Goal: Task Accomplishment & Management: Manage account settings

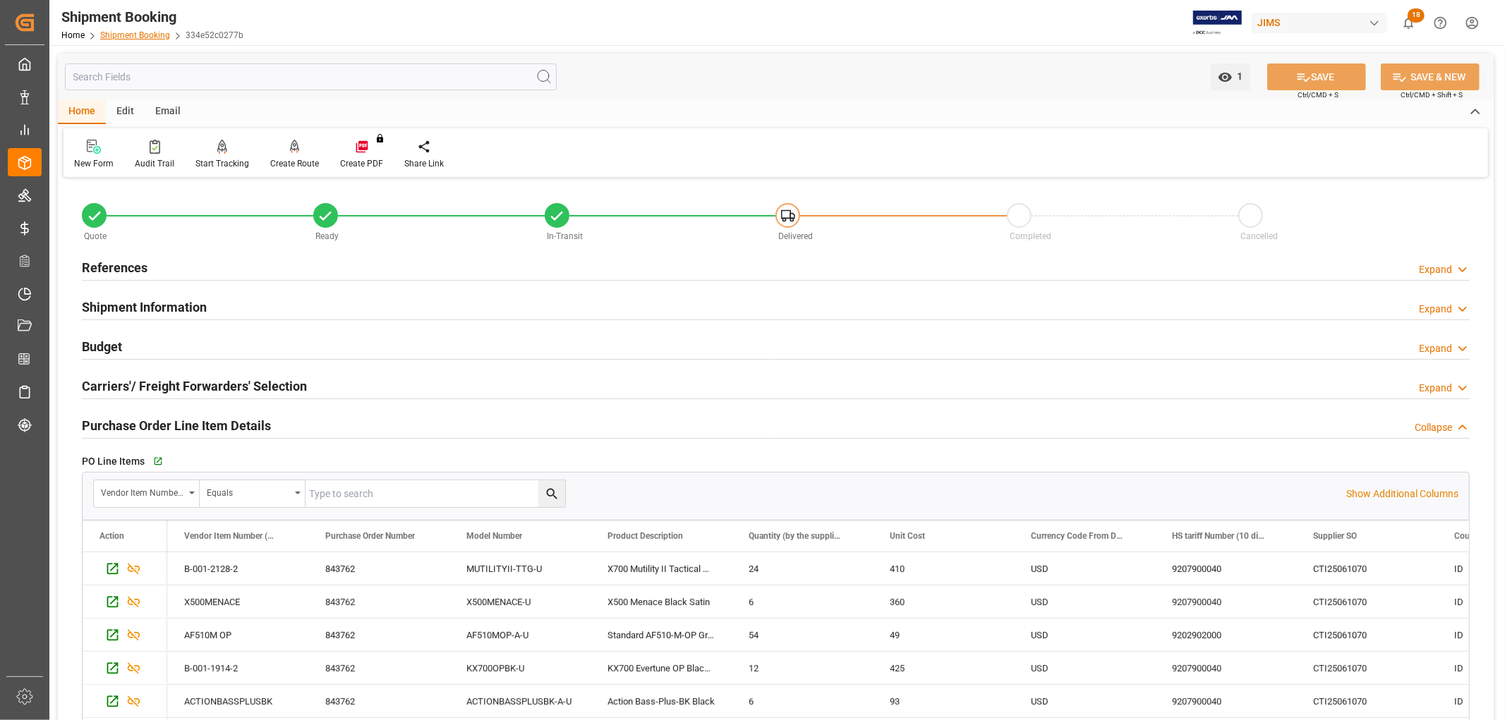
scroll to position [268, 0]
click at [129, 32] on link "Shipment Booking" at bounding box center [135, 35] width 70 height 10
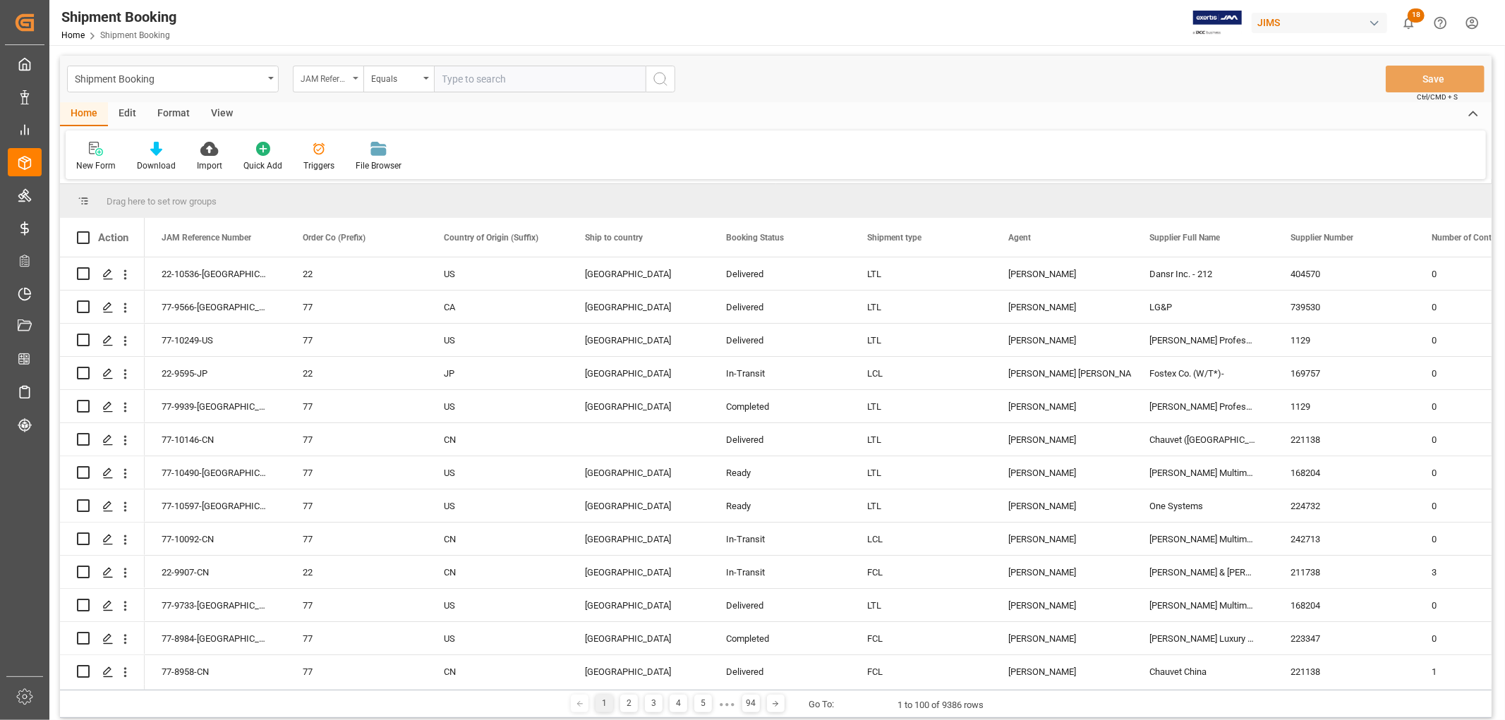
click at [356, 78] on icon "open menu" at bounding box center [356, 78] width 6 height 3
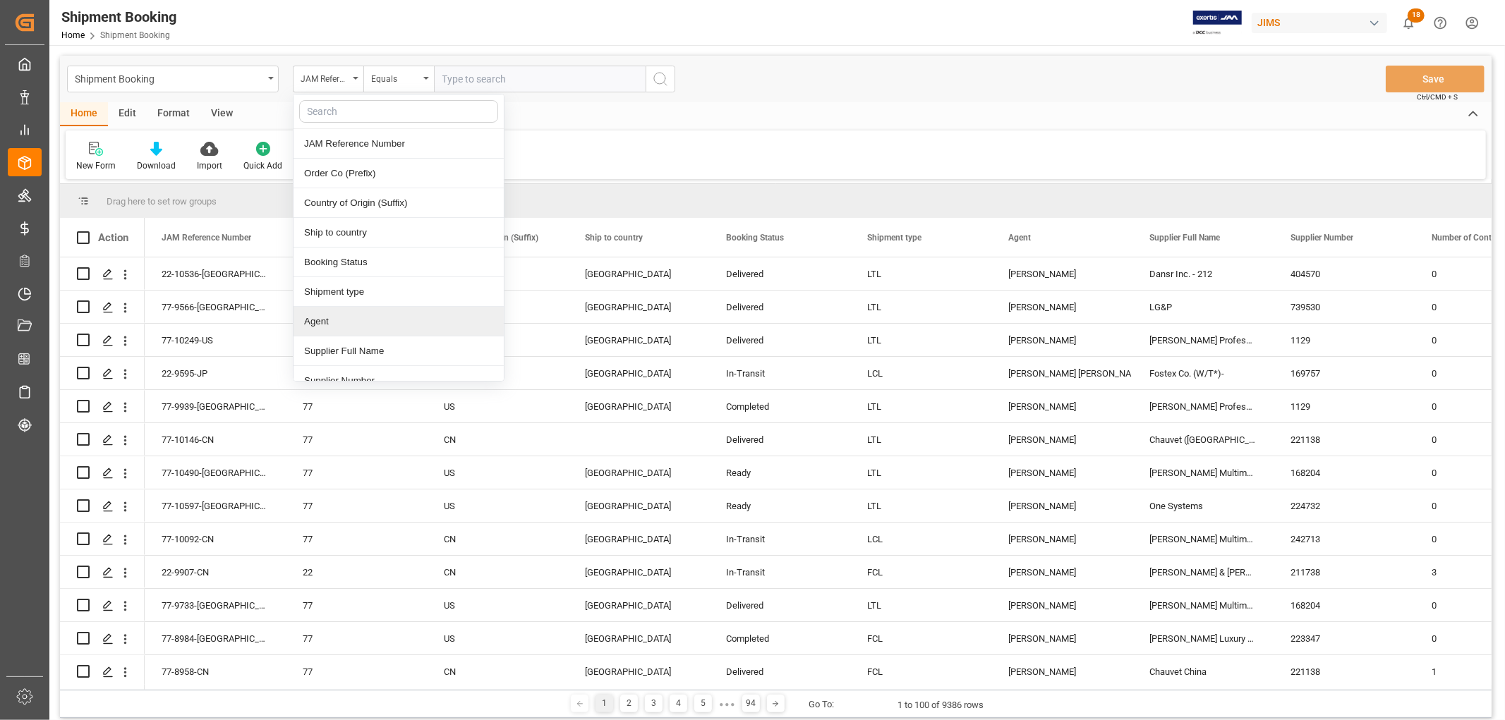
scroll to position [157, 0]
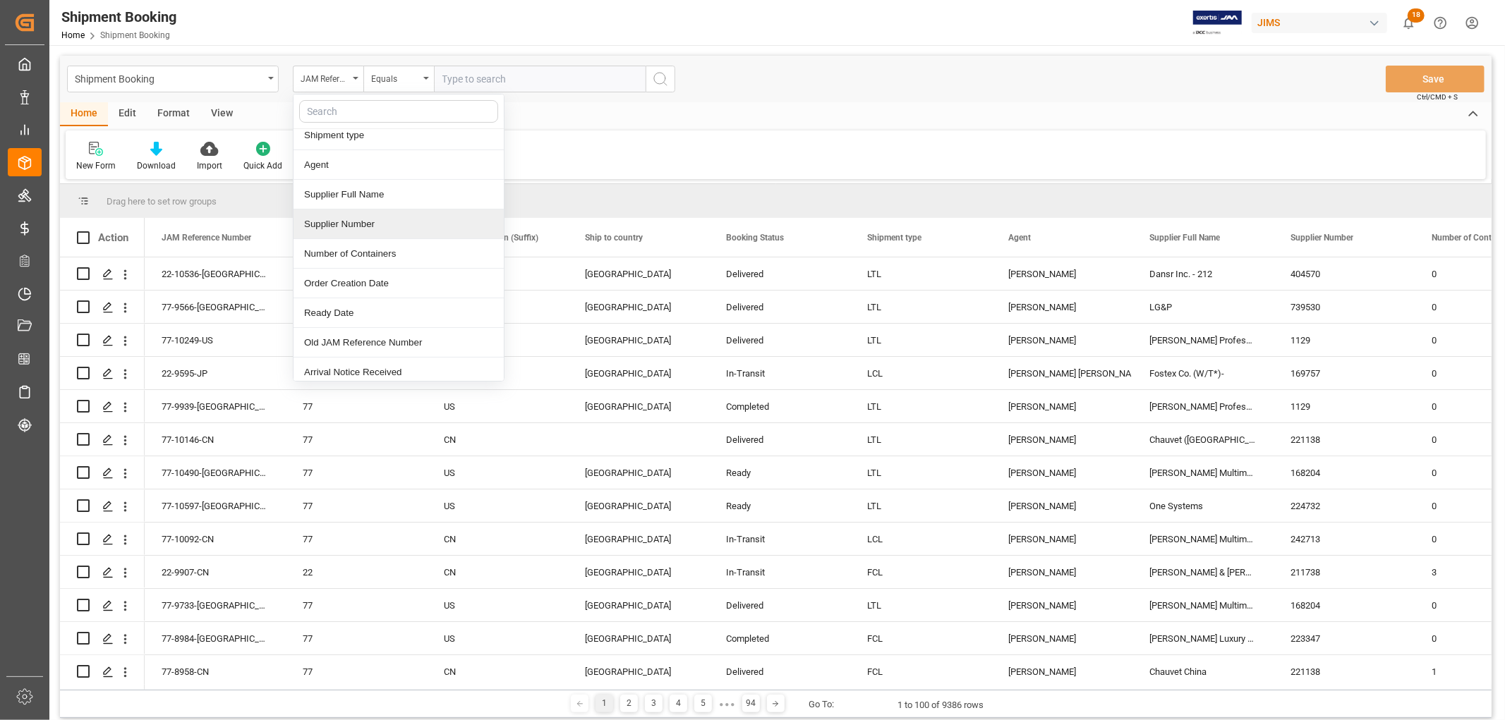
click at [351, 226] on div "Supplier Number" at bounding box center [398, 224] width 210 height 30
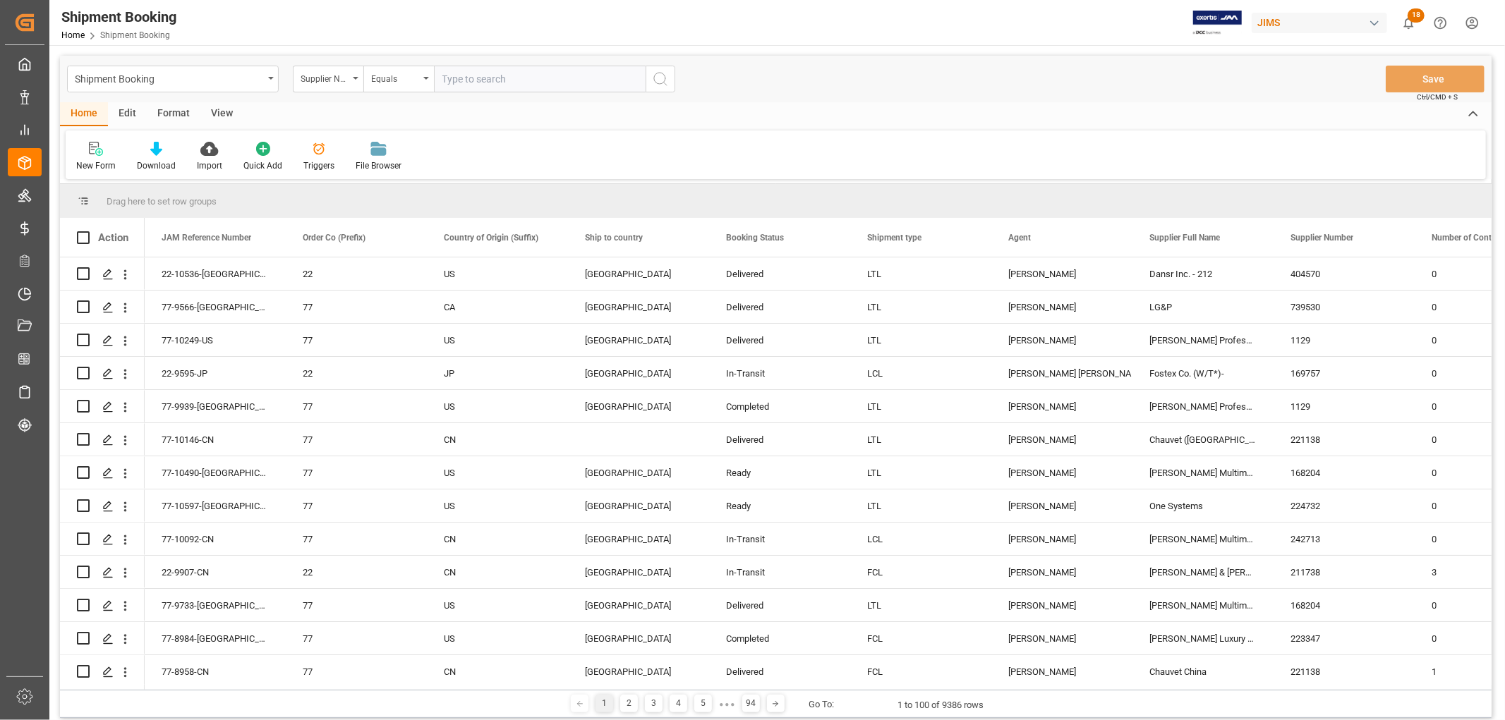
click at [454, 87] on input "text" at bounding box center [540, 79] width 212 height 27
type input "541336"
click at [652, 78] on icon "search button" at bounding box center [660, 79] width 17 height 17
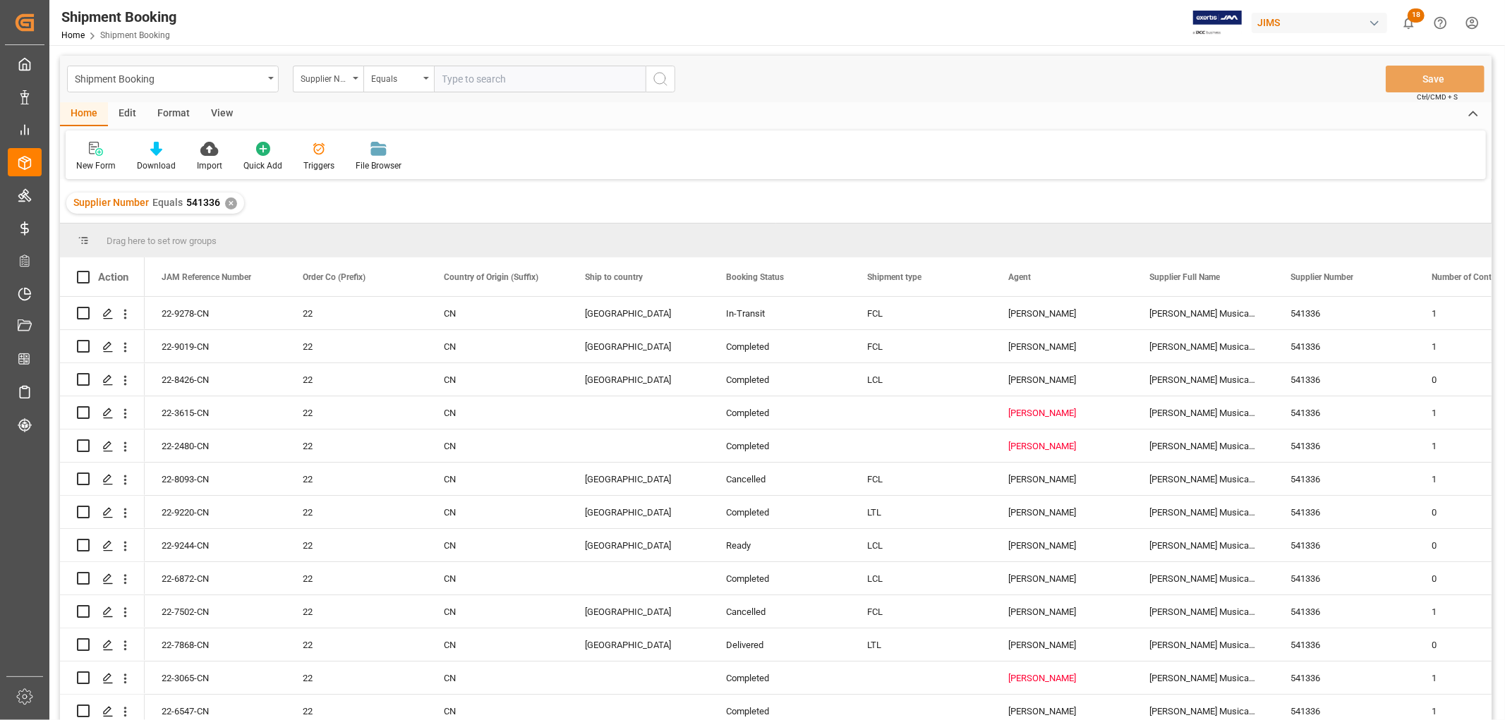
click at [456, 71] on input "text" at bounding box center [540, 79] width 212 height 27
type input "541336"
click at [658, 83] on circle "search button" at bounding box center [659, 78] width 11 height 11
click at [219, 107] on div "View" at bounding box center [221, 114] width 43 height 24
click at [96, 154] on icon at bounding box center [90, 149] width 14 height 14
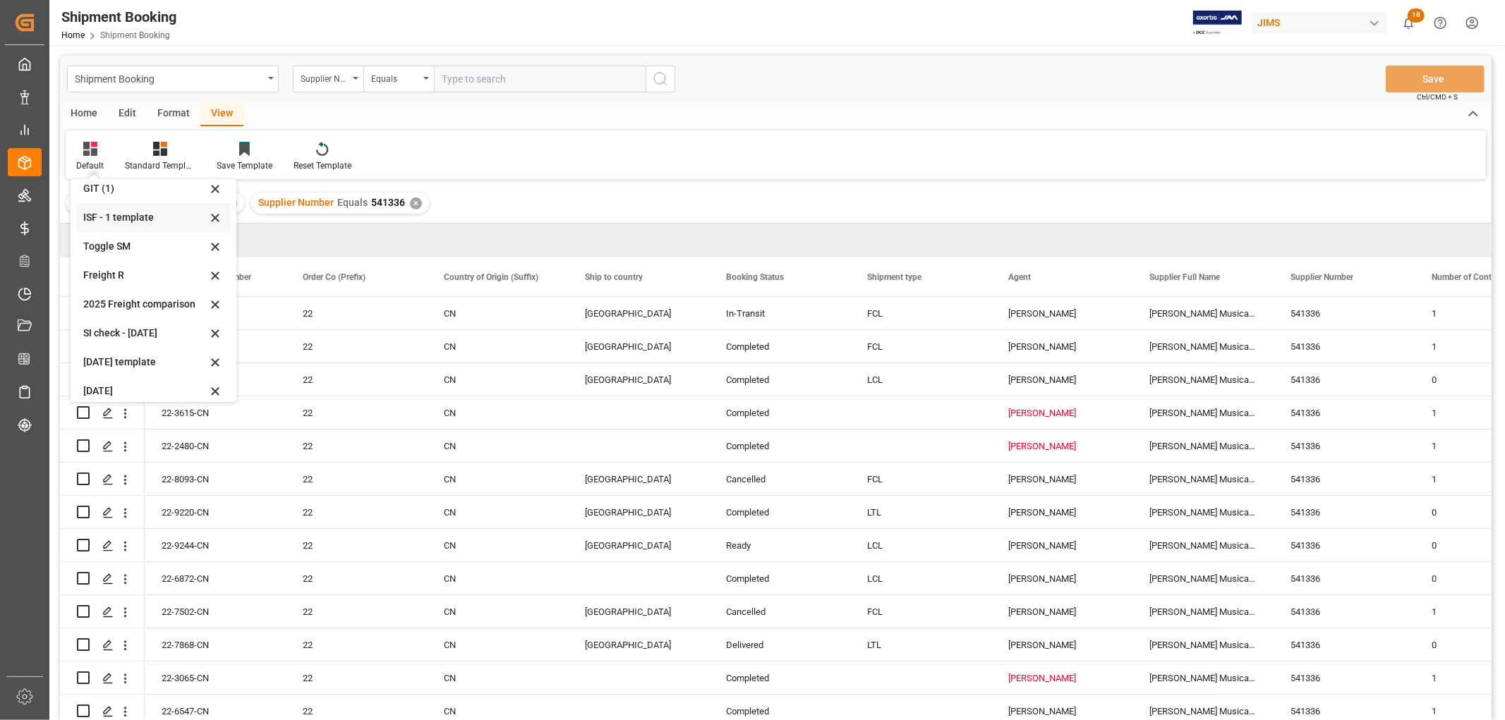
scroll to position [78, 0]
click at [106, 354] on div "[DATE]" at bounding box center [144, 353] width 123 height 15
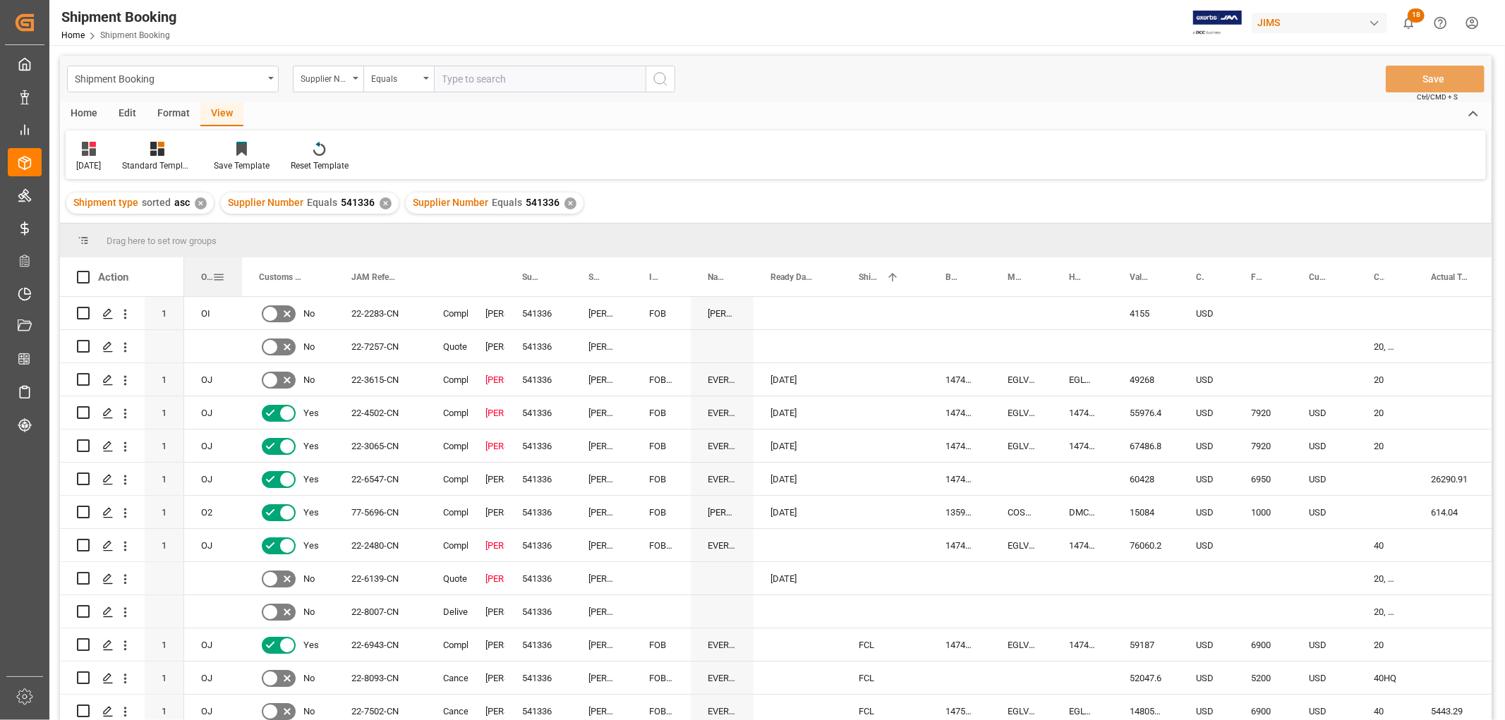
drag, startPoint x: 227, startPoint y: 276, endPoint x: 238, endPoint y: 283, distance: 13.3
click at [239, 283] on div at bounding box center [242, 276] width 6 height 39
drag, startPoint x: 537, startPoint y: 514, endPoint x: 582, endPoint y: 509, distance: 44.7
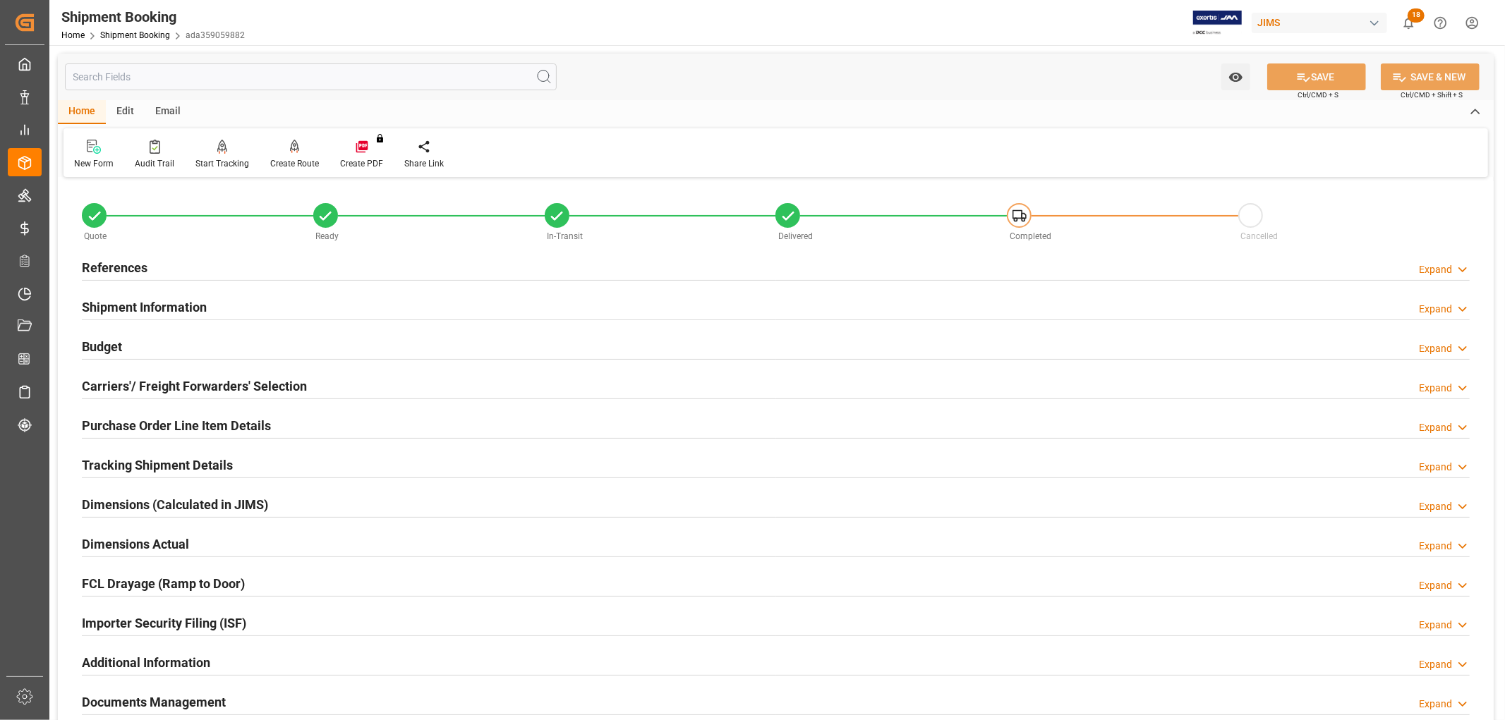
click at [125, 29] on div "Home Shipment Booking ada359059882" at bounding box center [152, 35] width 183 height 15
click at [130, 30] on link "Shipment Booking" at bounding box center [135, 35] width 70 height 10
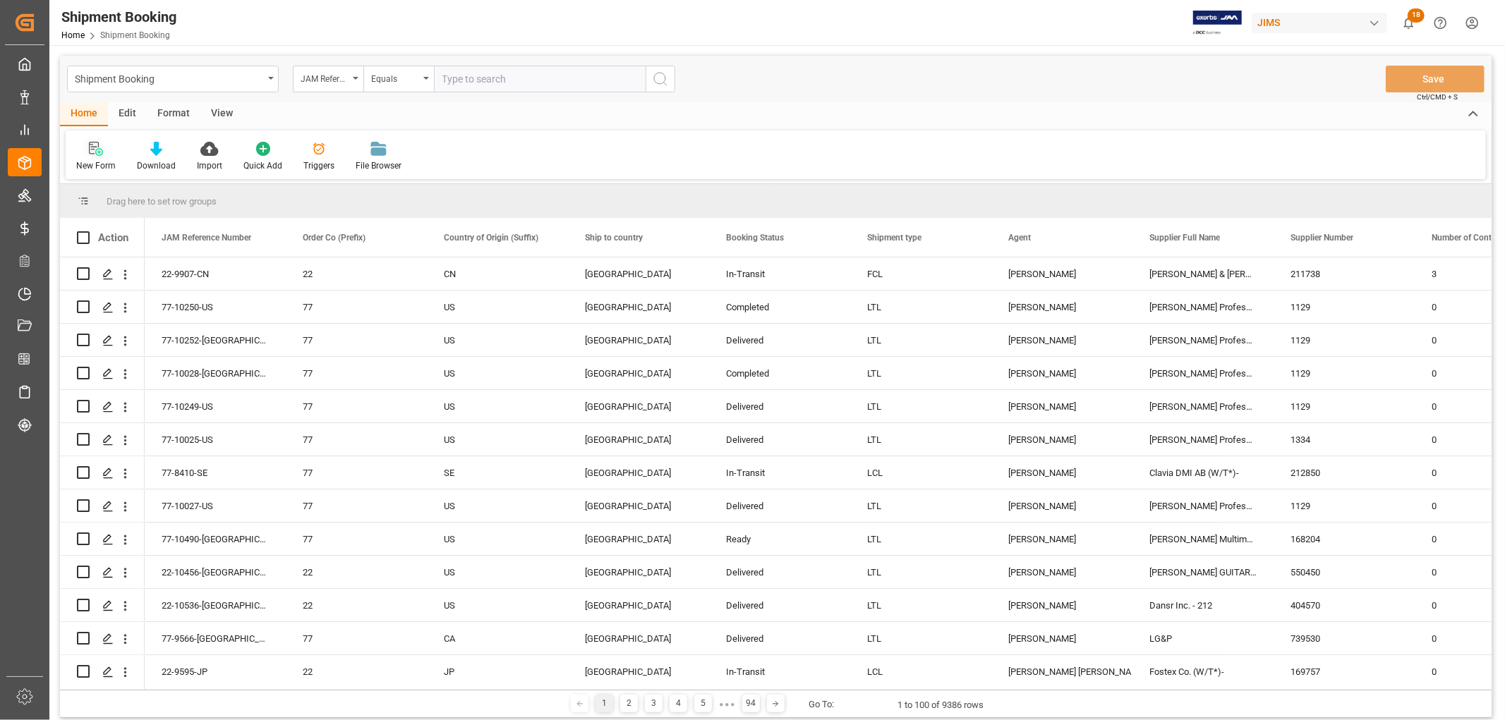
click at [95, 164] on div "New Form" at bounding box center [96, 165] width 40 height 13
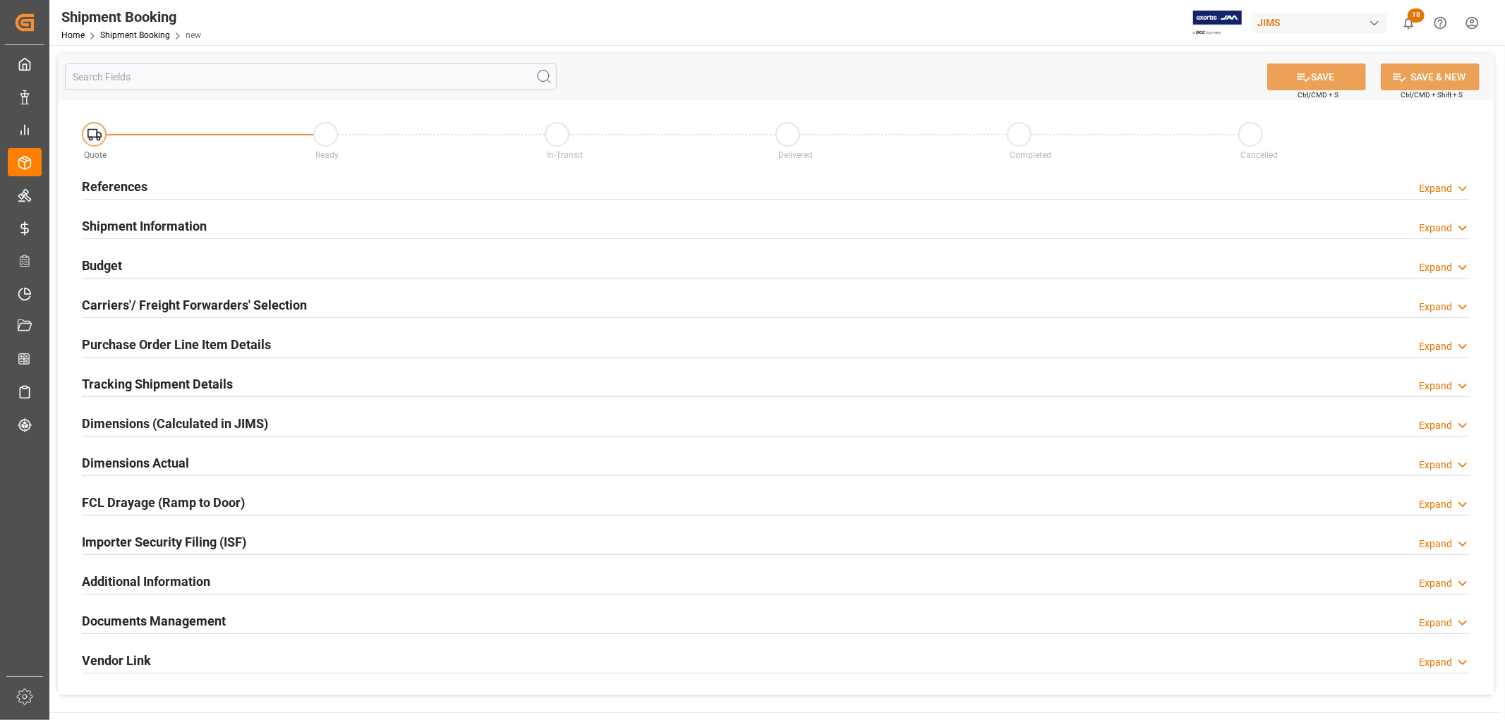
click at [103, 179] on h2 "References" at bounding box center [115, 186] width 66 height 19
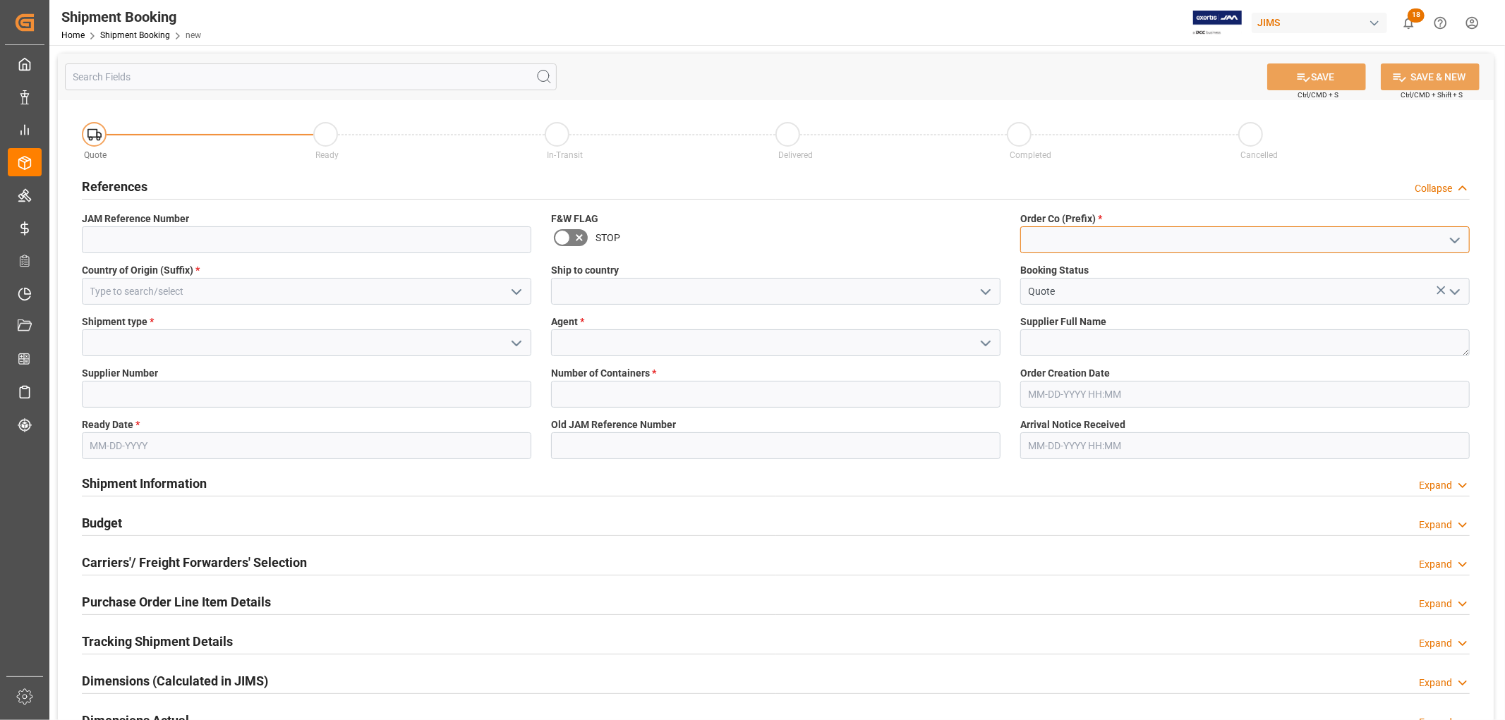
click at [1047, 243] on input at bounding box center [1244, 239] width 449 height 27
type input "77"
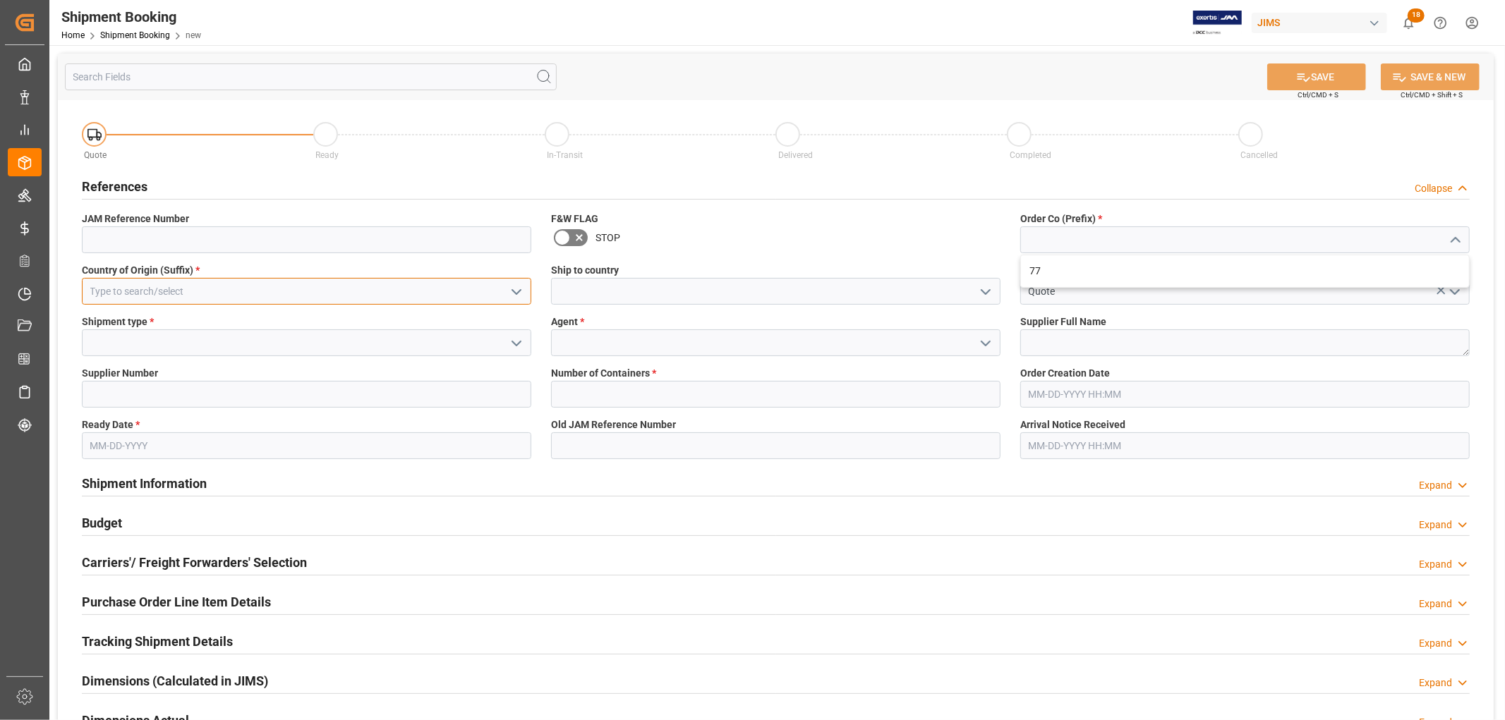
click at [116, 285] on div "Country of Origin (Suffix) *" at bounding box center [306, 283] width 469 height 51
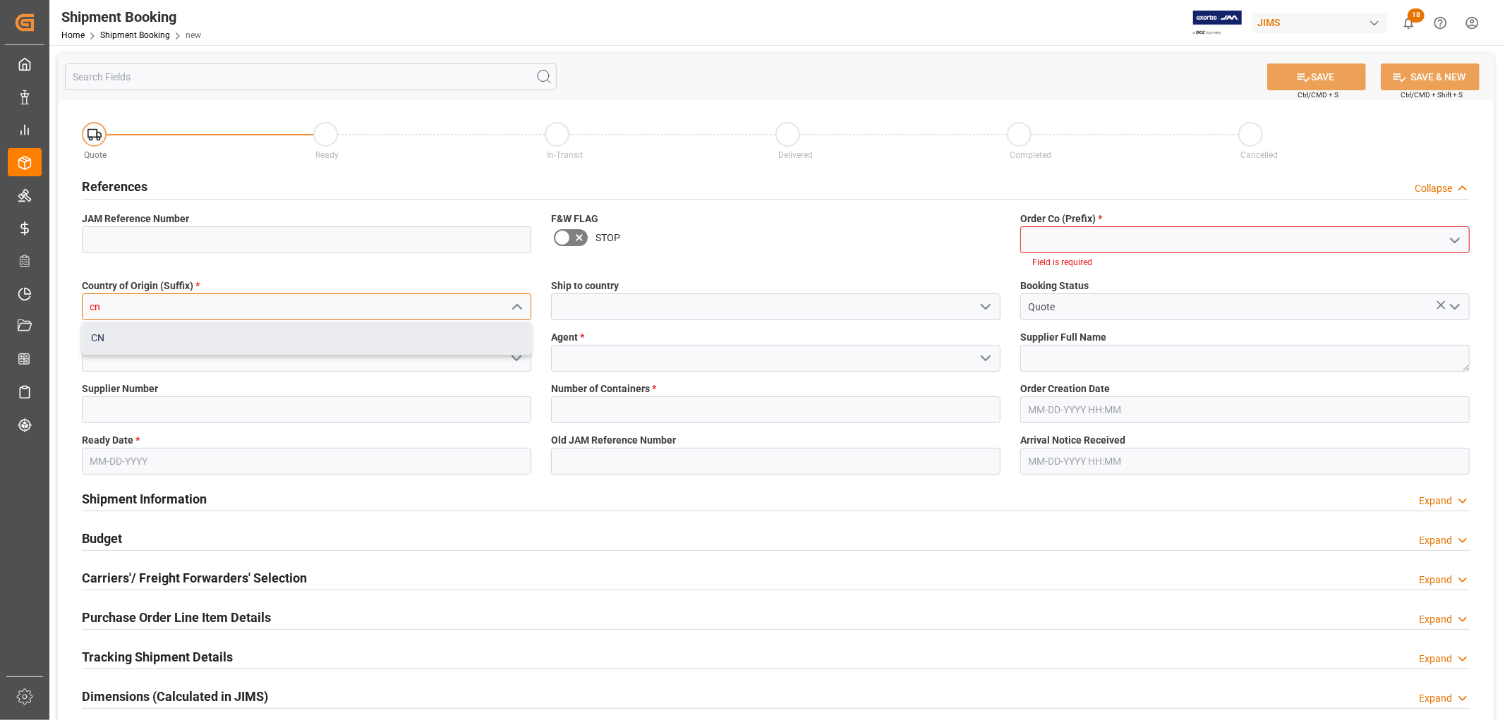
click at [122, 330] on div "CN" at bounding box center [307, 338] width 448 height 32
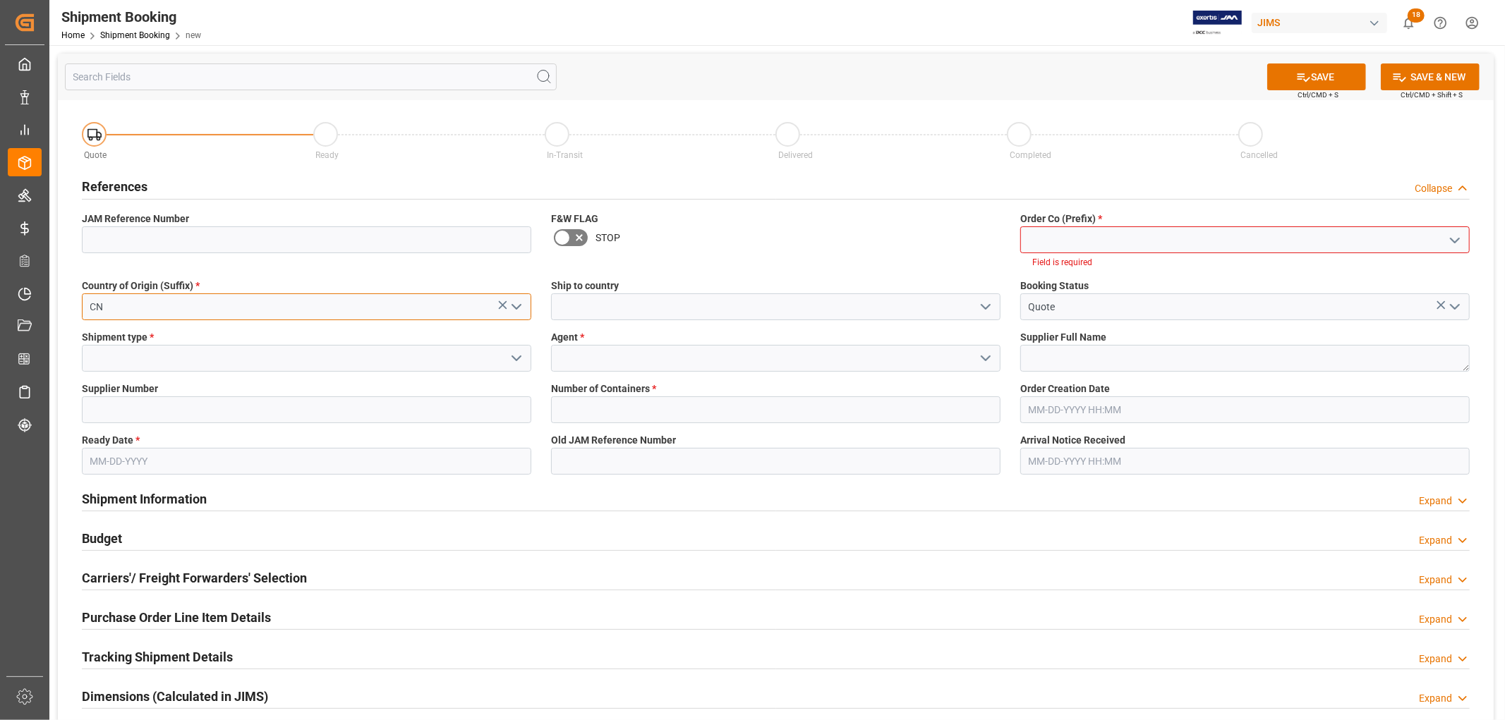
type input "CN"
click at [1076, 241] on input at bounding box center [1244, 239] width 449 height 27
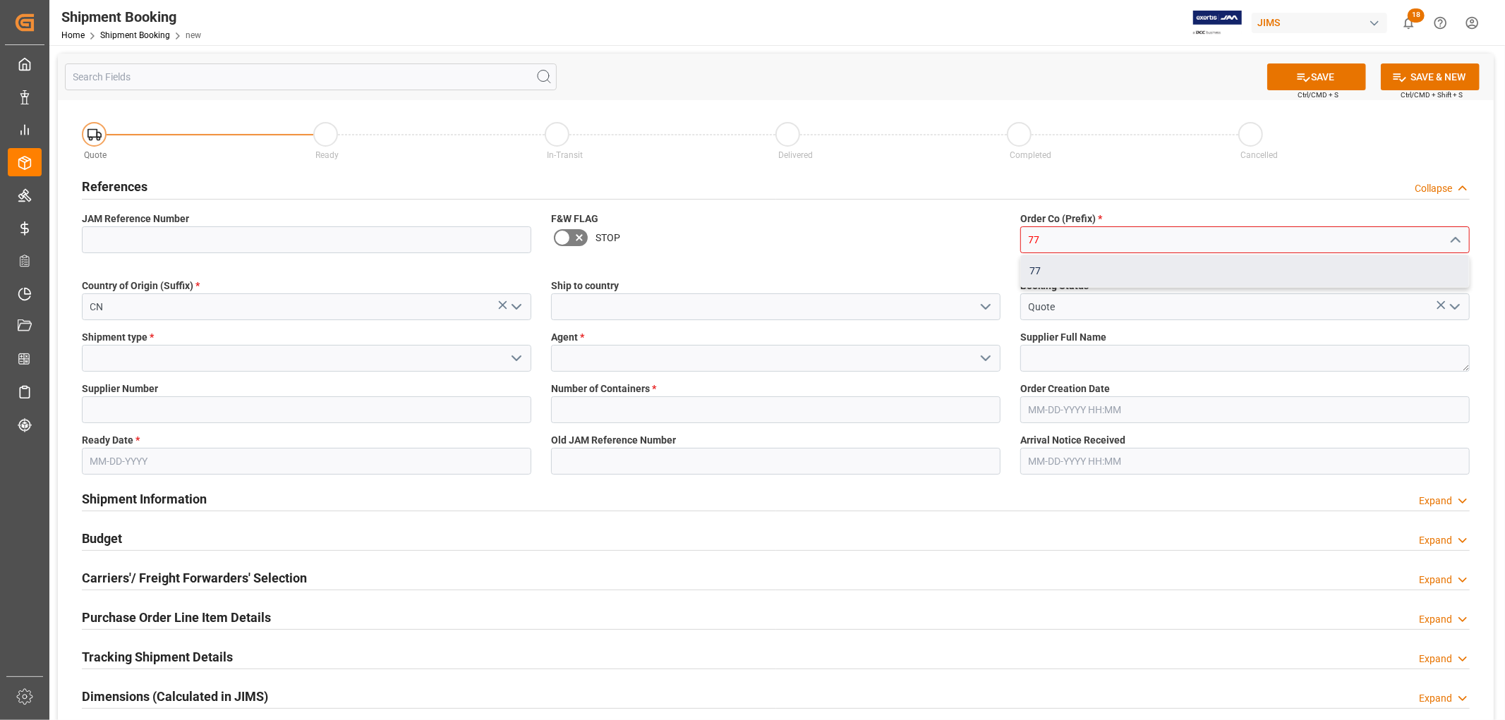
click at [1066, 267] on div "77" at bounding box center [1245, 271] width 448 height 32
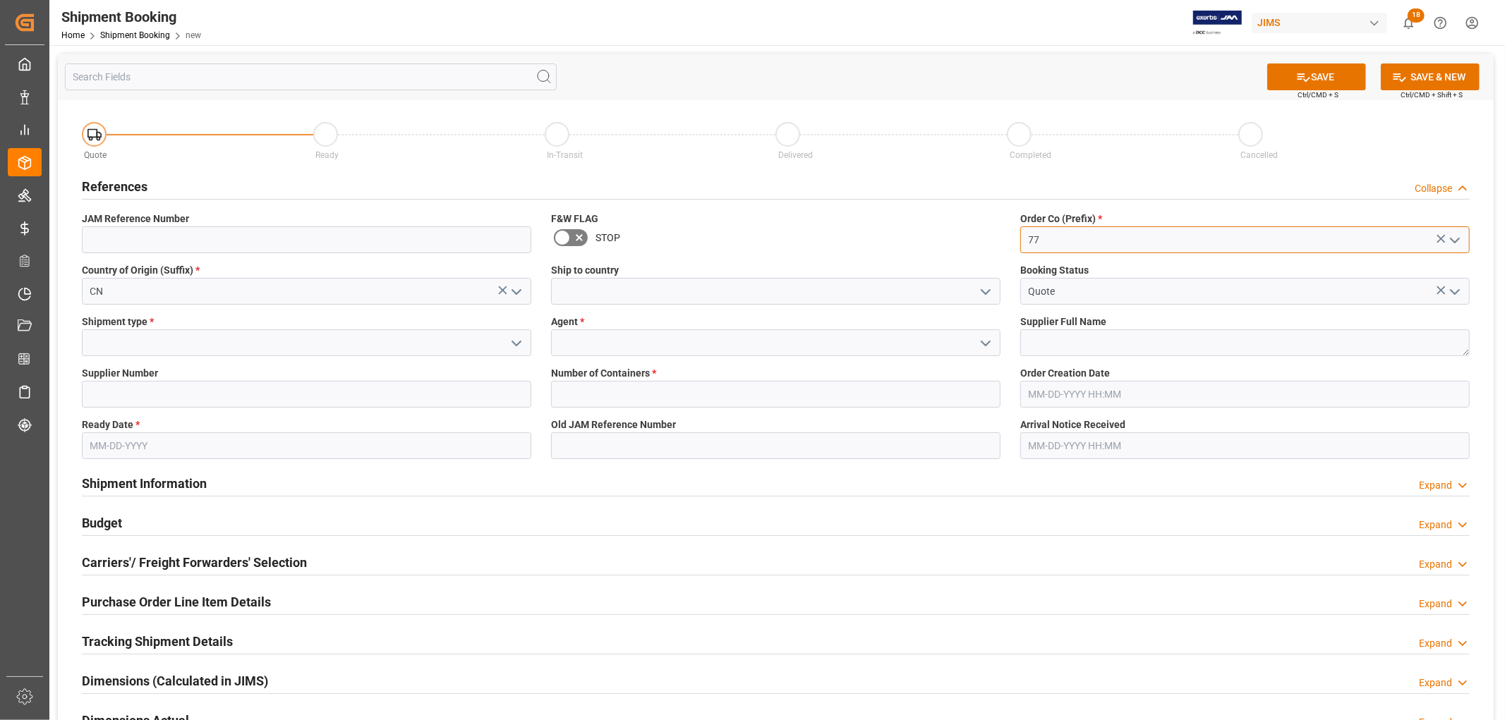
type input "77"
click at [516, 340] on icon "open menu" at bounding box center [516, 343] width 17 height 17
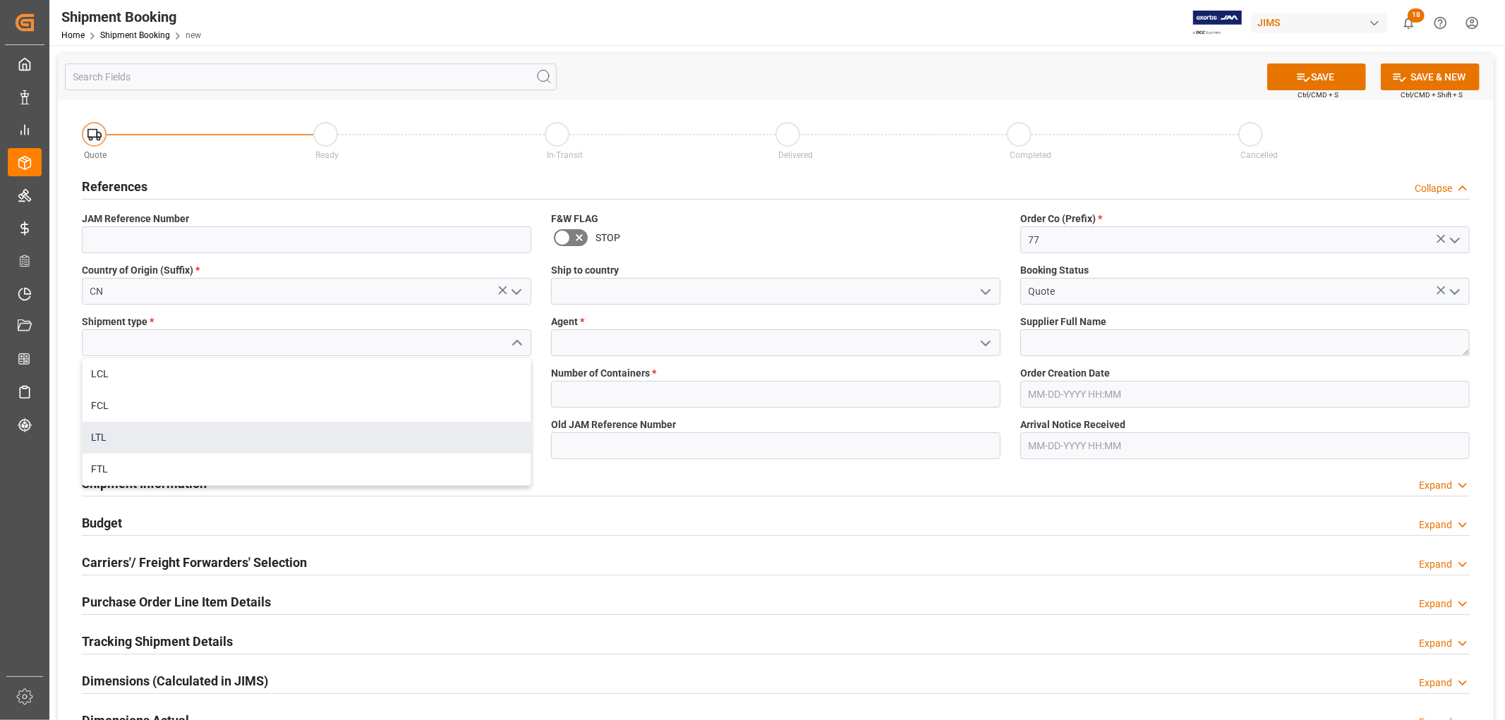
click at [100, 427] on div "LTL" at bounding box center [307, 438] width 448 height 32
type input "LTL"
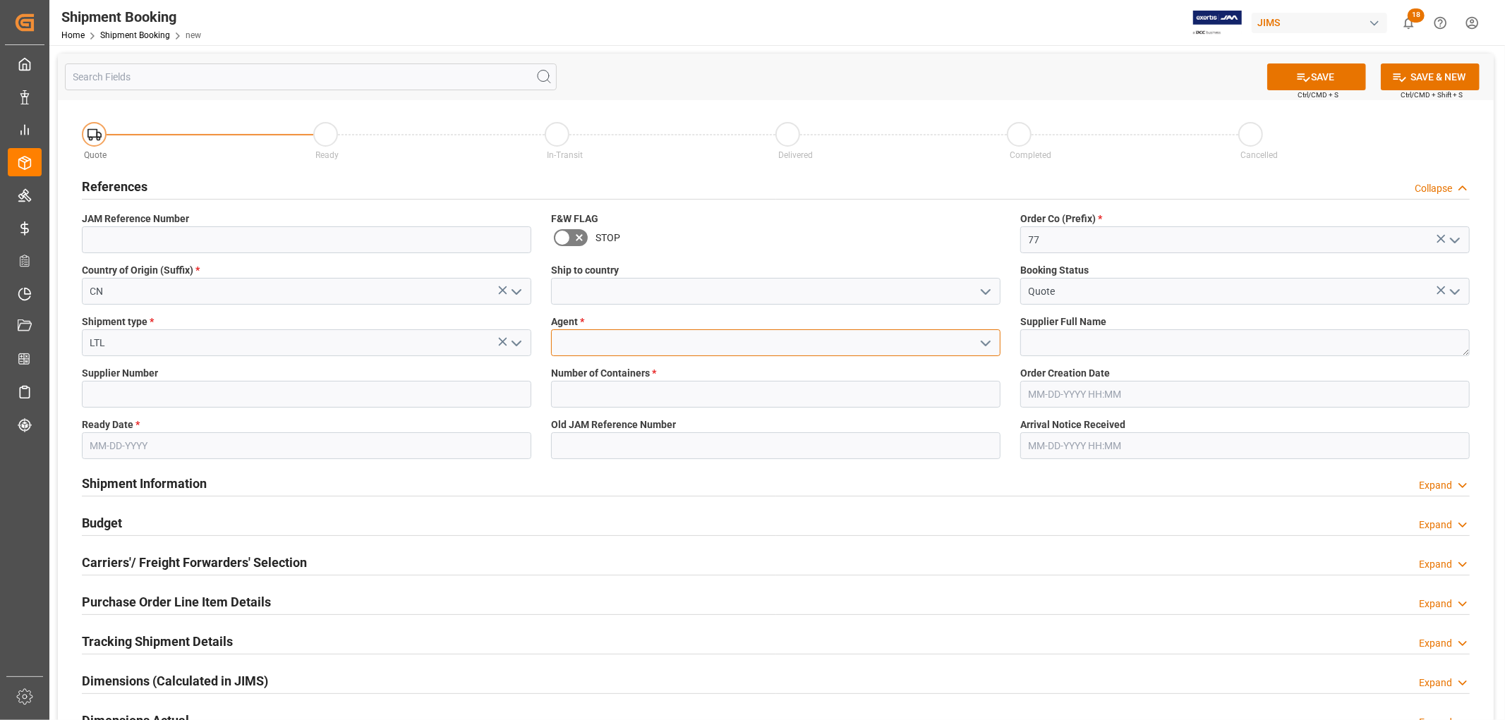
click at [615, 350] on input at bounding box center [775, 342] width 449 height 27
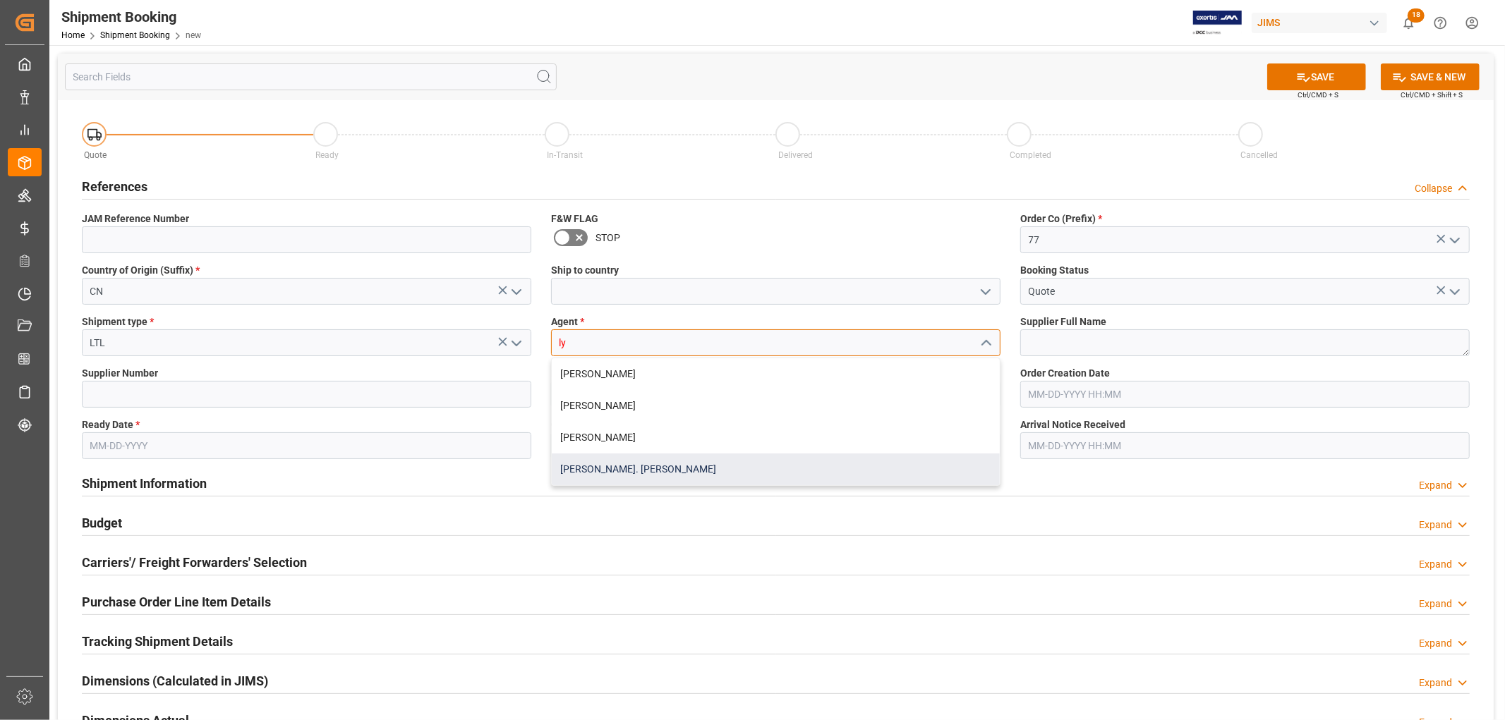
click at [590, 469] on div "Lynne St. Jacques" at bounding box center [776, 470] width 448 height 32
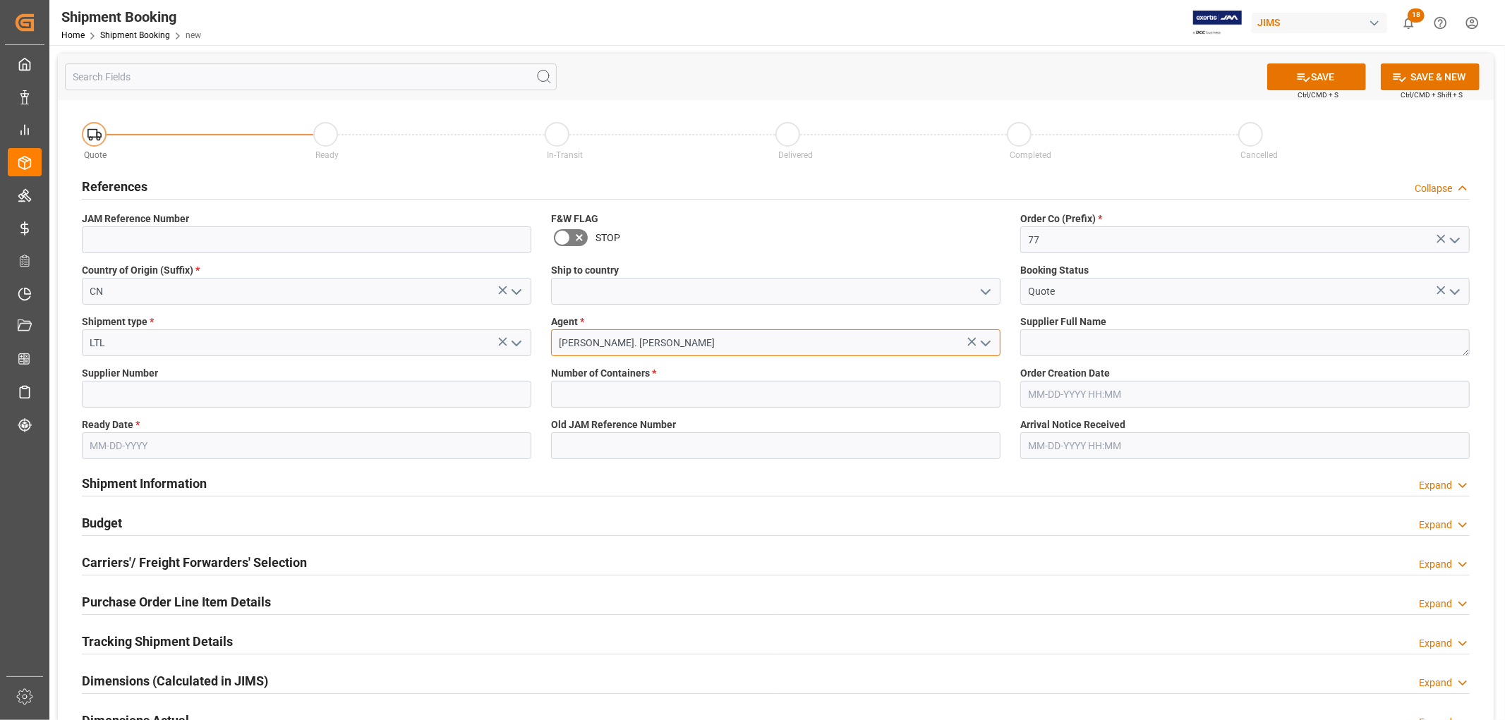
type input "Lynne St. Jacques"
click at [1083, 343] on textarea at bounding box center [1244, 342] width 449 height 27
click at [159, 391] on input at bounding box center [306, 394] width 449 height 27
paste input "541336 Hui Zhou Jinhong Musical Co Ltd"
drag, startPoint x: 128, startPoint y: 392, endPoint x: 309, endPoint y: 390, distance: 180.6
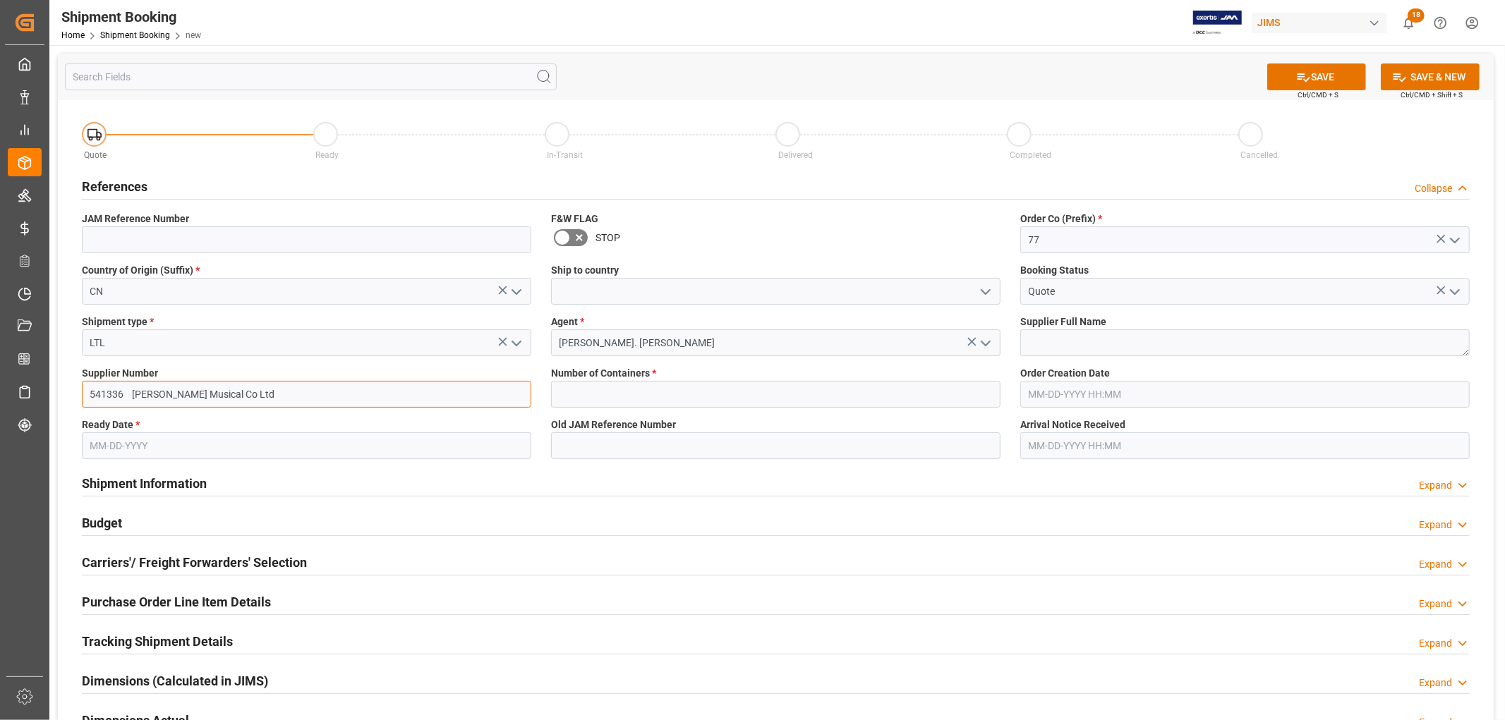
click at [309, 390] on input "541336 Hui Zhou Jinhong Musical Co Ltd" at bounding box center [306, 394] width 449 height 27
type input "541336 Hui Zhou Jinhong Musical Co Ltd"
click at [1091, 342] on textarea at bounding box center [1244, 342] width 449 height 27
paste textarea "Hui Zhou Jinhong Musical Co Ltd"
type textarea "Hui Zhou Jinhong Musical Co Ltd"
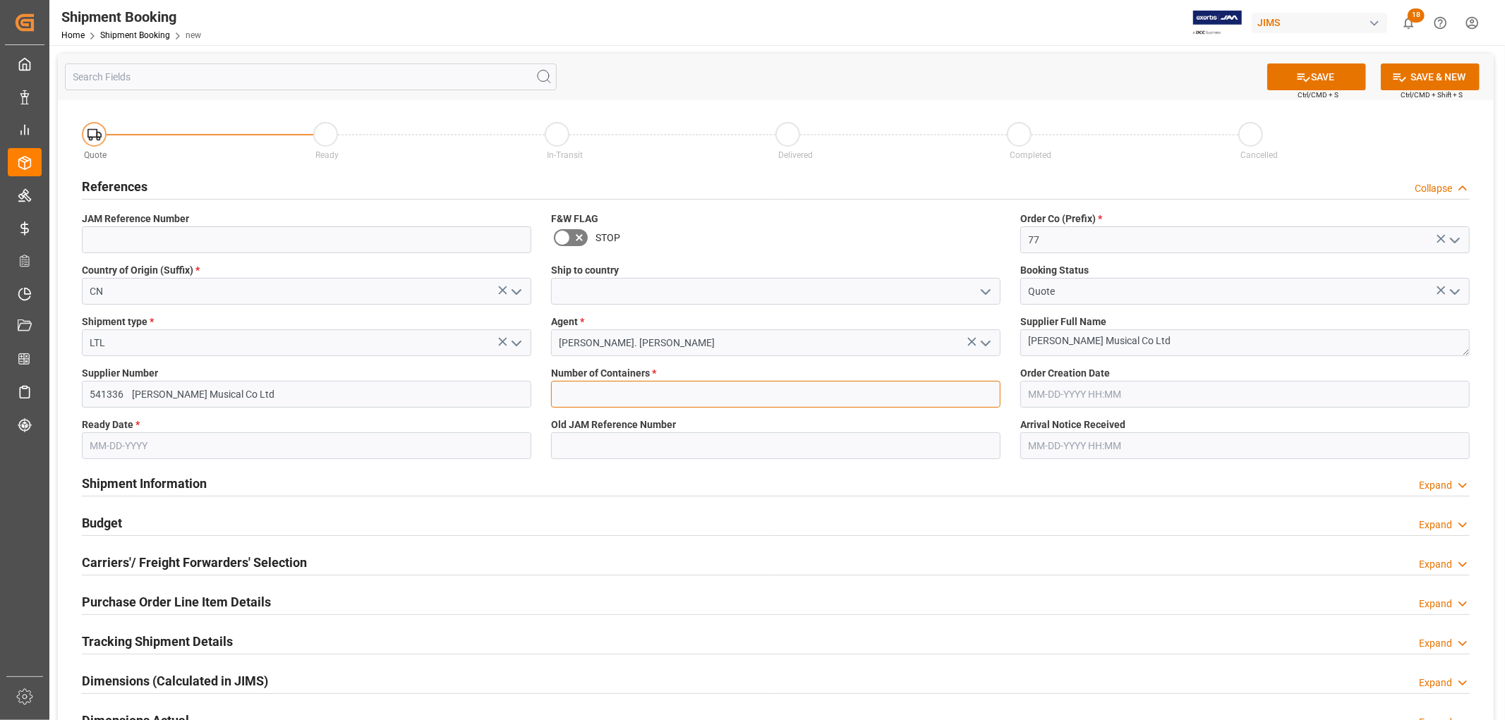
click at [603, 391] on input "text" at bounding box center [775, 394] width 449 height 27
type input "0"
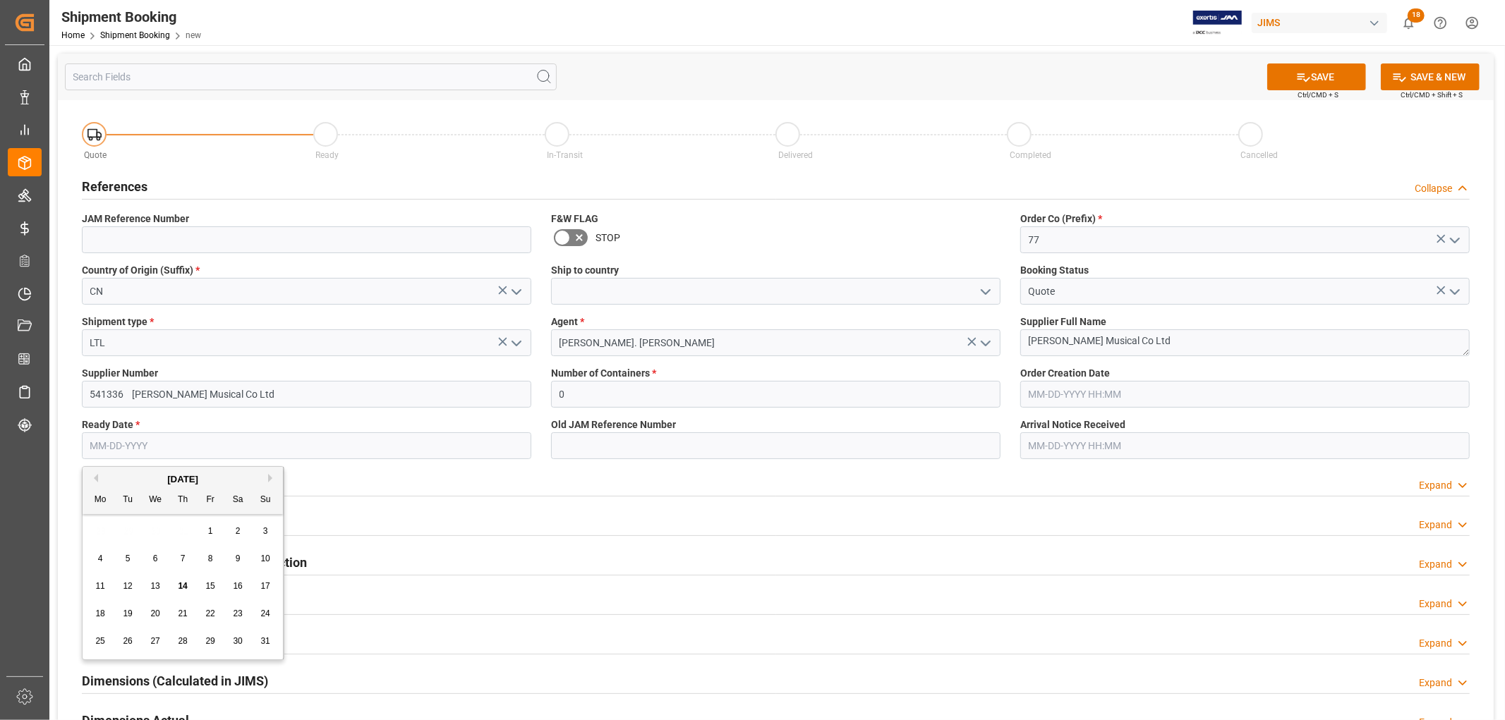
click at [140, 446] on input "text" at bounding box center [306, 445] width 449 height 27
click at [154, 557] on span "6" at bounding box center [155, 559] width 5 height 10
type input "08-06-2025"
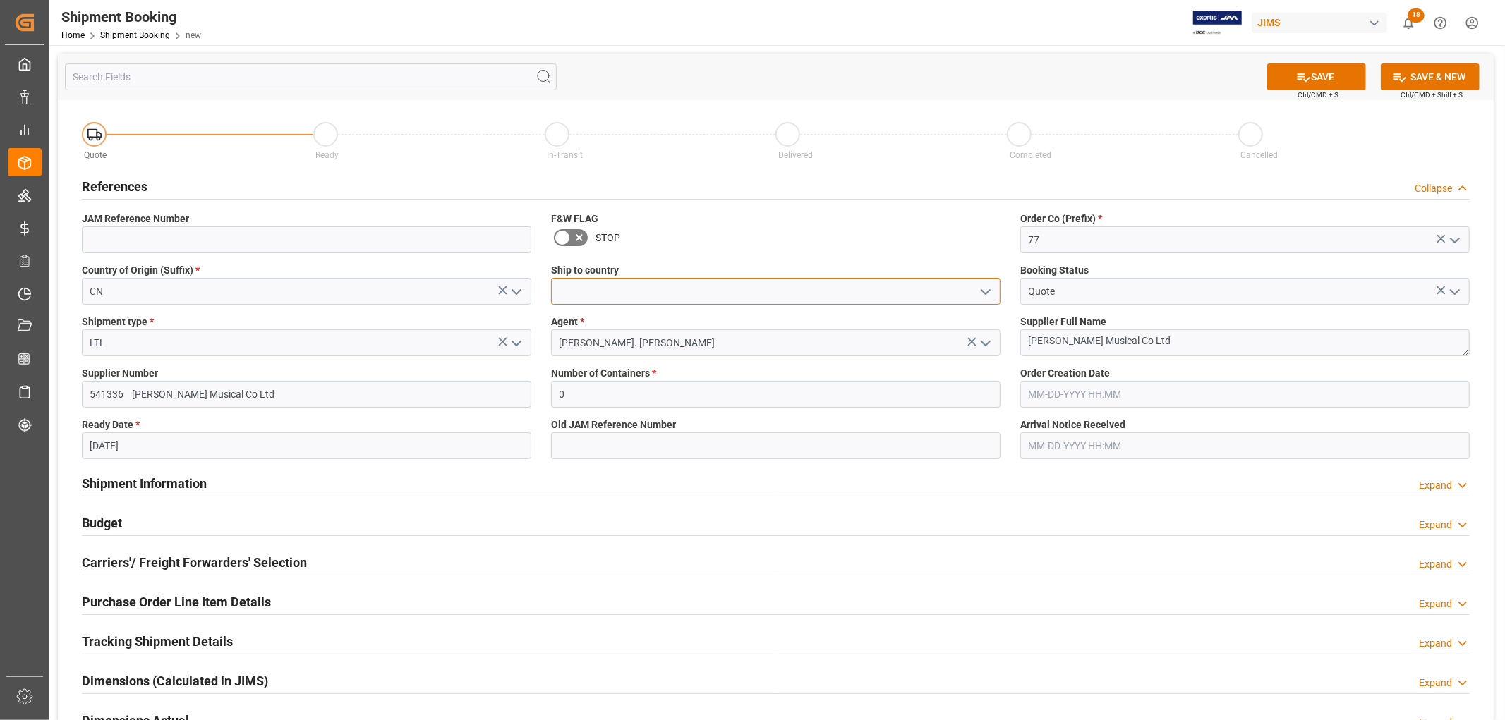
click at [643, 293] on input at bounding box center [775, 291] width 449 height 27
type input "Canada"
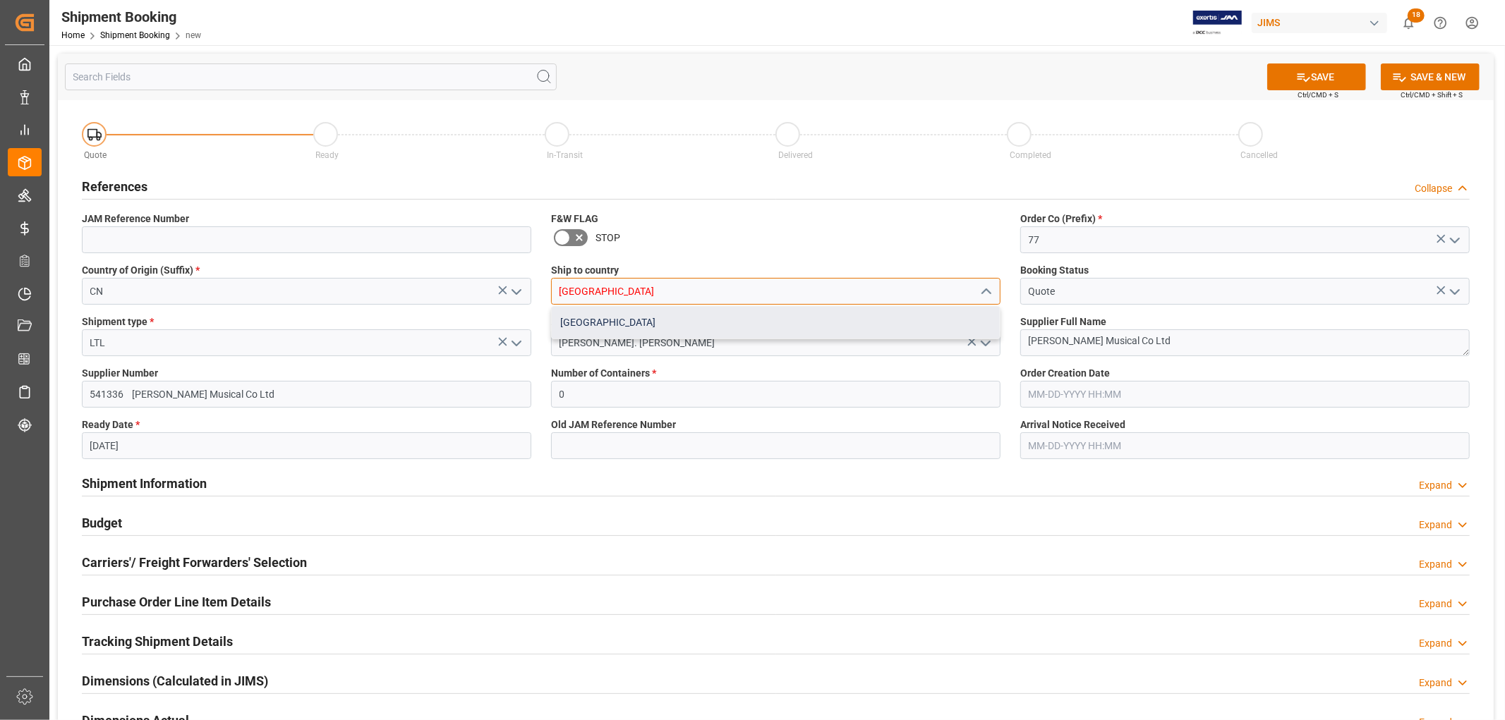
click at [590, 319] on div "Canada" at bounding box center [776, 323] width 448 height 32
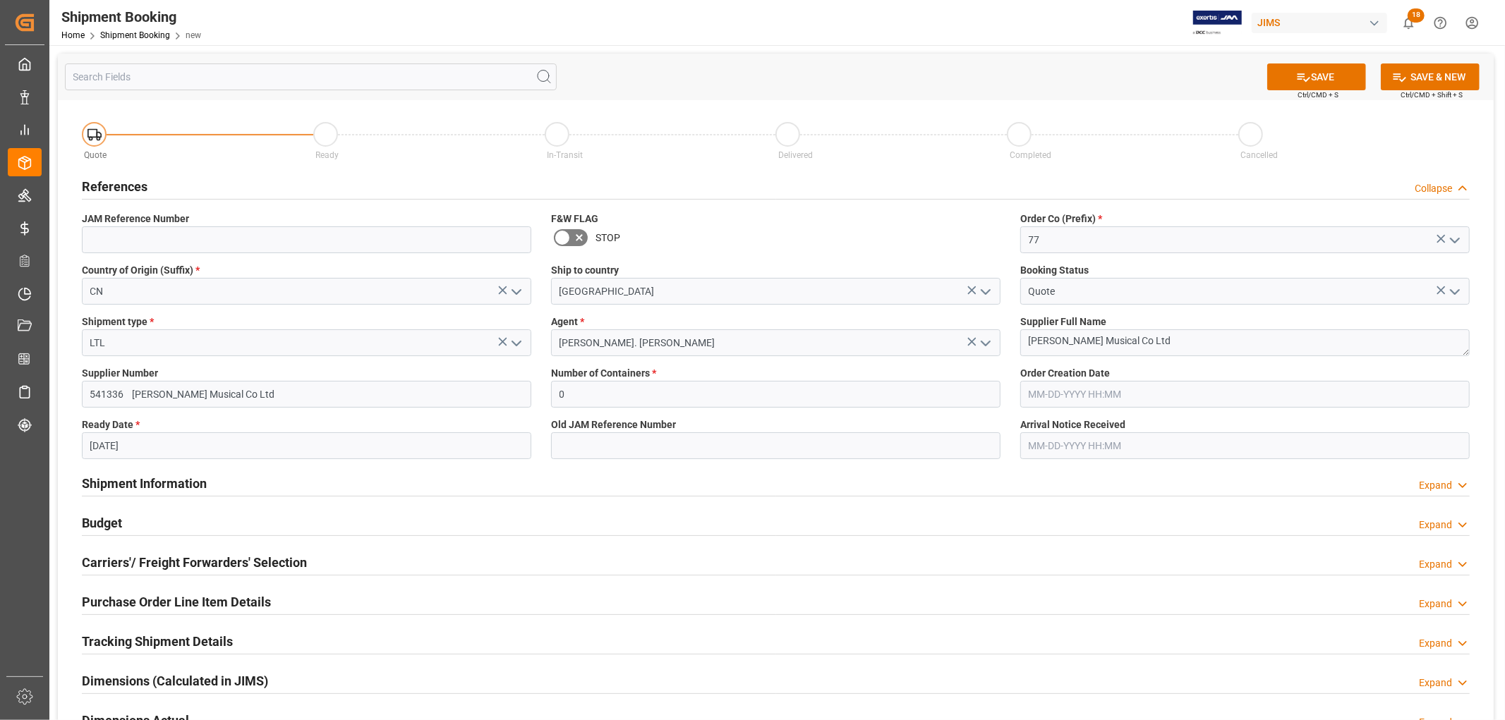
click at [870, 358] on div "Agent * Lynne St. Jacques" at bounding box center [775, 335] width 469 height 51
click at [1348, 78] on button "SAVE" at bounding box center [1316, 76] width 99 height 27
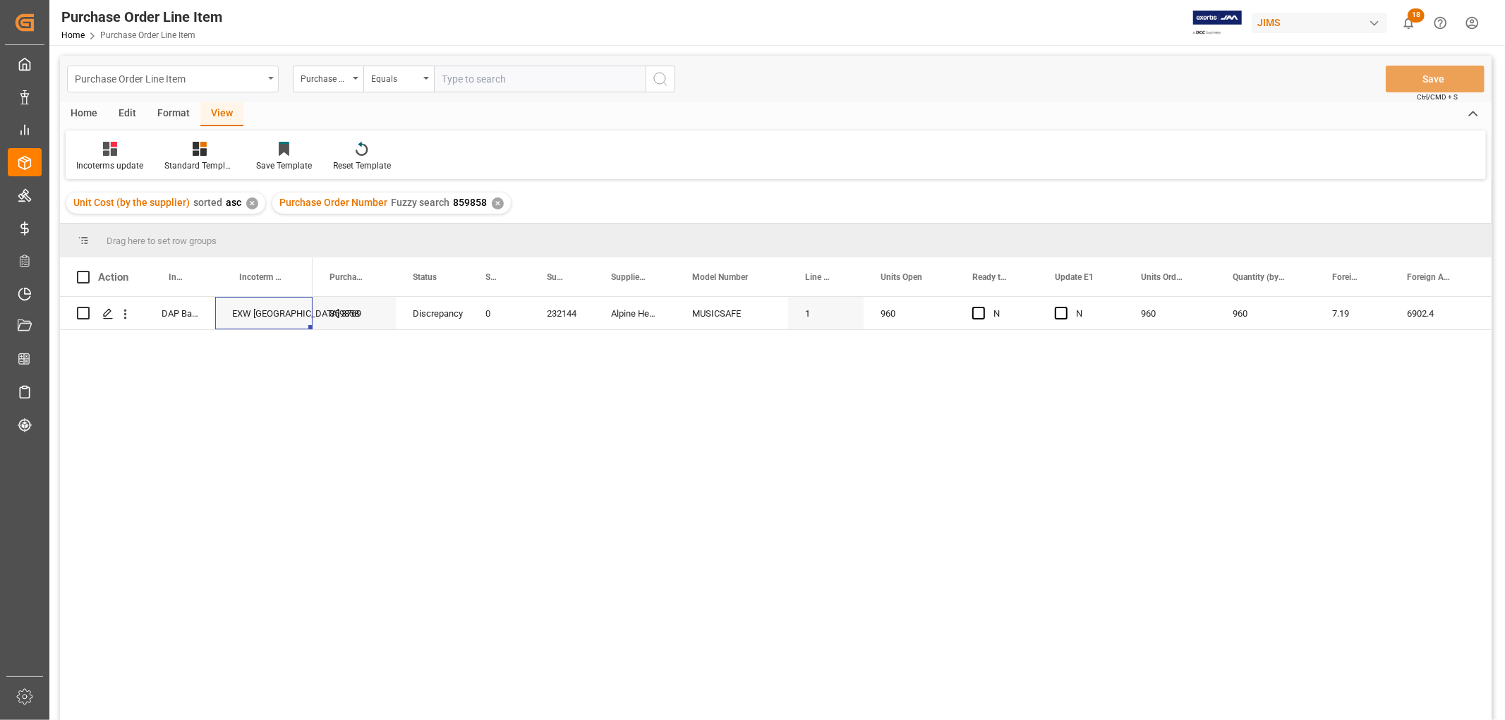
click at [275, 75] on div "Purchase Order Line Item" at bounding box center [173, 79] width 212 height 27
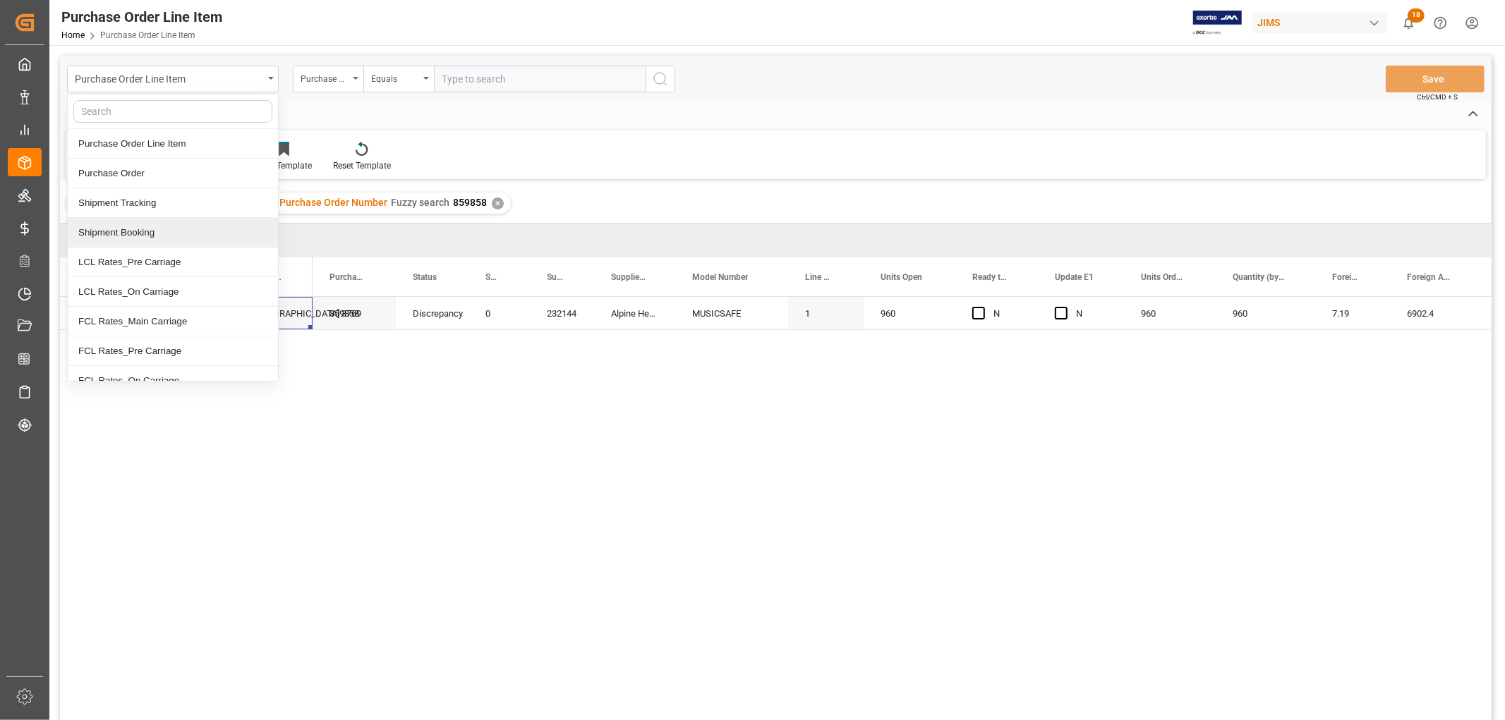
click at [170, 231] on div "Shipment Booking" at bounding box center [173, 233] width 210 height 30
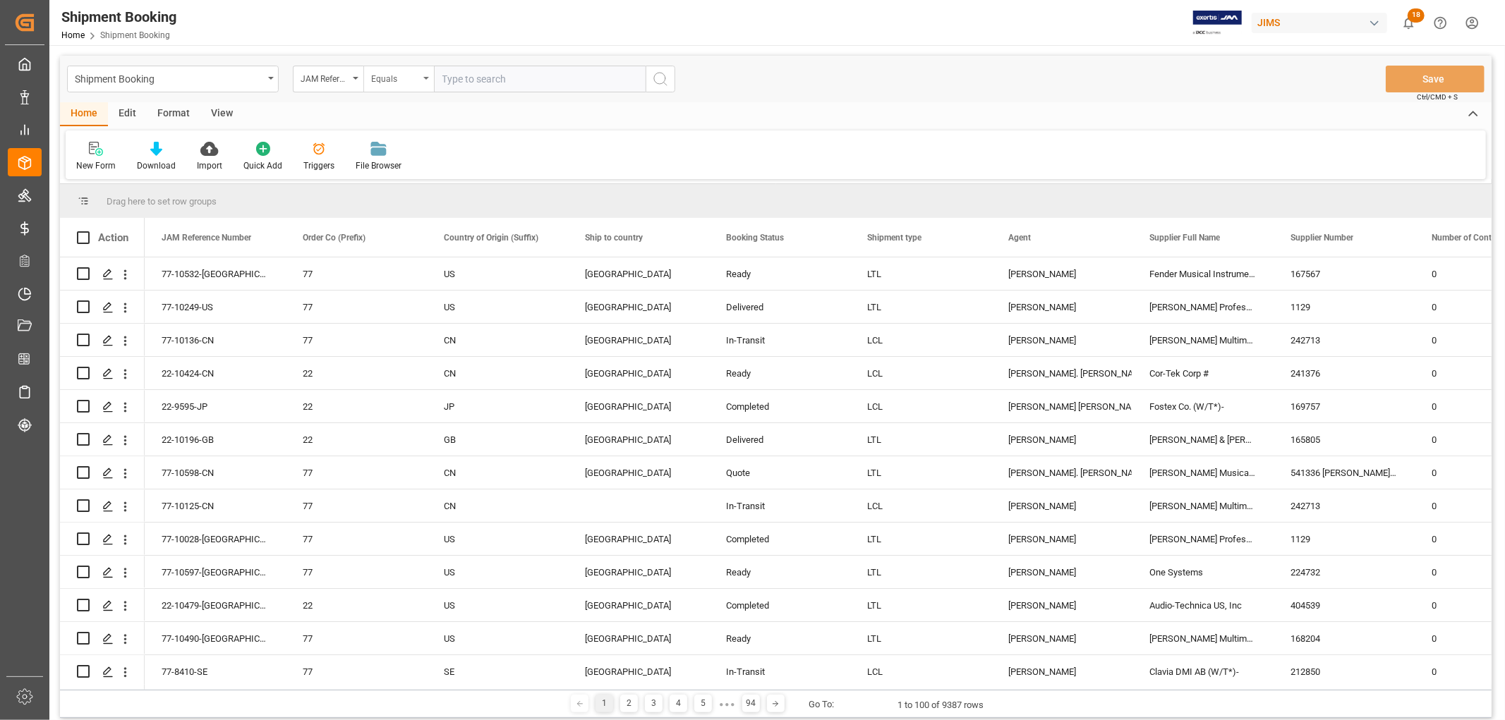
click at [428, 74] on div "Equals" at bounding box center [398, 79] width 71 height 27
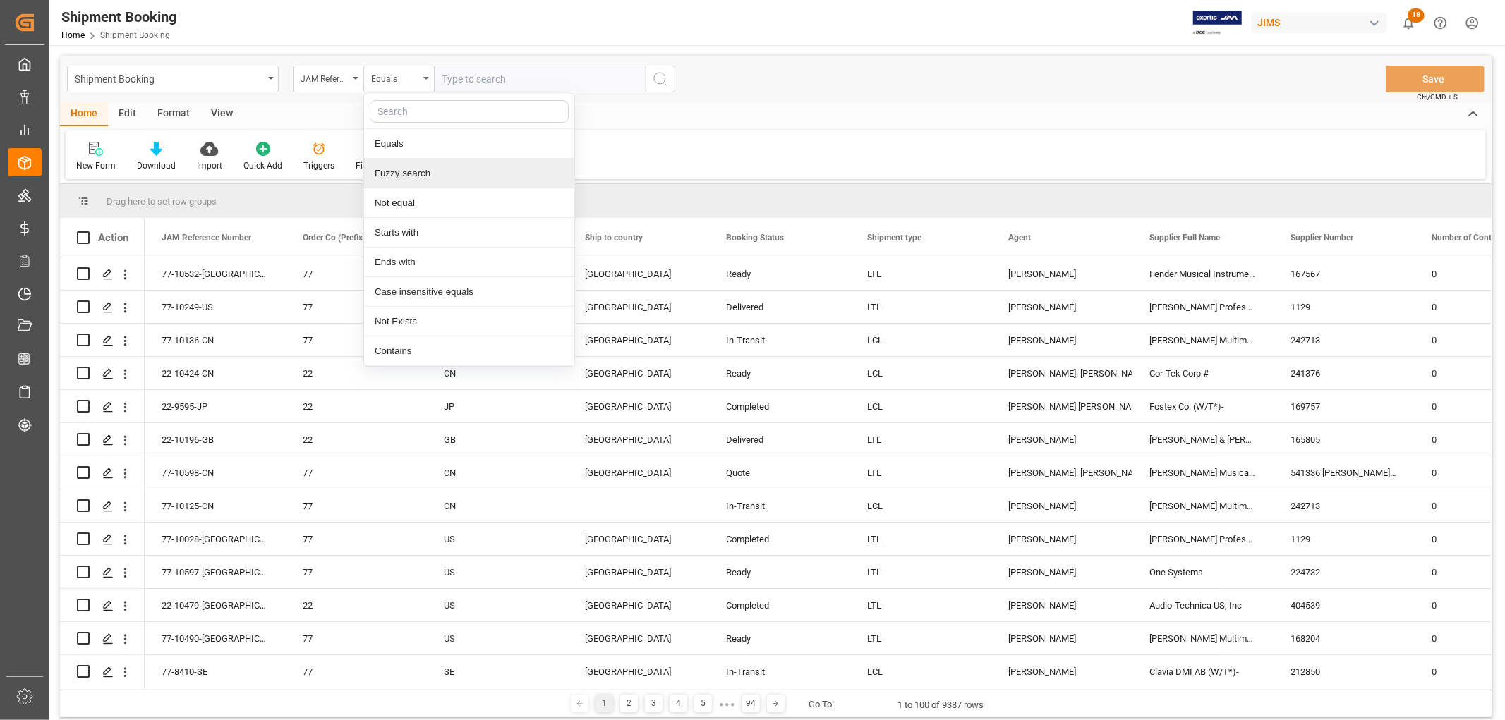
click at [409, 177] on div "Fuzzy search" at bounding box center [469, 174] width 210 height 30
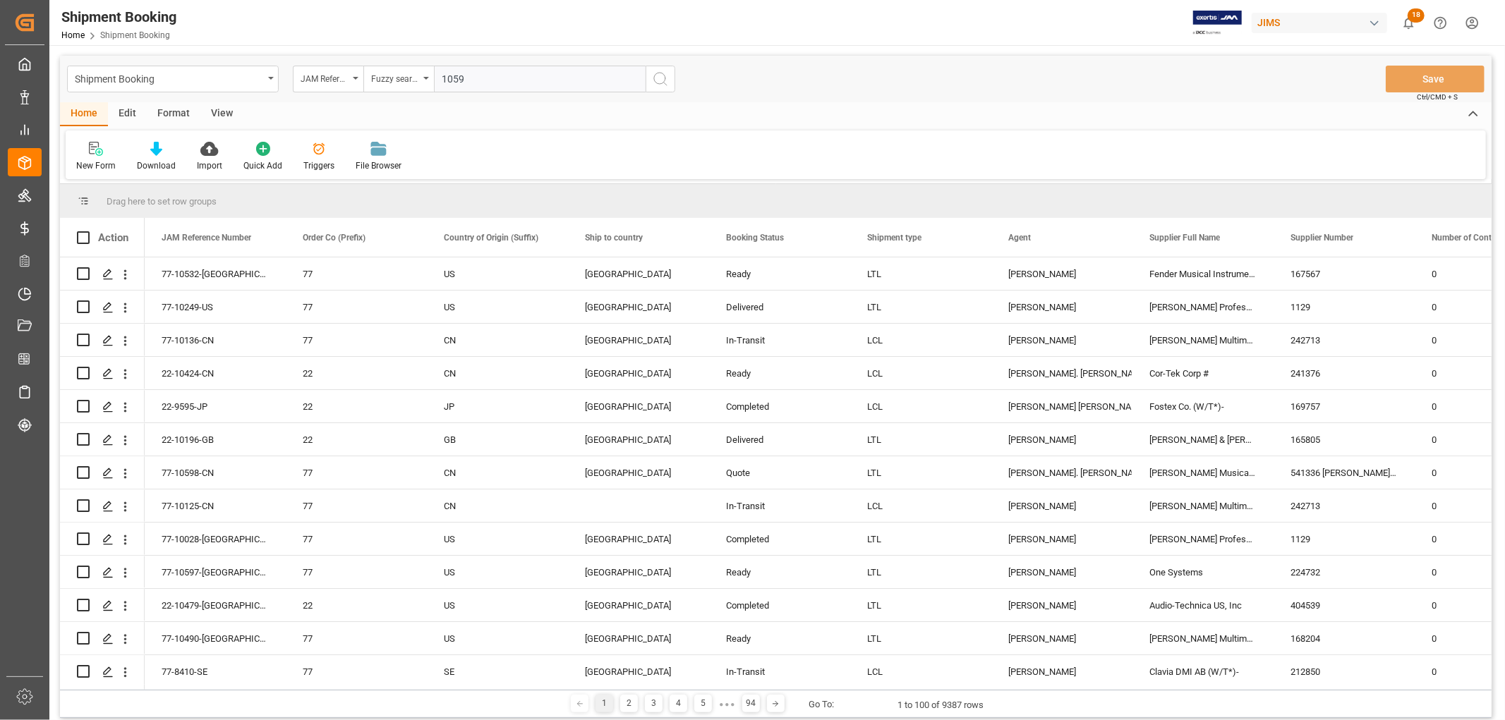
type input "10598"
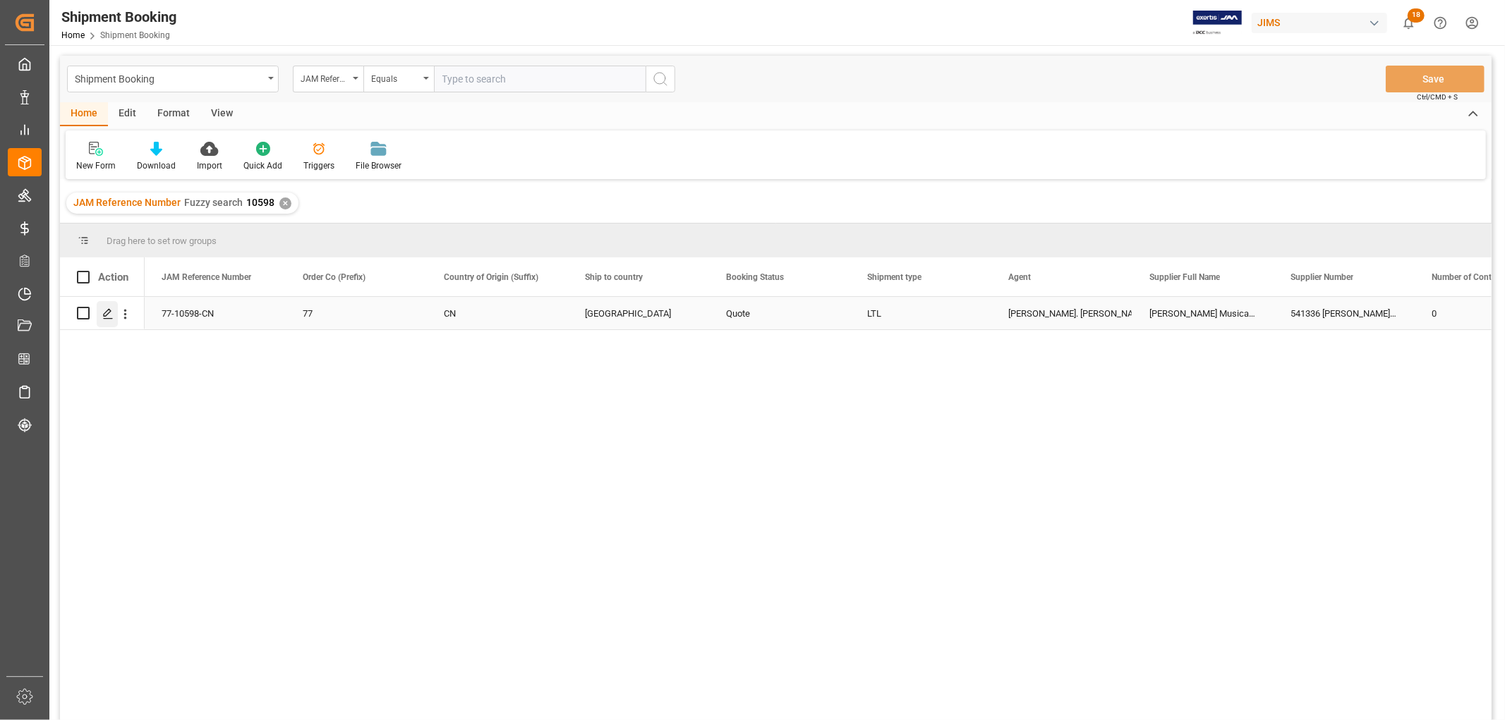
click at [102, 311] on icon "Press SPACE to select this row." at bounding box center [107, 313] width 11 height 11
click at [217, 113] on div "View" at bounding box center [221, 114] width 43 height 24
click at [80, 164] on div "Default" at bounding box center [90, 165] width 28 height 13
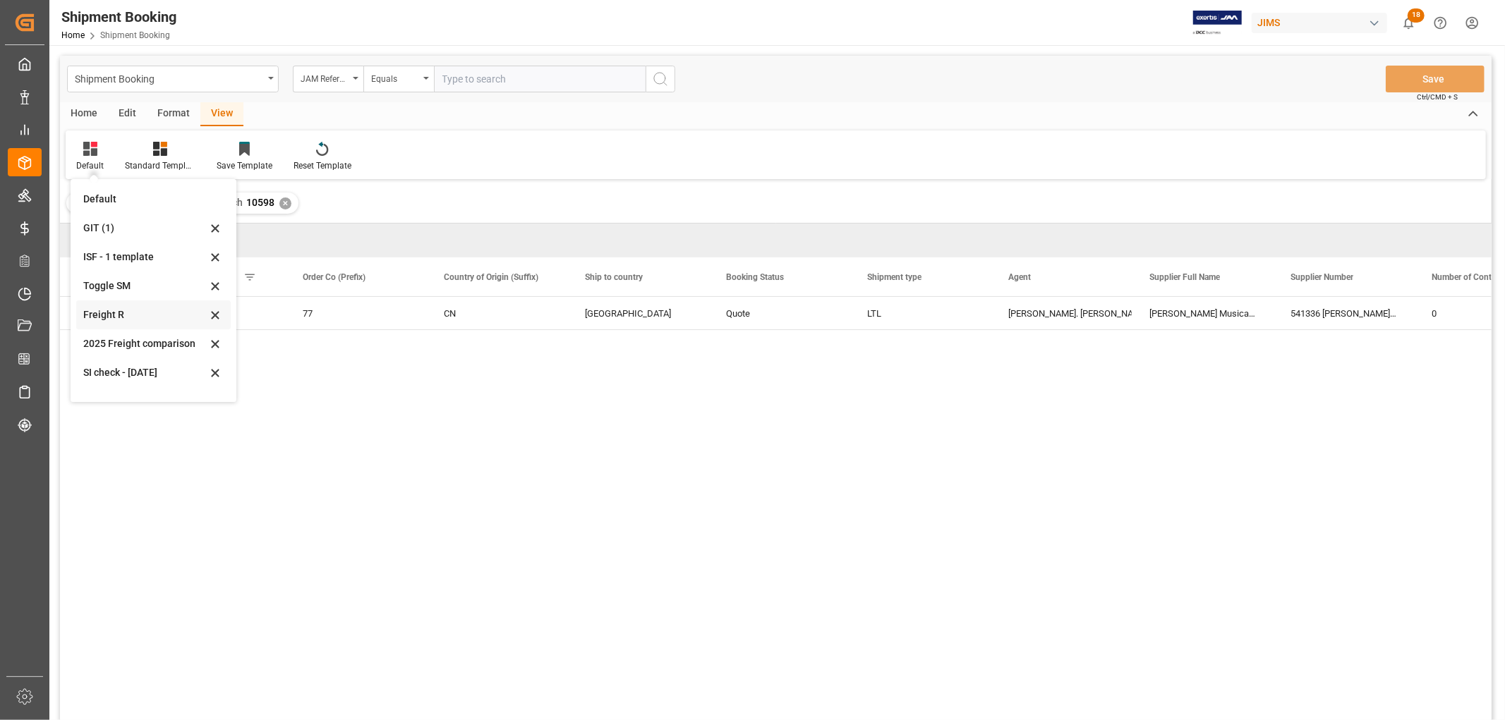
scroll to position [78, 0]
click at [109, 356] on div "[DATE]" at bounding box center [144, 353] width 123 height 15
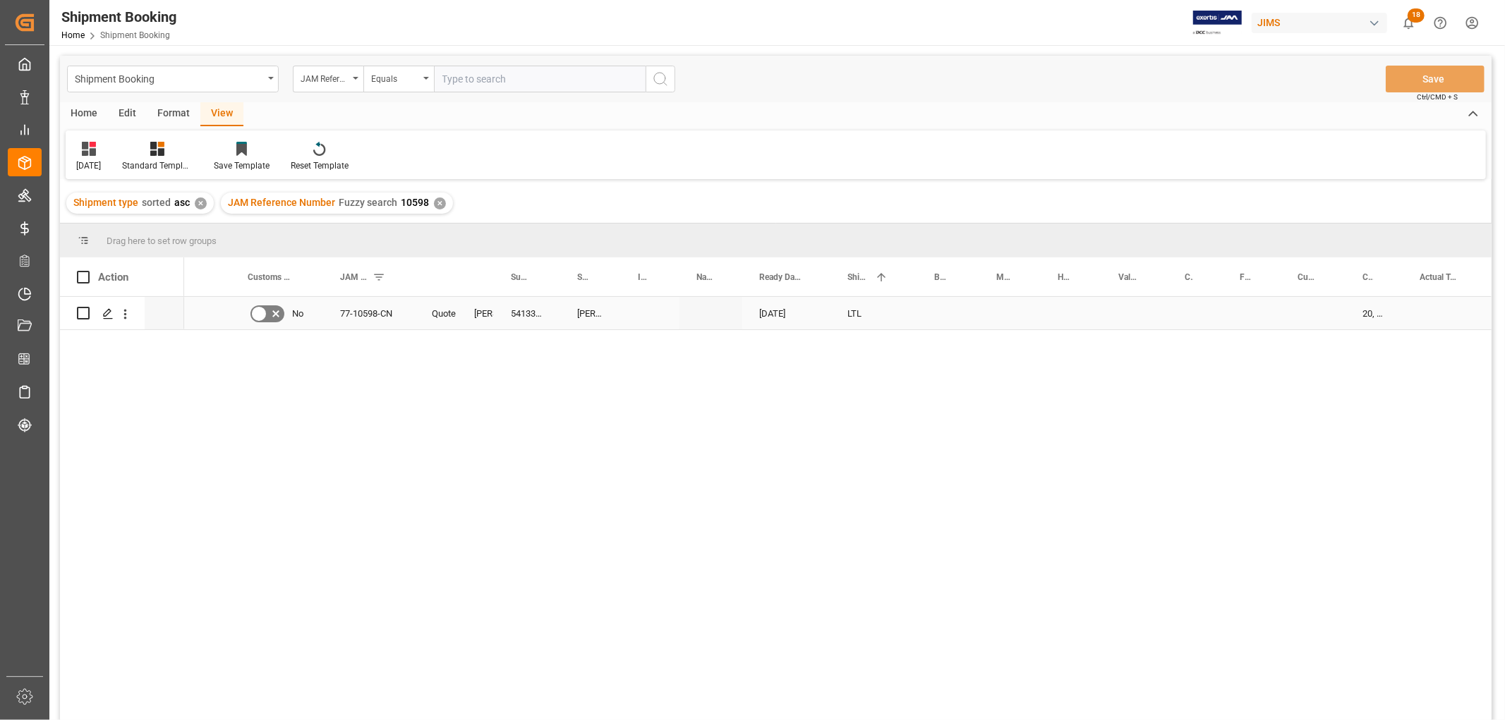
click at [1193, 309] on div "Press SPACE to select this row." at bounding box center [1194, 313] width 55 height 32
click at [1323, 319] on div "Press SPACE to select this row." at bounding box center [1312, 313] width 65 height 32
click at [1137, 395] on div "77-10598-CN Quote Lynne St. Jacques 541336 Hui Zhou Jinhong Musical Co Ltd Hui …" at bounding box center [837, 513] width 1307 height 432
click at [1133, 308] on div "Press SPACE to select this row." at bounding box center [1107, 313] width 87 height 32
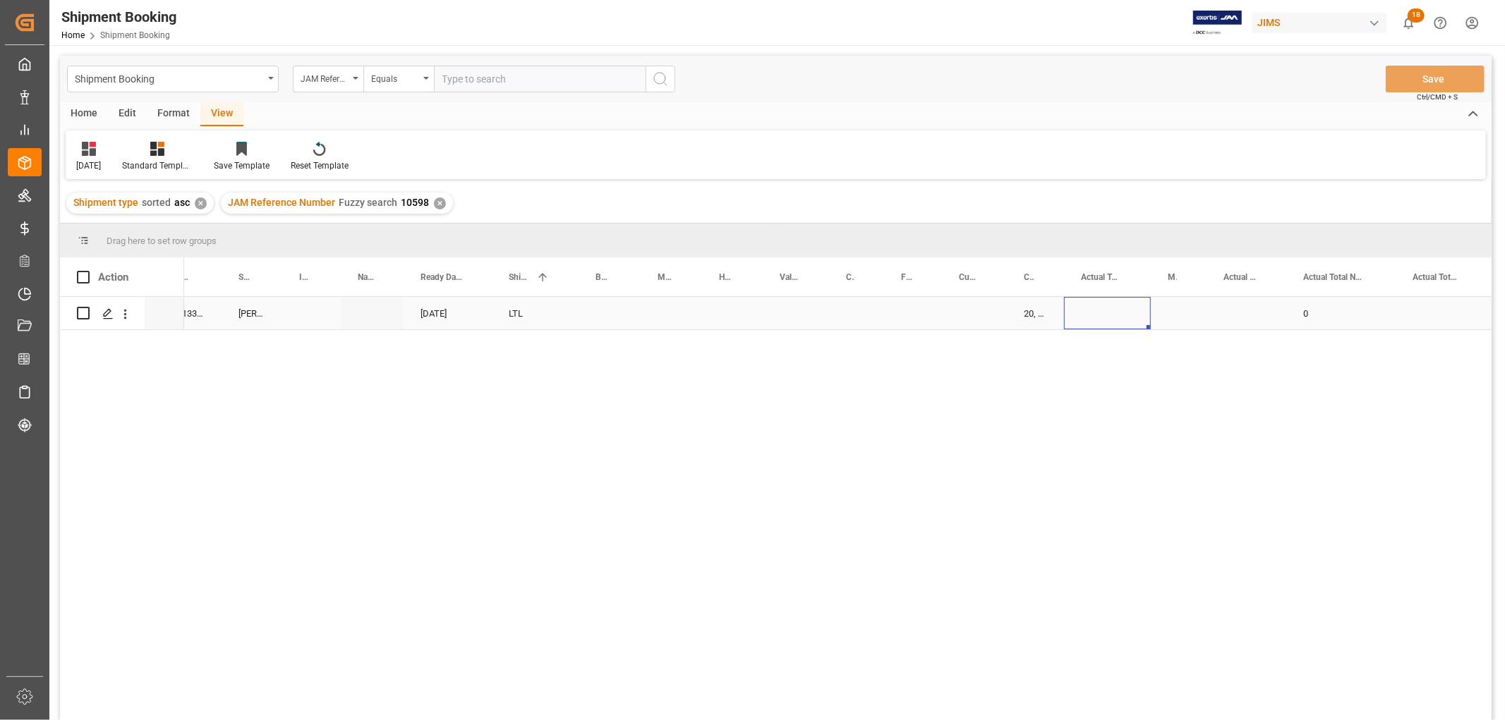
click at [1133, 308] on div "Press SPACE to select this row." at bounding box center [1107, 313] width 87 height 32
click at [1119, 318] on input "Press SPACE to select this row." at bounding box center [1107, 321] width 64 height 27
type input "519"
click at [1162, 316] on div "Press SPACE to select this row." at bounding box center [1178, 313] width 56 height 32
click at [1162, 315] on div "Press SPACE to select this row." at bounding box center [1178, 313] width 56 height 32
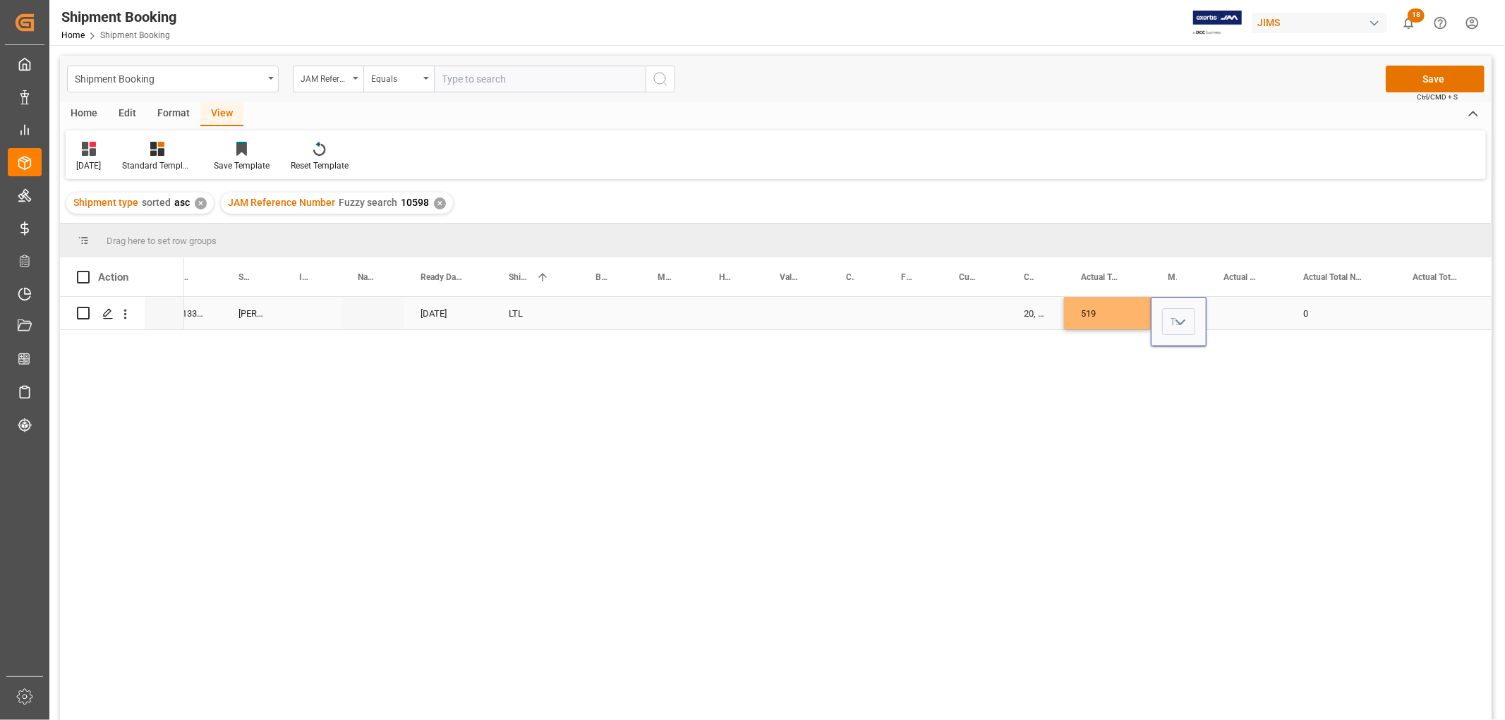
click at [1162, 315] on input "Press SPACE to select this row." at bounding box center [1178, 321] width 33 height 27
click at [1176, 317] on icon "open menu" at bounding box center [1180, 322] width 17 height 17
click at [1182, 365] on div "KG" at bounding box center [1178, 361] width 32 height 49
type input "KG"
click at [1253, 308] on div "Press SPACE to select this row." at bounding box center [1246, 313] width 80 height 32
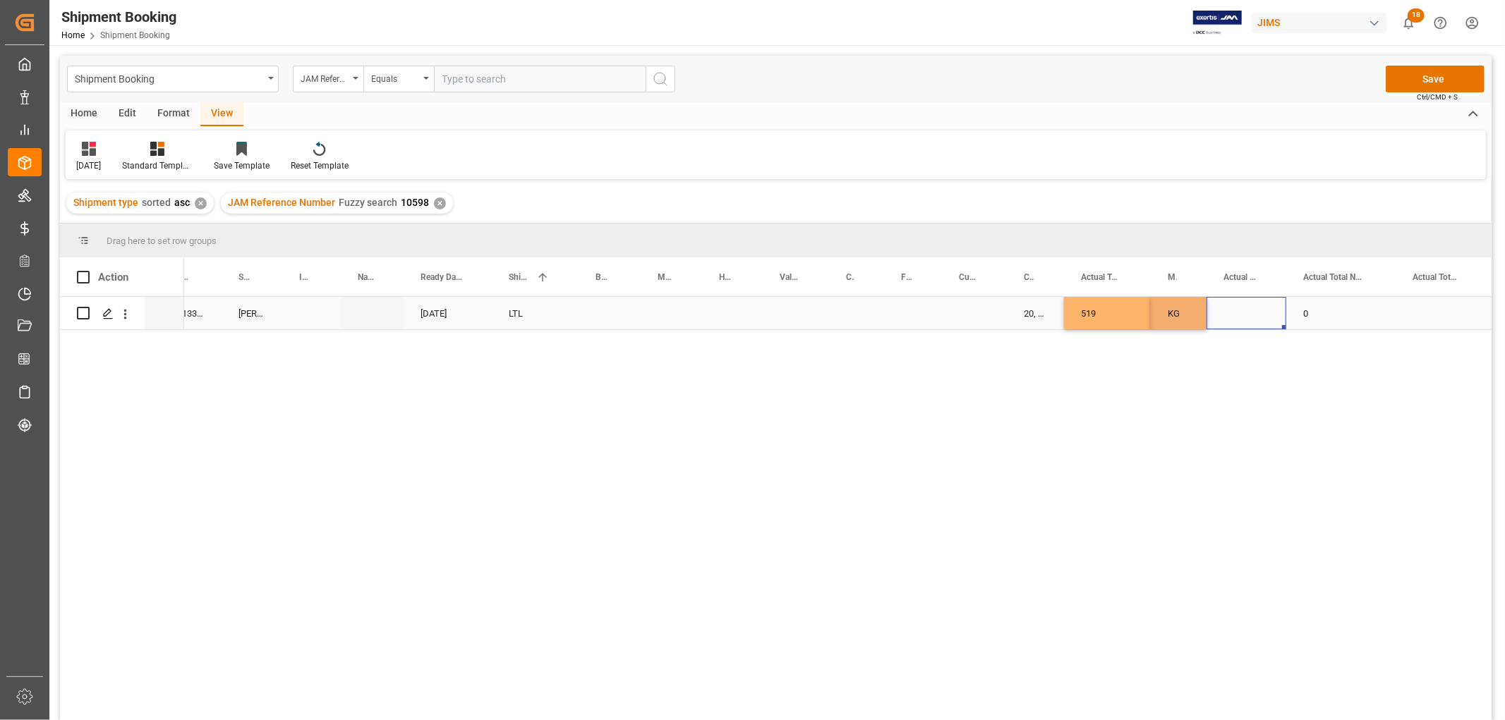
click at [1253, 308] on div "Press SPACE to select this row." at bounding box center [1246, 313] width 80 height 32
click at [1244, 322] on input "Press SPACE to select this row." at bounding box center [1245, 321] width 57 height 27
type input "22"
click at [1328, 315] on div "0" at bounding box center [1340, 313] width 109 height 32
click at [1399, 71] on button "Save" at bounding box center [1434, 79] width 99 height 27
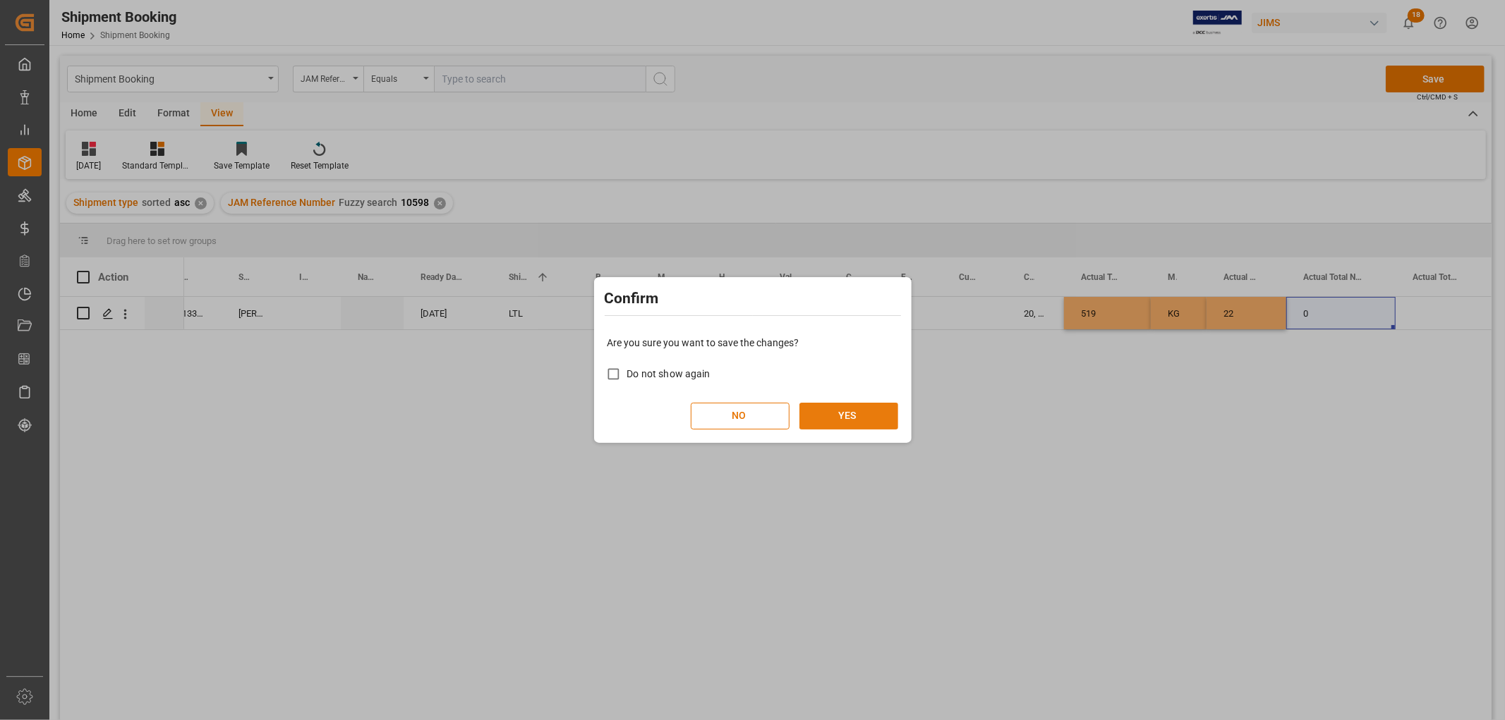
click at [863, 405] on button "YES" at bounding box center [848, 416] width 99 height 27
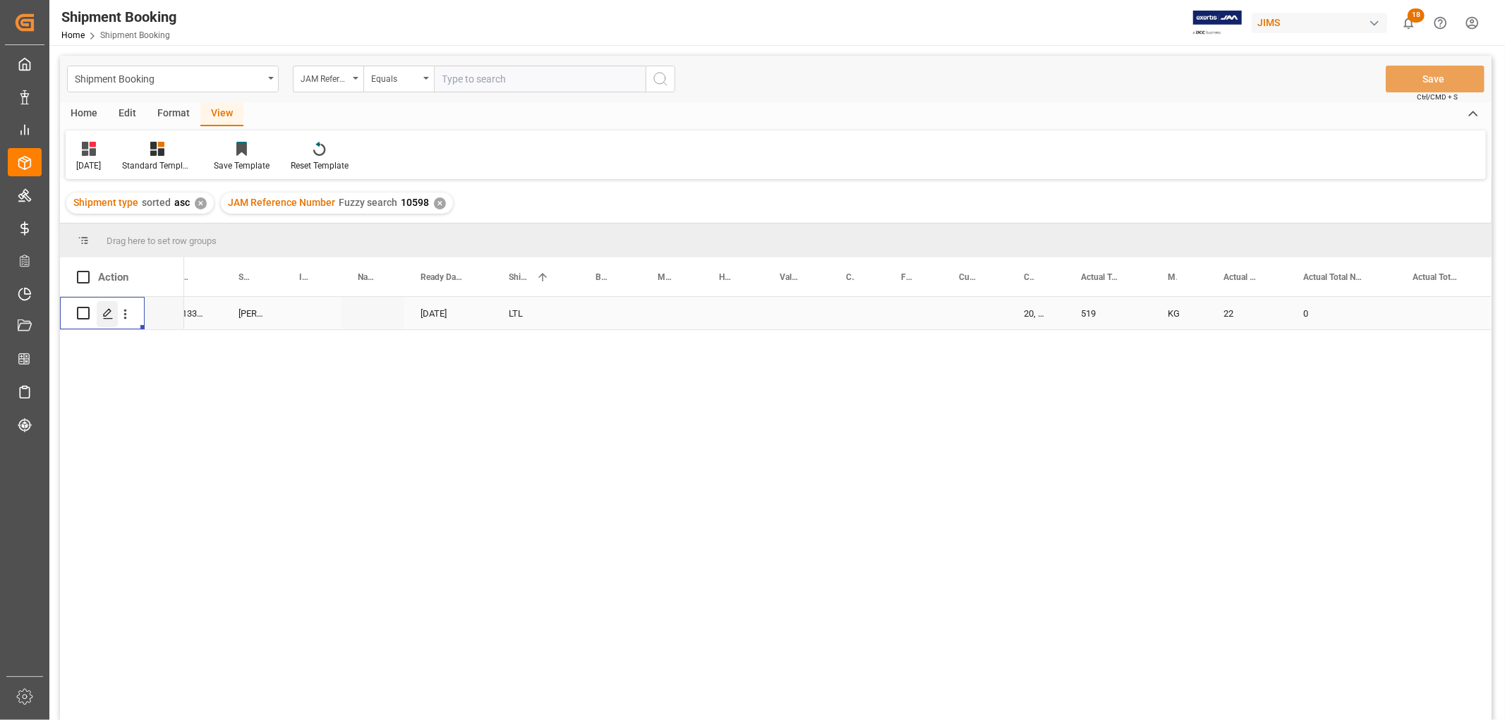
click at [107, 316] on icon "Press SPACE to select this row." at bounding box center [107, 313] width 11 height 11
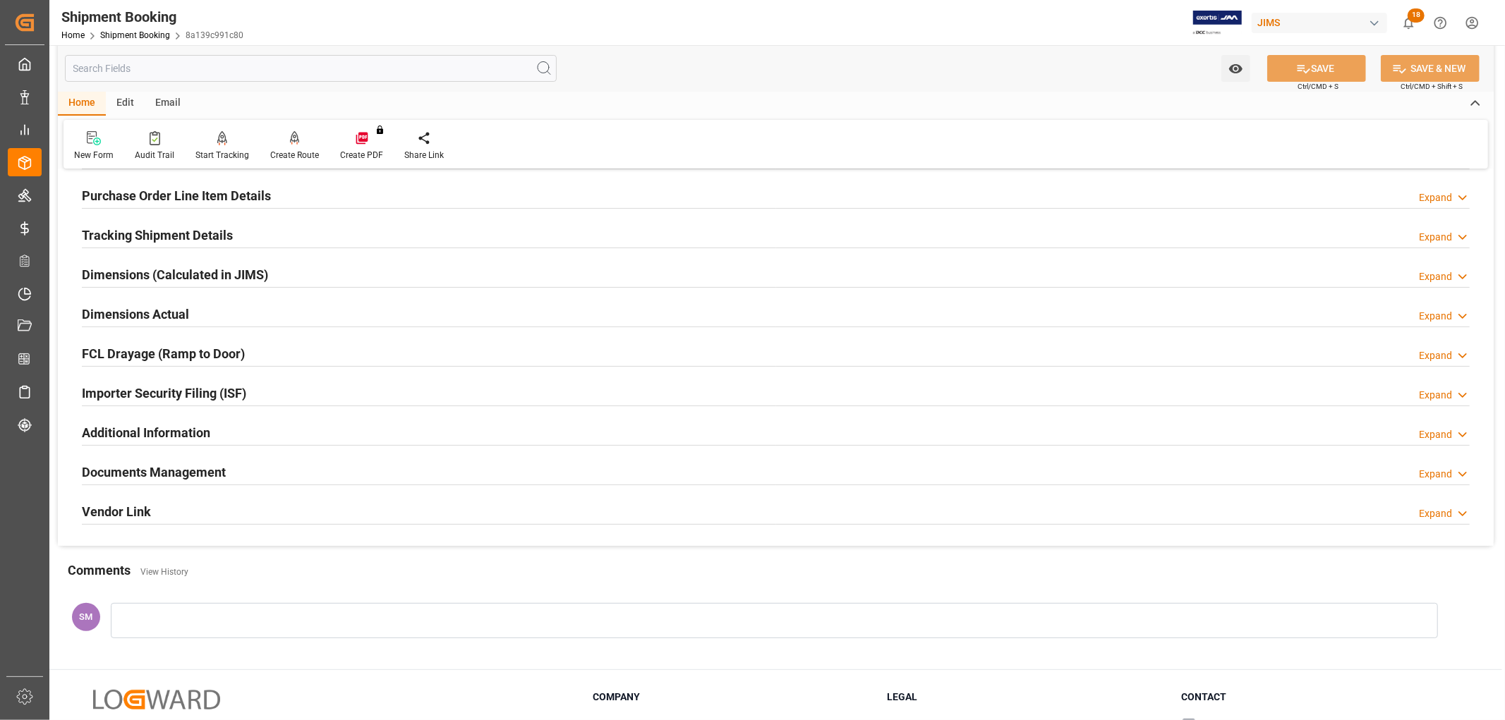
scroll to position [235, 0]
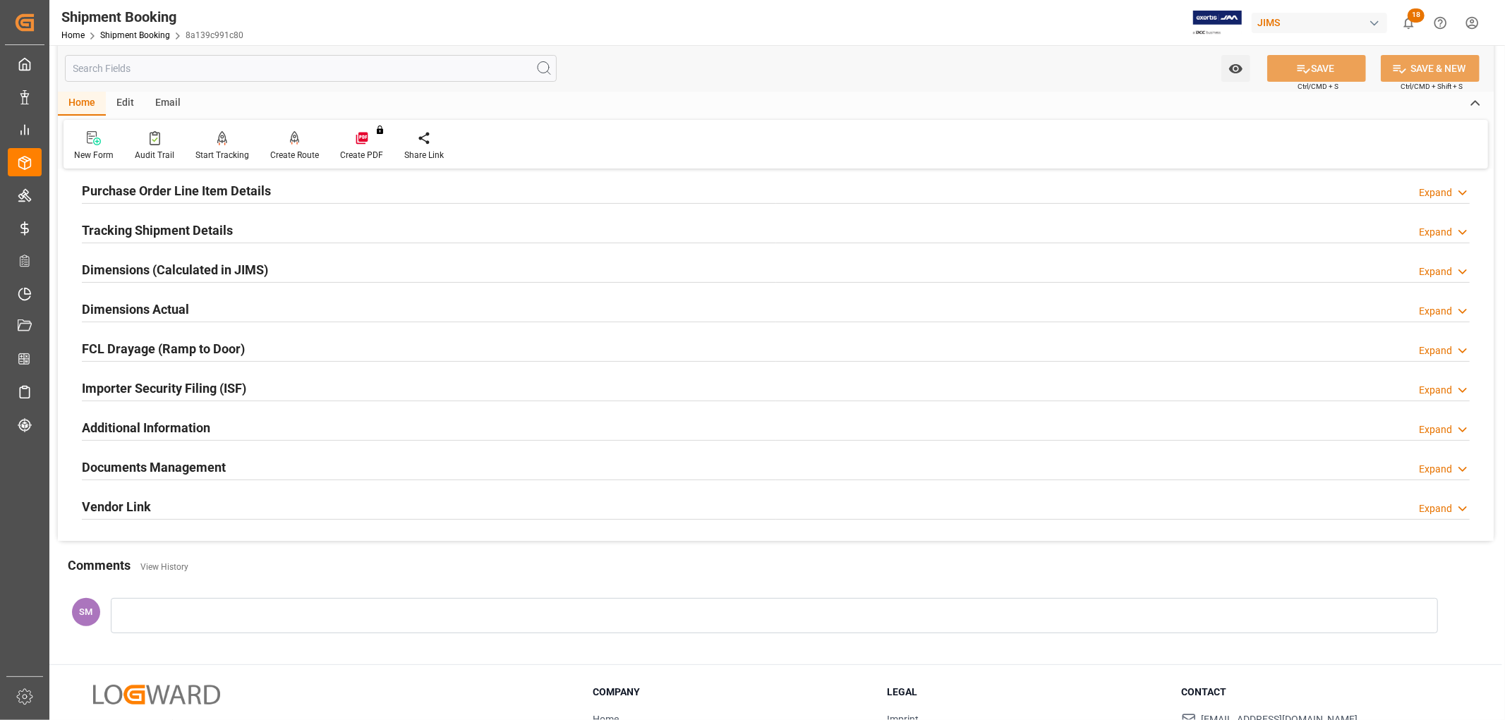
click at [157, 470] on h2 "Documents Management" at bounding box center [154, 467] width 144 height 19
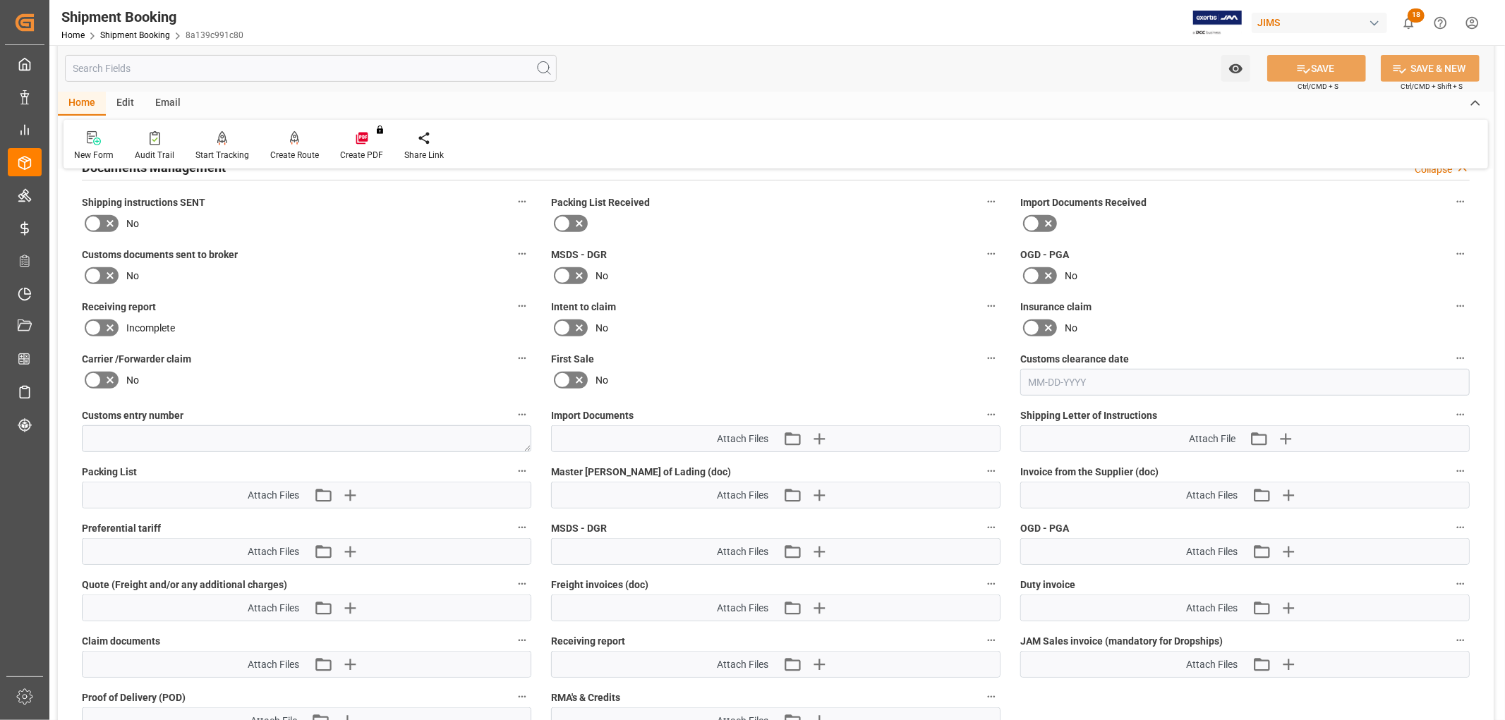
scroll to position [548, 0]
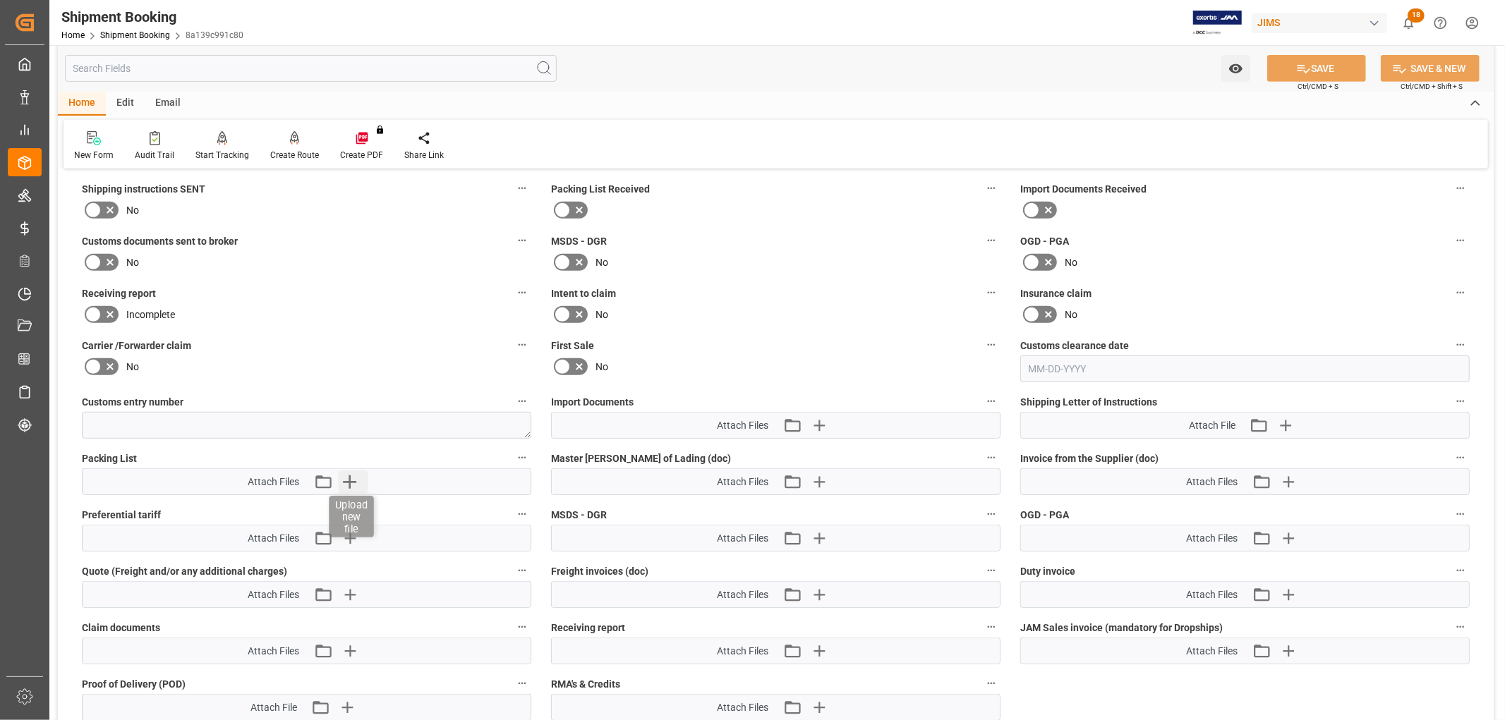
click at [353, 481] on icon "button" at bounding box center [349, 481] width 23 height 23
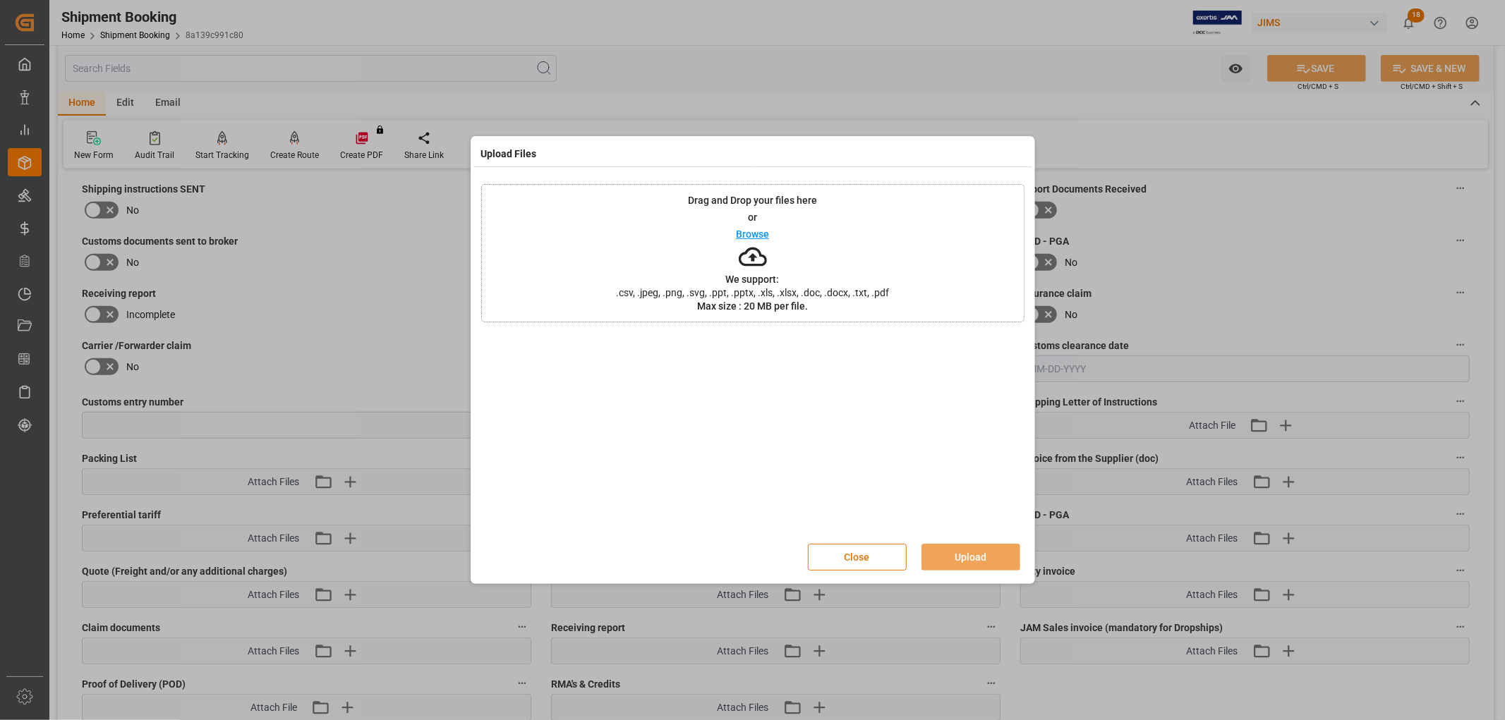
click at [763, 233] on p "Browse" at bounding box center [752, 234] width 33 height 10
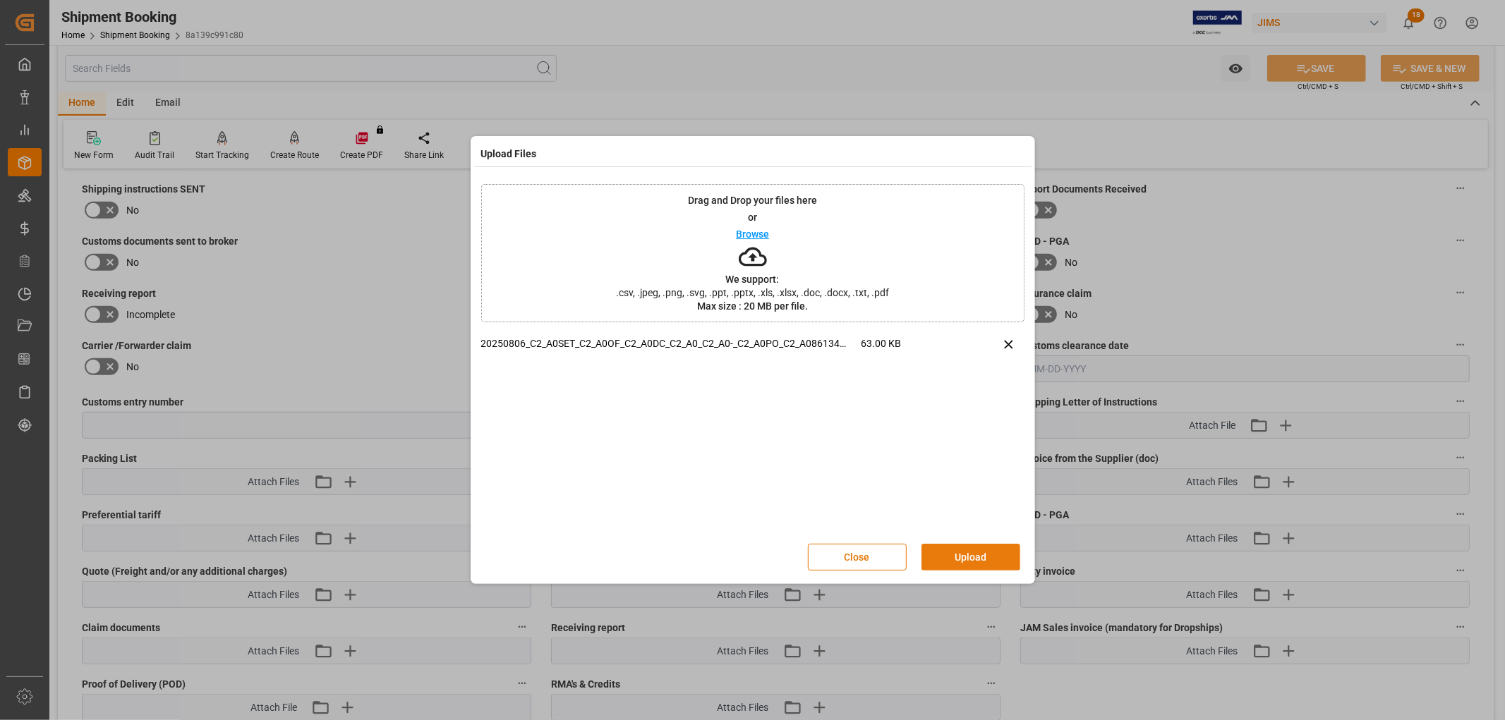
click at [954, 555] on button "Upload" at bounding box center [970, 557] width 99 height 27
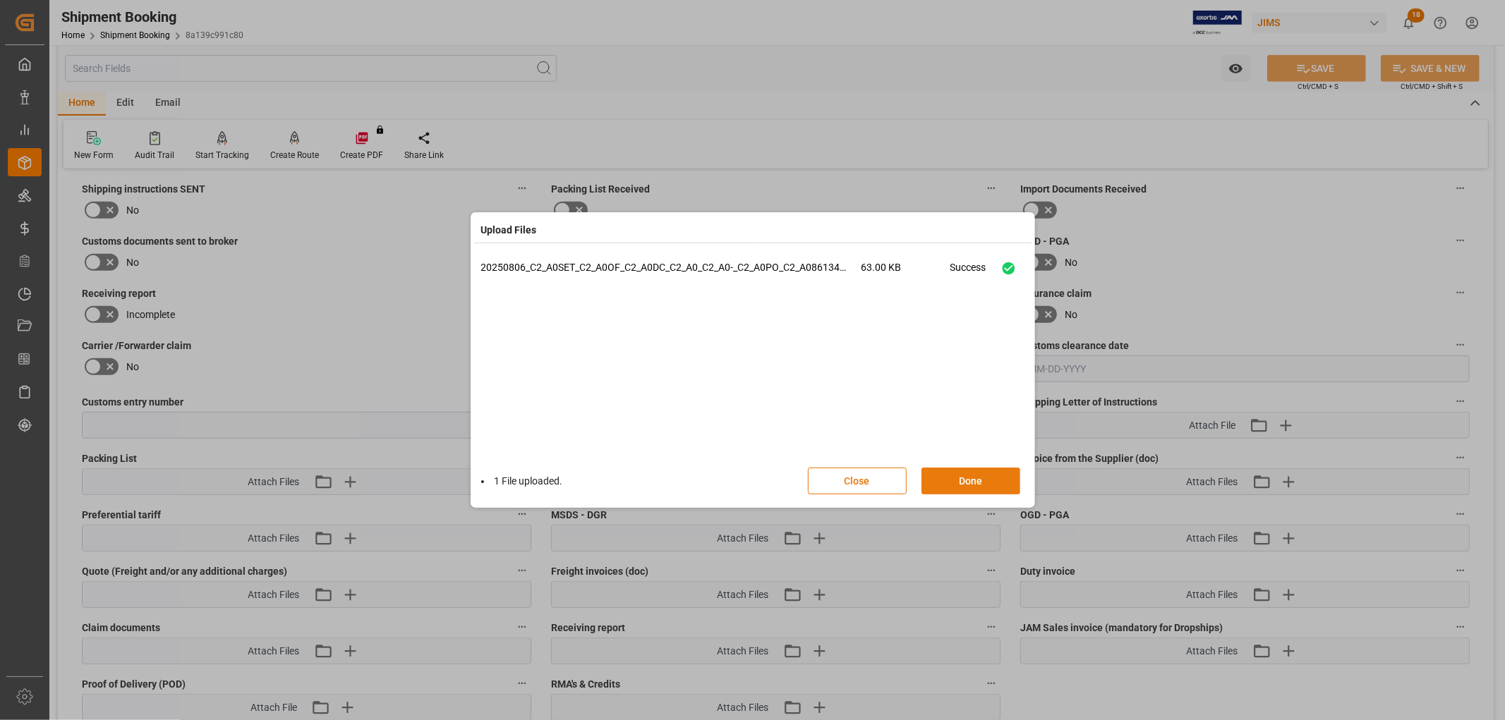
click at [964, 478] on button "Done" at bounding box center [970, 481] width 99 height 27
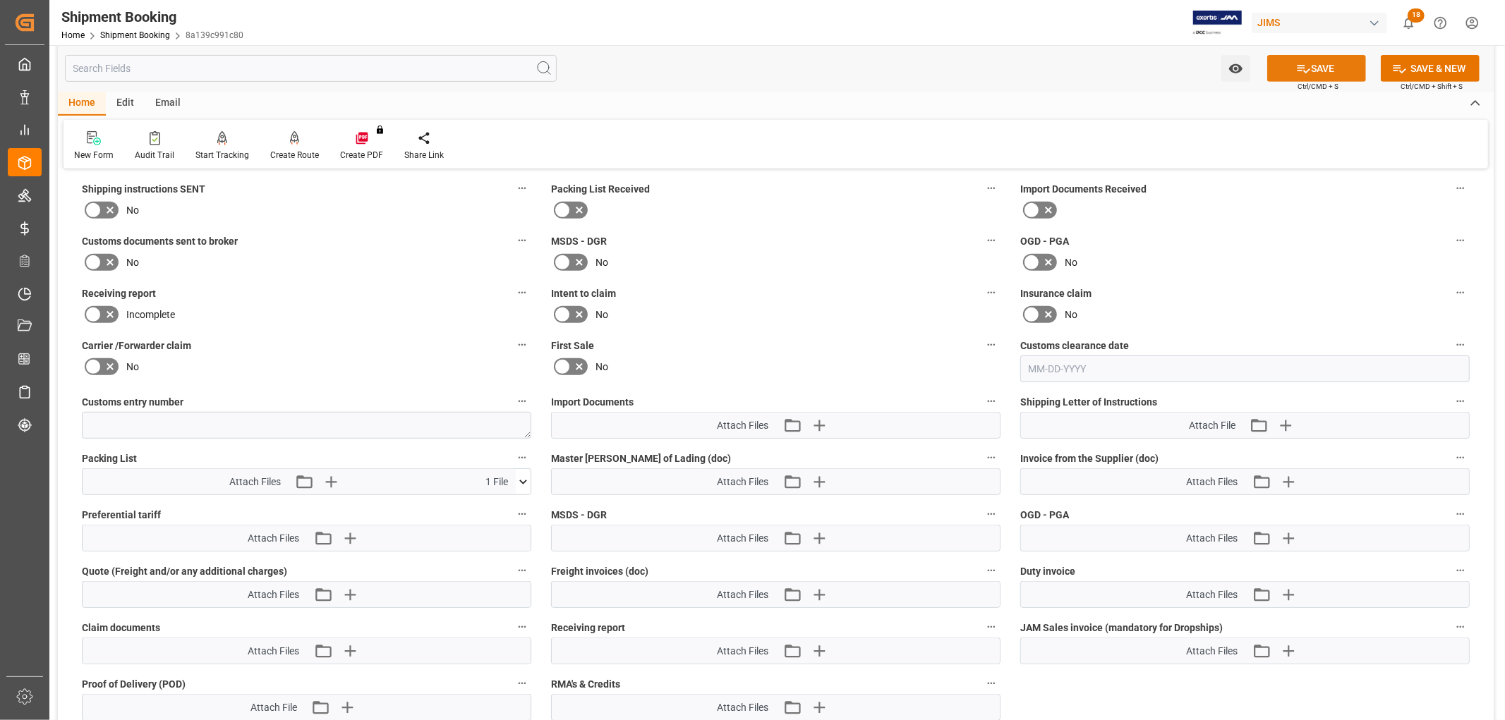
click at [1288, 66] on button "SAVE" at bounding box center [1316, 68] width 99 height 27
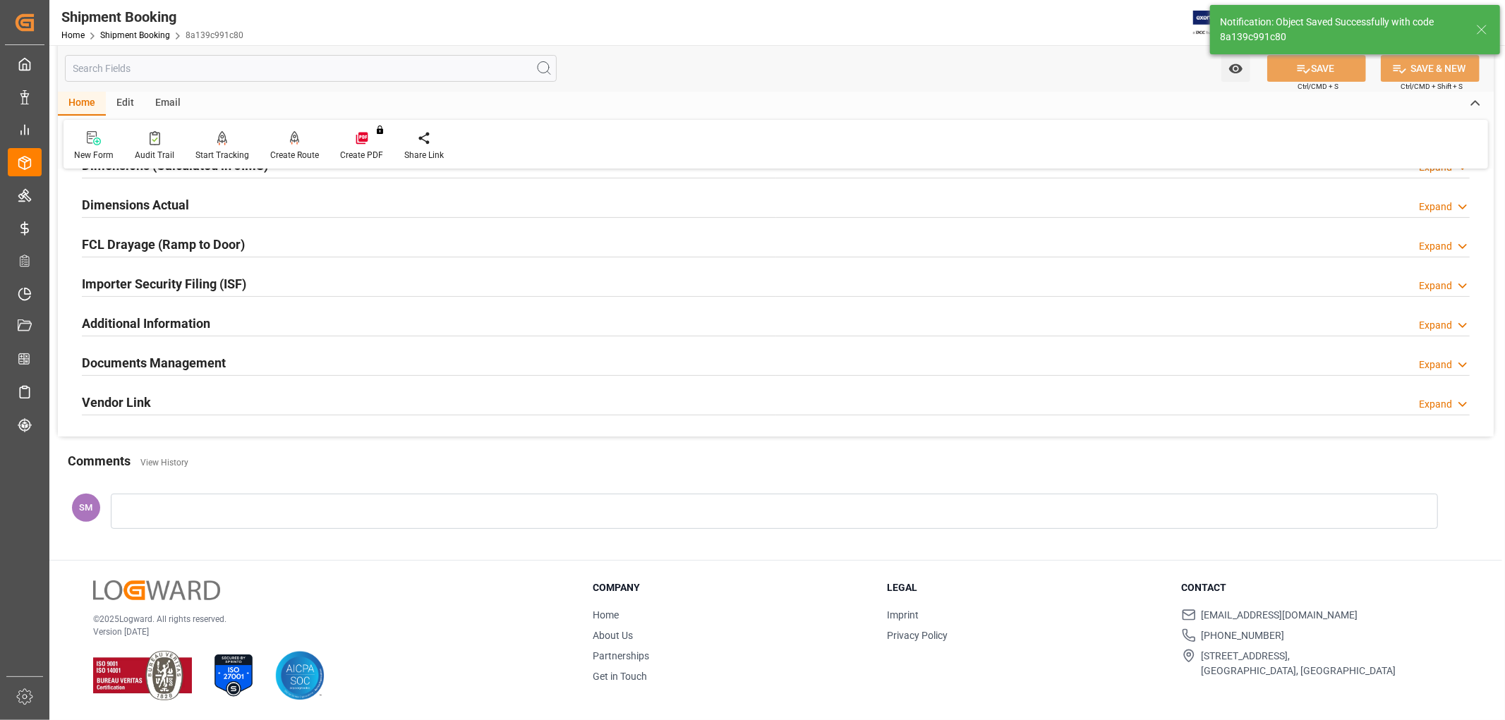
scroll to position [340, 0]
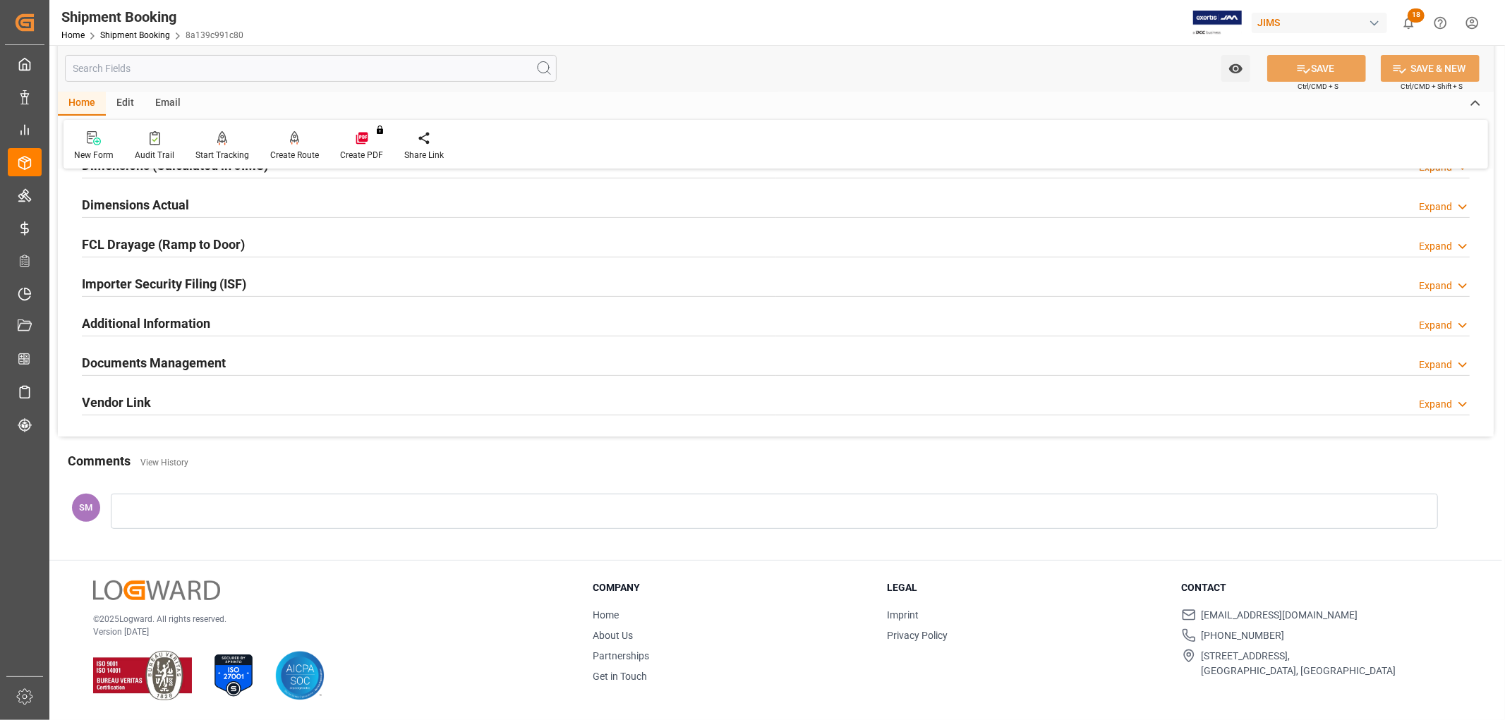
click at [165, 499] on div at bounding box center [774, 511] width 1327 height 35
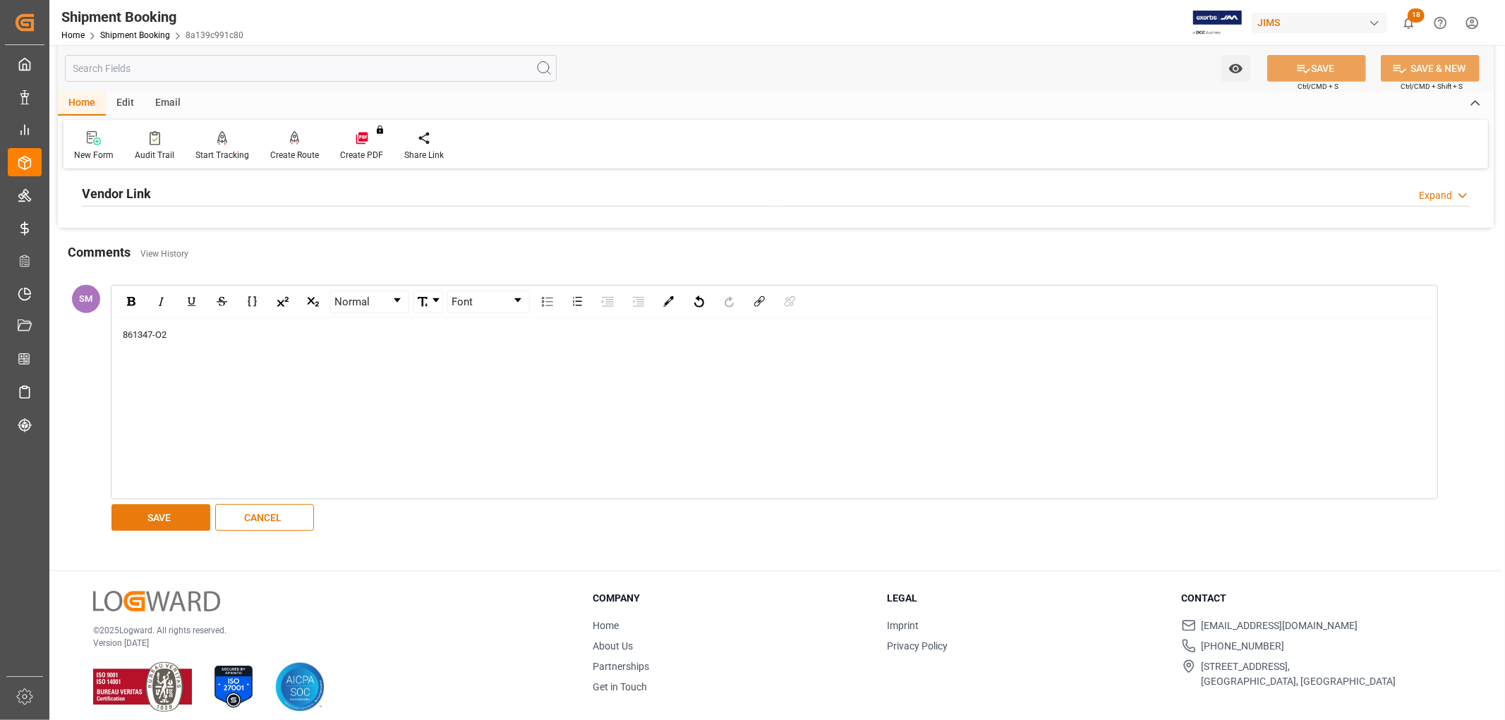
click at [164, 511] on button "SAVE" at bounding box center [160, 517] width 99 height 27
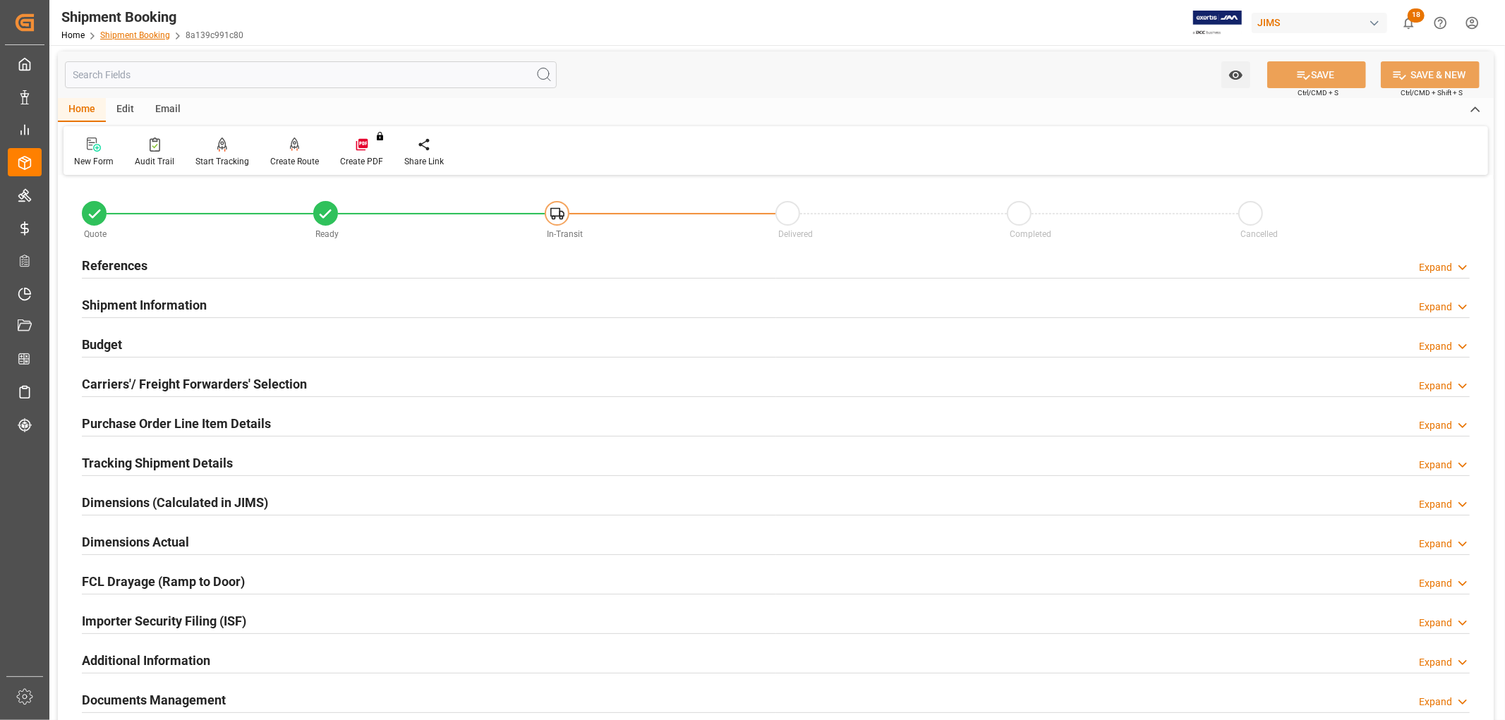
scroll to position [0, 0]
click at [109, 32] on link "Shipment Booking" at bounding box center [135, 35] width 70 height 10
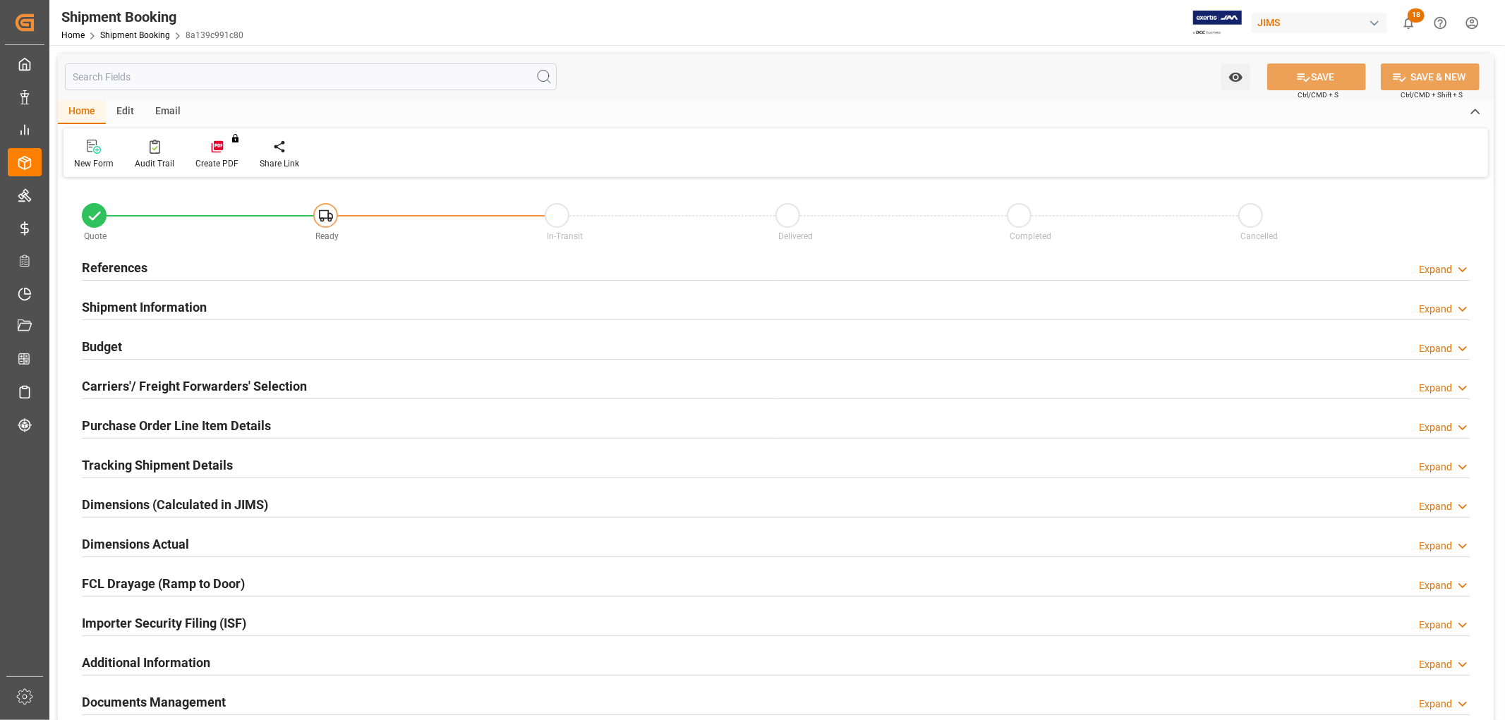
type input "0"
type input "[DATE]"
click at [126, 261] on h2 "References" at bounding box center [115, 267] width 66 height 19
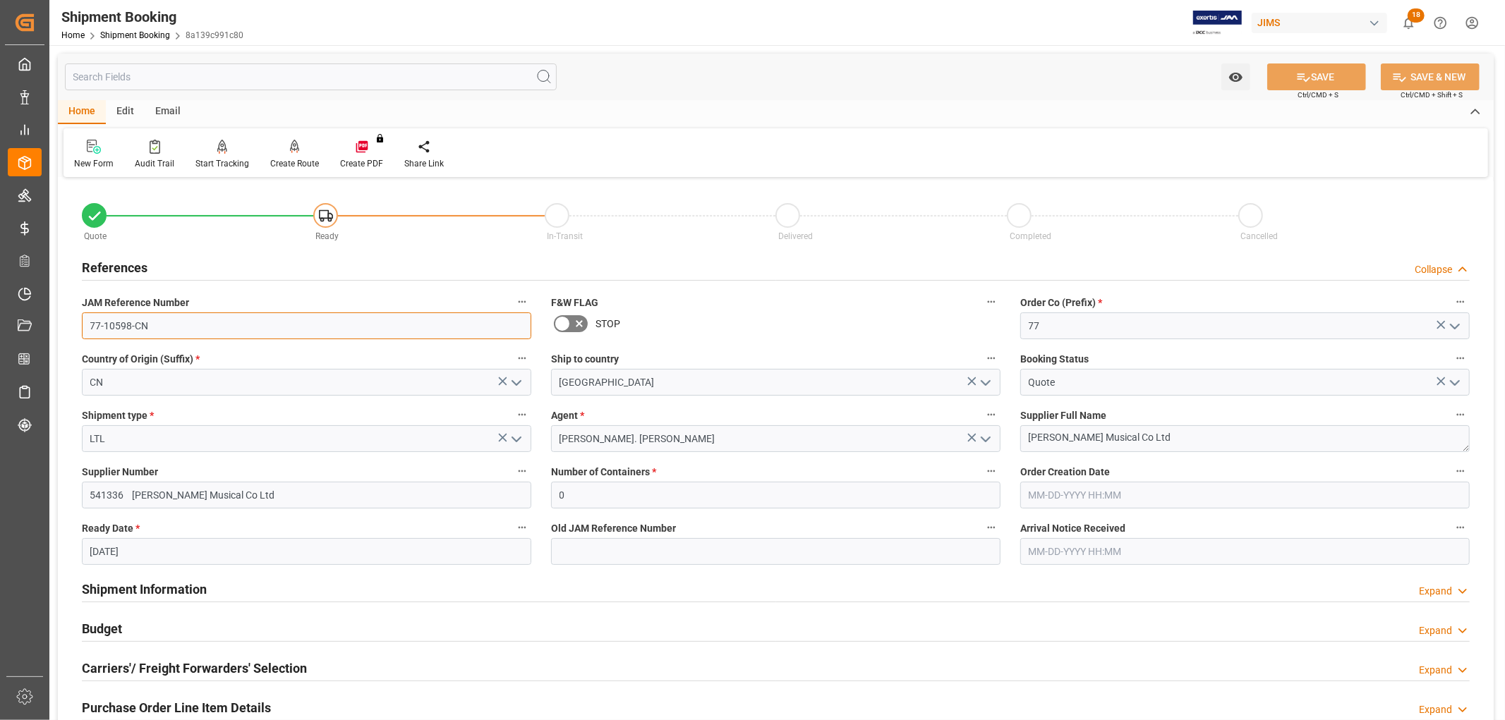
drag, startPoint x: 157, startPoint y: 325, endPoint x: 92, endPoint y: 329, distance: 65.7
click at [92, 329] on input "77-10598-CN" at bounding box center [306, 325] width 449 height 27
click at [132, 30] on link "Shipment Booking" at bounding box center [135, 35] width 70 height 10
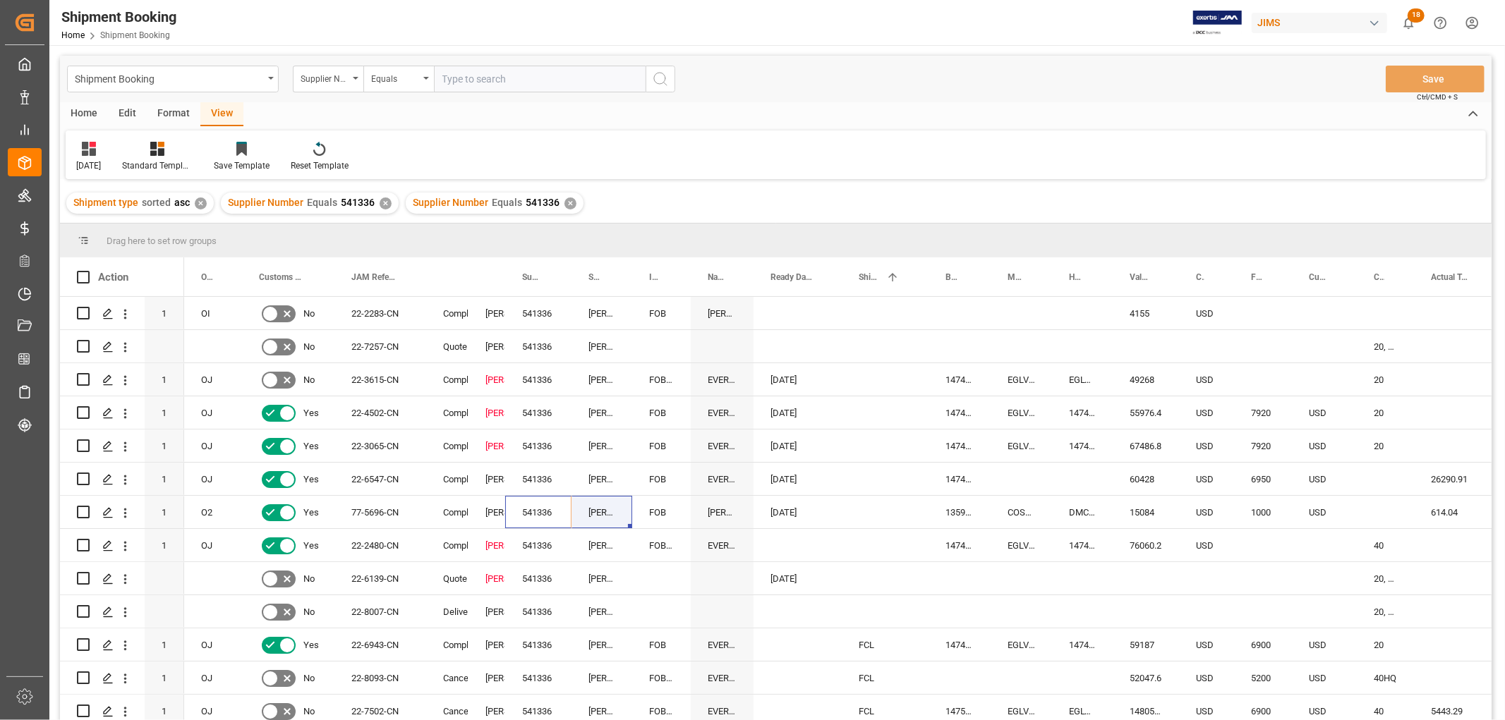
click at [423, 78] on div "Equals" at bounding box center [398, 79] width 71 height 27
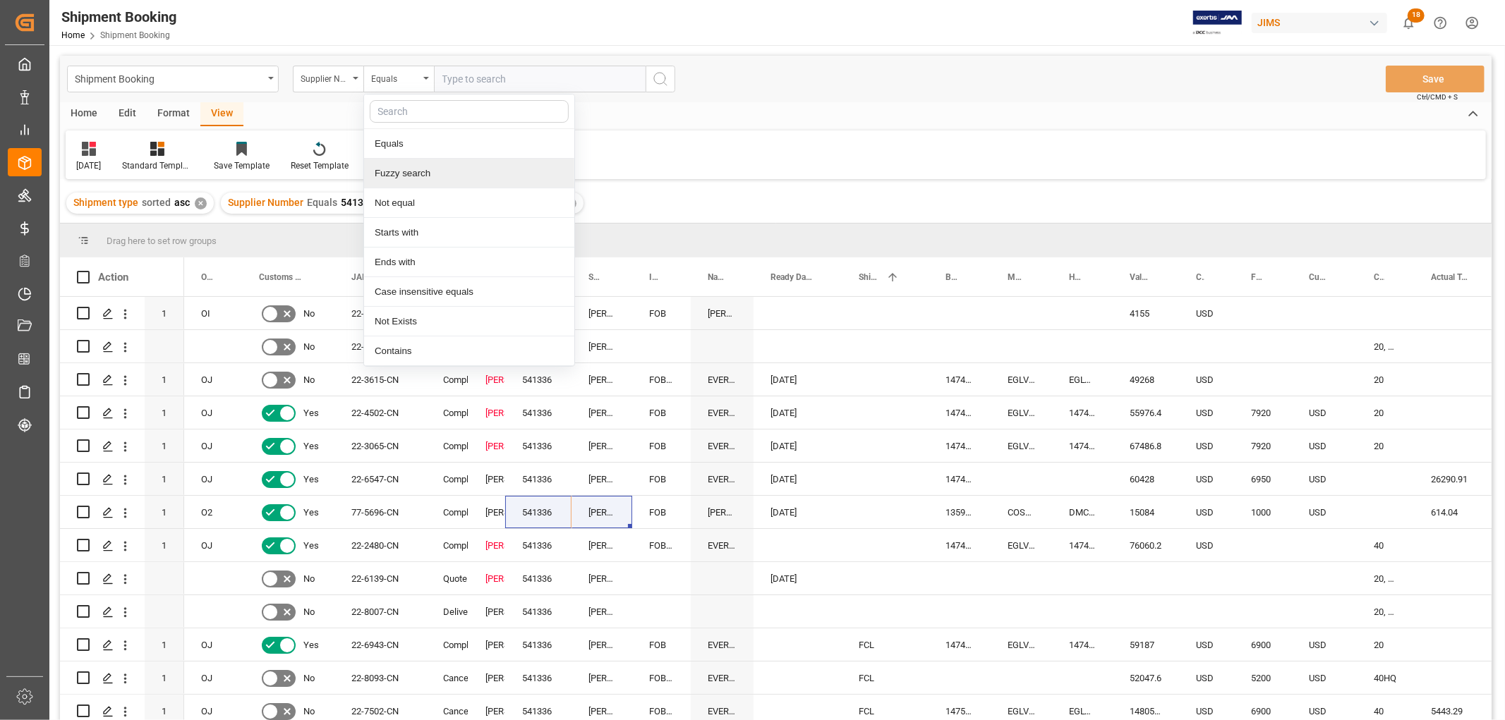
click at [404, 174] on div "Fuzzy search" at bounding box center [469, 174] width 210 height 30
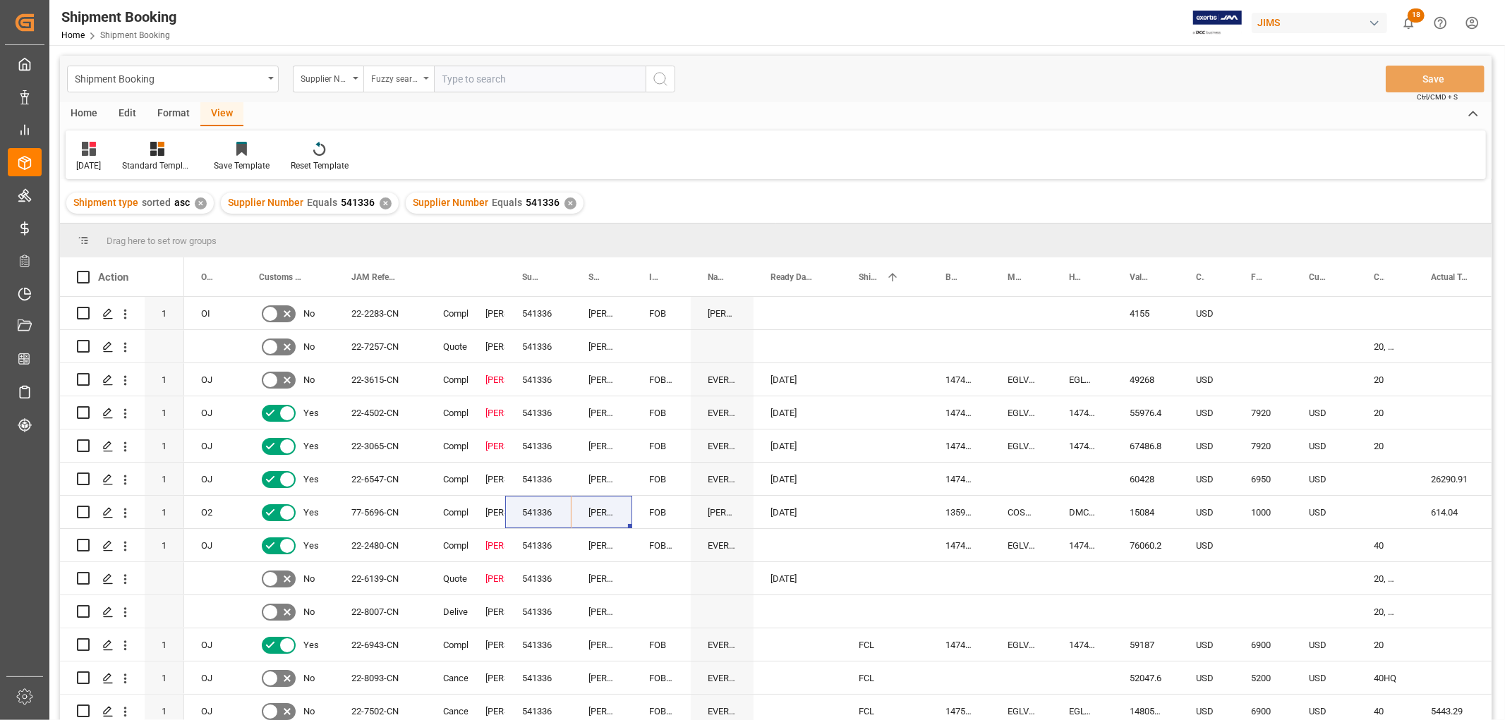
click at [423, 74] on div "Fuzzy search" at bounding box center [398, 79] width 71 height 27
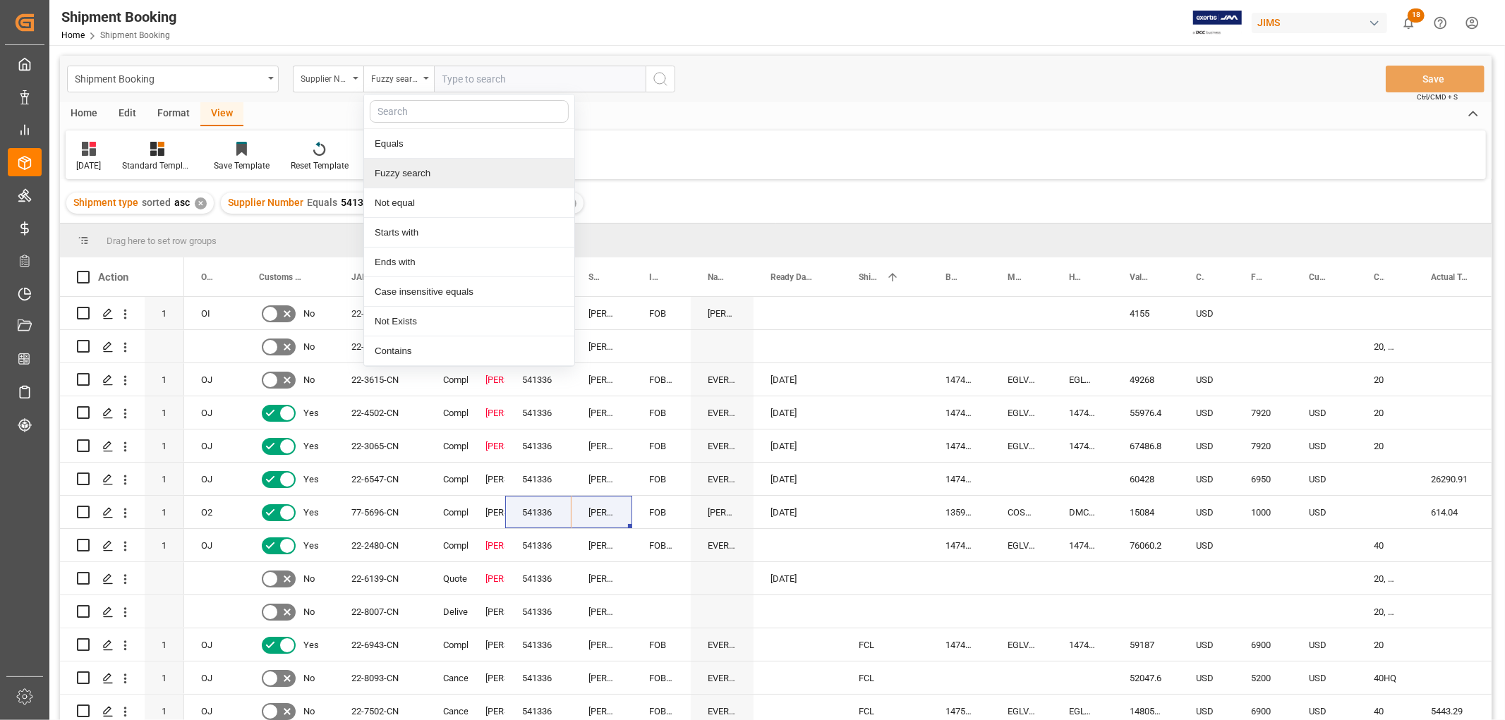
click at [409, 174] on div "Fuzzy search" at bounding box center [469, 174] width 210 height 30
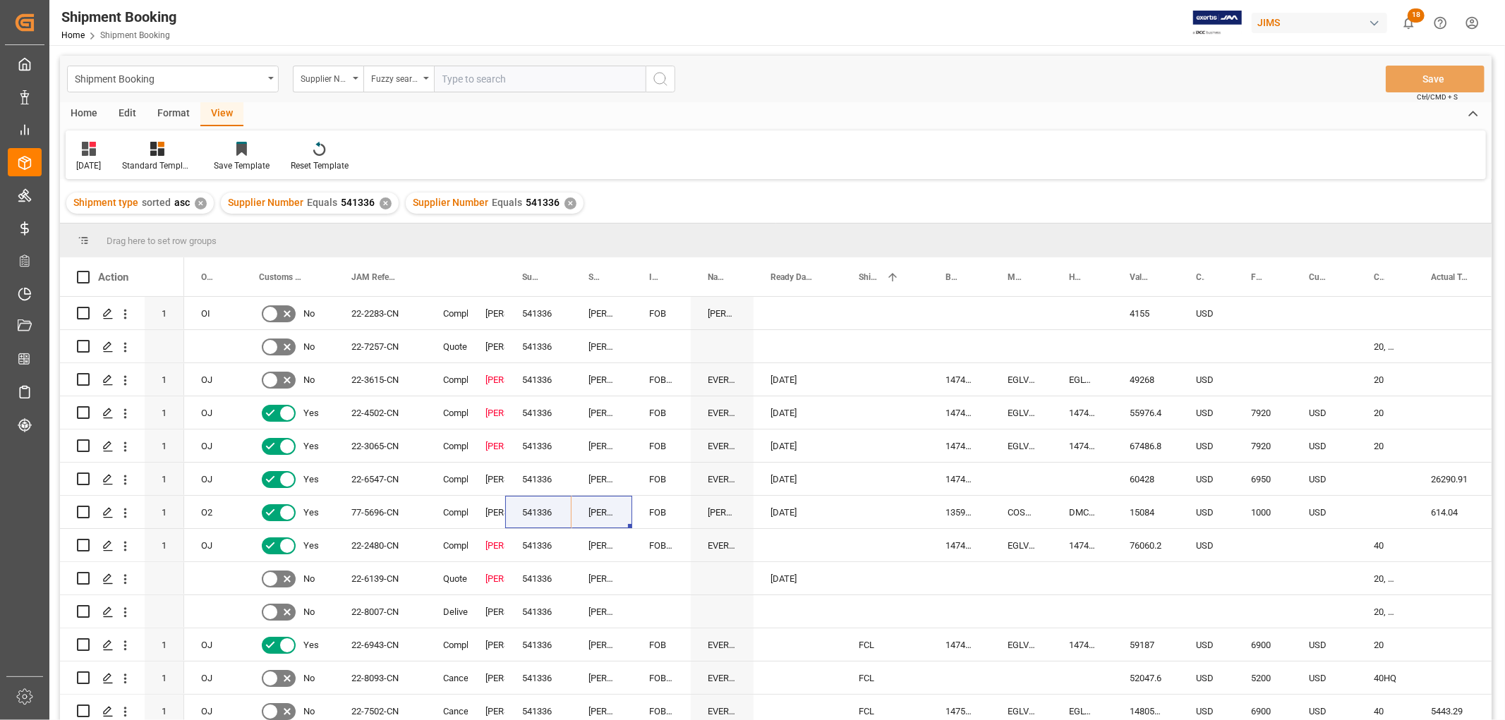
click at [471, 85] on input "text" at bounding box center [540, 79] width 212 height 27
type input "10420"
click at [666, 79] on icon "search button" at bounding box center [660, 79] width 17 height 17
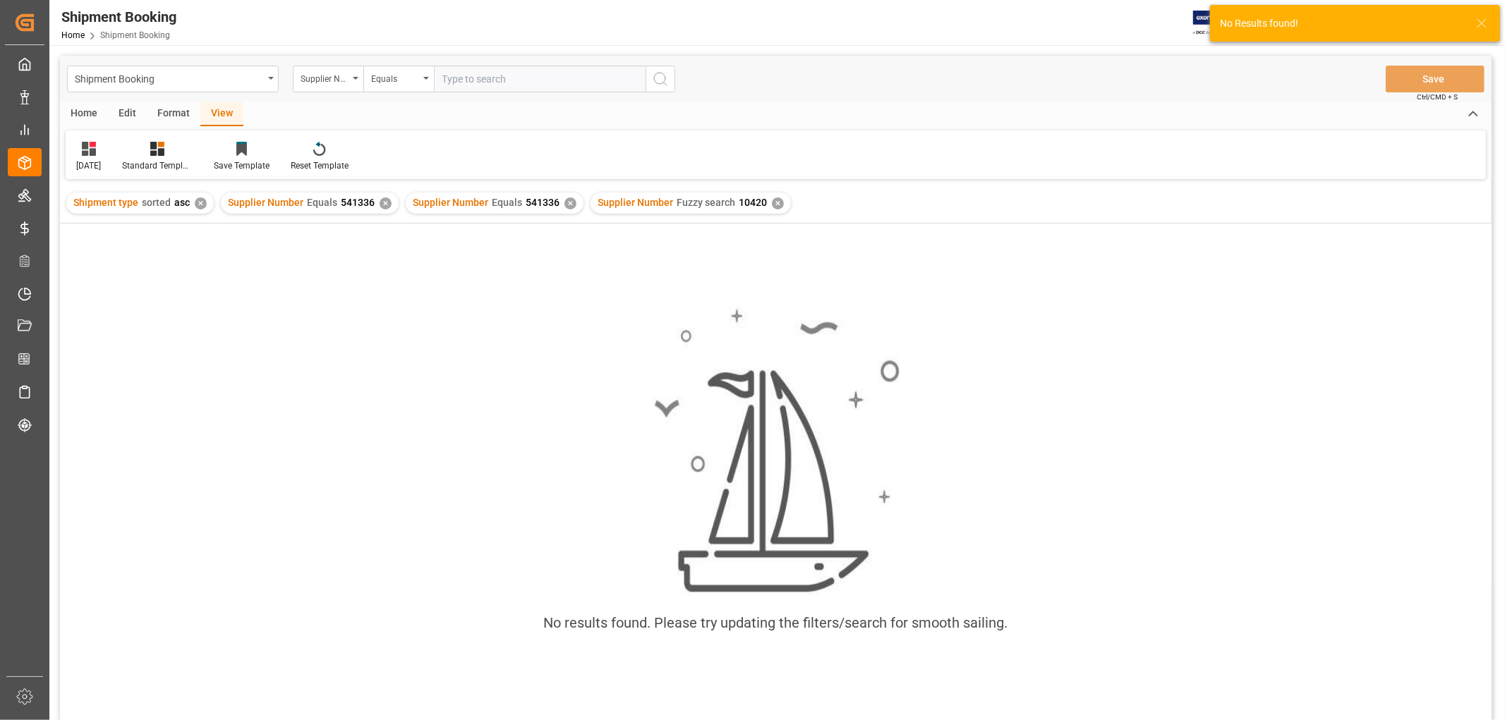
click at [564, 200] on div "✕" at bounding box center [570, 204] width 12 height 12
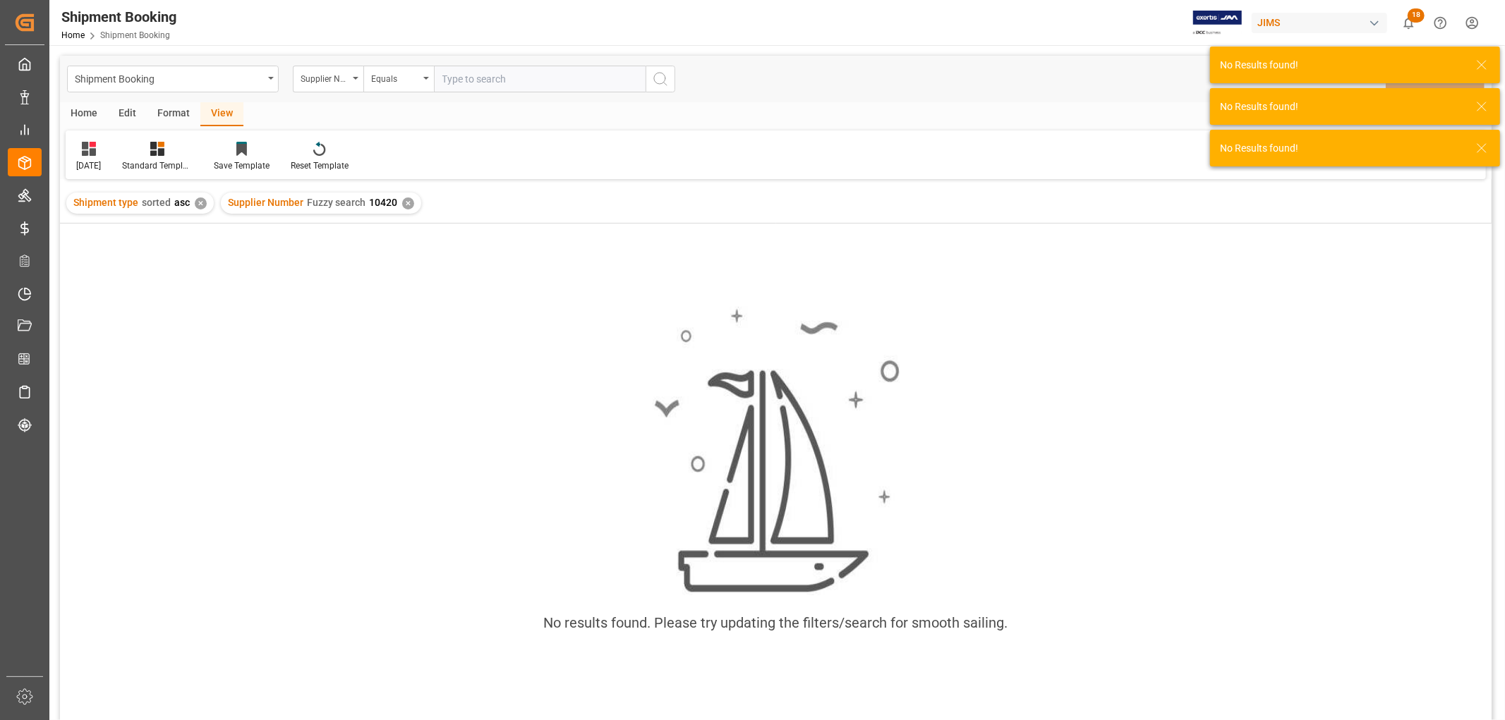
click at [200, 203] on div "✕" at bounding box center [201, 204] width 12 height 12
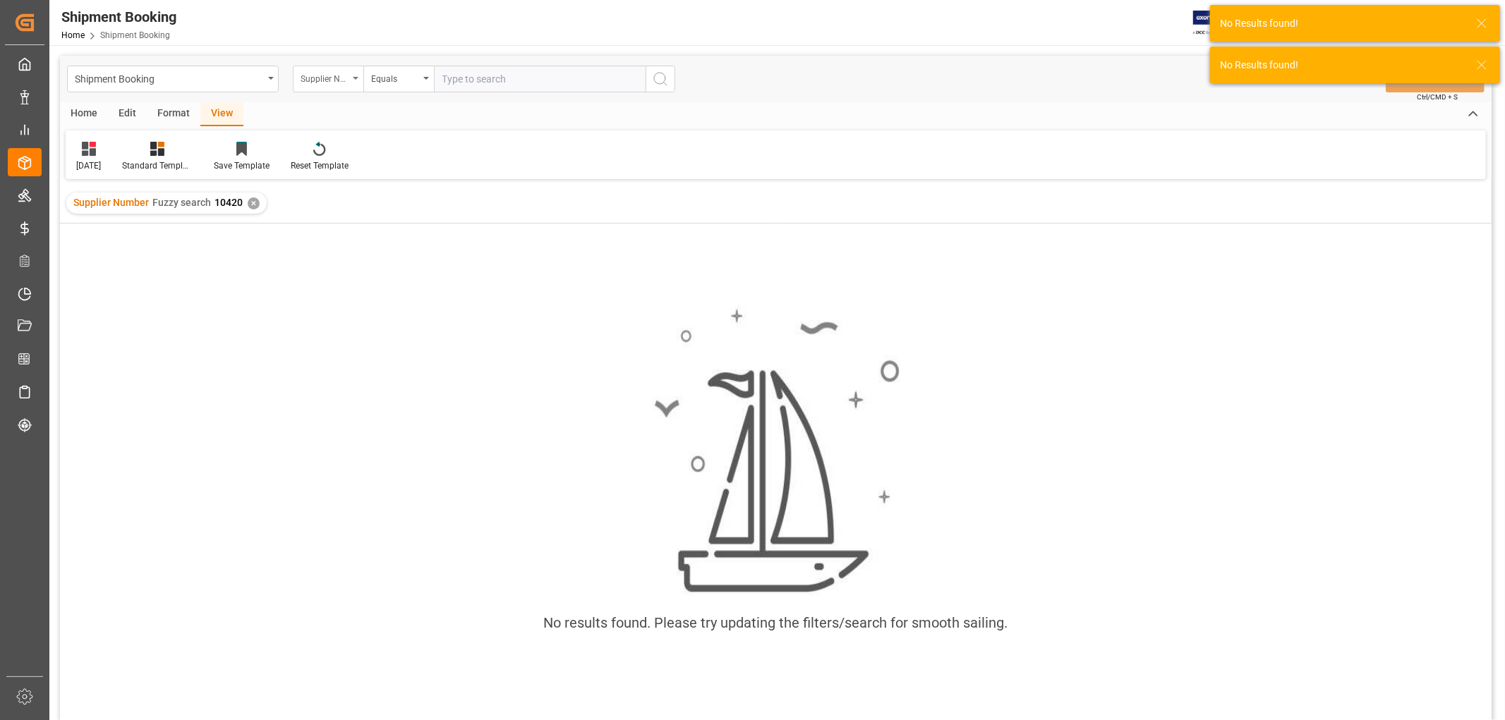
click at [360, 71] on div "Supplier Number" at bounding box center [328, 79] width 71 height 27
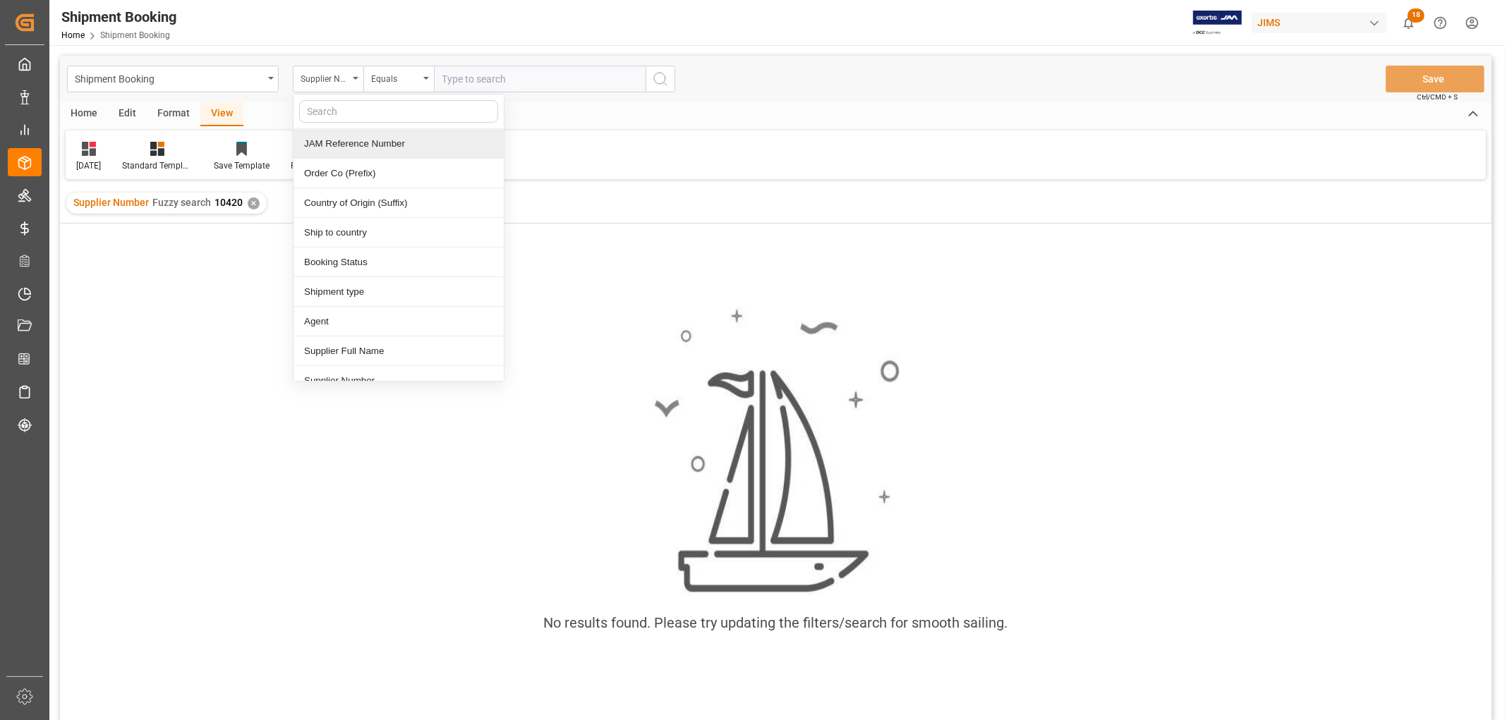
click at [353, 142] on div "JAM Reference Number" at bounding box center [398, 144] width 210 height 30
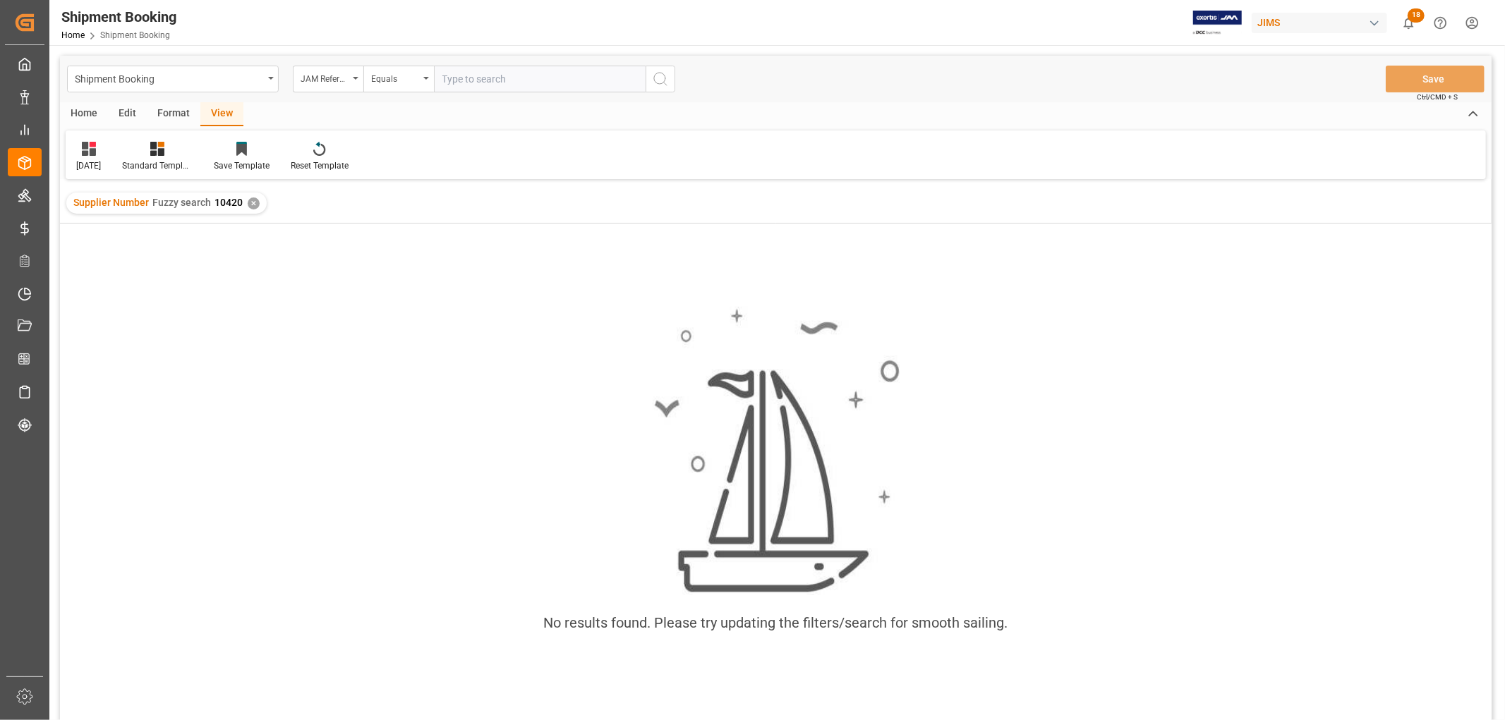
click at [250, 200] on div "✕" at bounding box center [254, 204] width 12 height 12
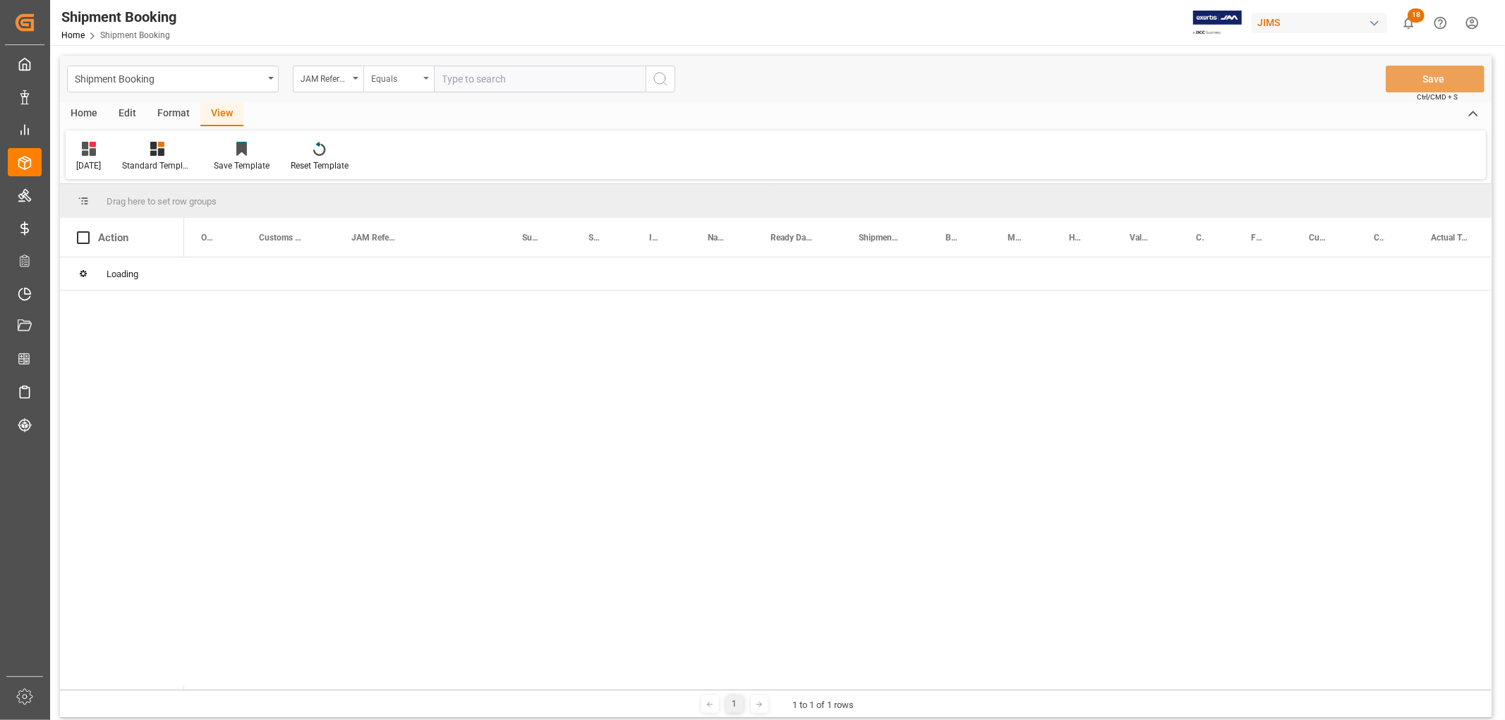
click at [426, 79] on icon "open menu" at bounding box center [426, 78] width 6 height 3
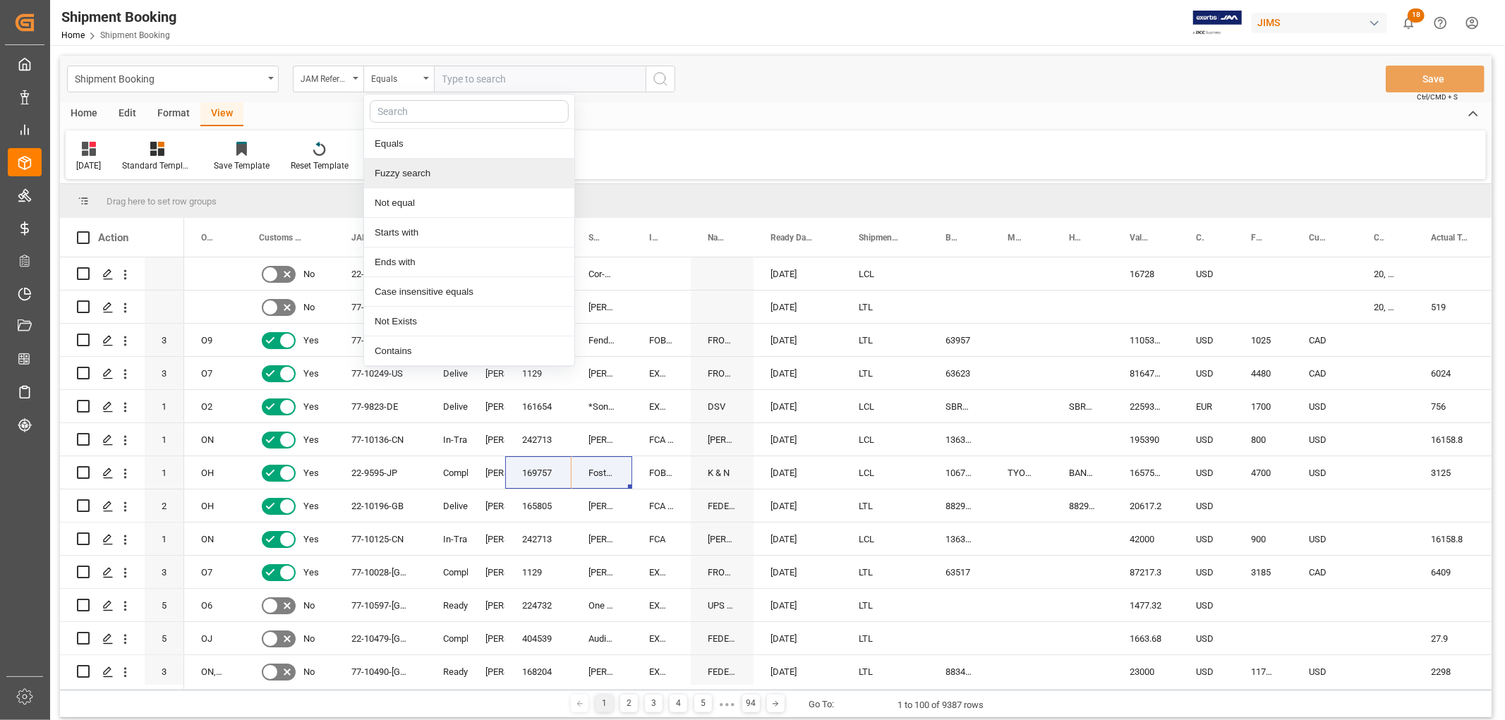
click at [408, 174] on div "Fuzzy search" at bounding box center [469, 174] width 210 height 30
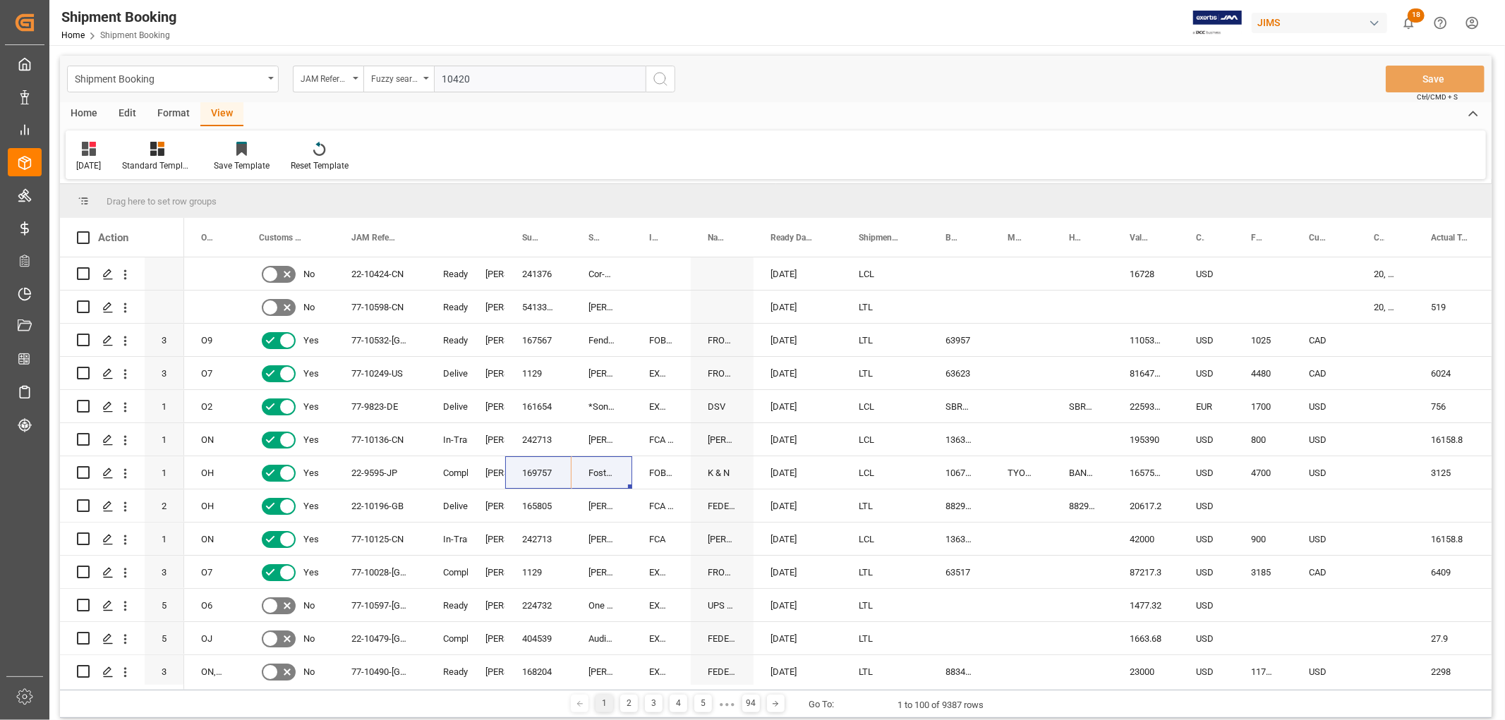
type input "10420"
click at [657, 82] on icon "search button" at bounding box center [660, 79] width 17 height 17
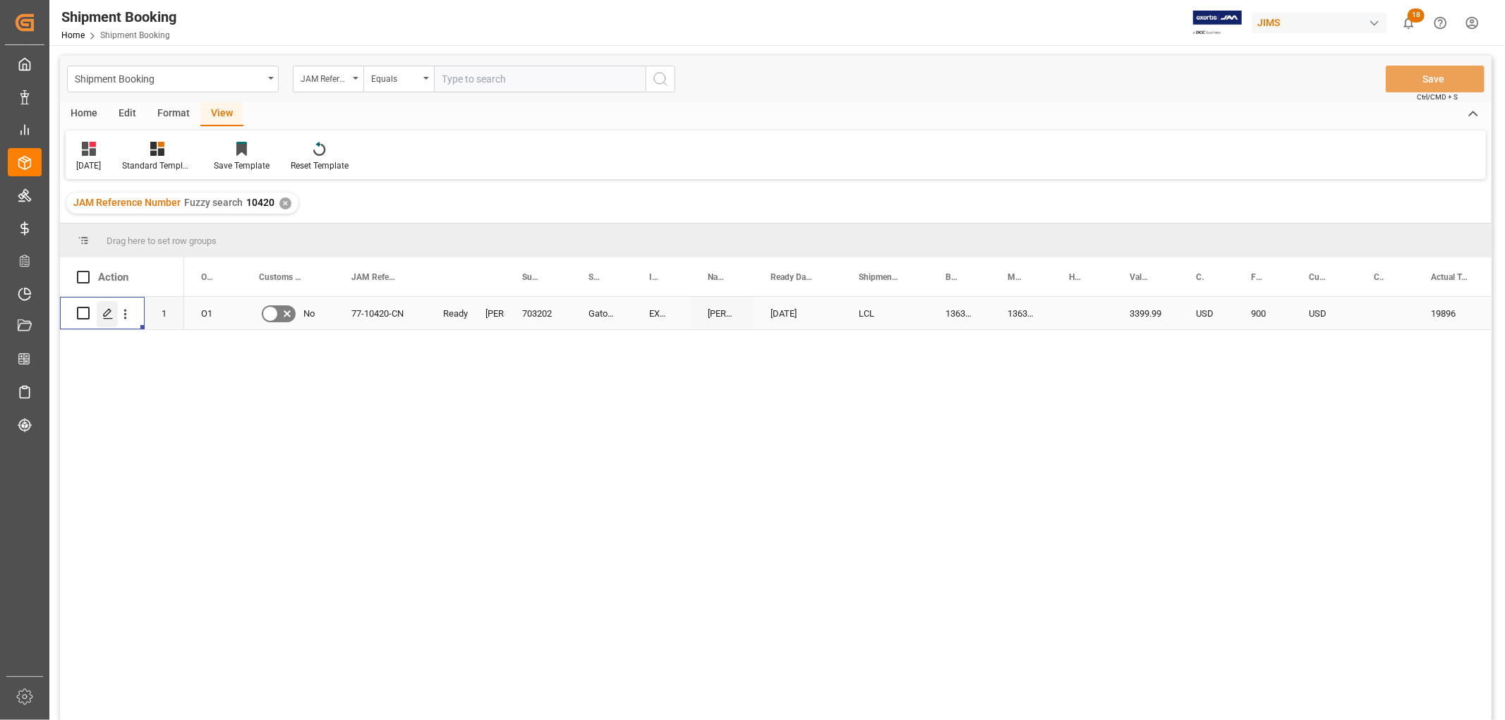
click at [107, 315] on icon "Press SPACE to select this row." at bounding box center [107, 313] width 11 height 11
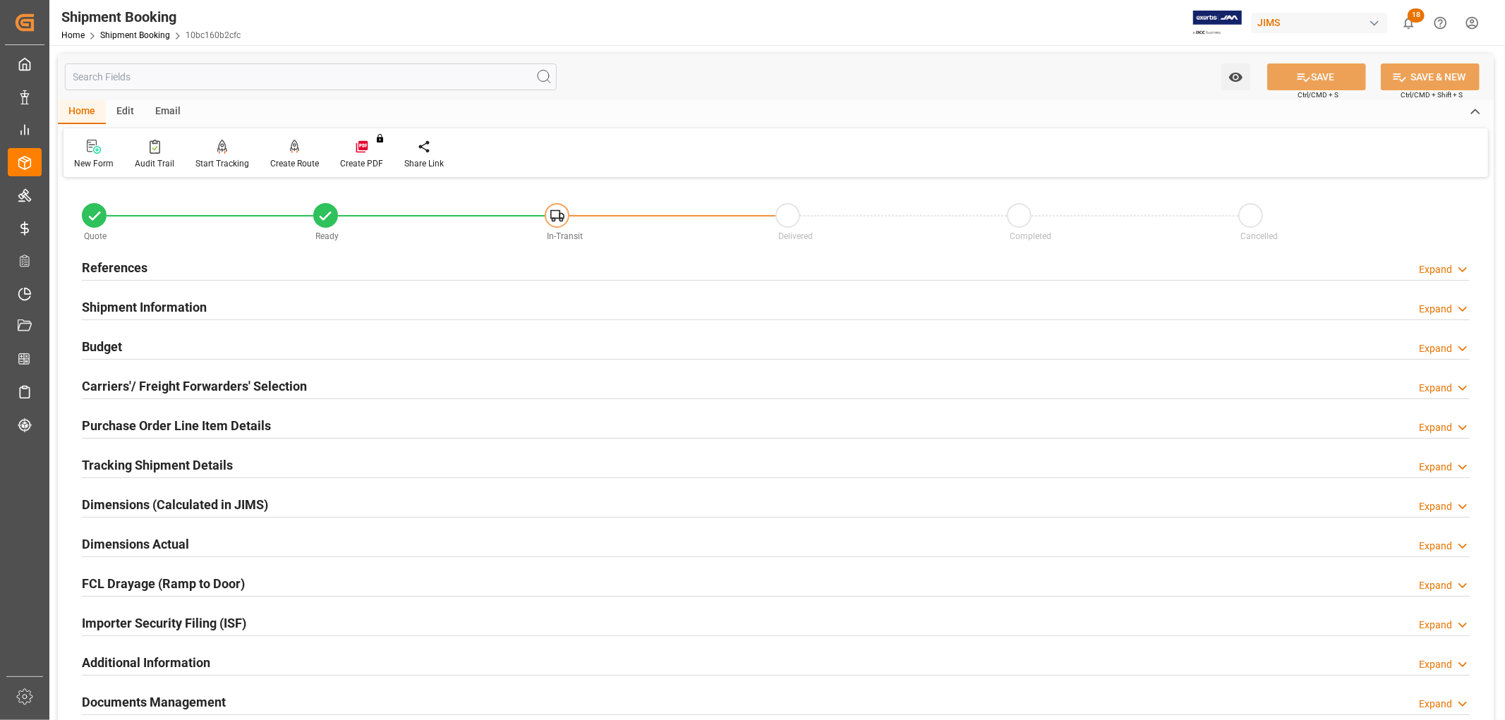
scroll to position [235, 0]
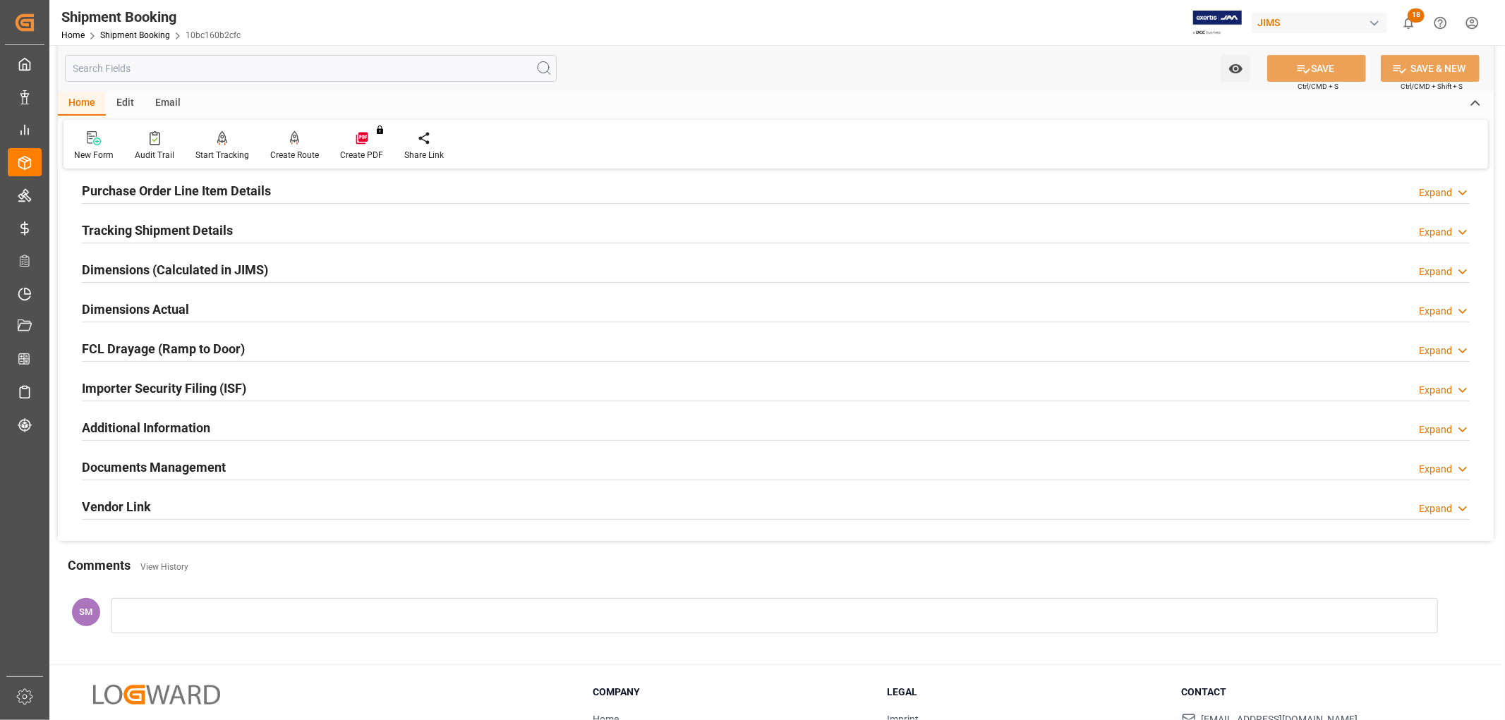
click at [135, 461] on h2 "Documents Management" at bounding box center [154, 467] width 144 height 19
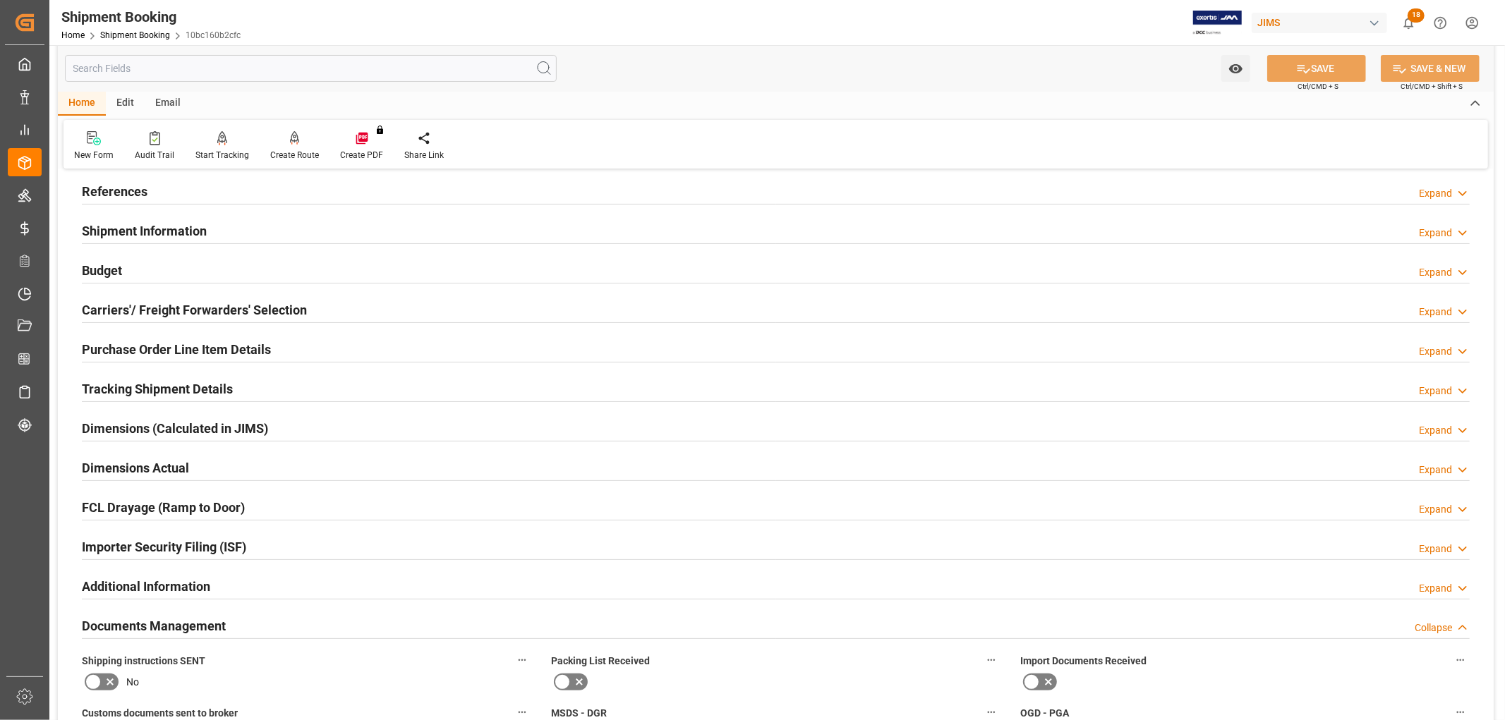
scroll to position [0, 0]
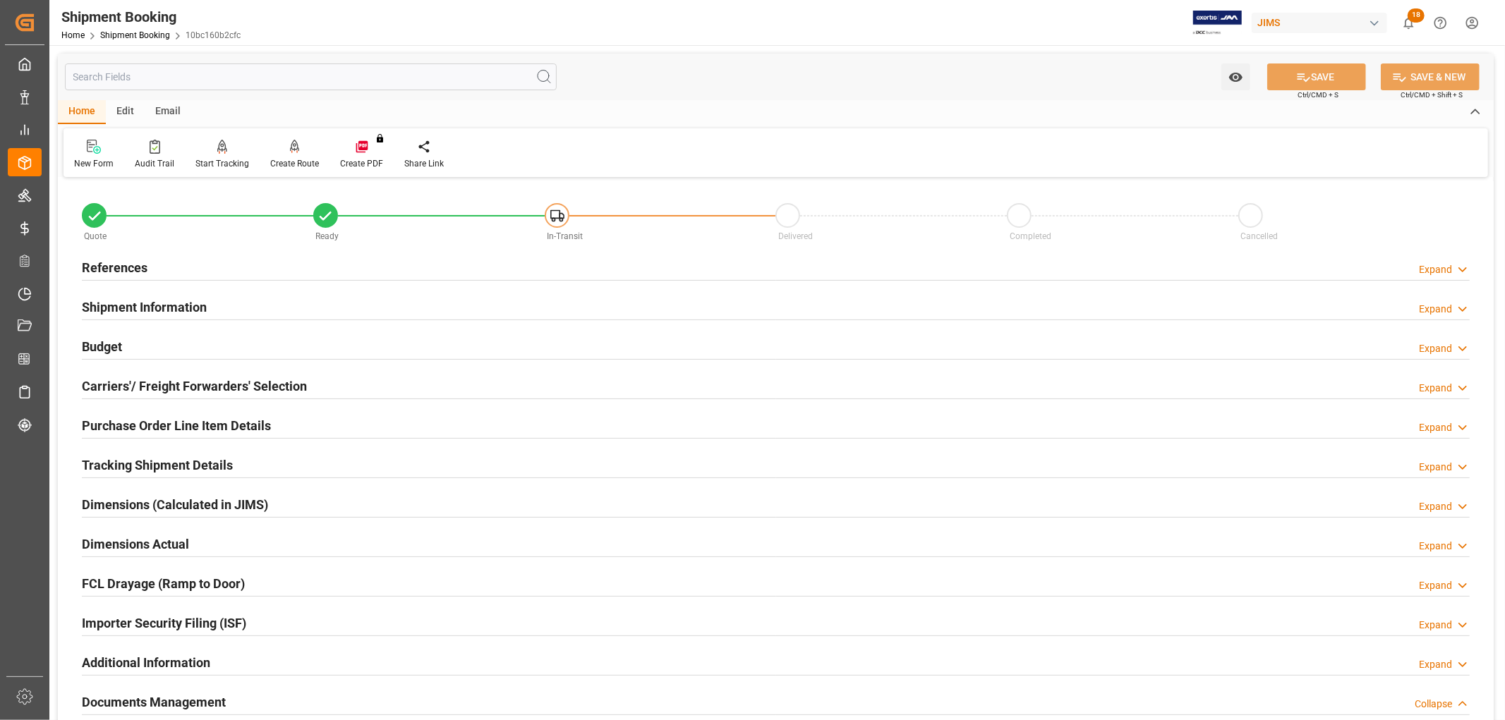
click at [134, 384] on h2 "Carriers'/ Freight Forwarders' Selection" at bounding box center [194, 386] width 225 height 19
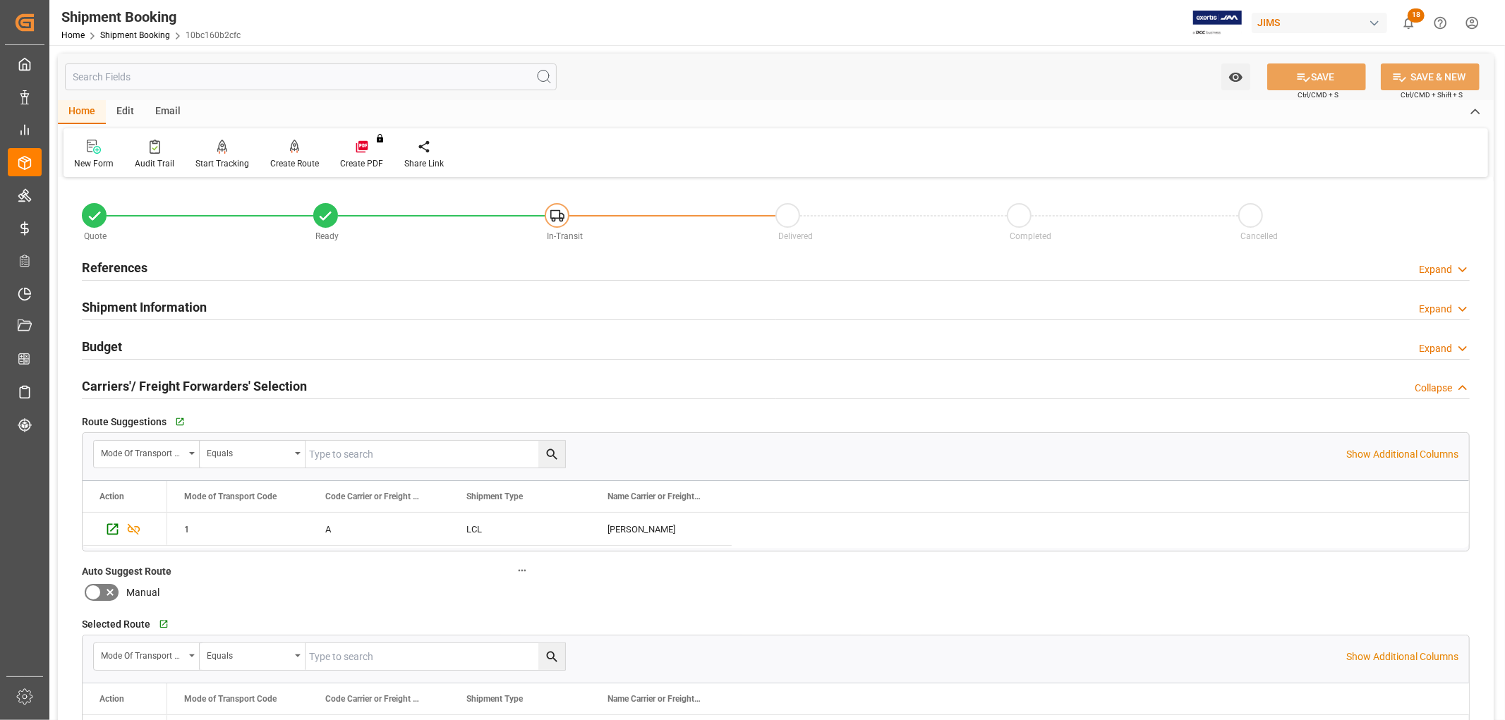
click at [113, 390] on h2 "Carriers'/ Freight Forwarders' Selection" at bounding box center [194, 386] width 225 height 19
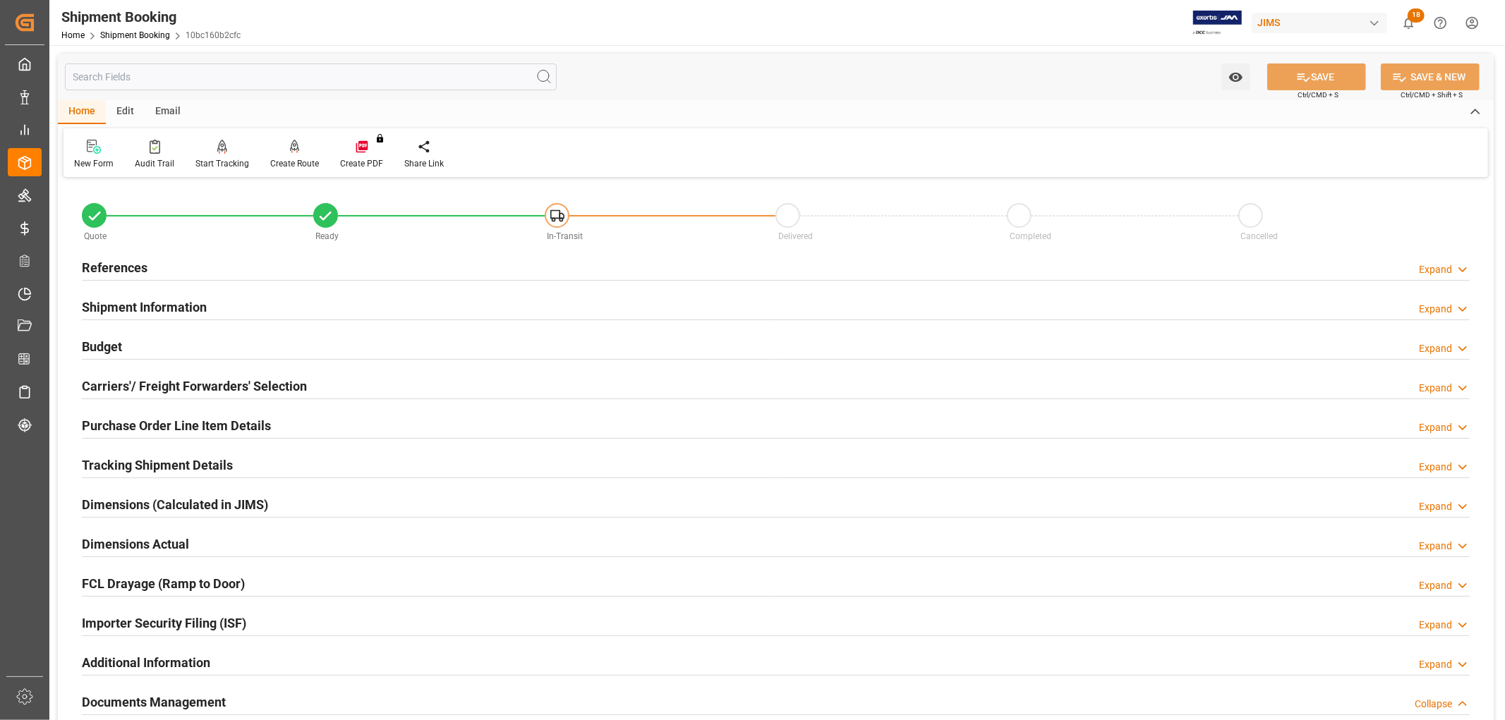
click at [130, 419] on h2 "Purchase Order Line Item Details" at bounding box center [176, 425] width 189 height 19
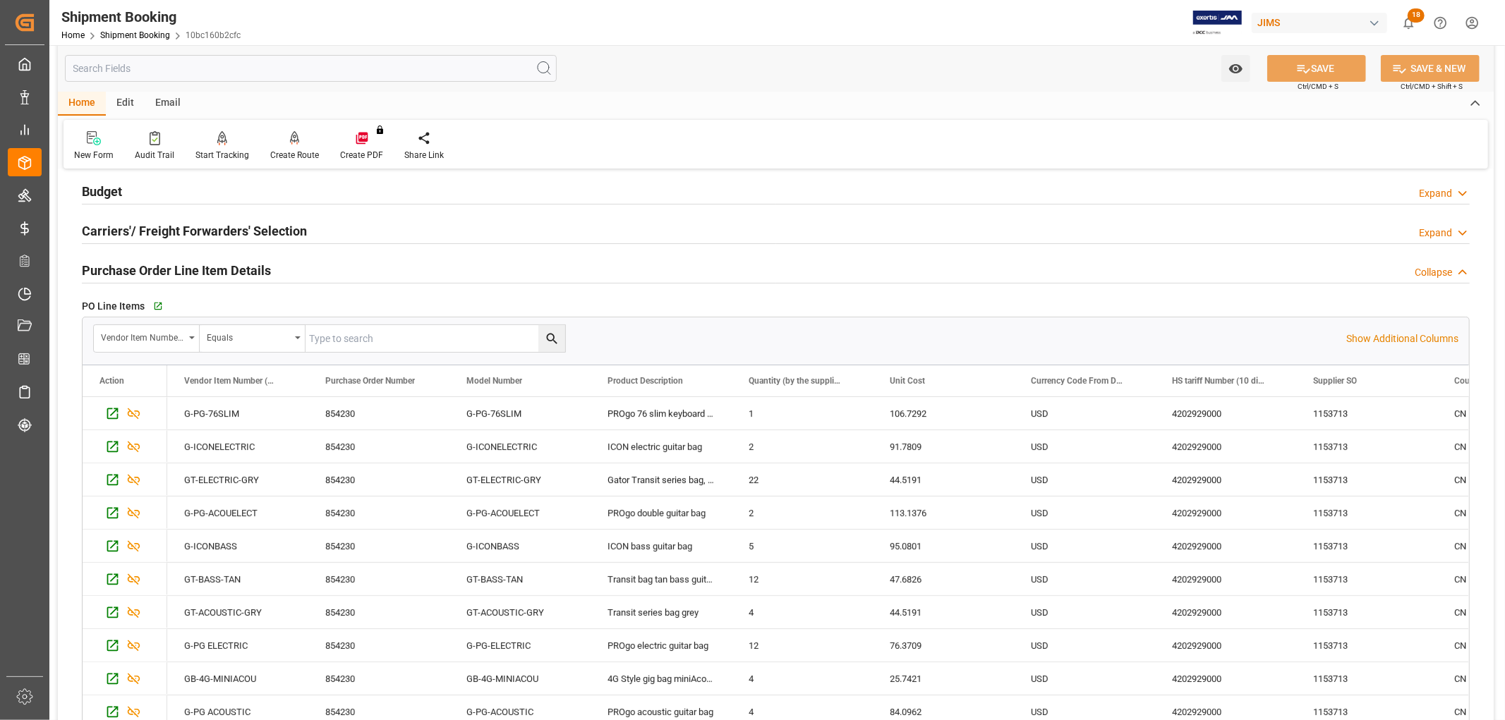
scroll to position [157, 0]
click at [99, 192] on h2 "Budget" at bounding box center [102, 190] width 40 height 19
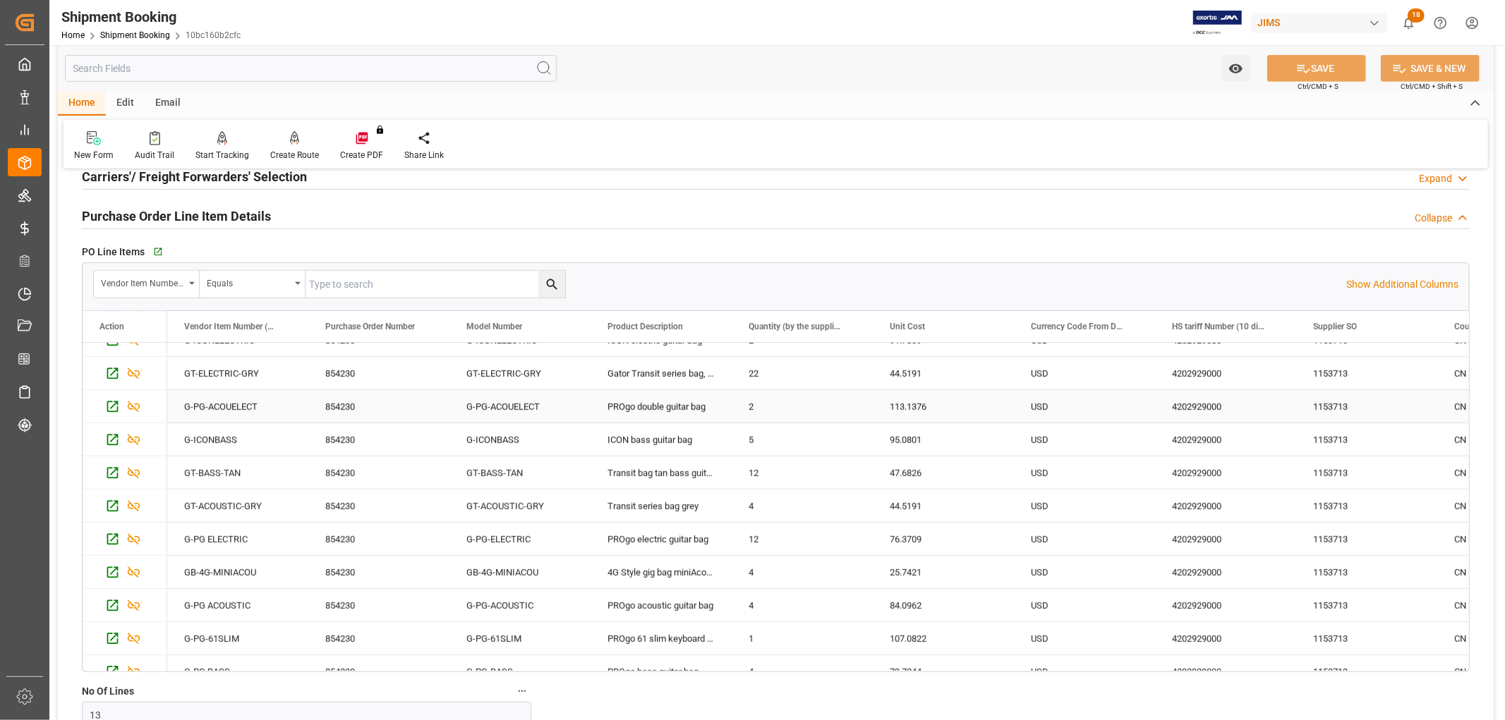
scroll to position [102, 0]
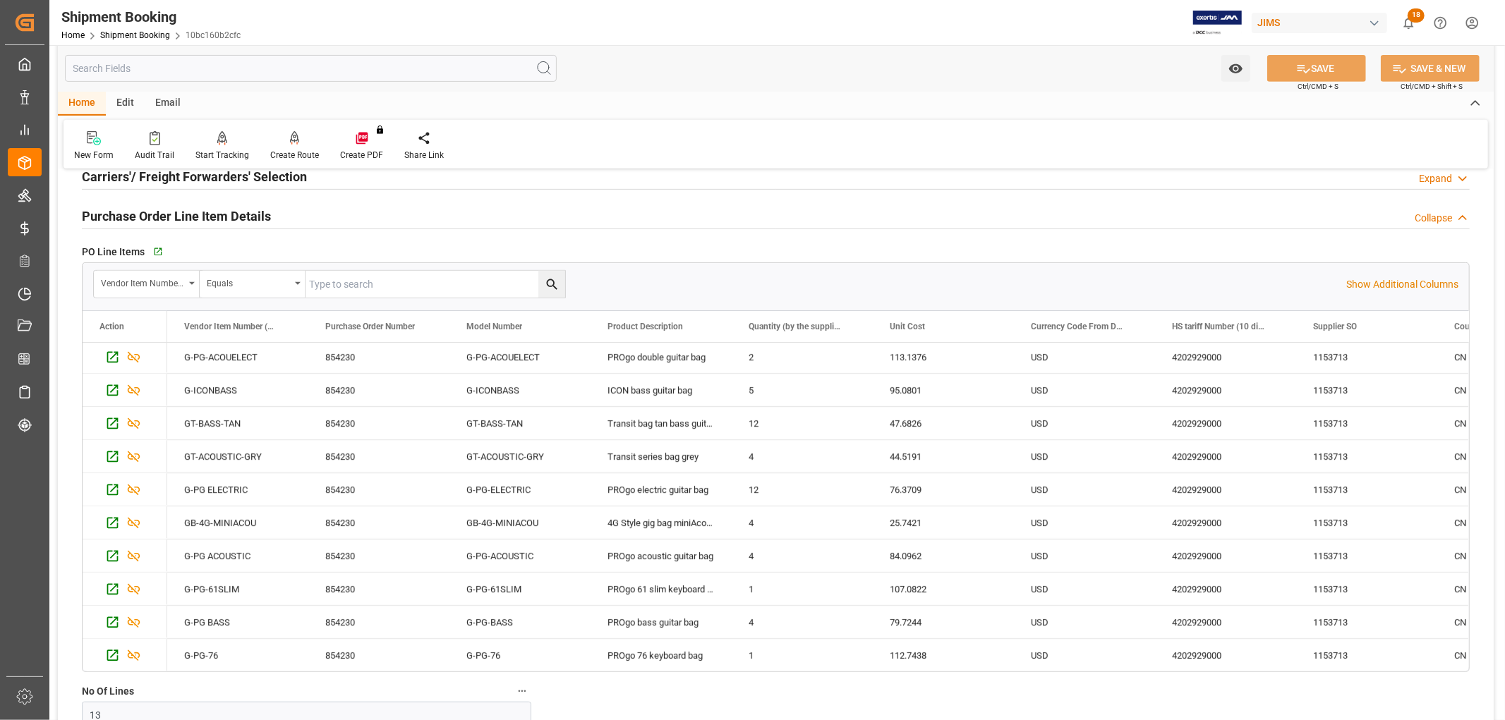
click at [173, 210] on h2 "Purchase Order Line Item Details" at bounding box center [176, 216] width 189 height 19
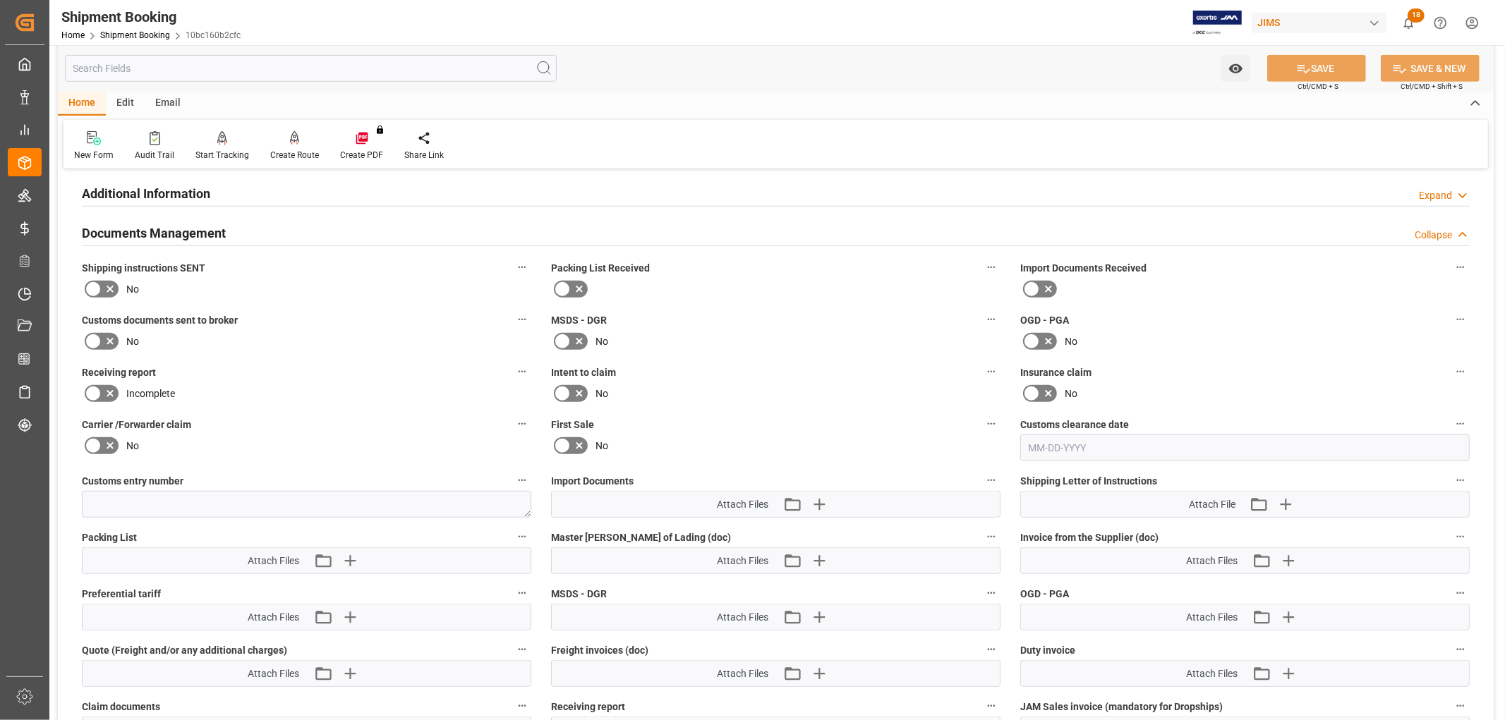
scroll to position [862, 0]
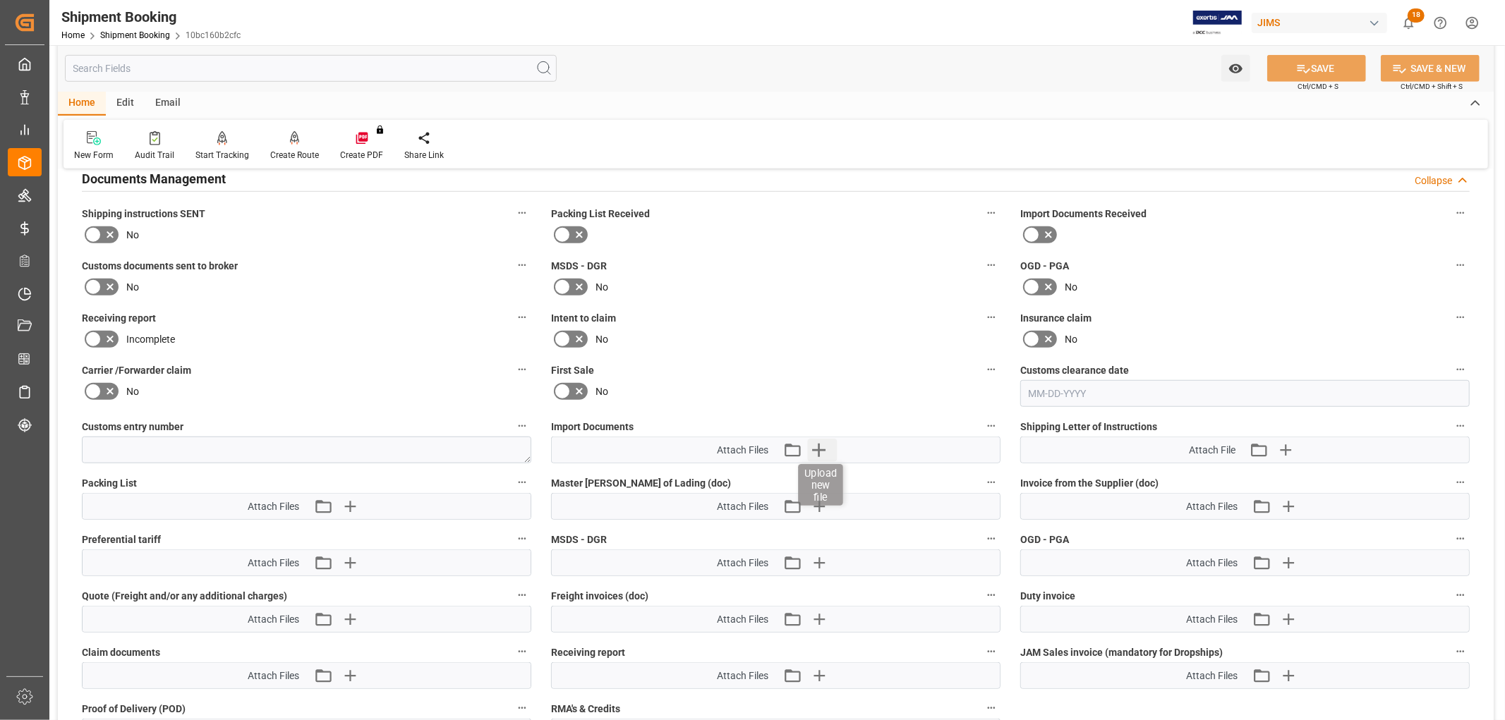
click at [815, 443] on icon "button" at bounding box center [818, 450] width 23 height 23
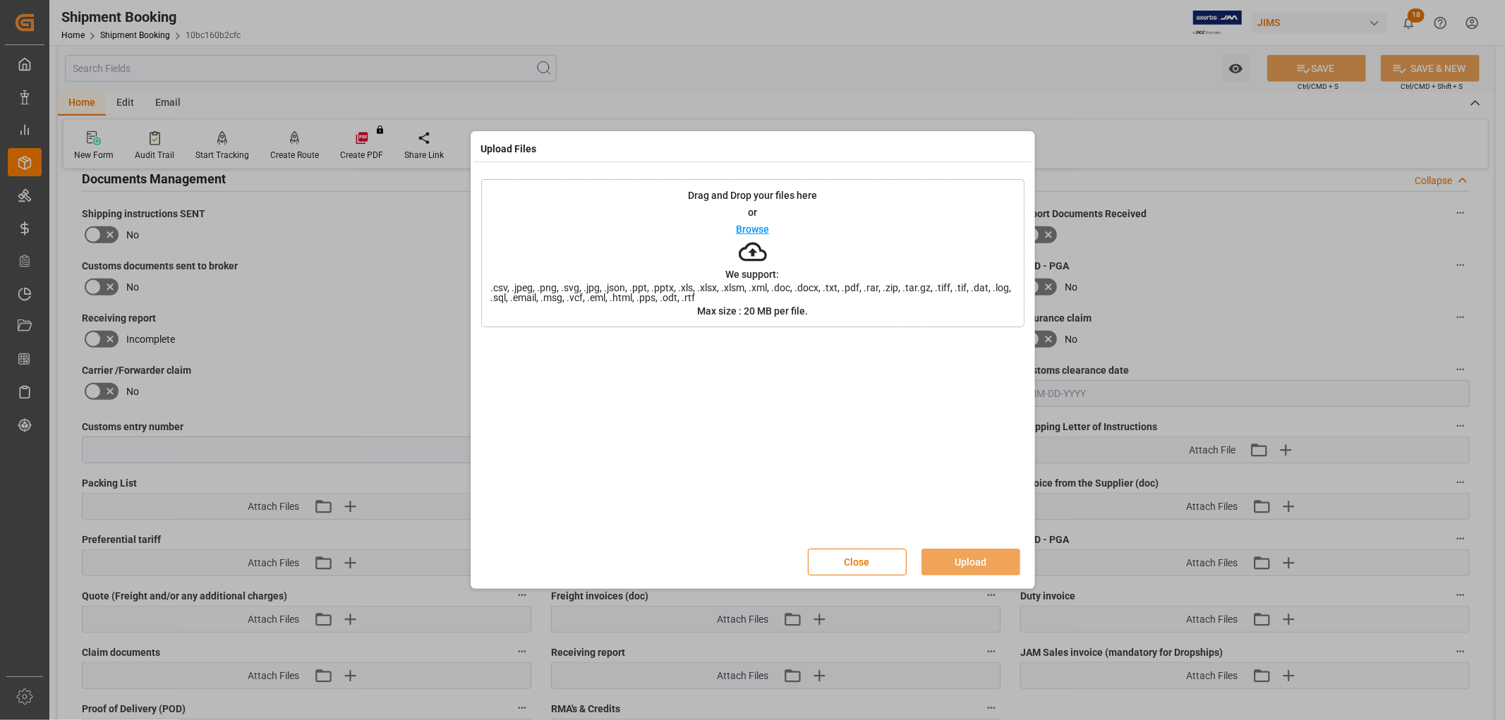
click at [741, 230] on p "Browse" at bounding box center [752, 229] width 33 height 10
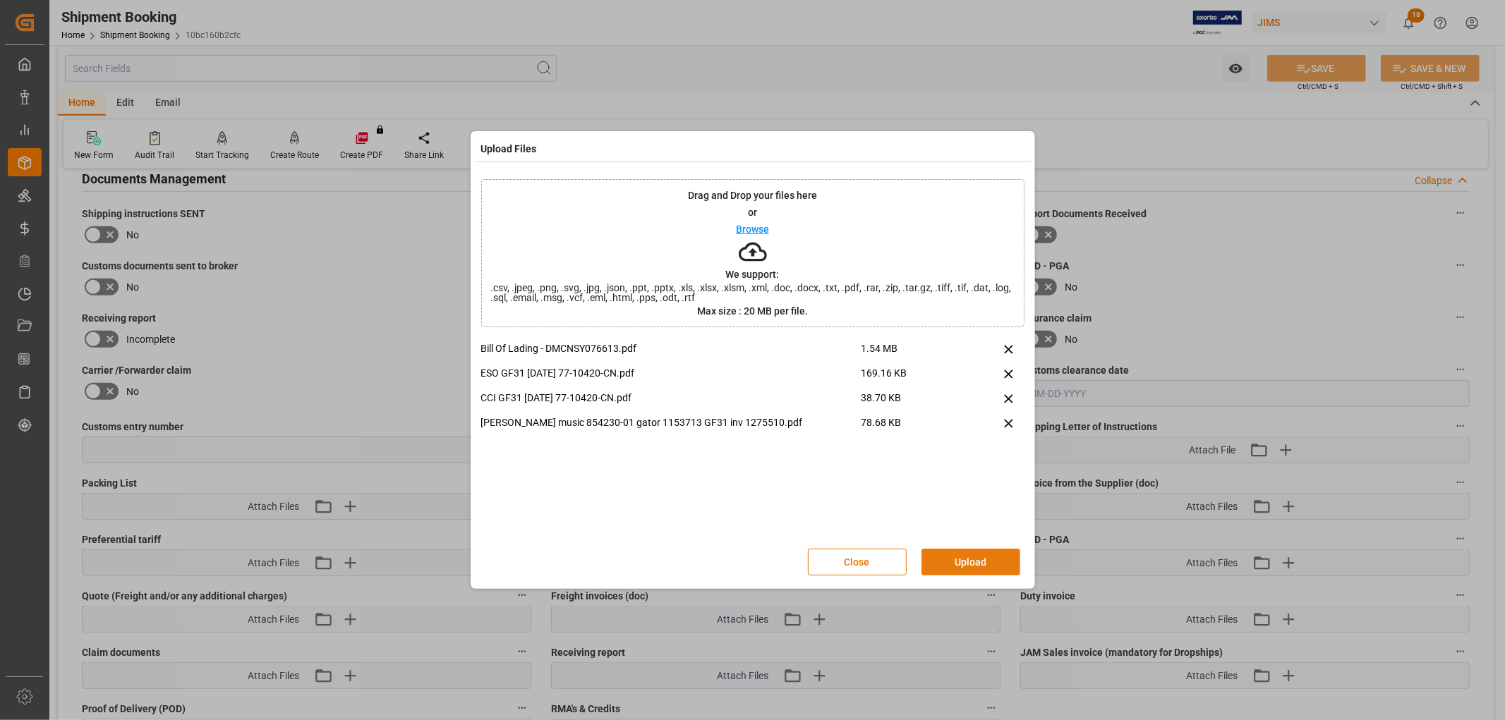
click at [954, 561] on button "Upload" at bounding box center [970, 562] width 99 height 27
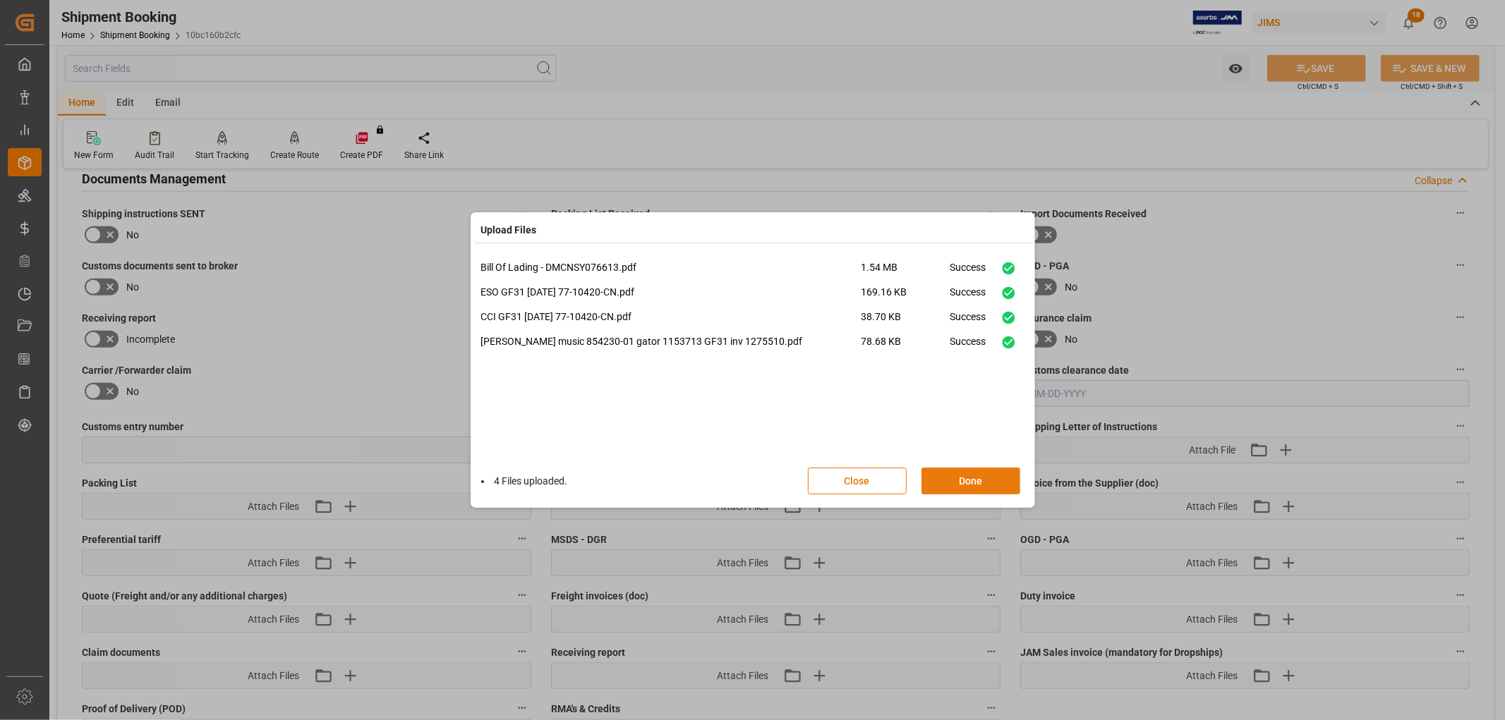
click at [954, 480] on button "Done" at bounding box center [970, 481] width 99 height 27
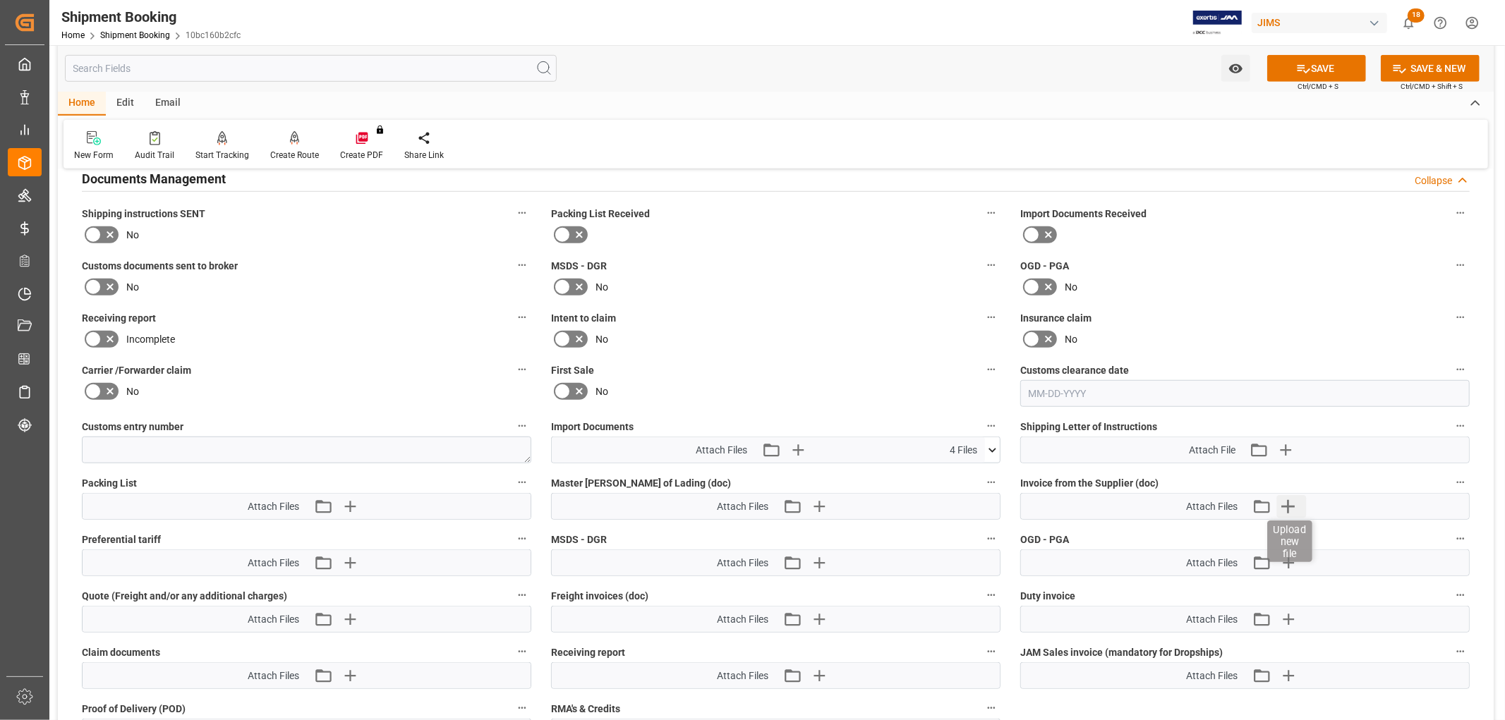
click at [1278, 502] on icon "button" at bounding box center [1287, 506] width 23 height 23
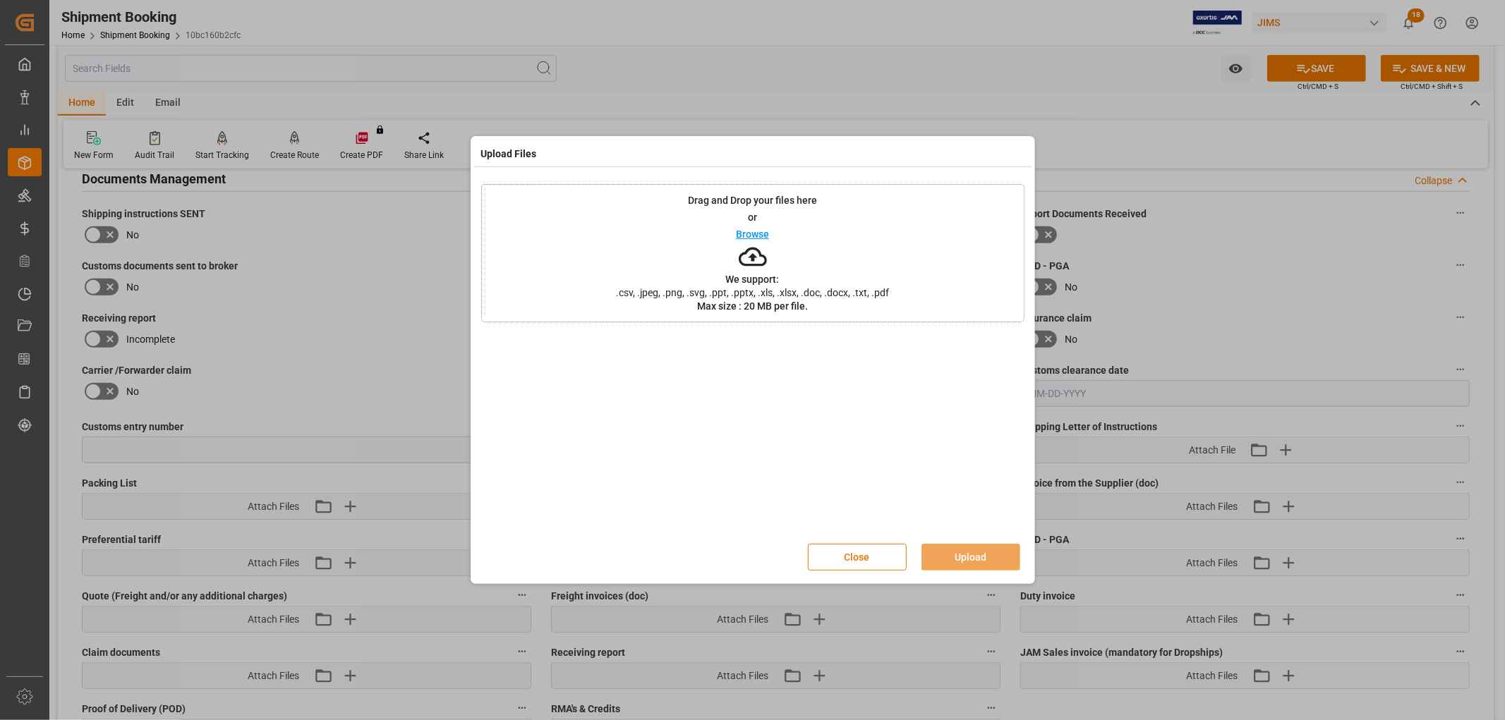
click at [758, 231] on p "Browse" at bounding box center [752, 234] width 33 height 10
click at [875, 553] on button "Close" at bounding box center [857, 557] width 99 height 27
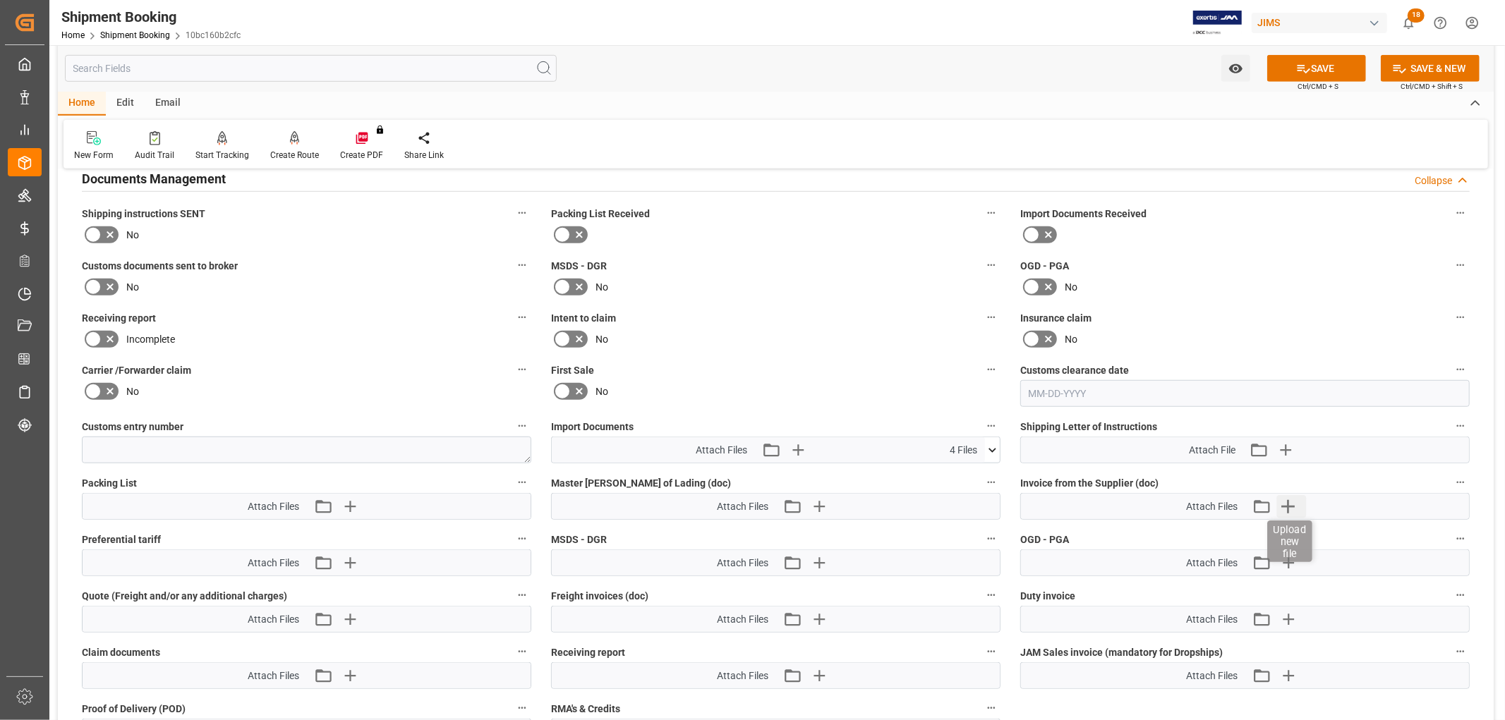
click at [1294, 498] on icon "button" at bounding box center [1287, 506] width 23 height 23
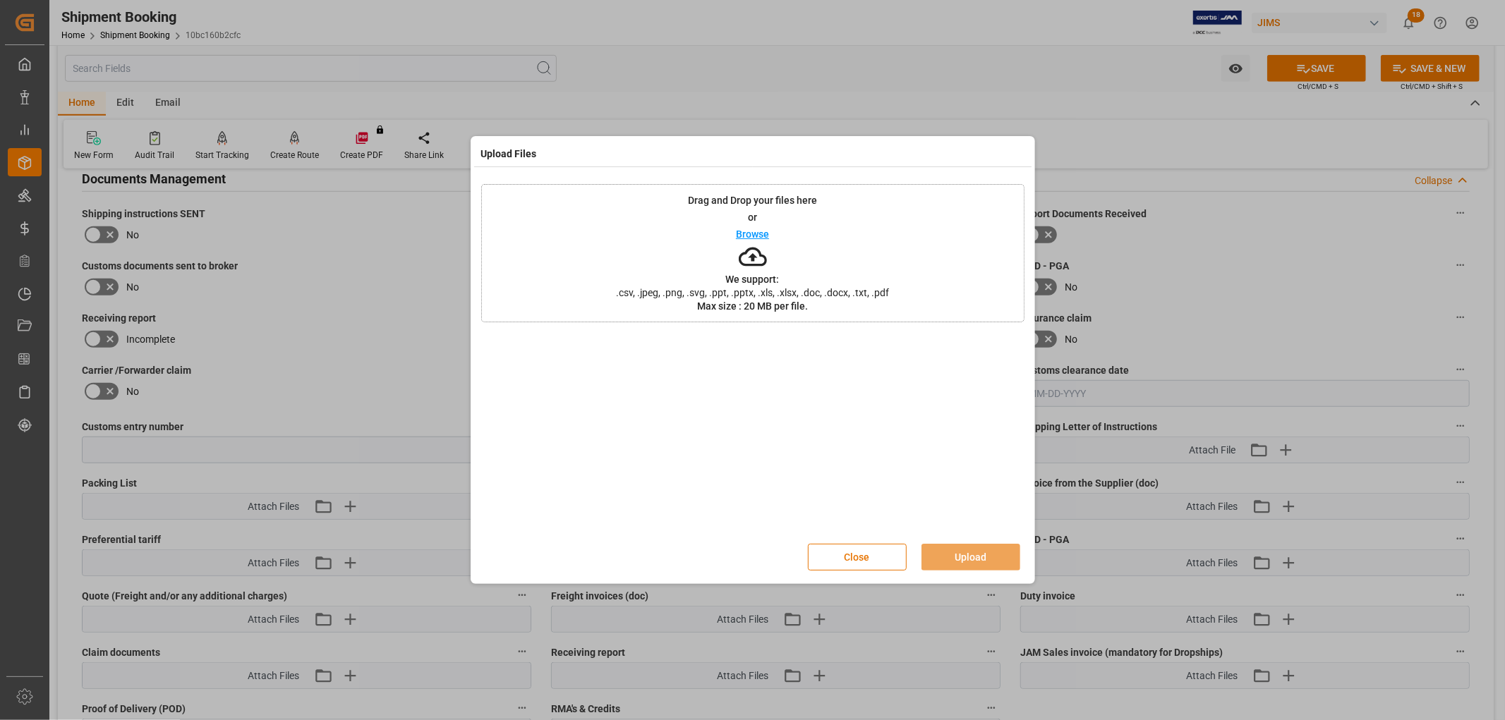
click at [743, 235] on p "Browse" at bounding box center [752, 234] width 33 height 10
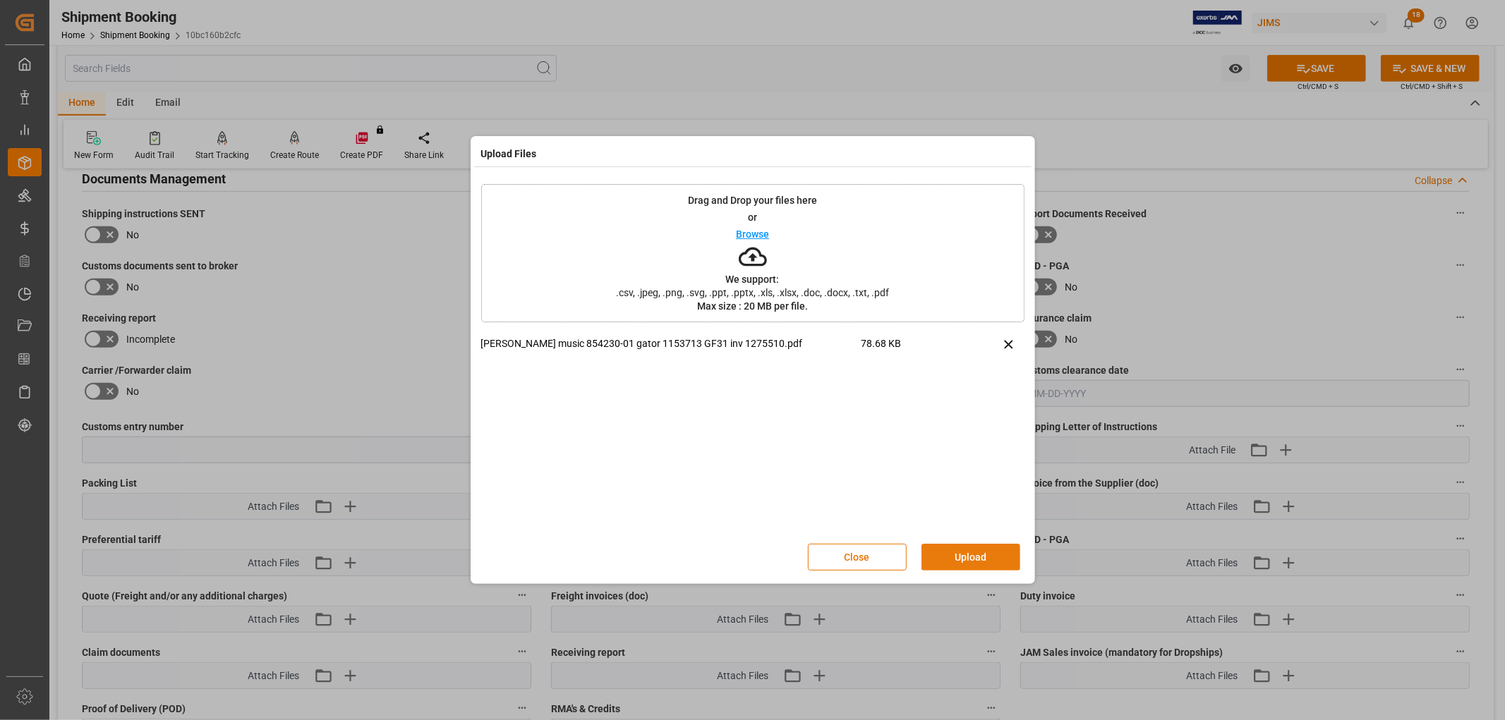
click at [970, 553] on button "Upload" at bounding box center [970, 557] width 99 height 27
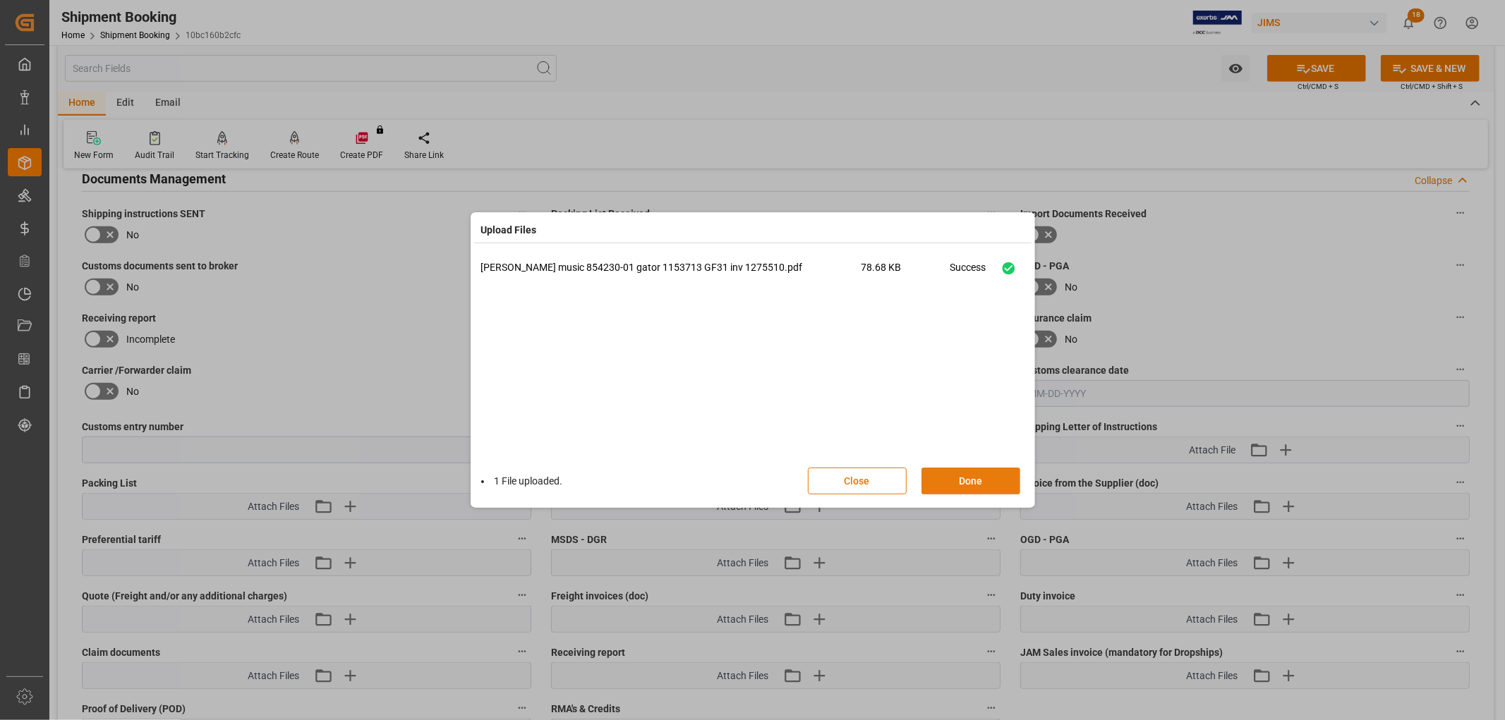
click at [980, 477] on button "Done" at bounding box center [970, 481] width 99 height 27
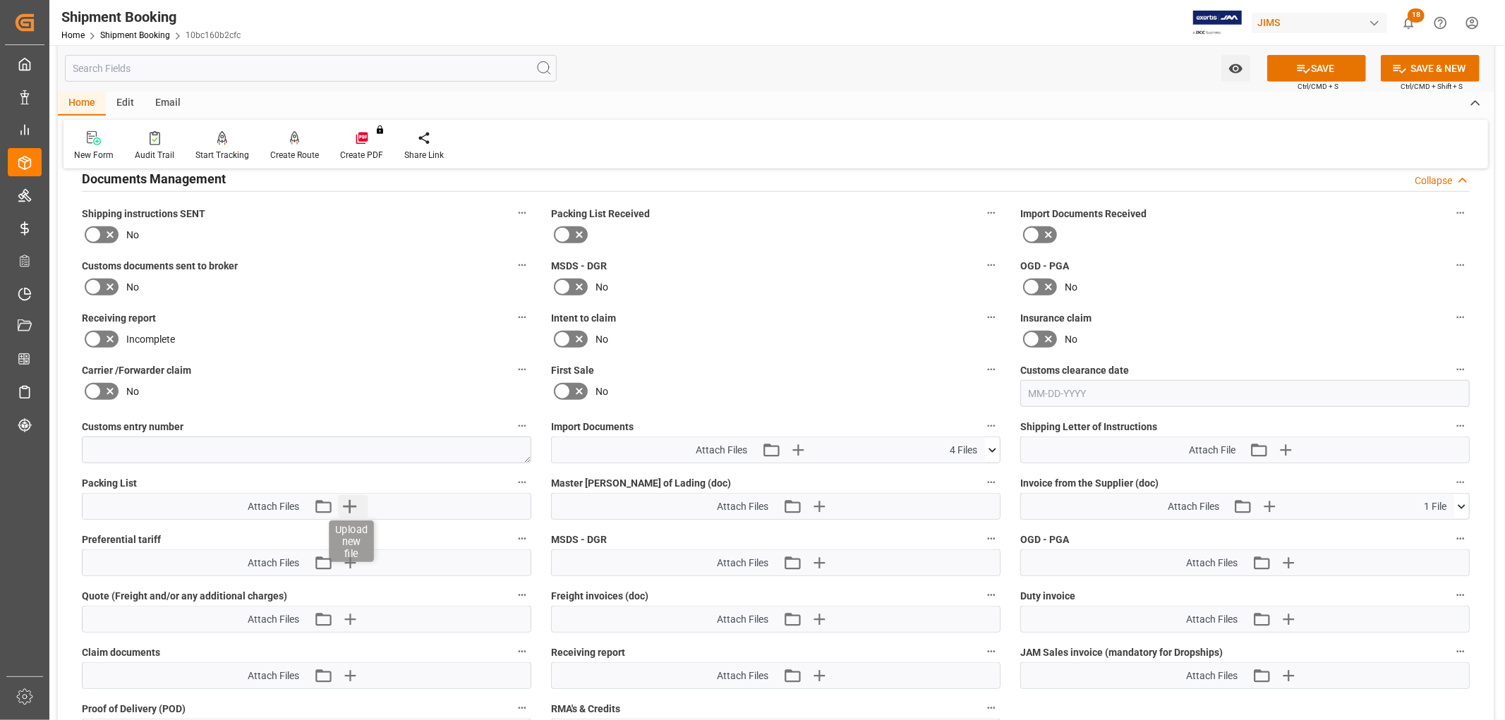
click at [347, 498] on icon "button" at bounding box center [349, 506] width 23 height 23
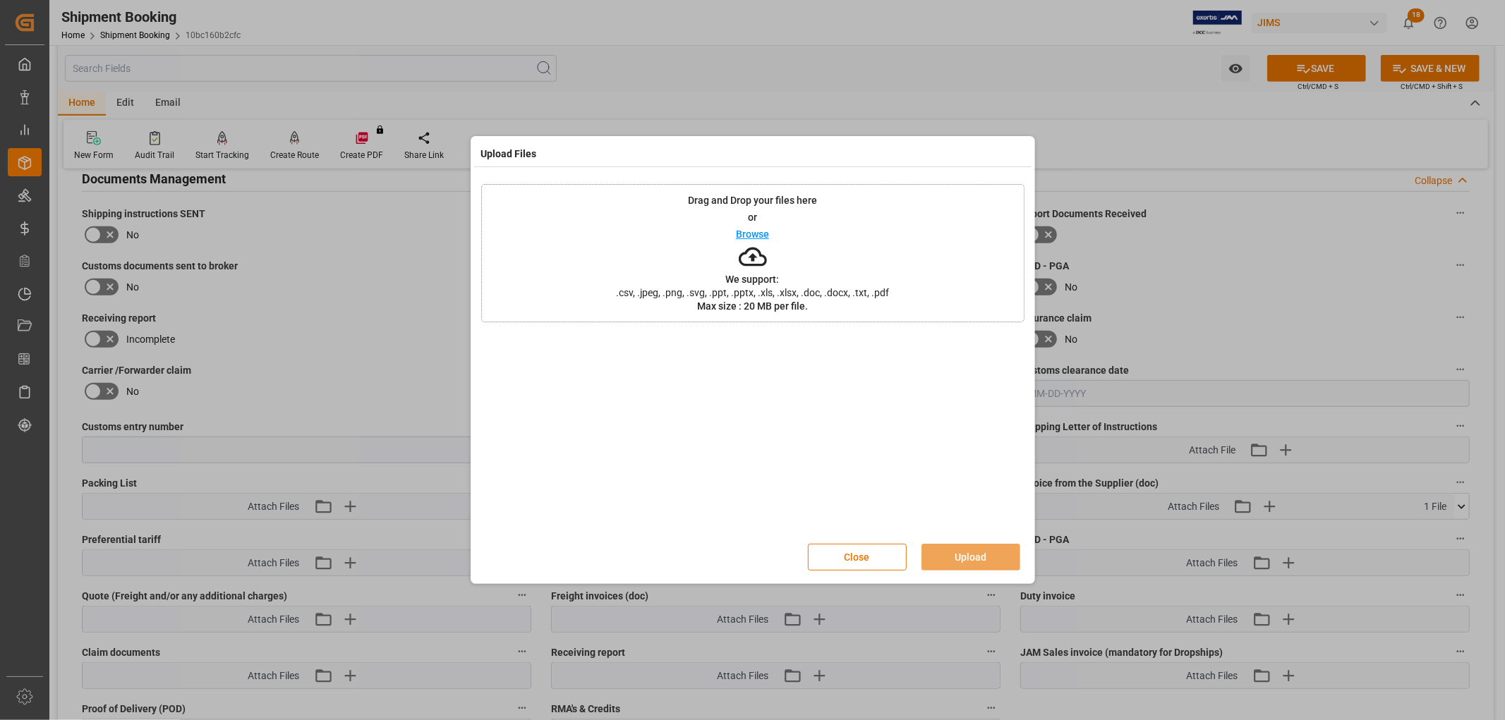
click at [755, 231] on p "Browse" at bounding box center [752, 234] width 33 height 10
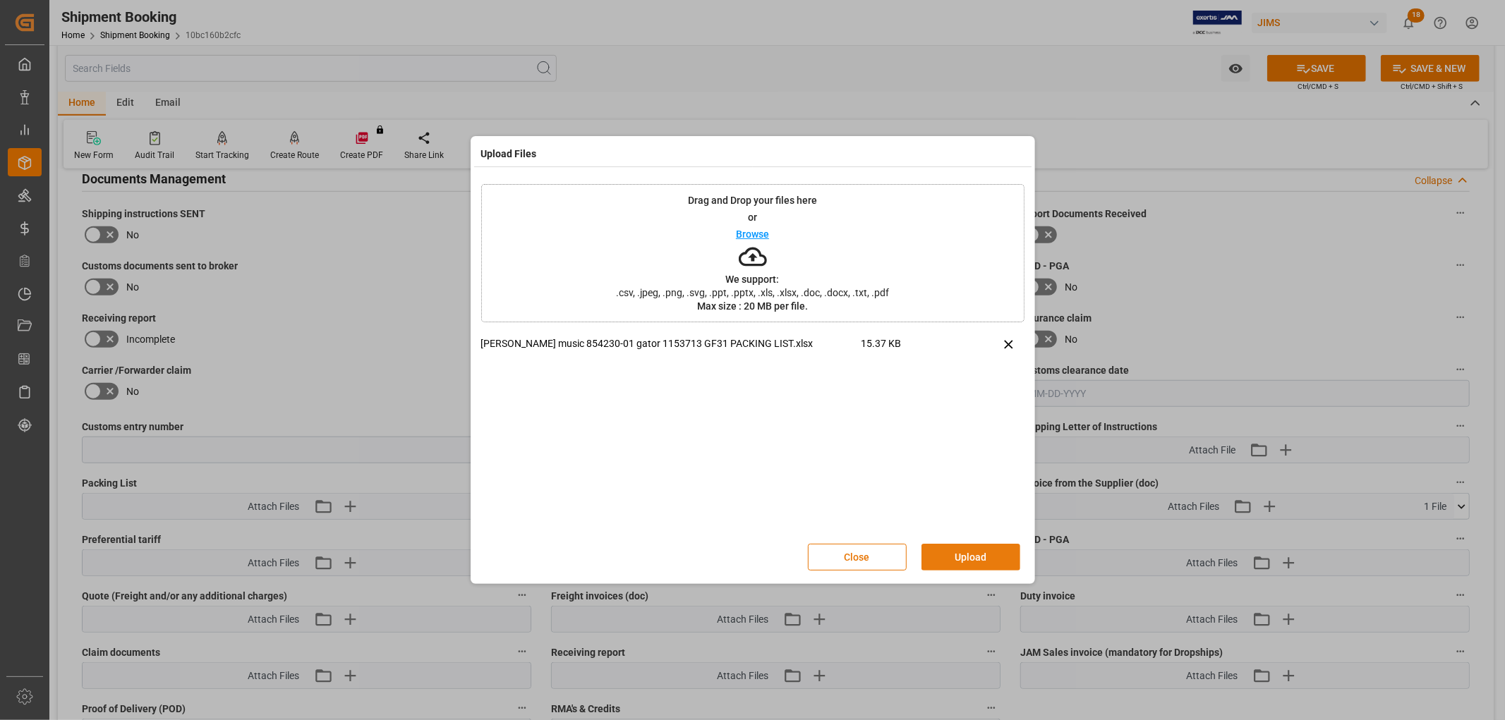
click at [983, 547] on button "Upload" at bounding box center [970, 557] width 99 height 27
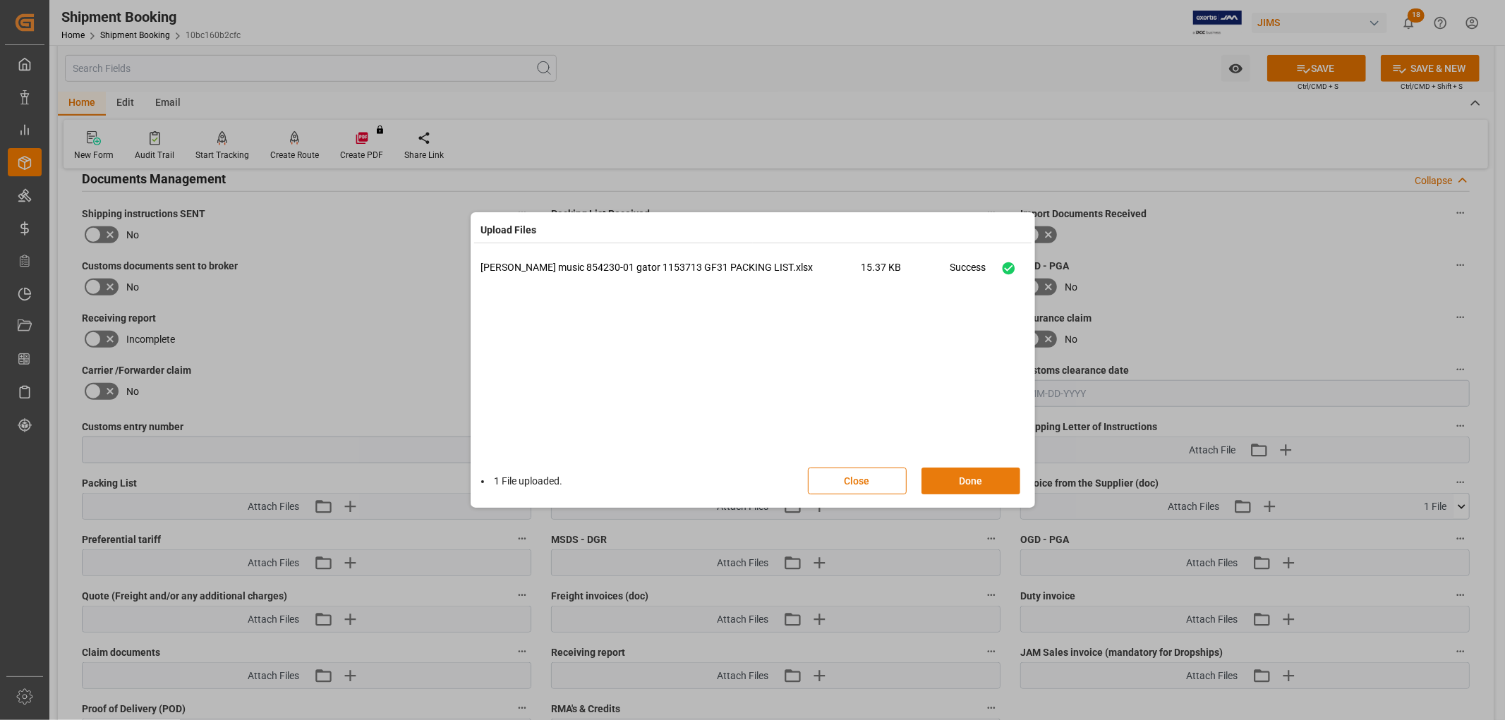
click at [980, 478] on button "Done" at bounding box center [970, 481] width 99 height 27
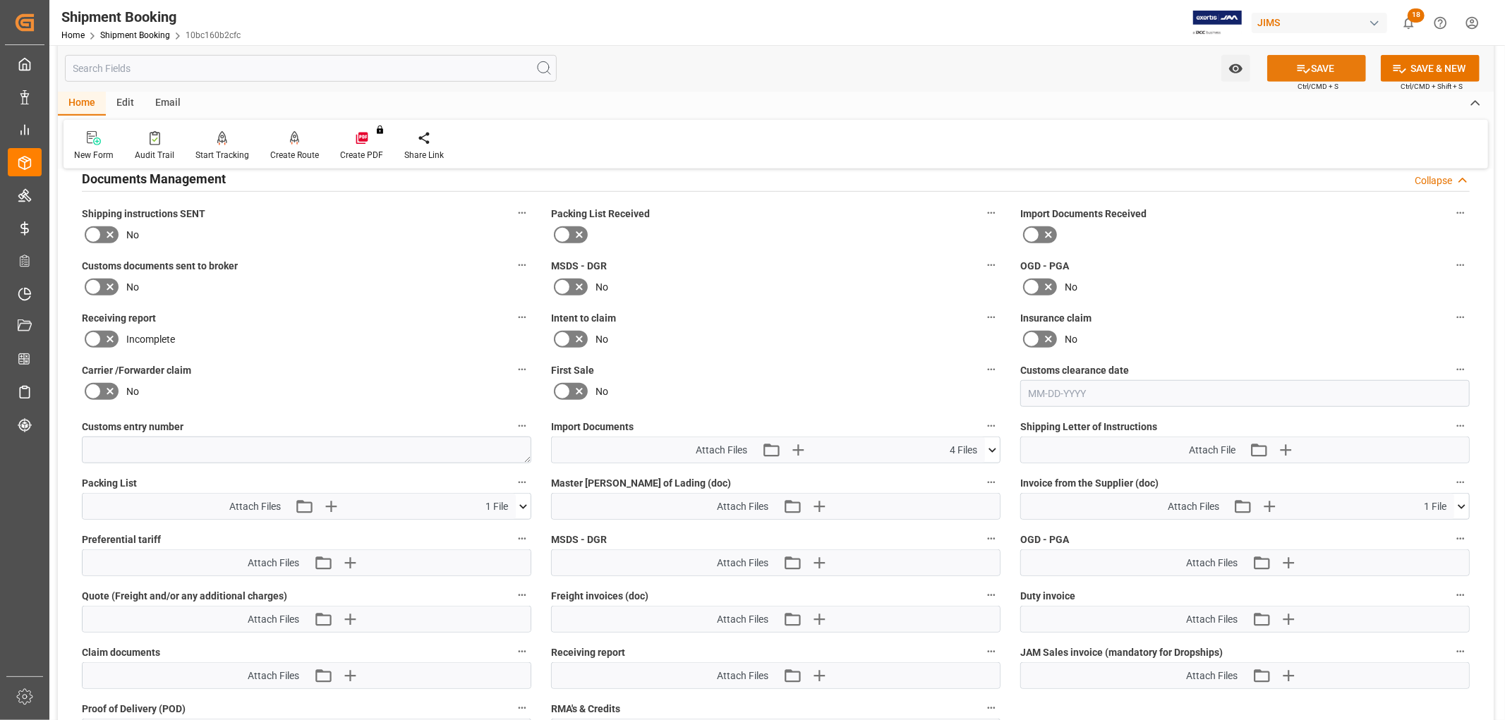
click at [1306, 58] on button "SAVE" at bounding box center [1316, 68] width 99 height 27
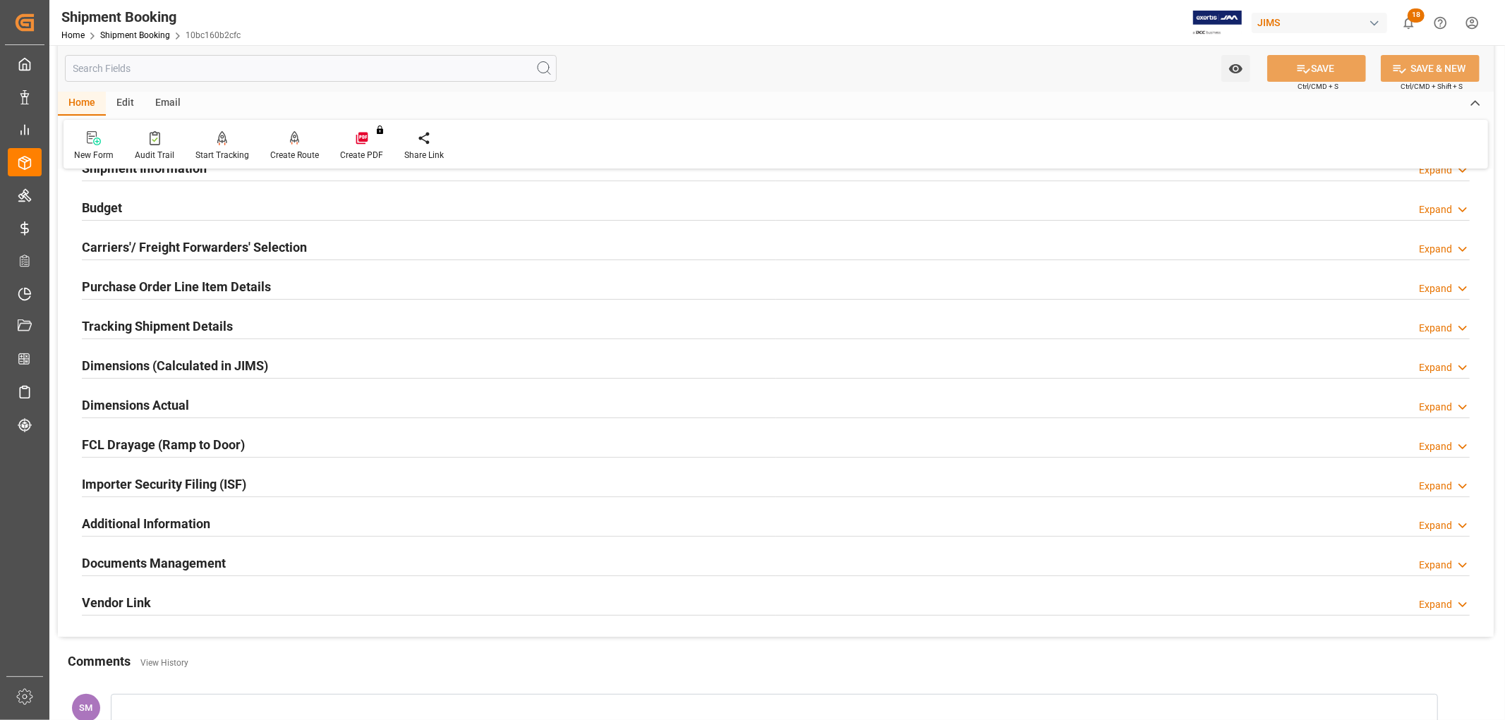
scroll to position [313, 0]
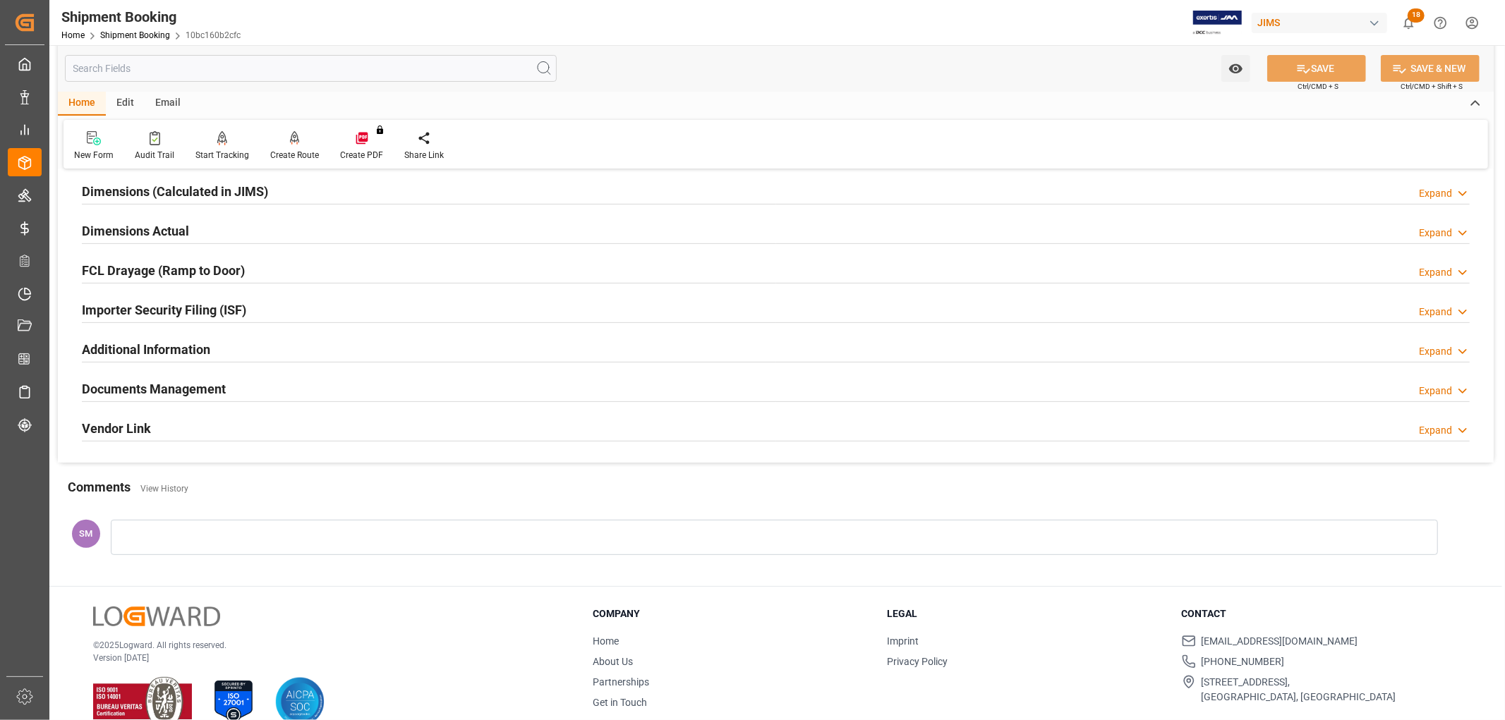
click at [164, 391] on h2 "Documents Management" at bounding box center [154, 388] width 144 height 19
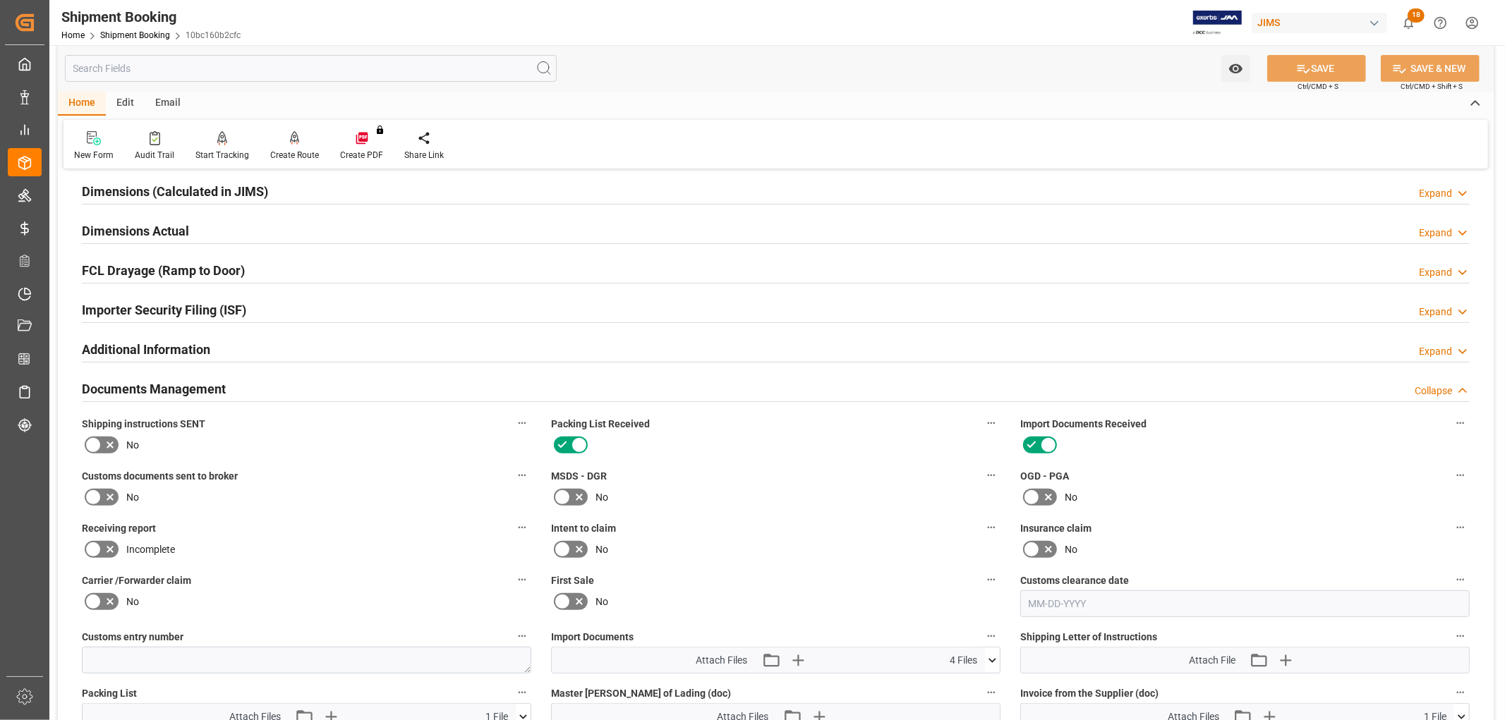
scroll to position [470, 0]
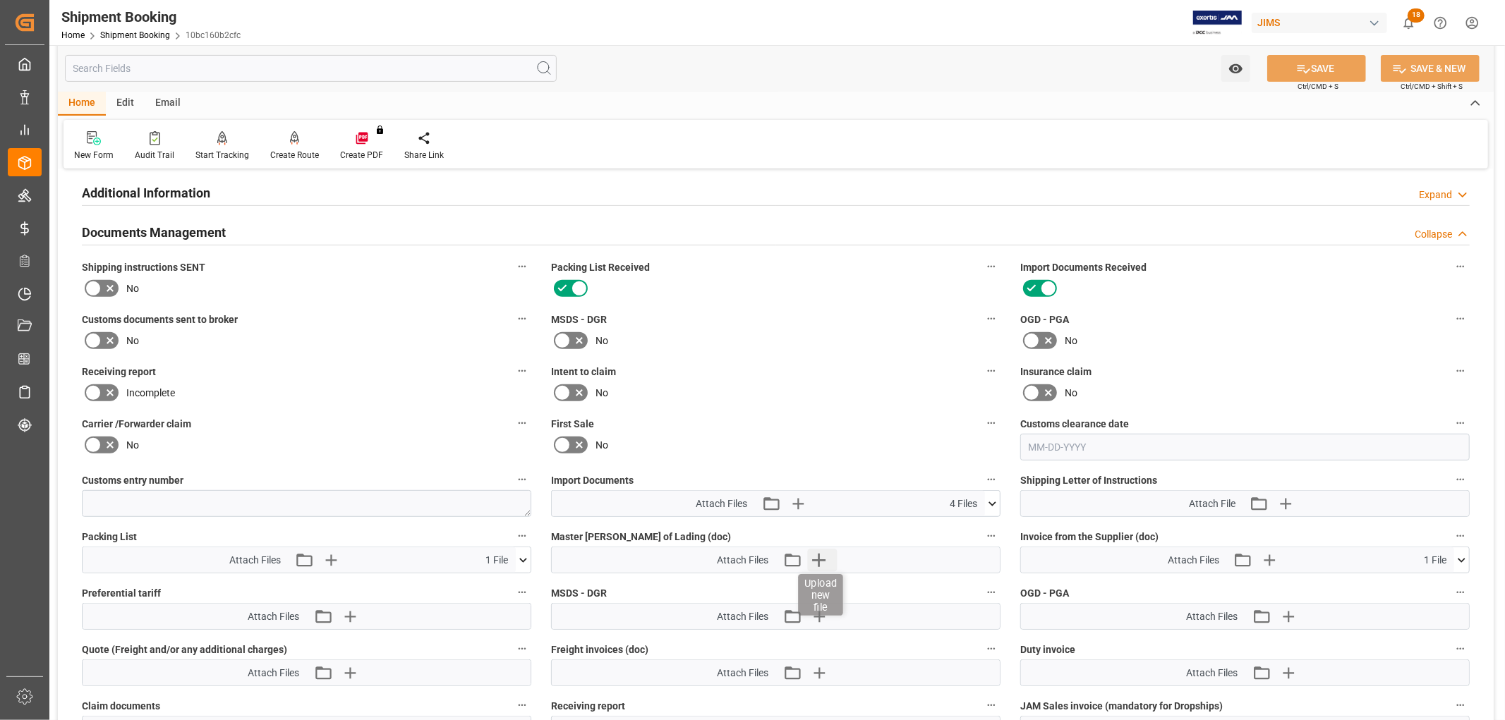
click at [817, 555] on icon "button" at bounding box center [818, 560] width 13 height 13
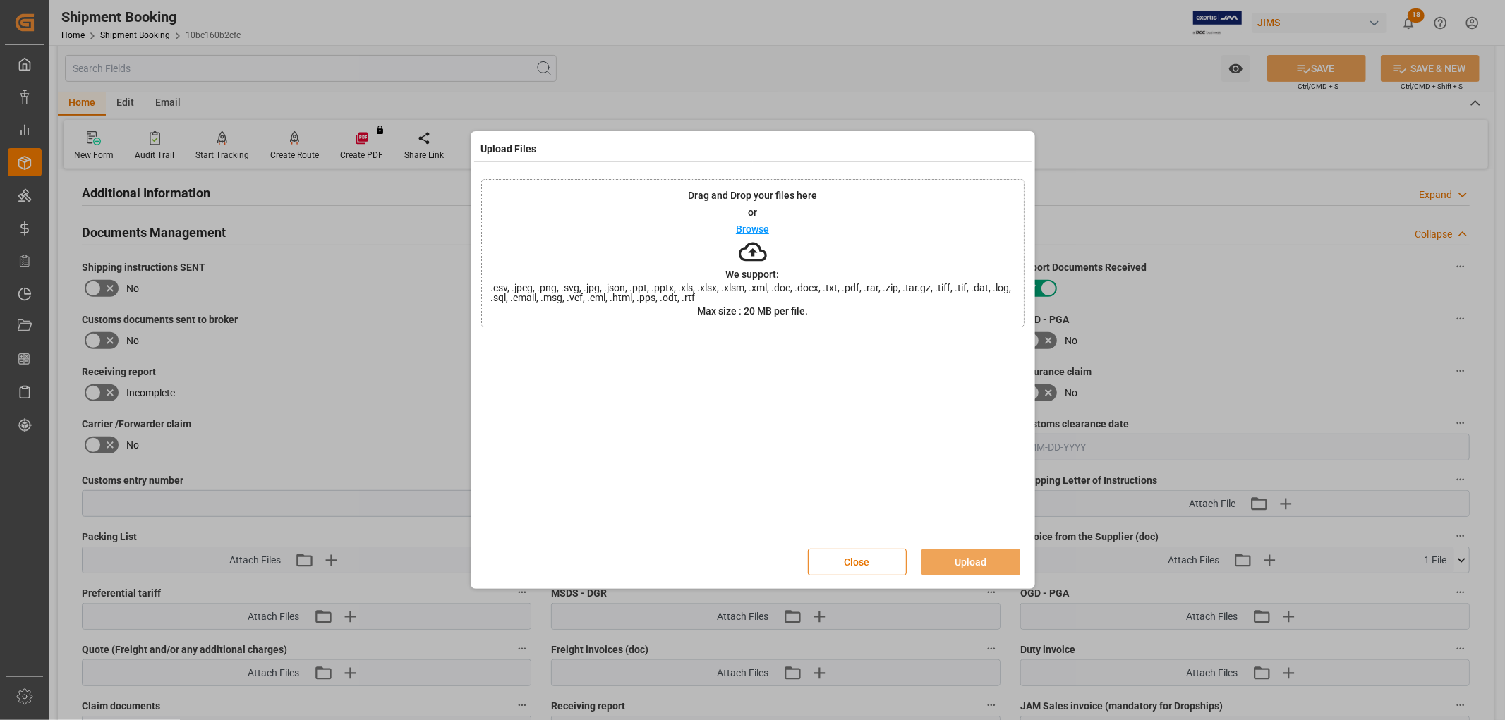
click at [742, 231] on p "Browse" at bounding box center [752, 229] width 33 height 10
click at [956, 563] on button "Upload" at bounding box center [970, 562] width 99 height 27
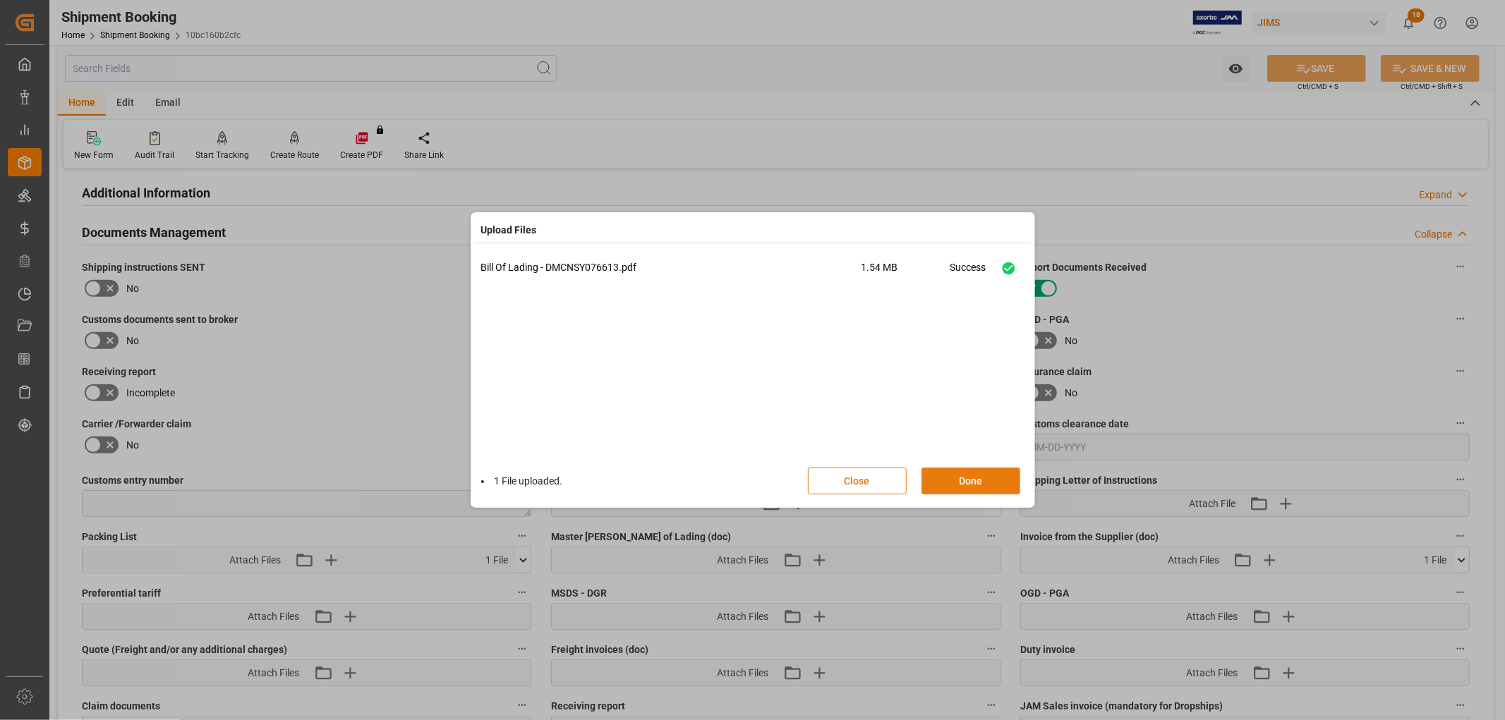
click at [977, 478] on button "Done" at bounding box center [970, 481] width 99 height 27
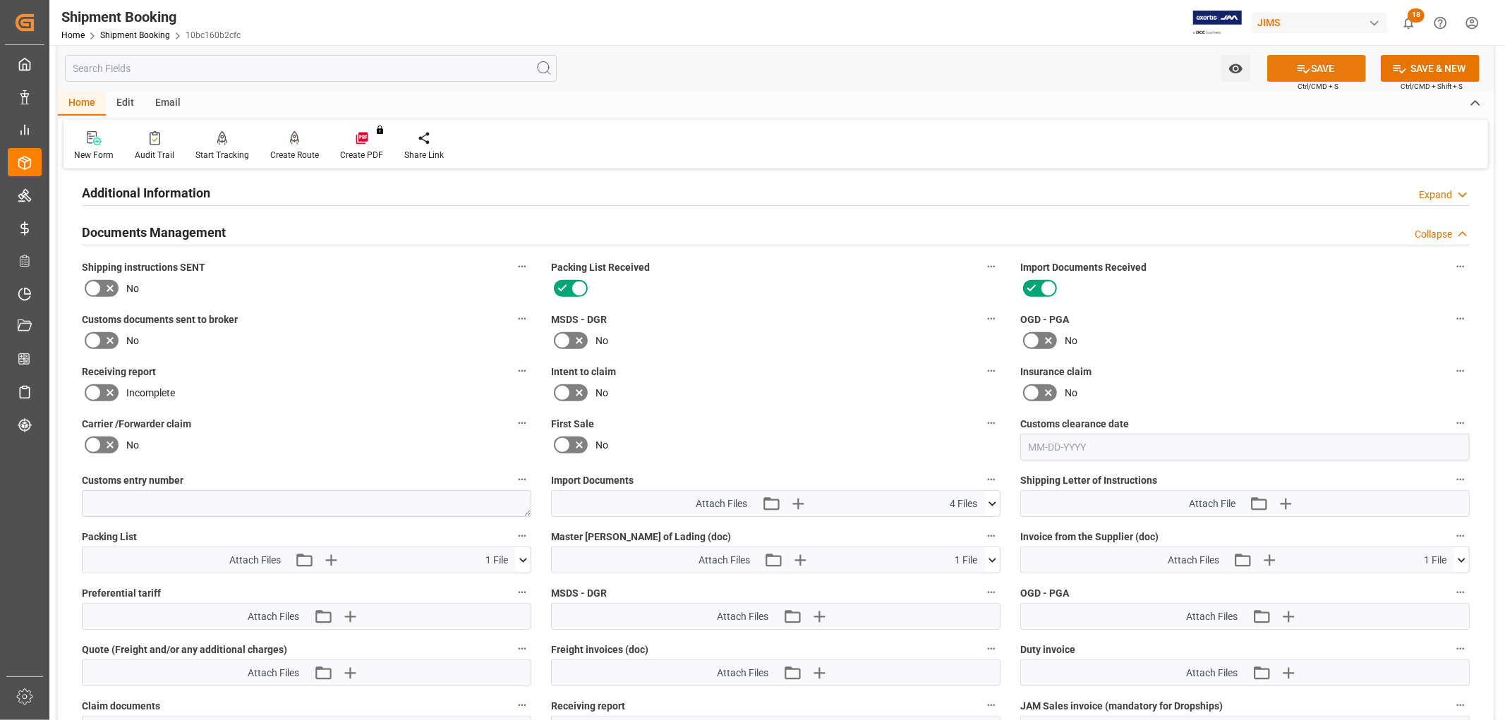
click at [1303, 68] on icon at bounding box center [1303, 68] width 15 height 15
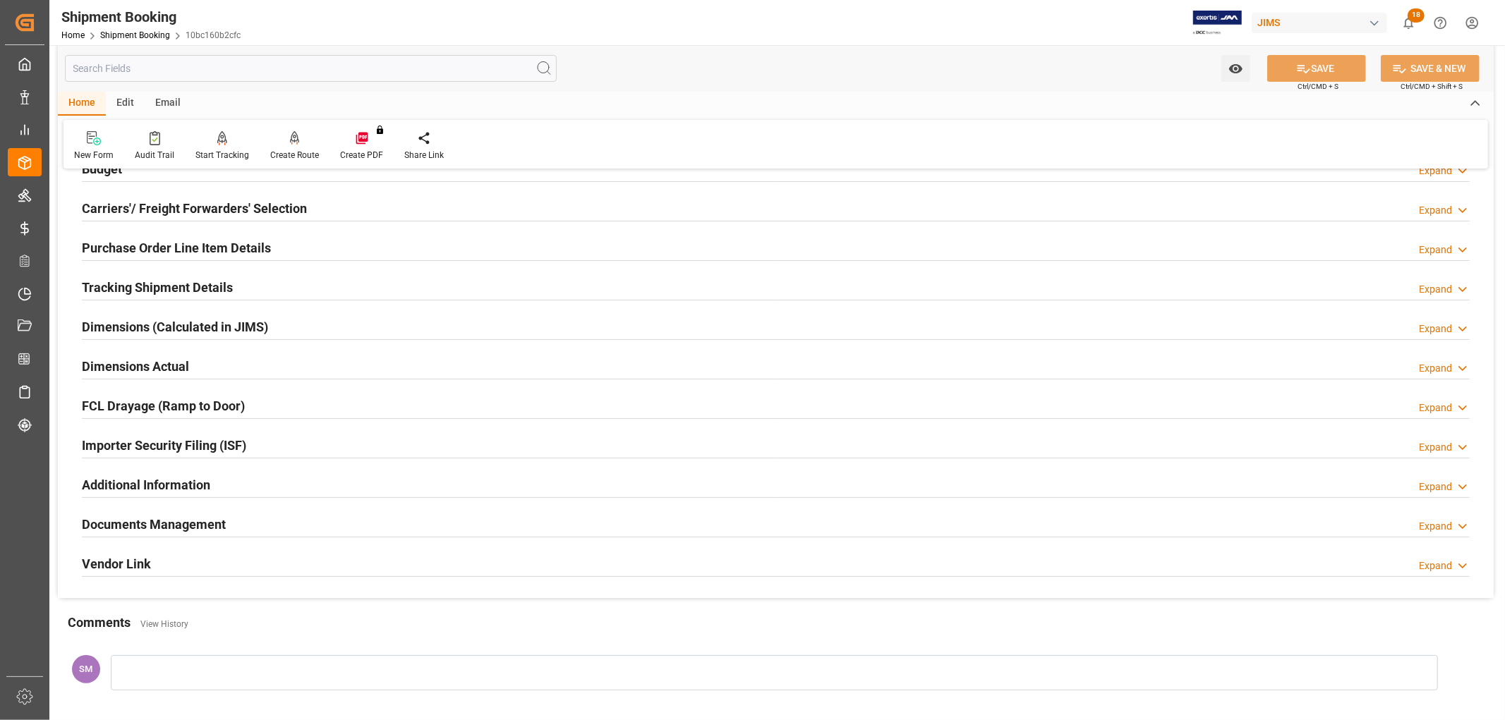
scroll to position [183, 0]
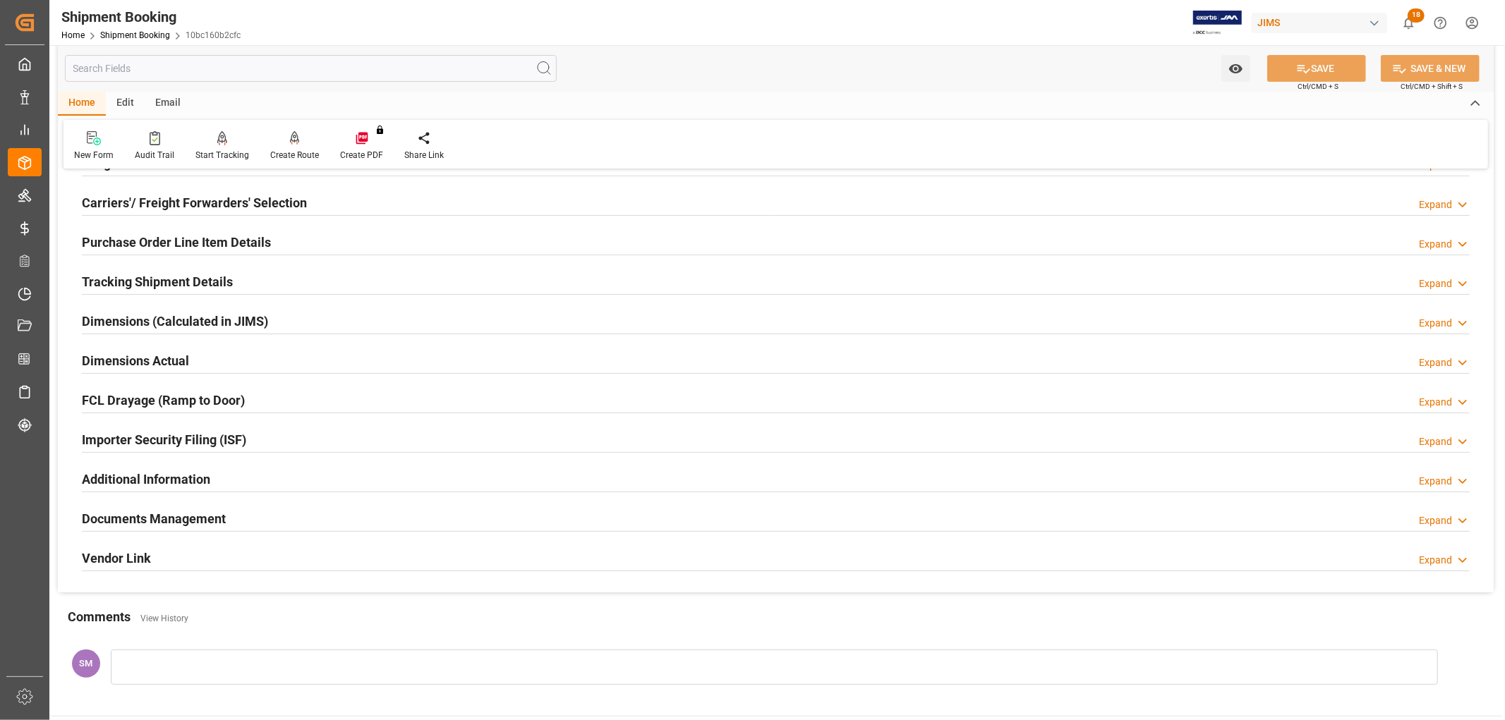
click at [106, 240] on h2 "Purchase Order Line Item Details" at bounding box center [176, 242] width 189 height 19
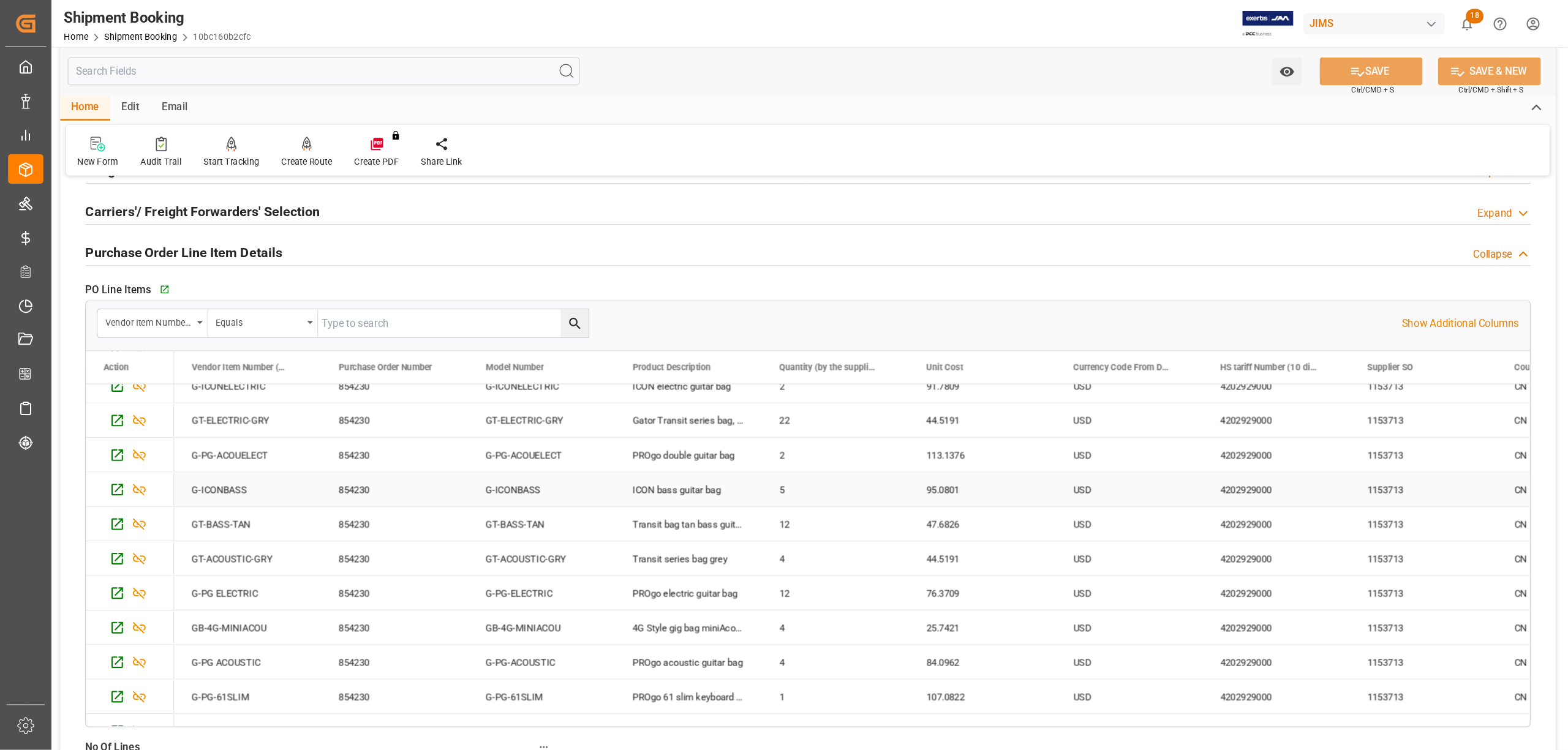
scroll to position [0, 0]
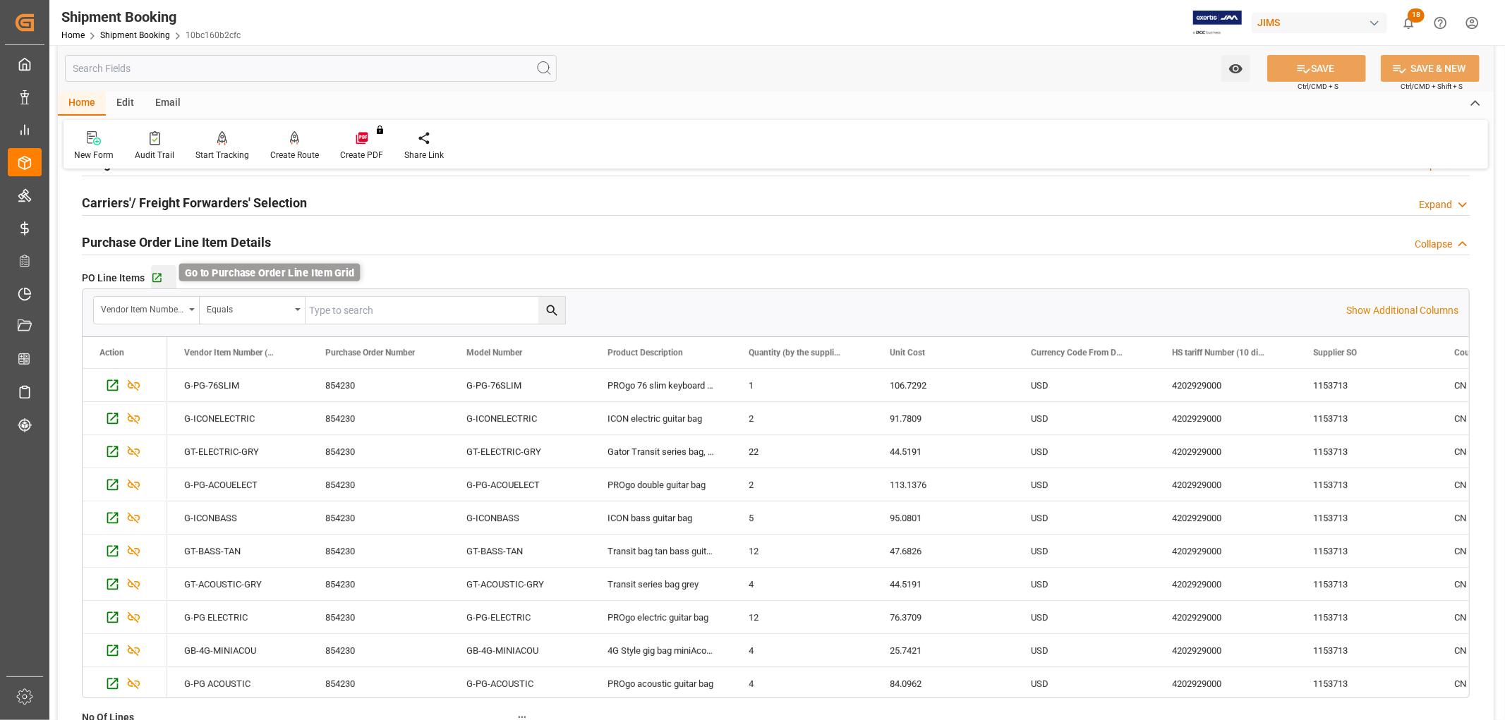
click at [157, 276] on icon "button" at bounding box center [157, 278] width 12 height 12
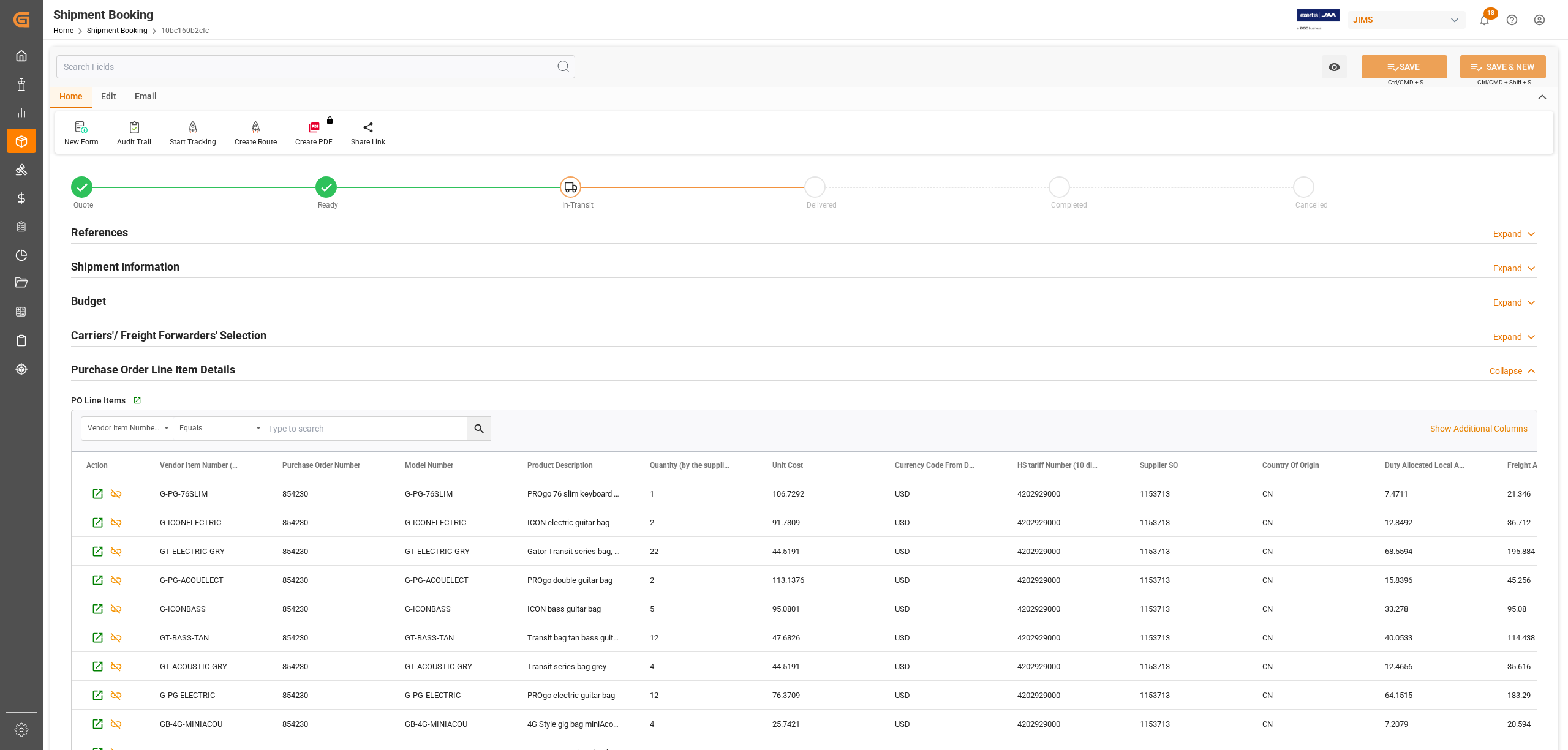
click at [116, 224] on h2 "References" at bounding box center [100, 232] width 57 height 16
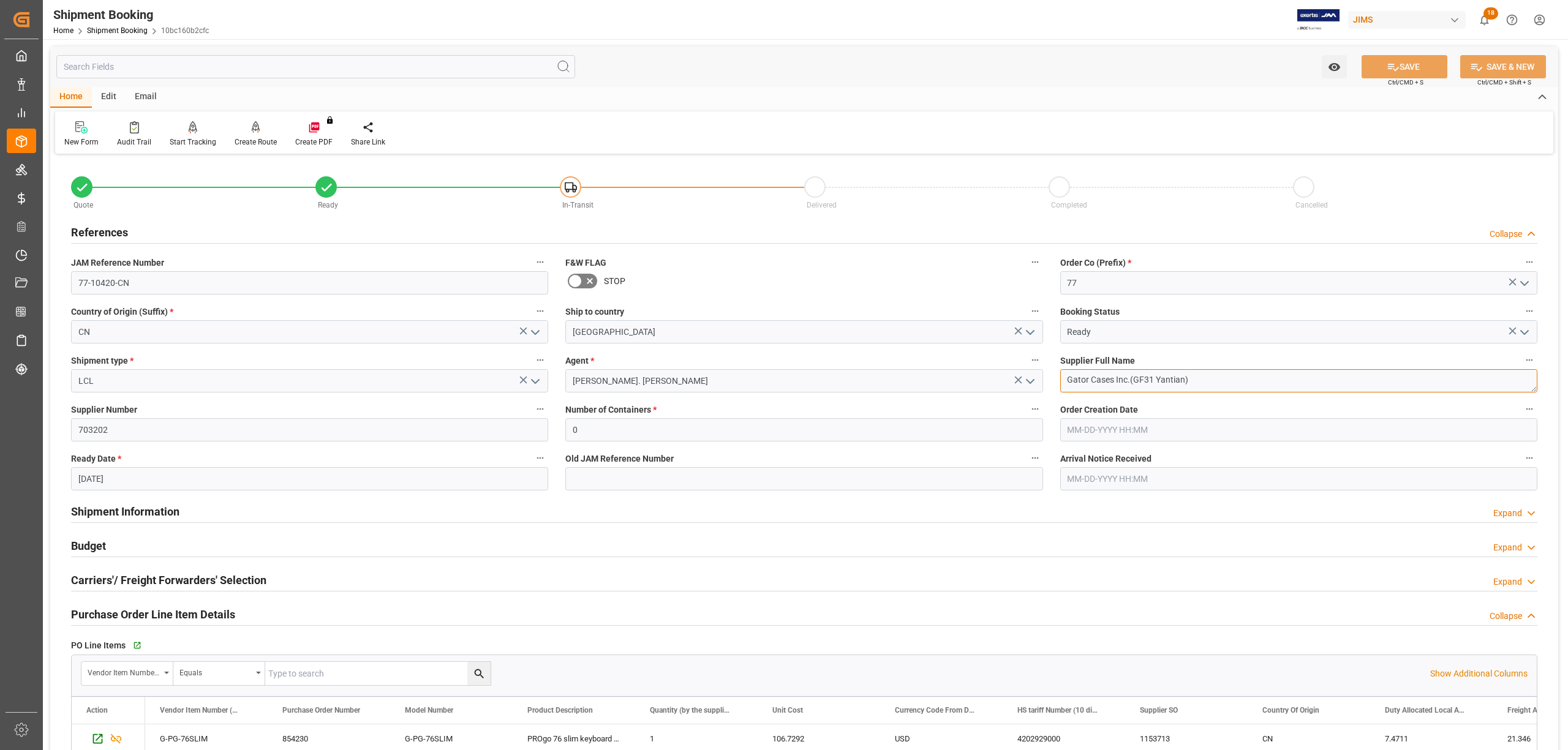
drag, startPoint x: 1208, startPoint y: 384, endPoint x: 1055, endPoint y: 379, distance: 153.1
click at [1055, 379] on div "Supplier Full Name Gator Cases Inc.(GF31 Yantian)" at bounding box center [1298, 372] width 494 height 49
click at [164, 281] on input "77-10420-CN" at bounding box center [309, 282] width 477 height 23
drag, startPoint x: 160, startPoint y: 288, endPoint x: 50, endPoint y: 278, distance: 110.5
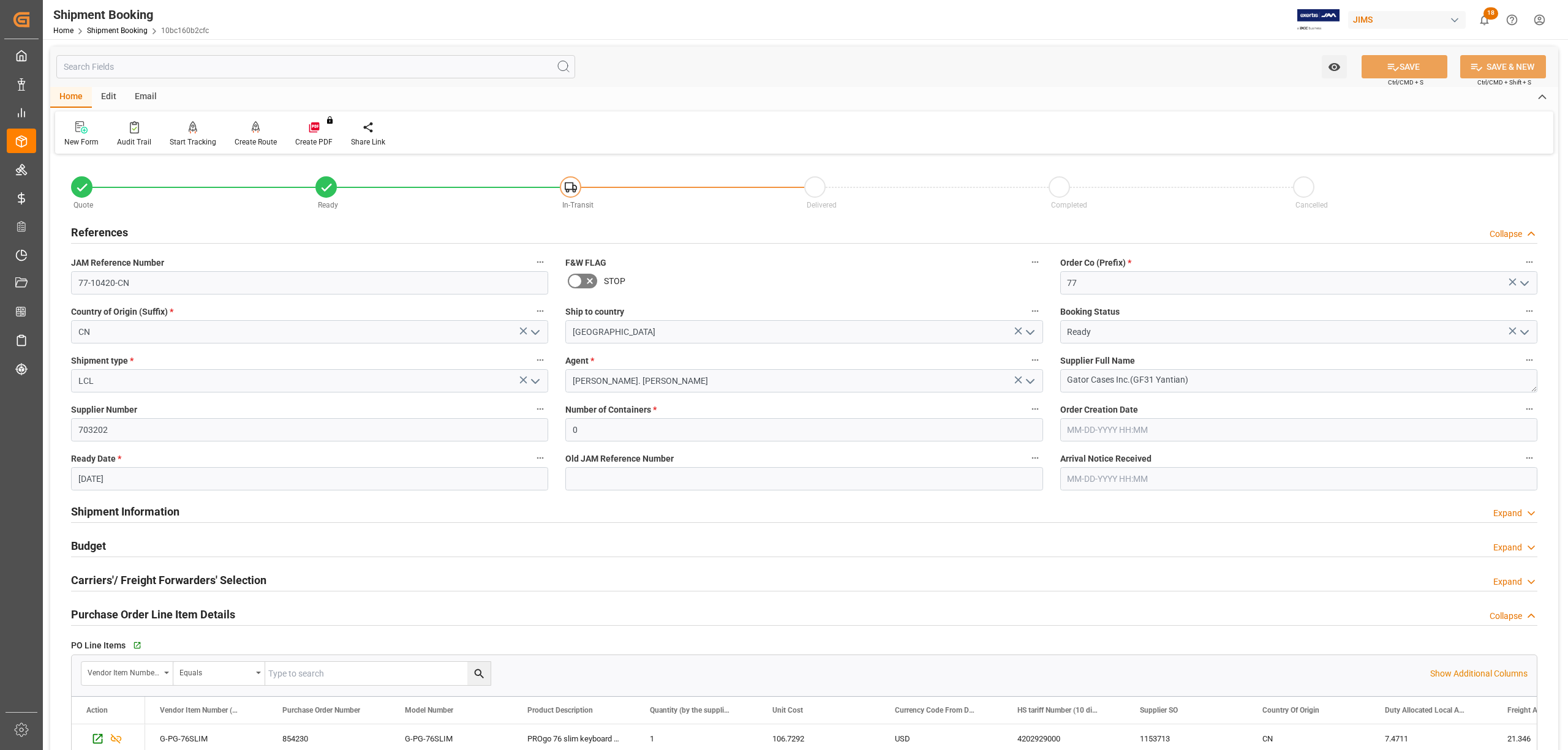
click at [96, 510] on h2 "Shipment Information" at bounding box center [125, 511] width 109 height 16
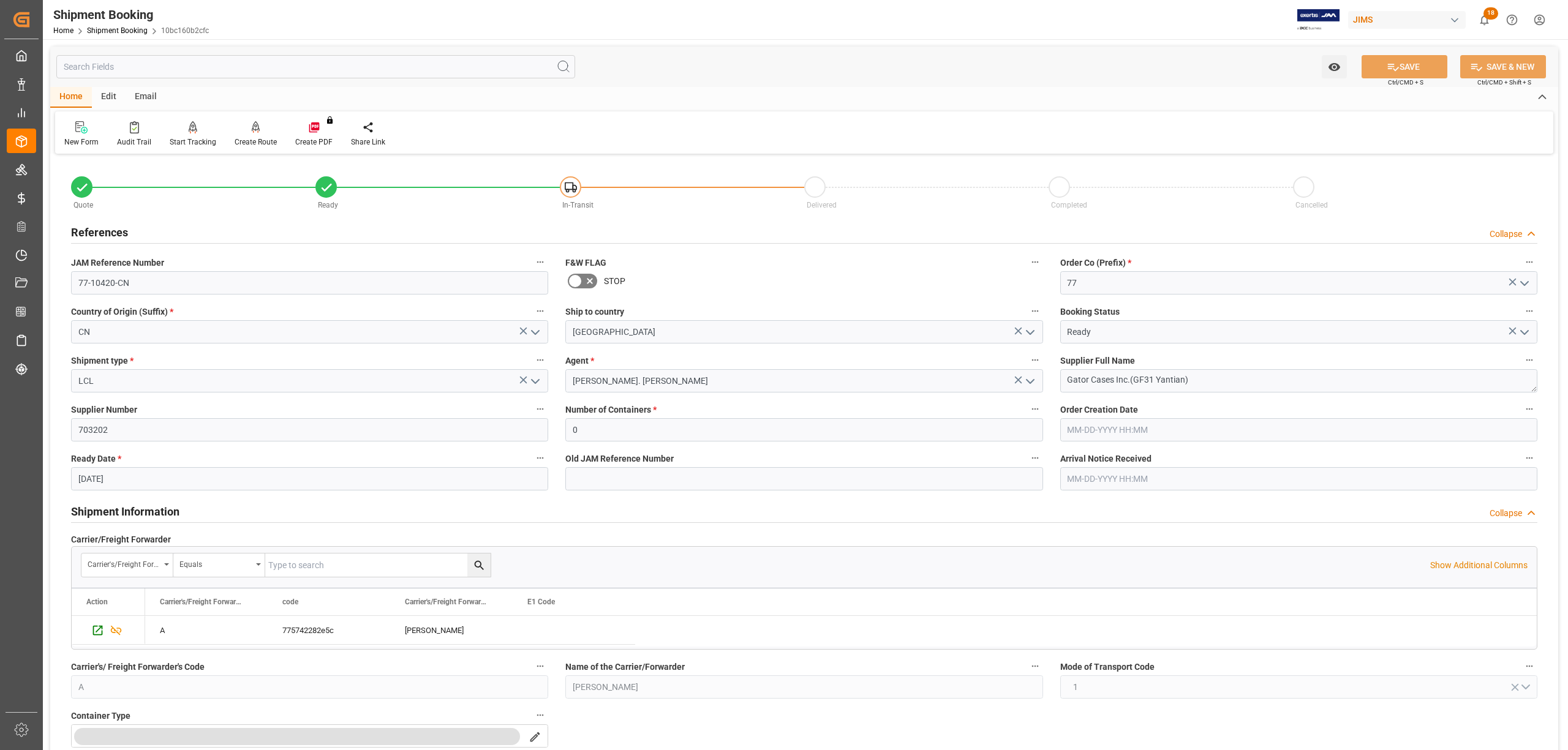
click at [135, 506] on h2 "Shipment Information" at bounding box center [125, 511] width 109 height 16
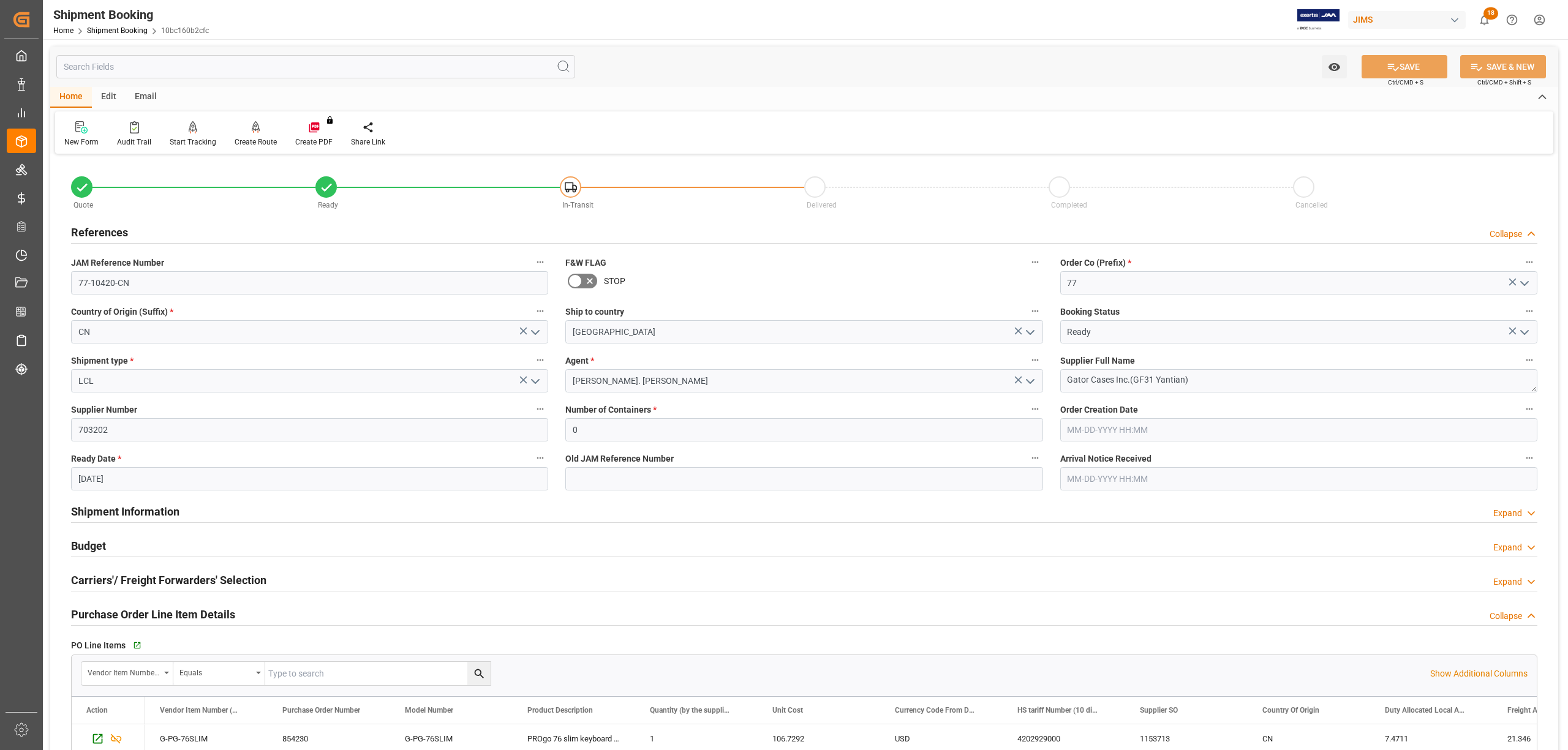
click at [135, 506] on h2 "Shipment Information" at bounding box center [125, 511] width 109 height 16
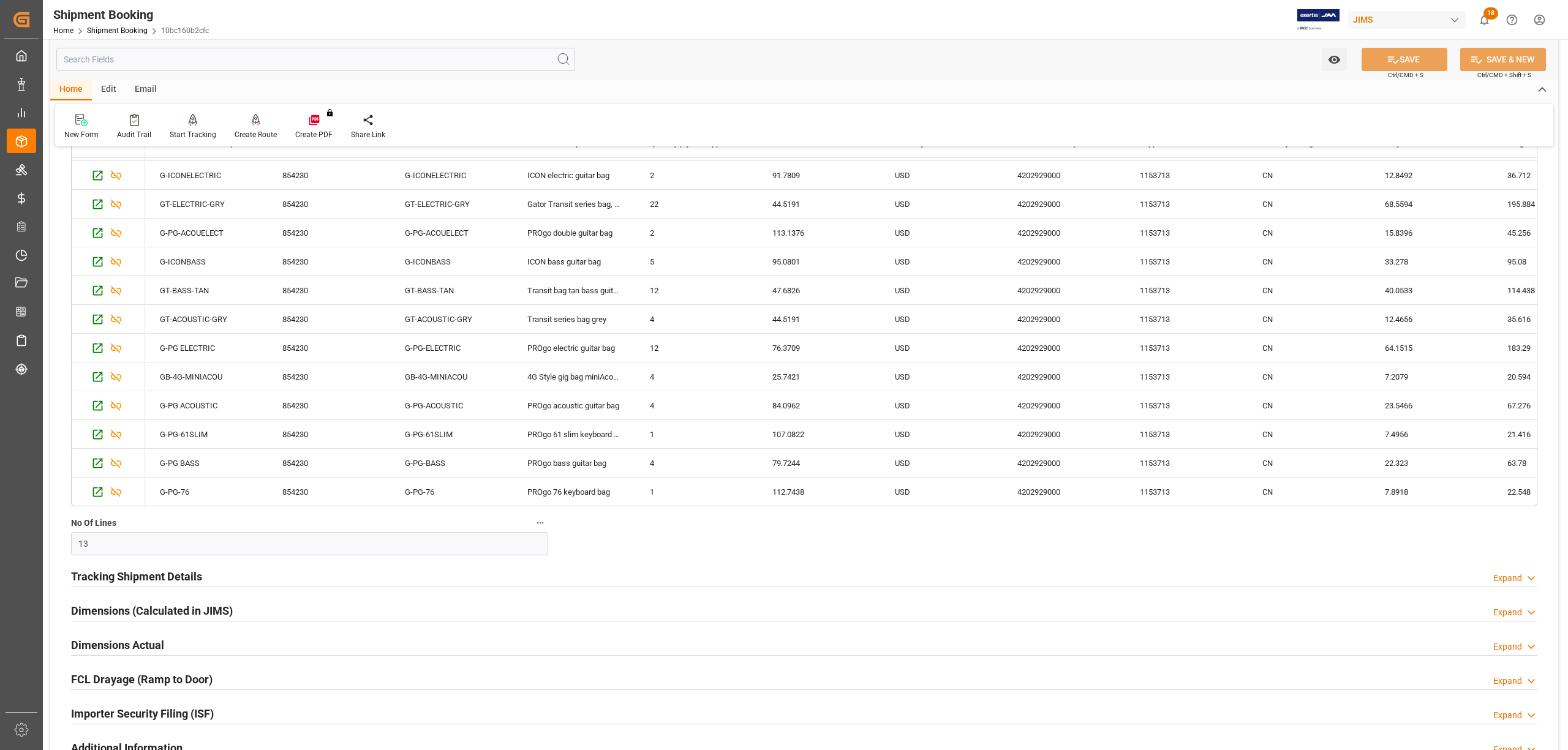
scroll to position [1142, 0]
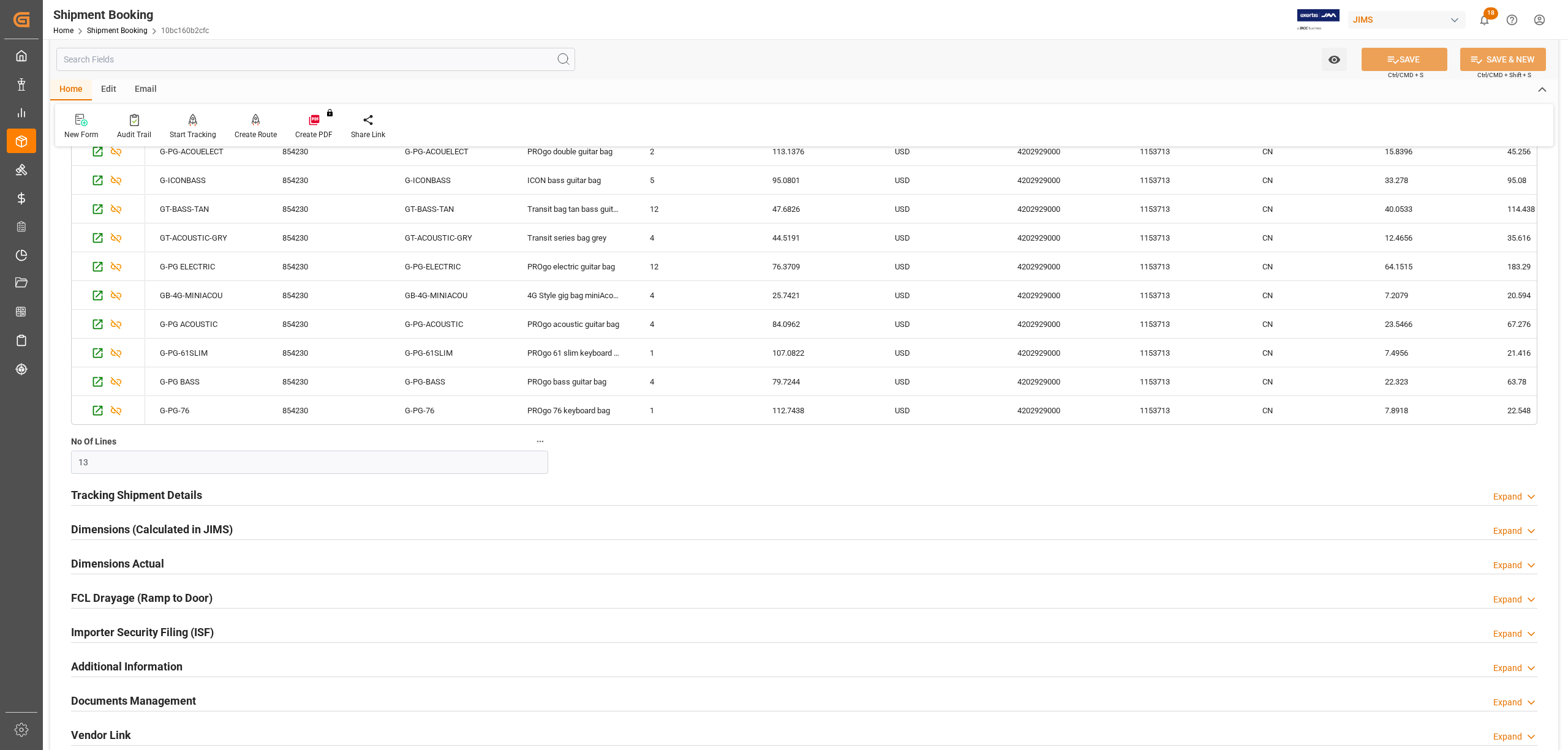
click at [147, 624] on h2 "Documents Management" at bounding box center [134, 701] width 125 height 16
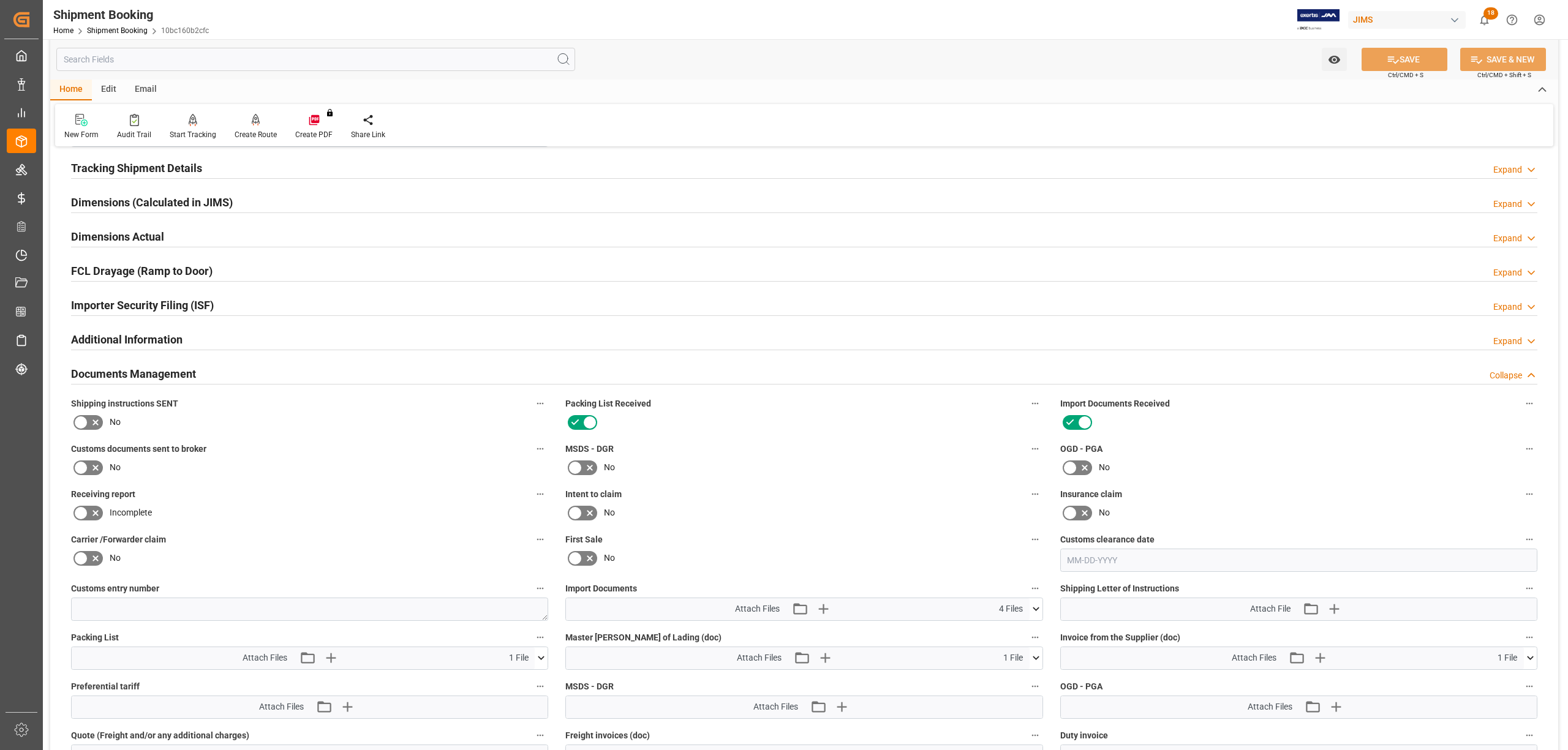
scroll to position [1551, 0]
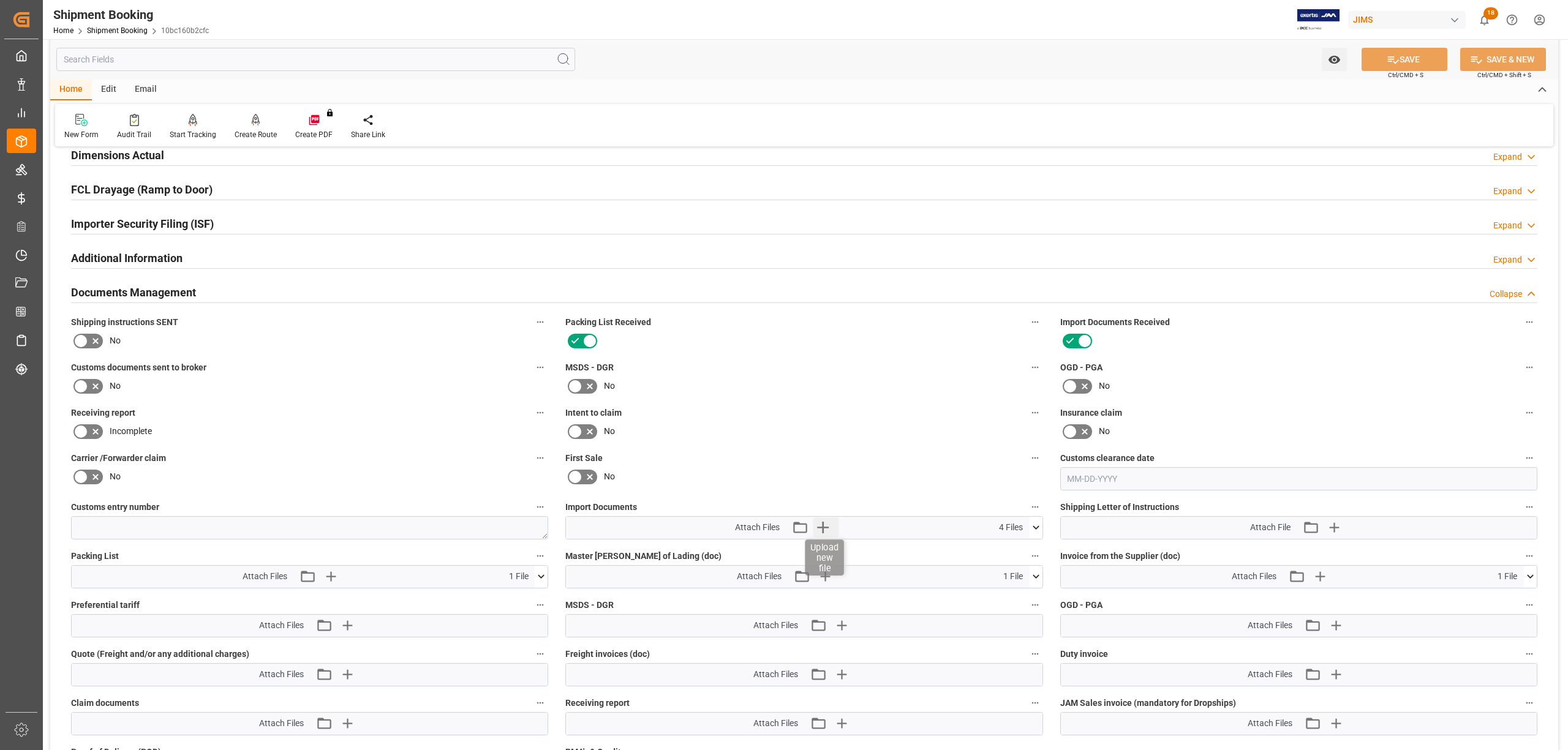
click at [827, 530] on icon "button" at bounding box center [822, 527] width 11 height 11
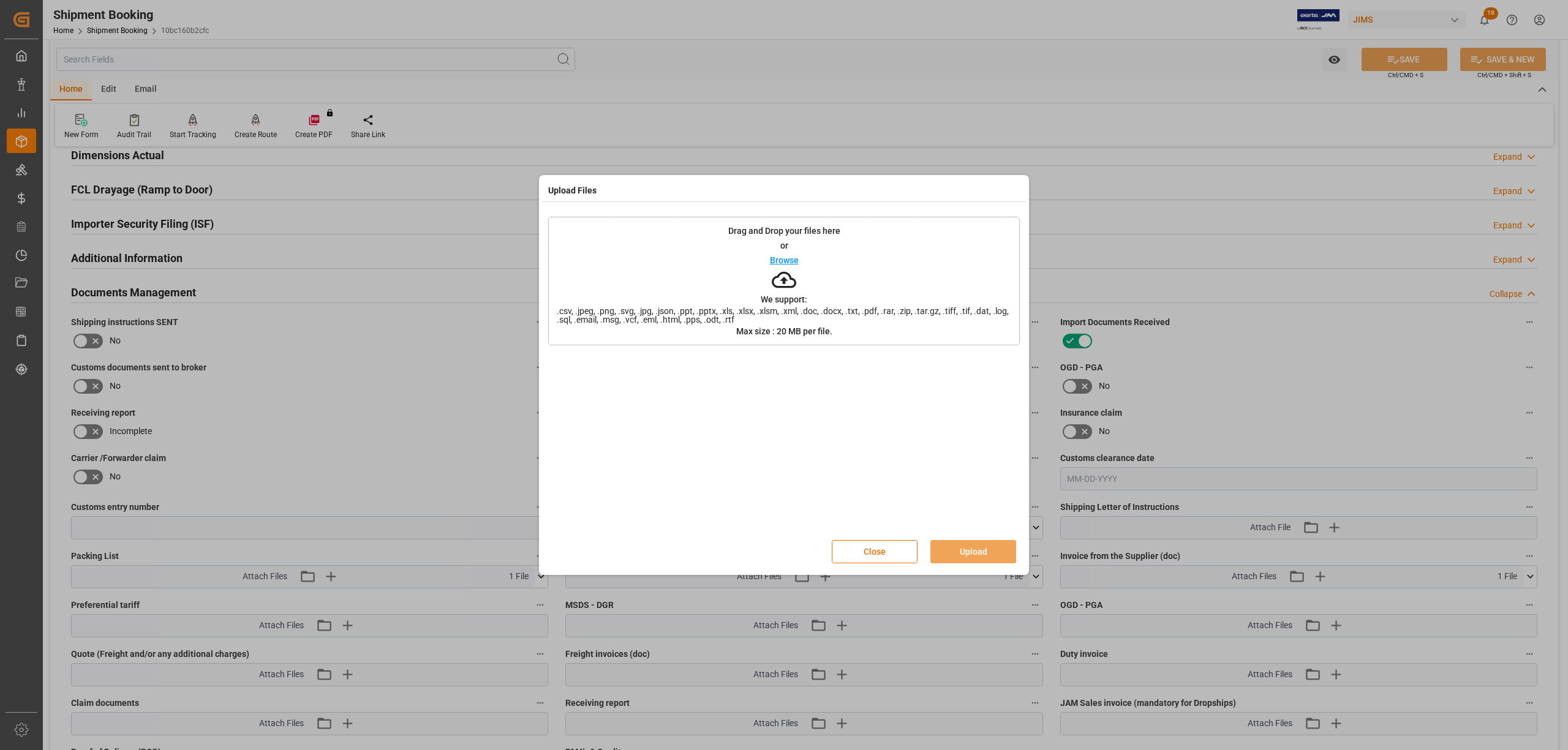
click at [780, 256] on p "Browse" at bounding box center [784, 260] width 29 height 9
click at [966, 545] on button "Upload" at bounding box center [972, 551] width 86 height 23
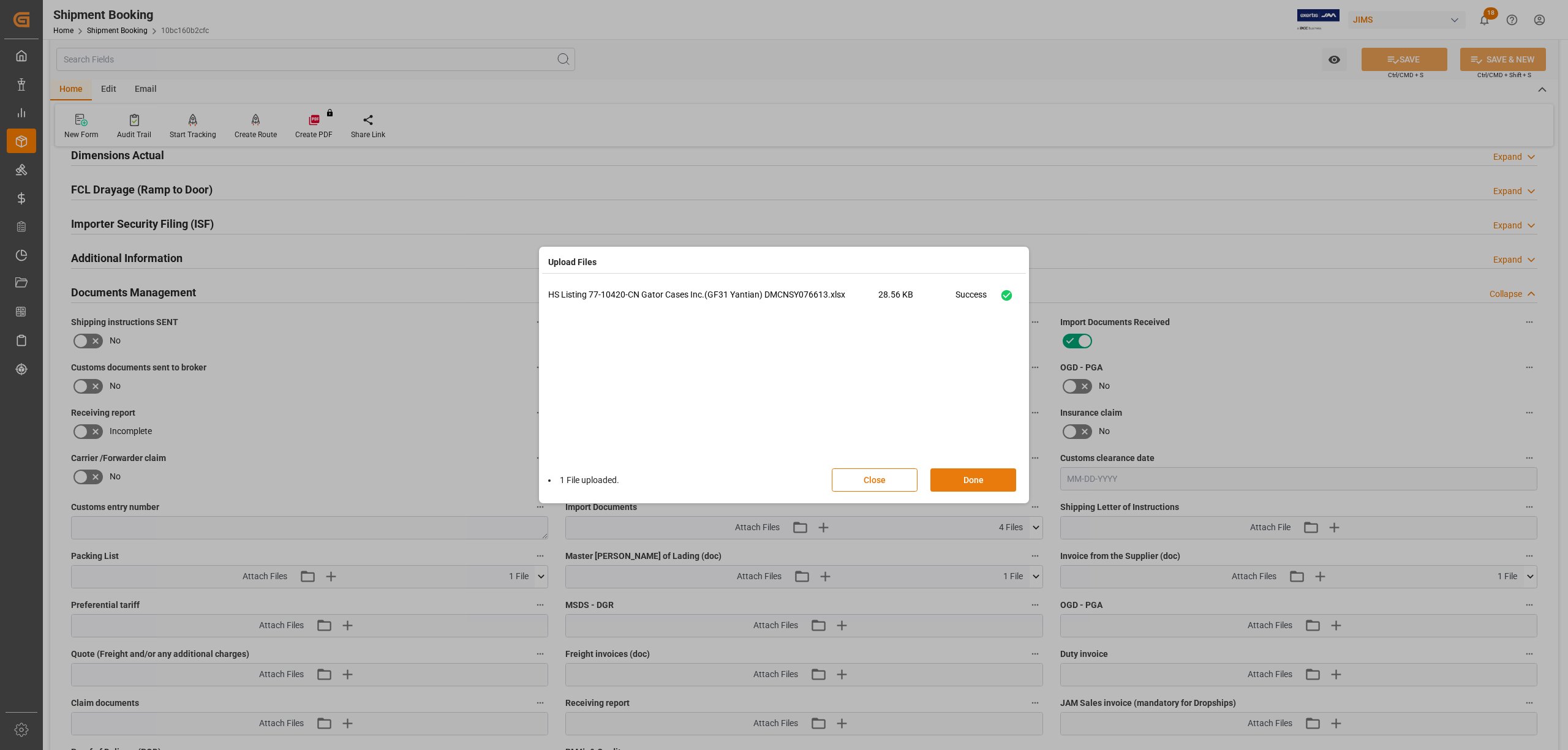
click at [1000, 477] on button "Done" at bounding box center [972, 480] width 86 height 23
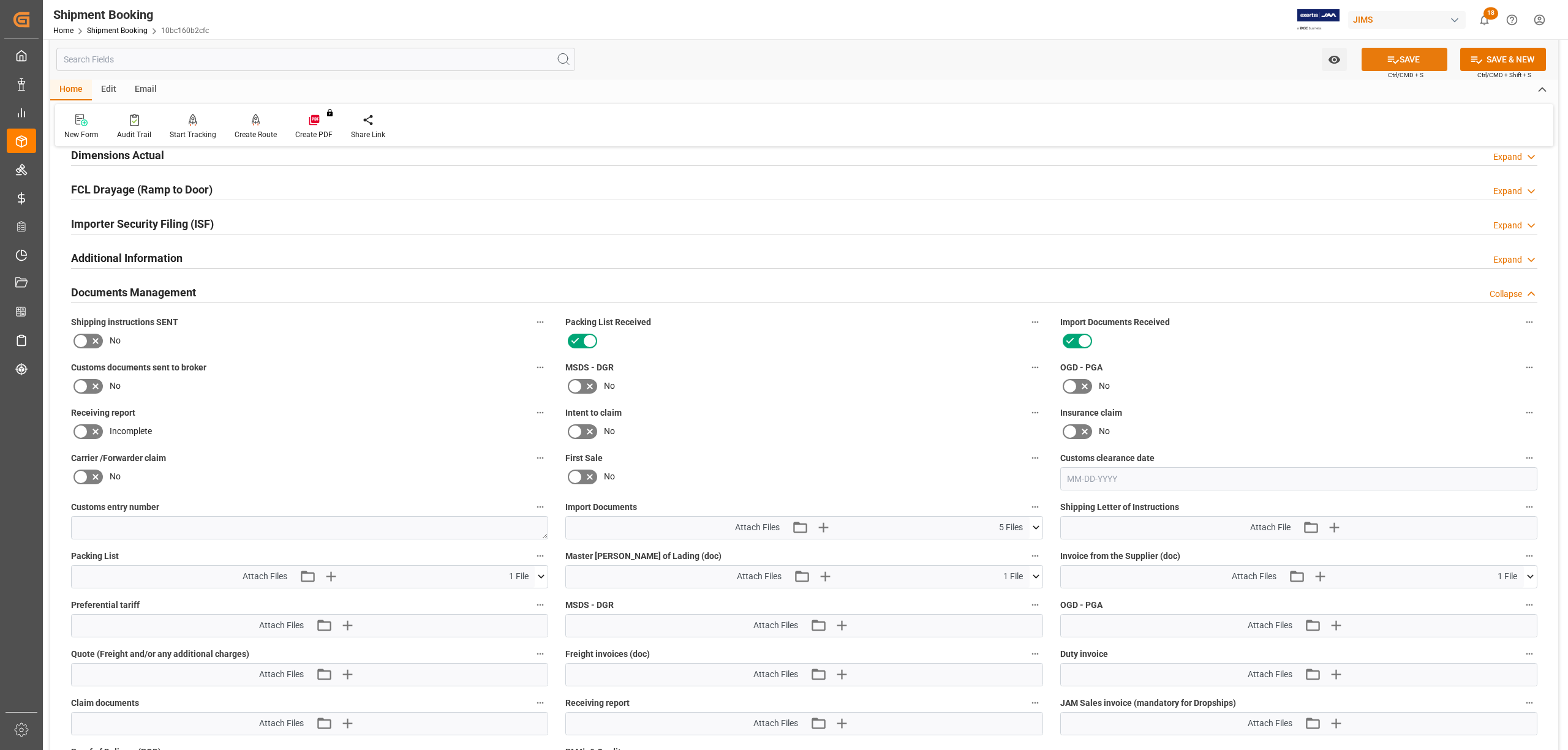
click at [1306, 55] on button "SAVE" at bounding box center [1404, 59] width 86 height 23
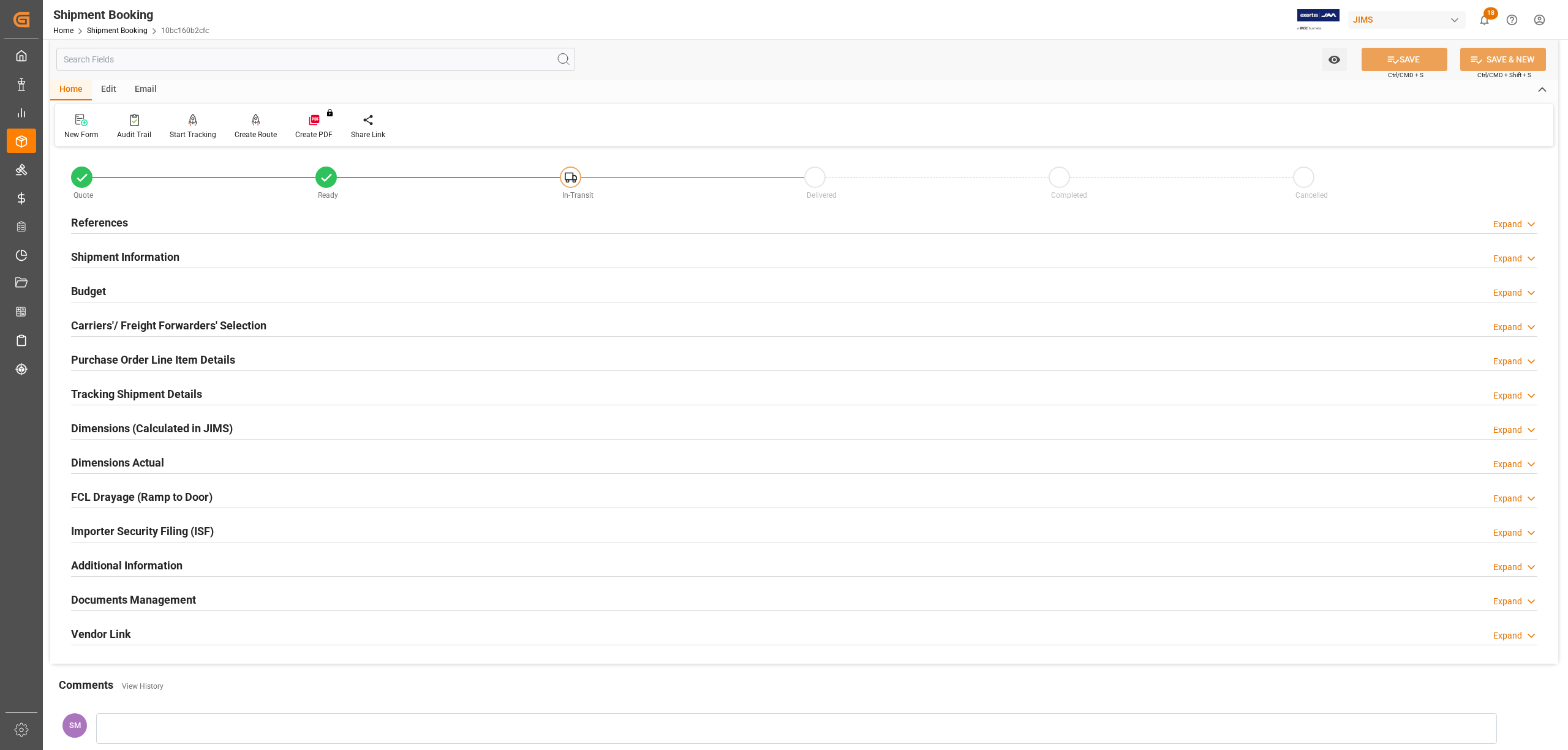
scroll to position [0, 0]
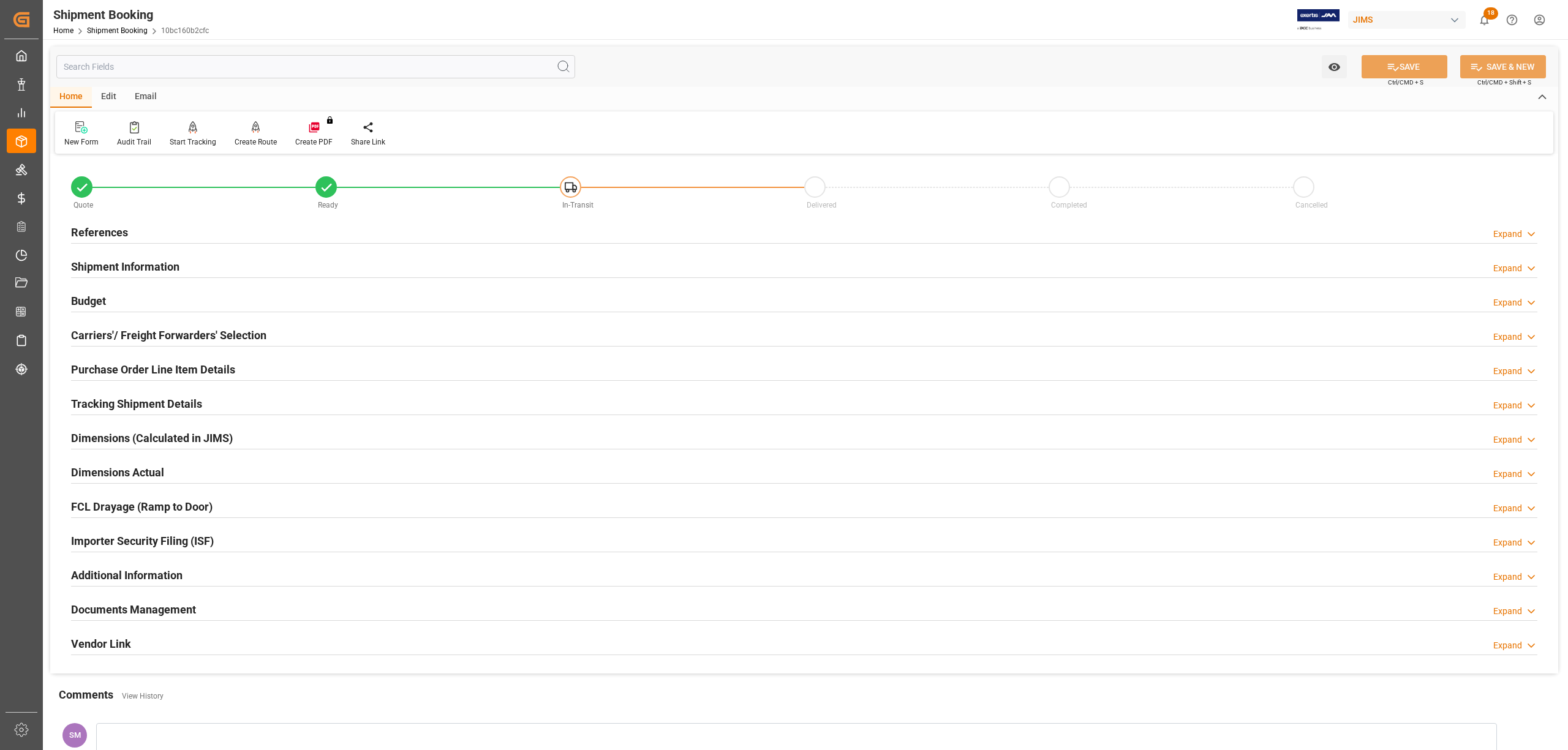
click at [86, 403] on h2 "Tracking Shipment Details" at bounding box center [136, 404] width 131 height 16
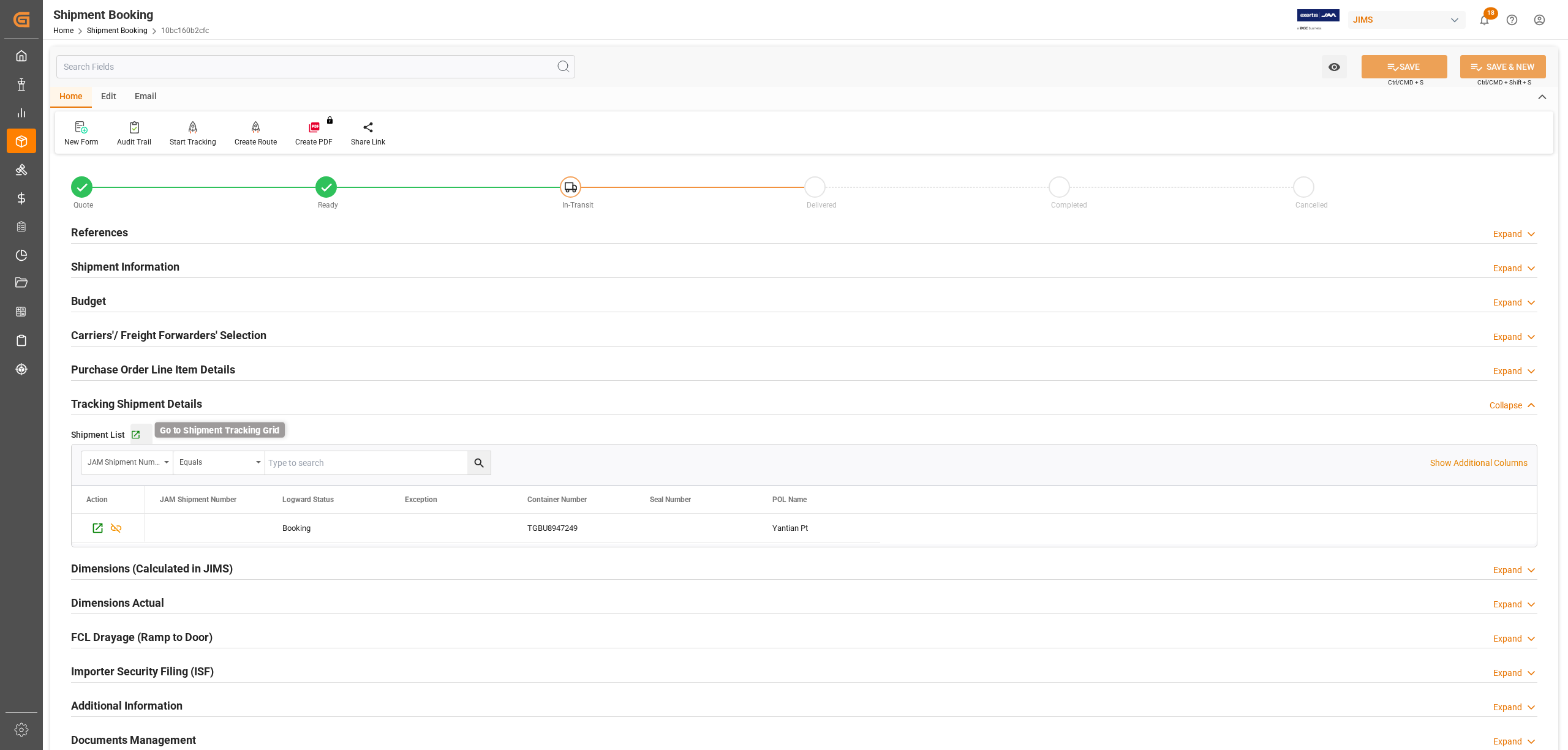
click at [134, 435] on icon "button" at bounding box center [135, 435] width 10 height 10
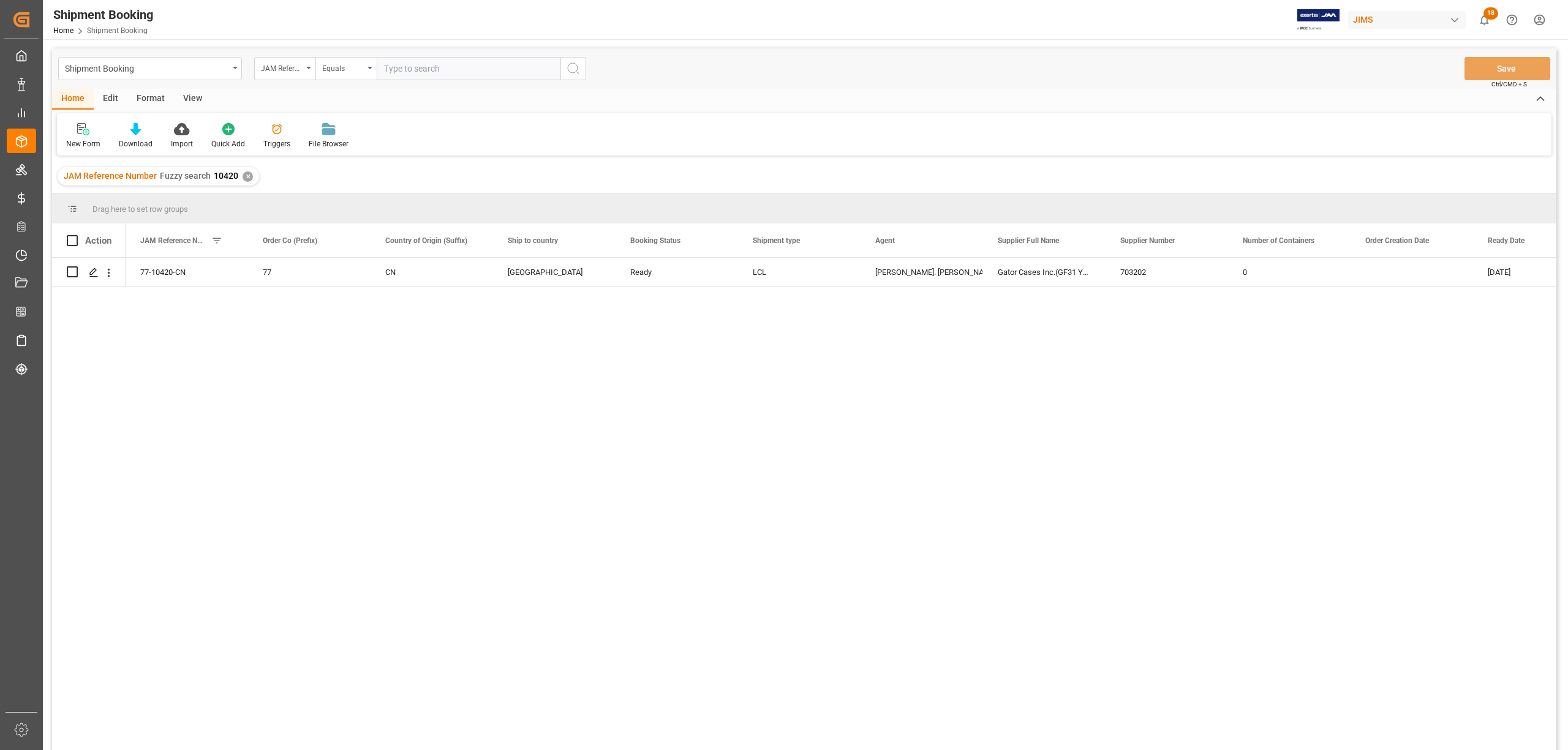
click at [192, 93] on div "View" at bounding box center [192, 99] width 37 height 21
click at [69, 128] on div at bounding box center [78, 128] width 24 height 13
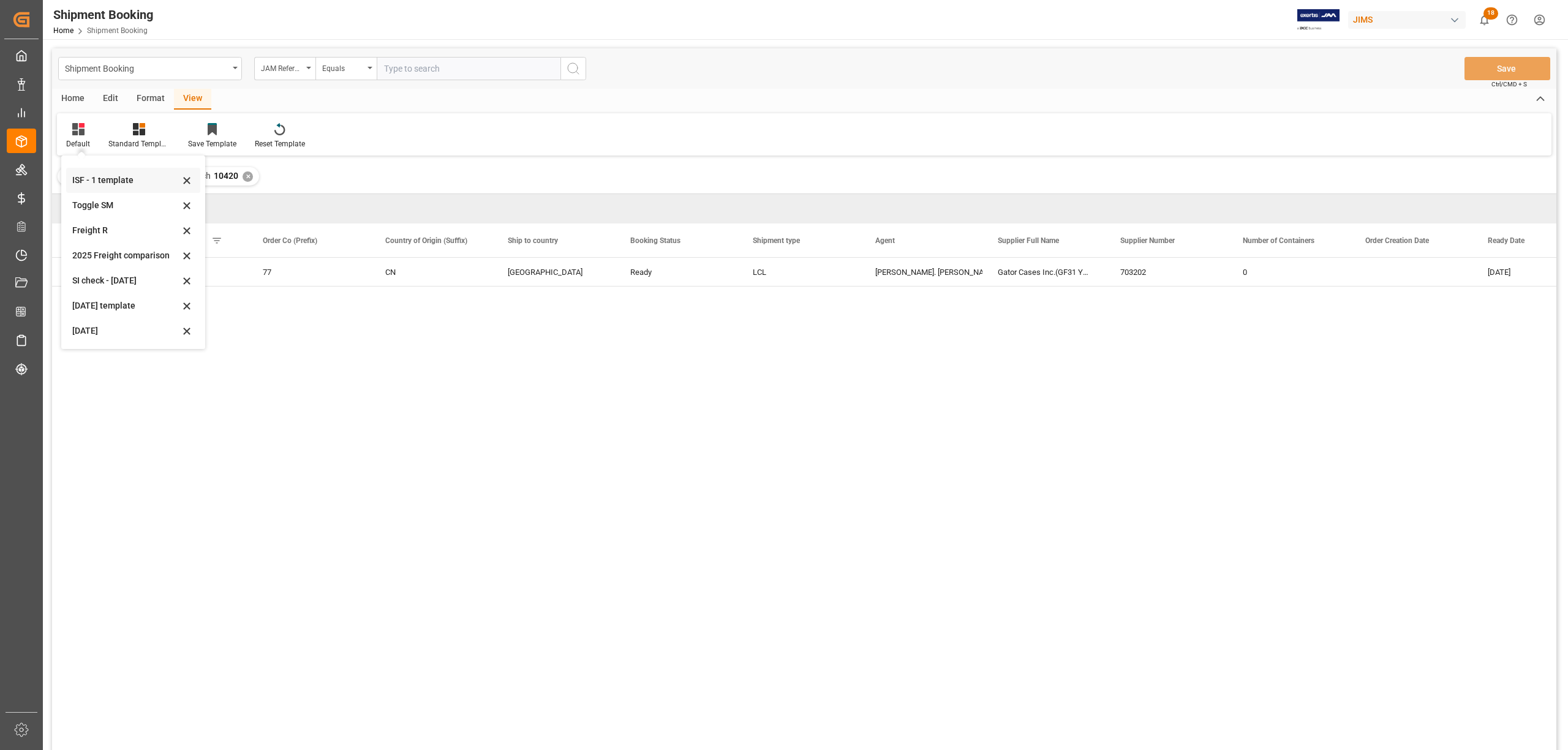
scroll to position [67, 0]
click at [87, 306] on div "July 2025" at bounding box center [125, 306] width 107 height 13
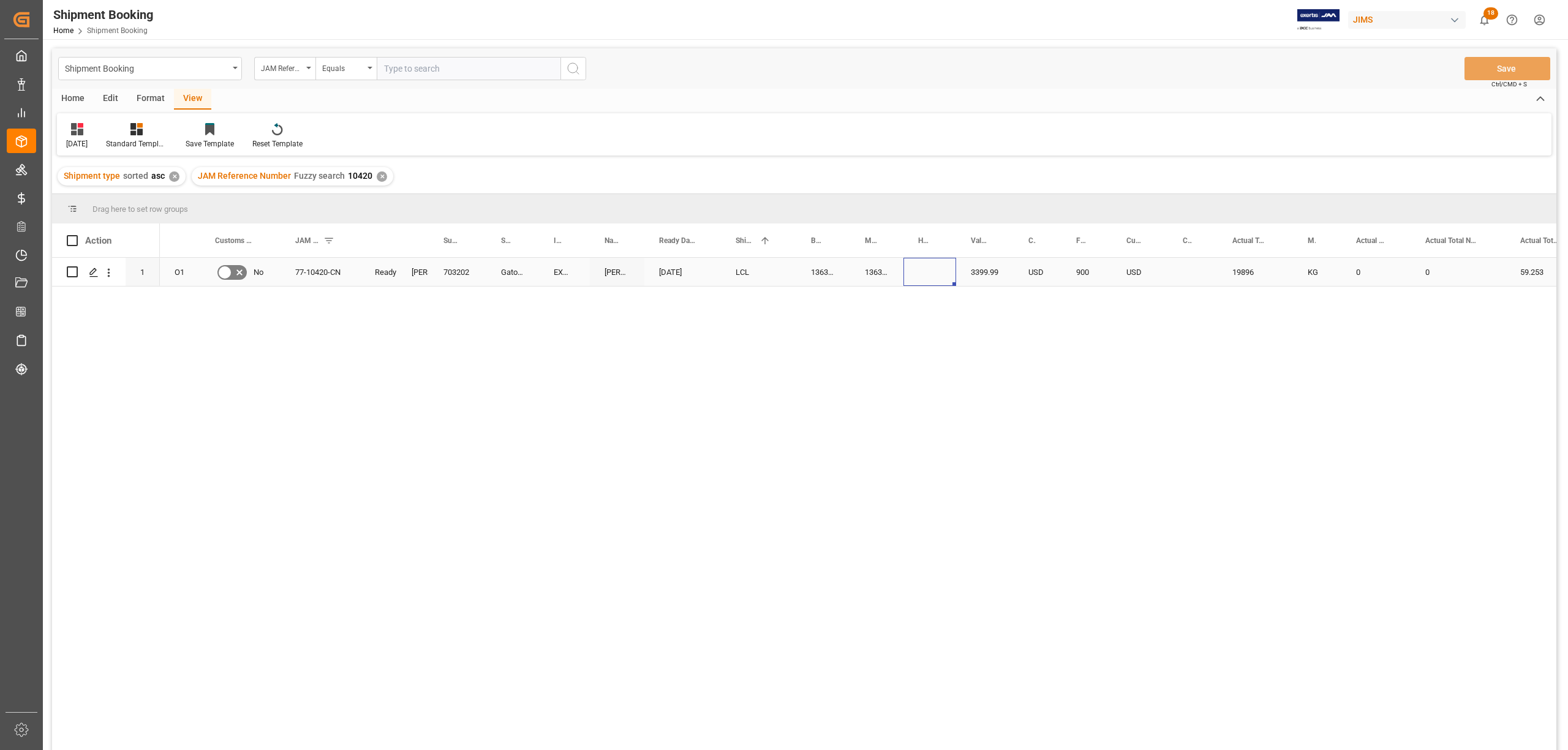
click at [919, 273] on div "Press SPACE to select this row." at bounding box center [929, 272] width 53 height 28
click at [926, 280] on input "Press SPACE to select this row." at bounding box center [930, 279] width 33 height 23
paste input "DMCNSY076613"
type input "DMCNSY076613"
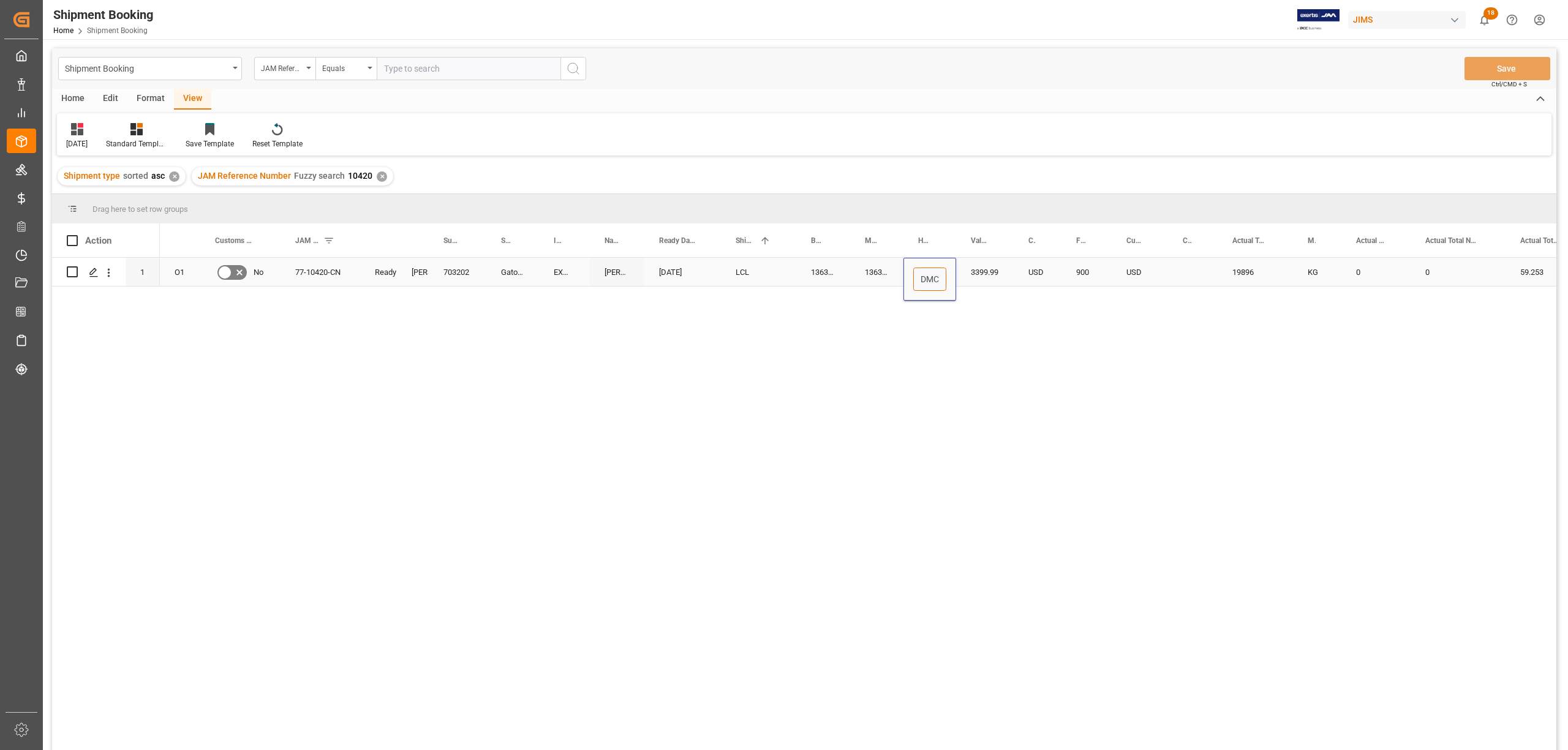
scroll to position [0, 45]
click at [1018, 273] on div "USD" at bounding box center [1037, 272] width 48 height 28
click at [1306, 65] on button "Save" at bounding box center [1507, 69] width 86 height 23
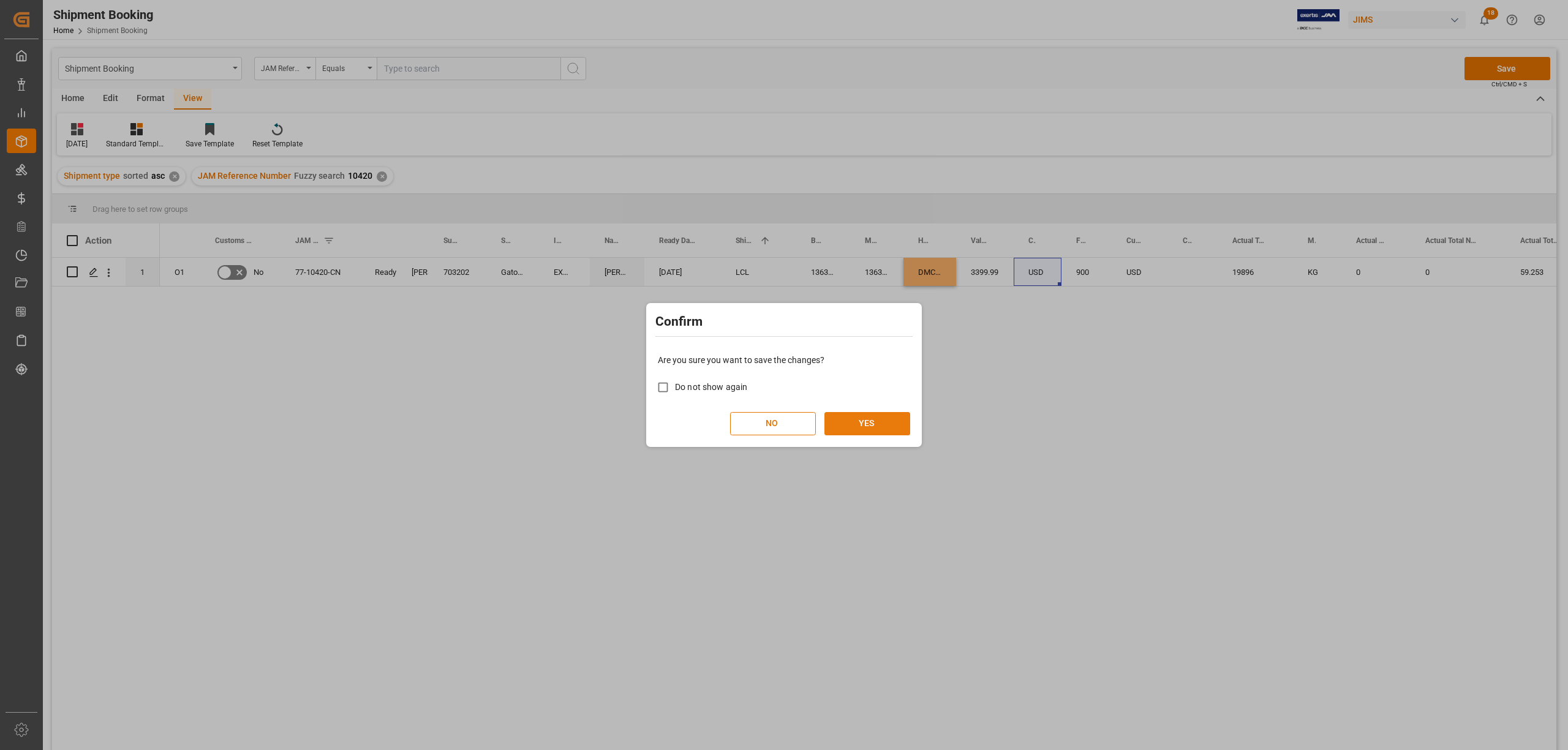
click at [849, 418] on button "YES" at bounding box center [866, 424] width 86 height 23
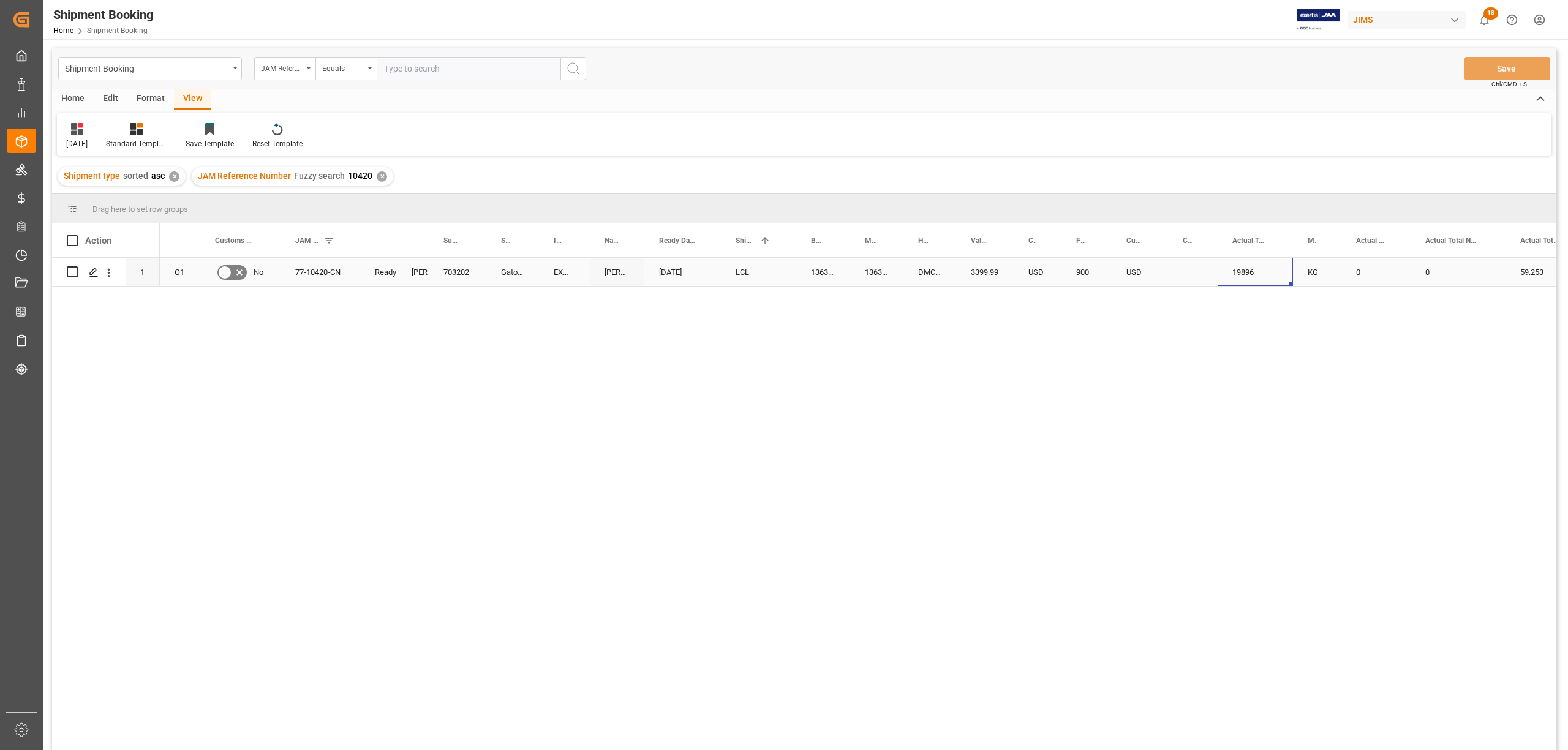
click at [1247, 267] on div "19896" at bounding box center [1255, 272] width 76 height 28
drag, startPoint x: 1275, startPoint y: 284, endPoint x: 1194, endPoint y: 284, distance: 81.0
type input "260"
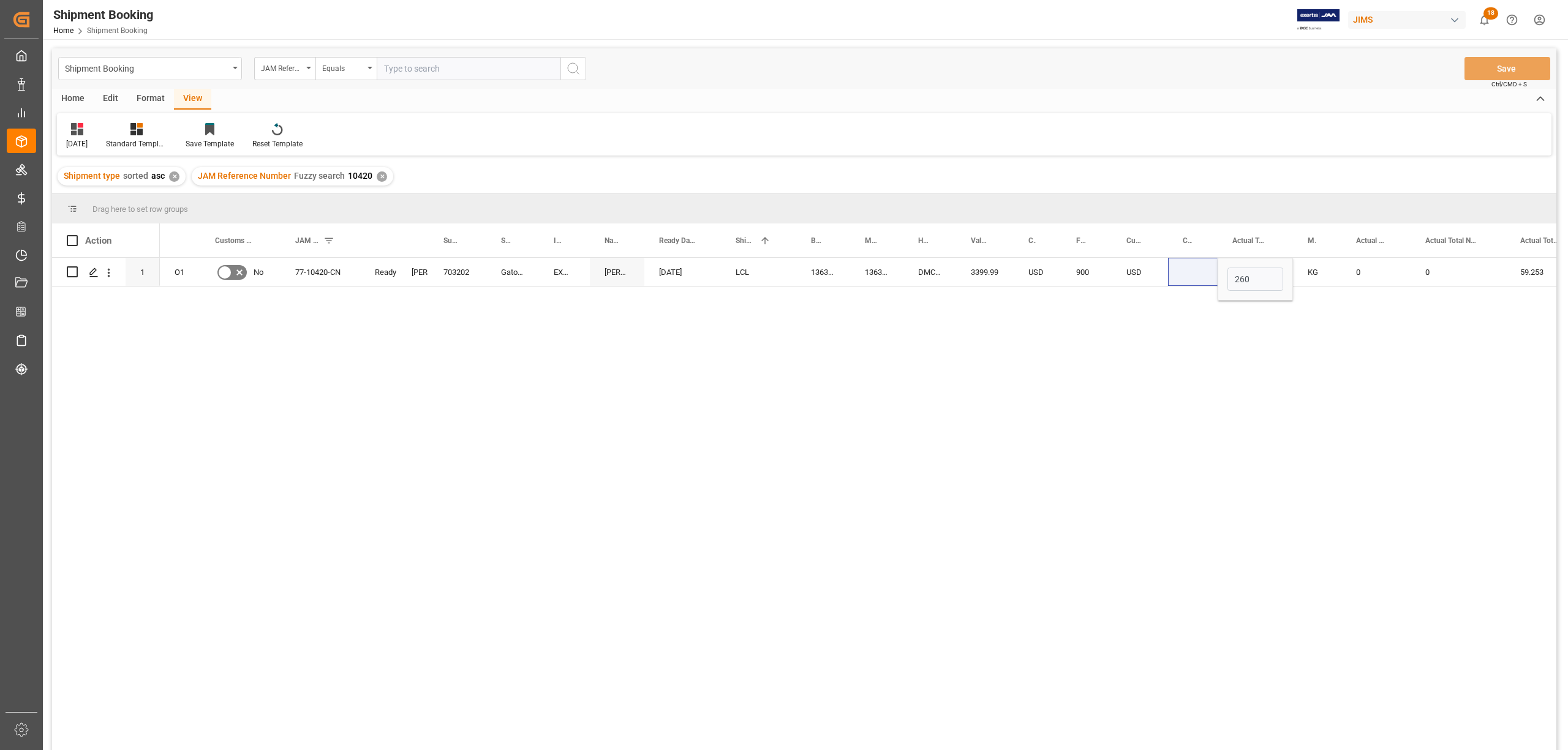
click at [1306, 289] on div "O1 No 77-10420-CN Ready Lynne St. Jacques 703202 Gator Cases Inc.(GF31 Yantian)…" at bounding box center [858, 508] width 1396 height 500
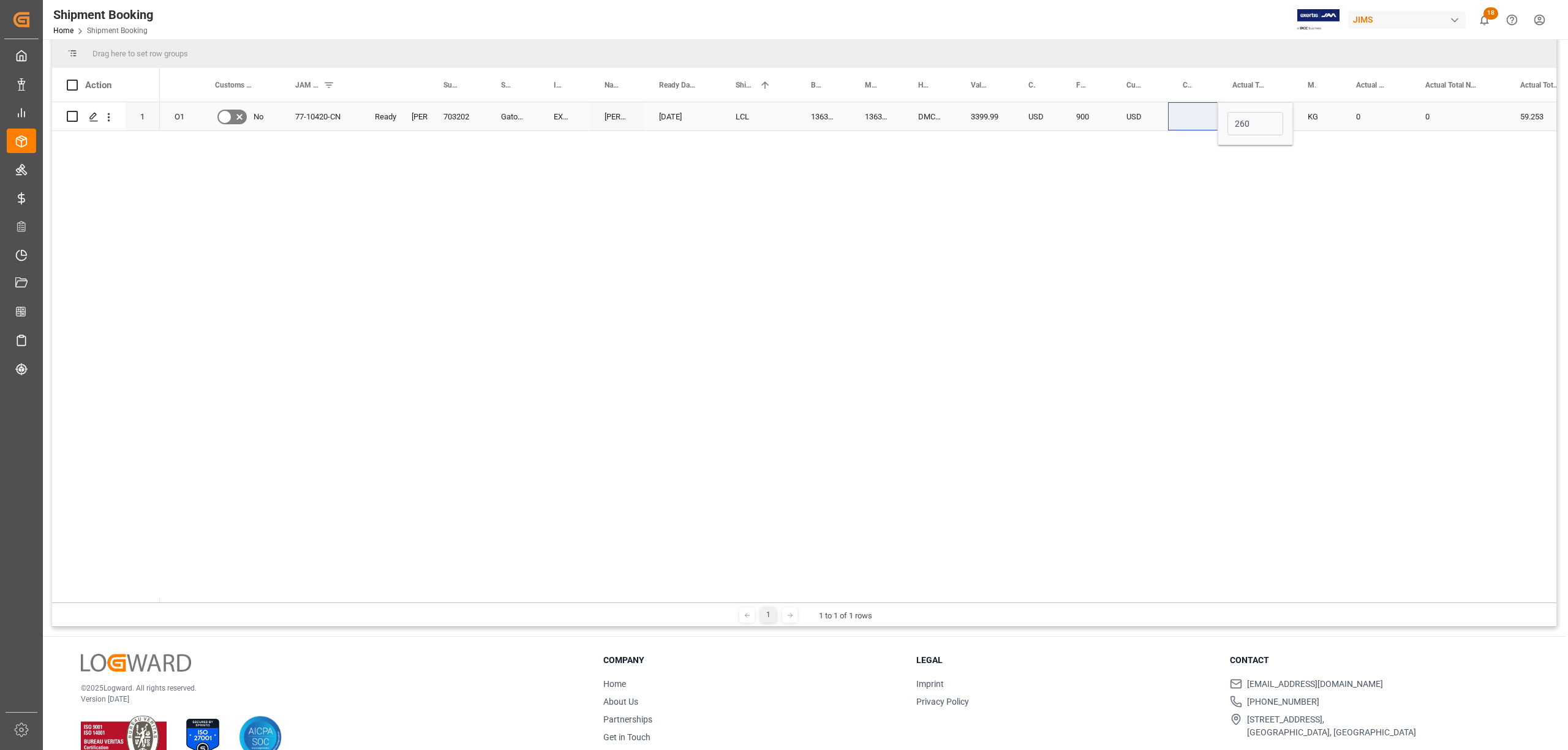
scroll to position [163, 0]
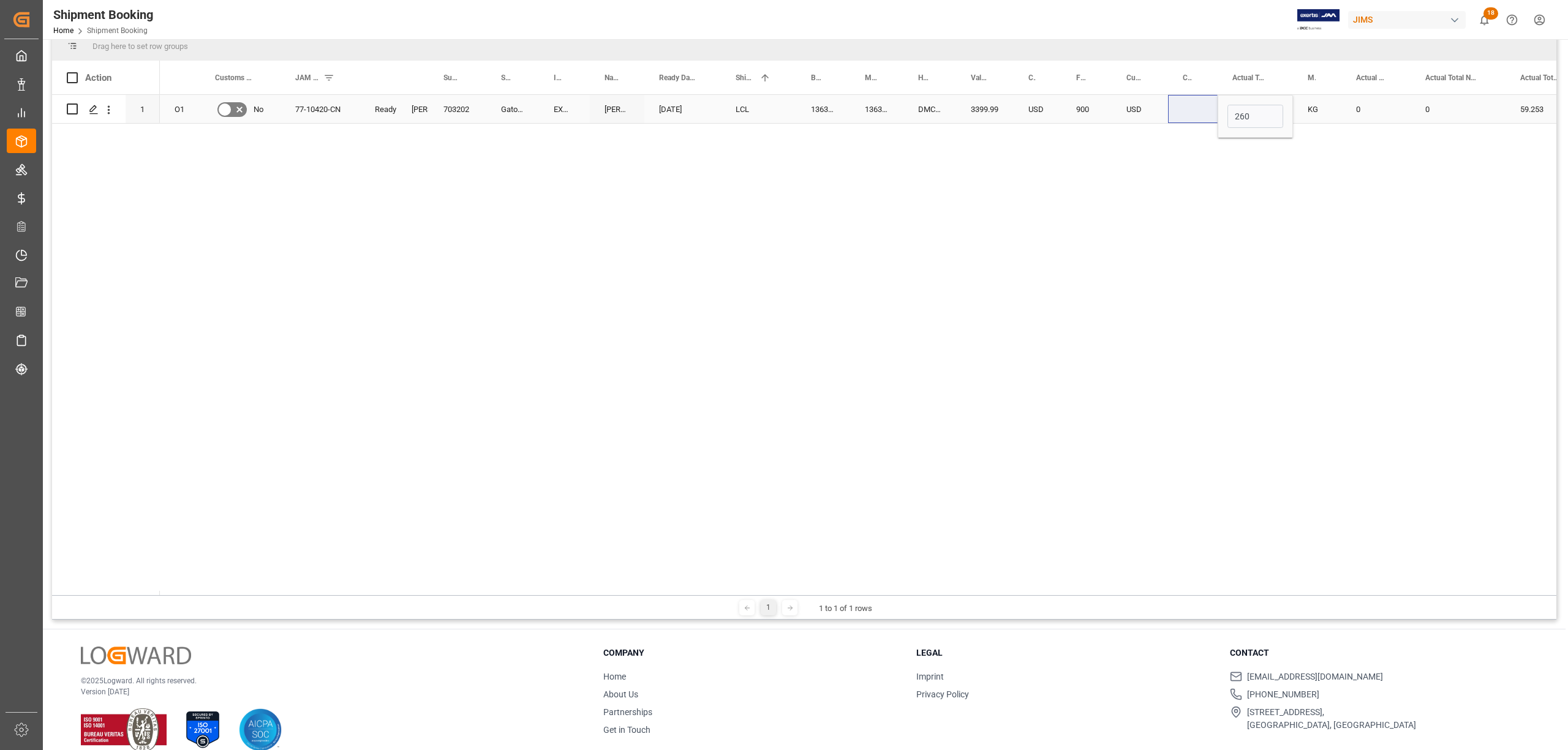
click at [1306, 104] on div "KG" at bounding box center [1317, 109] width 19 height 28
click at [1306, 104] on div "0" at bounding box center [1376, 109] width 69 height 28
drag, startPoint x: 1409, startPoint y: 76, endPoint x: 1440, endPoint y: 87, distance: 32.9
click at [1306, 87] on div at bounding box center [1440, 77] width 5 height 34
click at [1306, 105] on div "0" at bounding box center [1391, 109] width 99 height 28
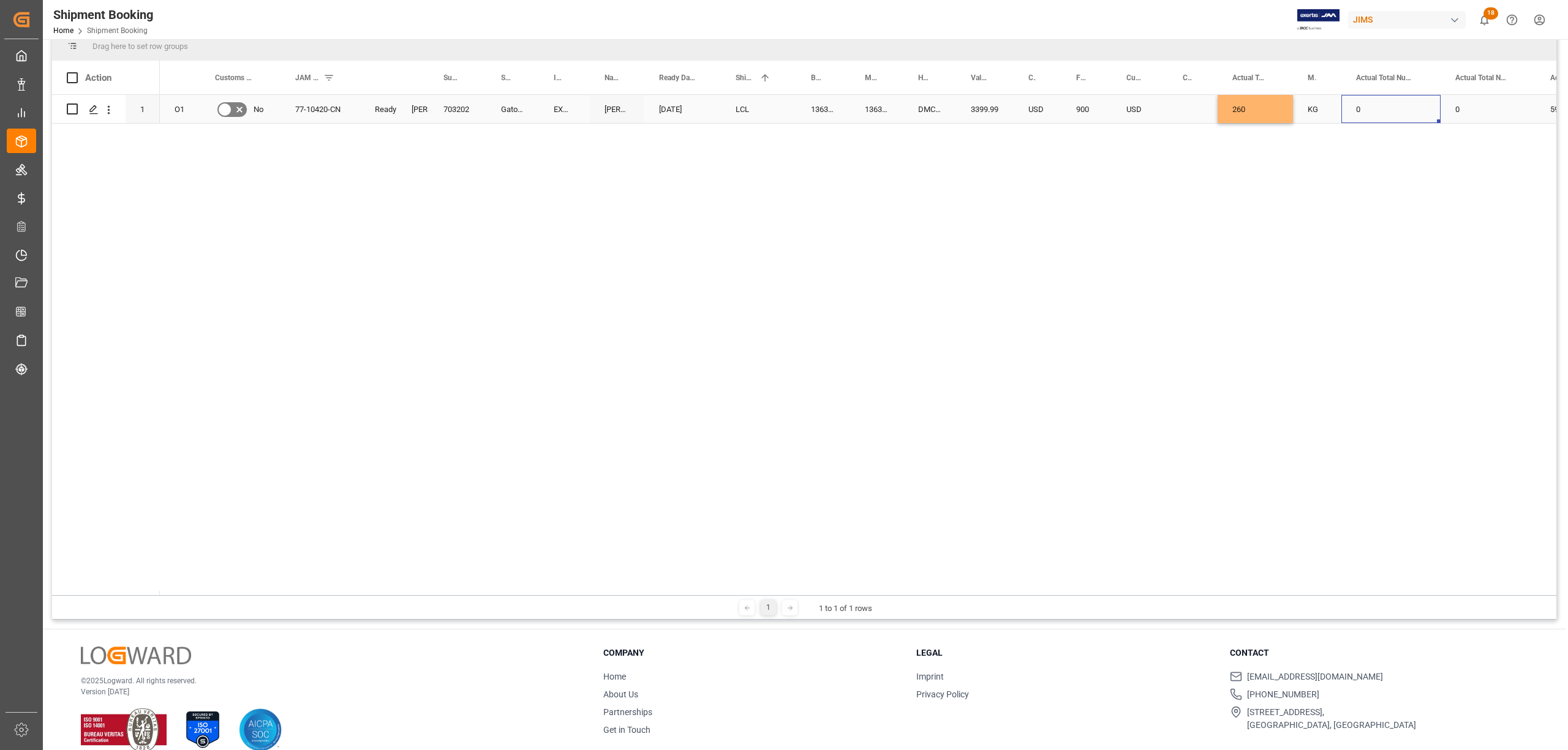
click at [1306, 105] on div "0" at bounding box center [1391, 109] width 99 height 28
drag, startPoint x: 1385, startPoint y: 116, endPoint x: 1328, endPoint y: 117, distance: 57.0
type input "41"
click at [1153, 104] on div "USD" at bounding box center [1139, 109] width 56 height 28
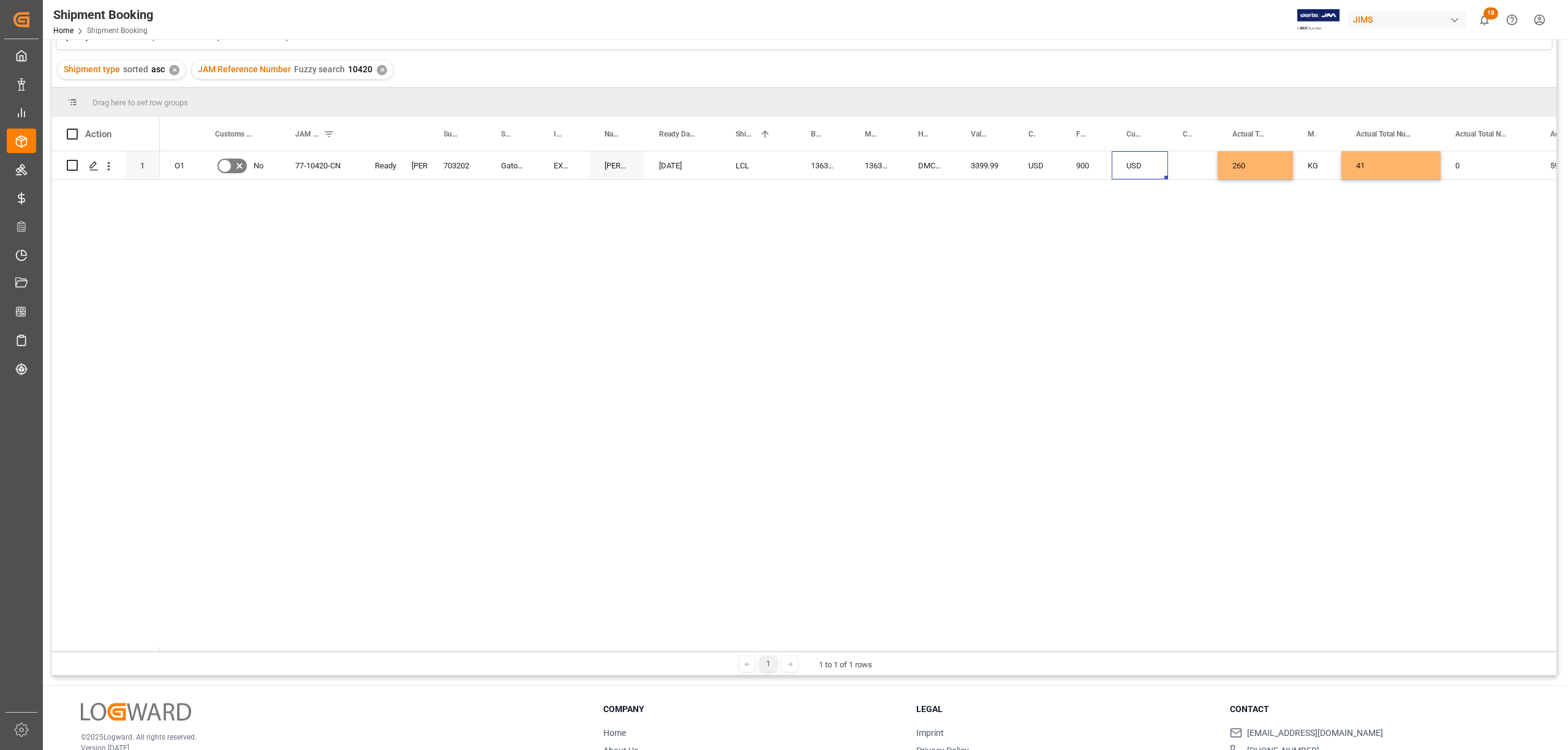
scroll to position [0, 0]
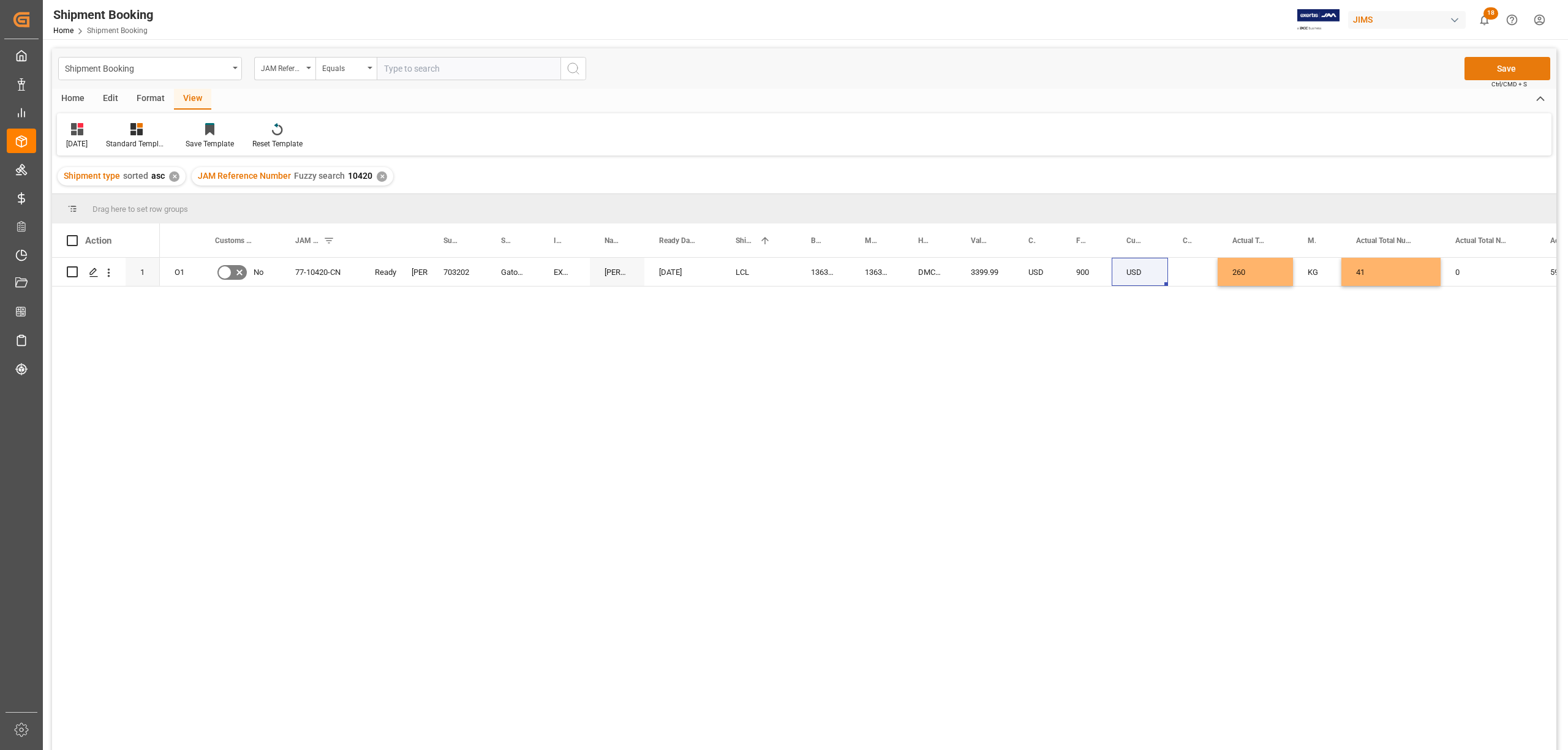
click at [1306, 65] on button "Save" at bounding box center [1507, 69] width 86 height 23
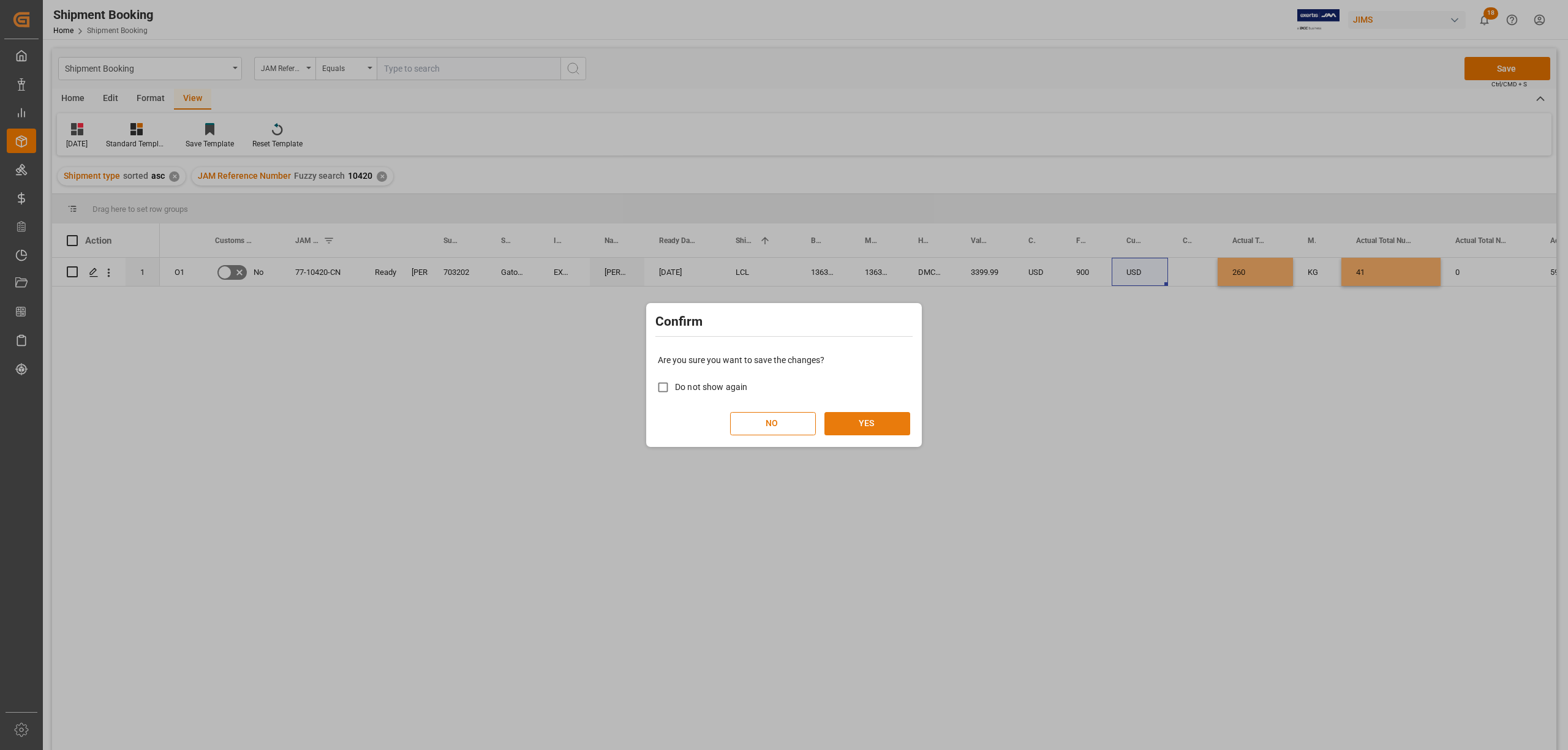
click at [885, 417] on button "YES" at bounding box center [866, 424] width 86 height 23
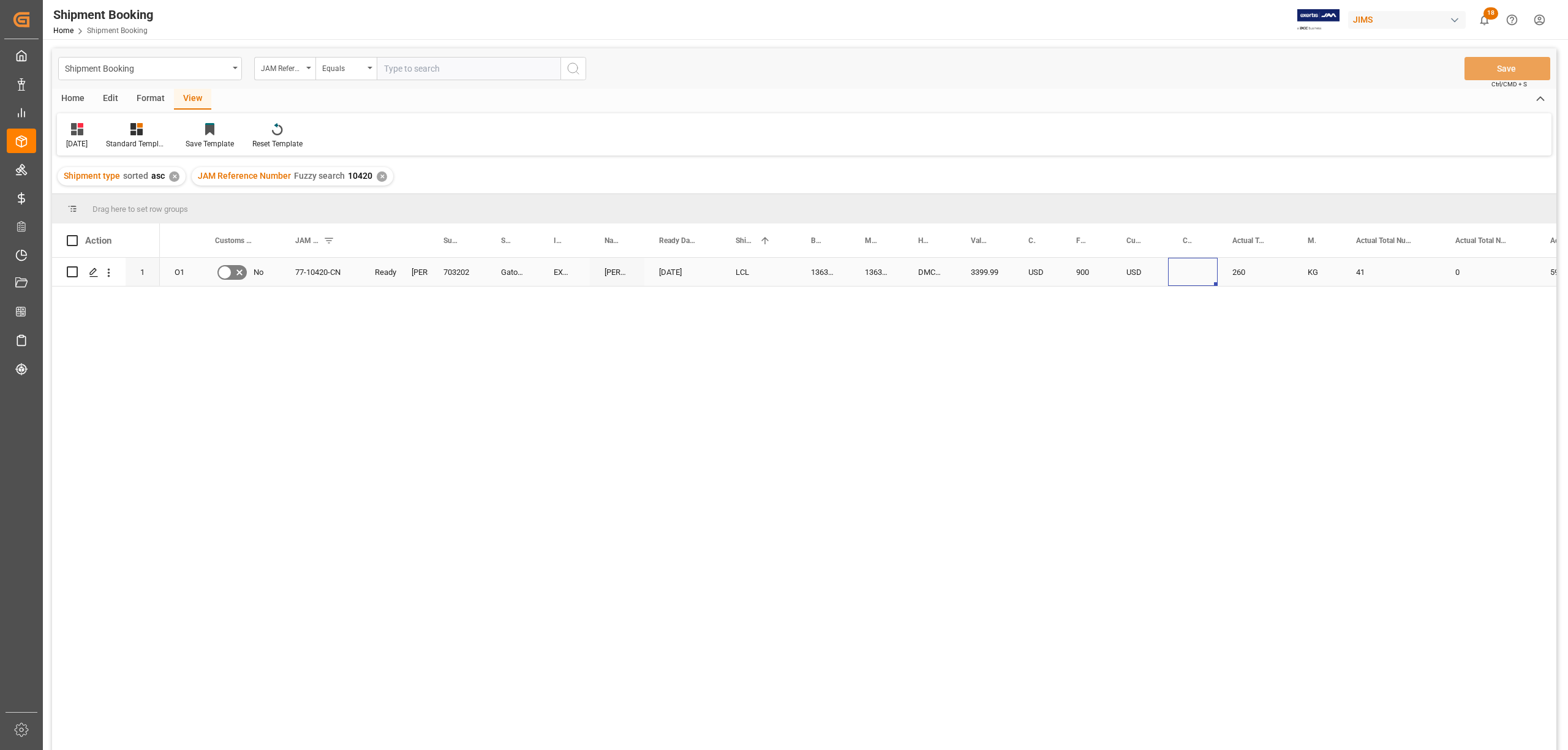
click at [1191, 273] on div "Press SPACE to select this row." at bounding box center [1192, 272] width 49 height 28
drag, startPoint x: 1216, startPoint y: 234, endPoint x: 1252, endPoint y: 240, distance: 36.5
click at [1252, 240] on div at bounding box center [1254, 240] width 5 height 34
click at [1207, 266] on div "Press SPACE to select this row." at bounding box center [1210, 272] width 86 height 28
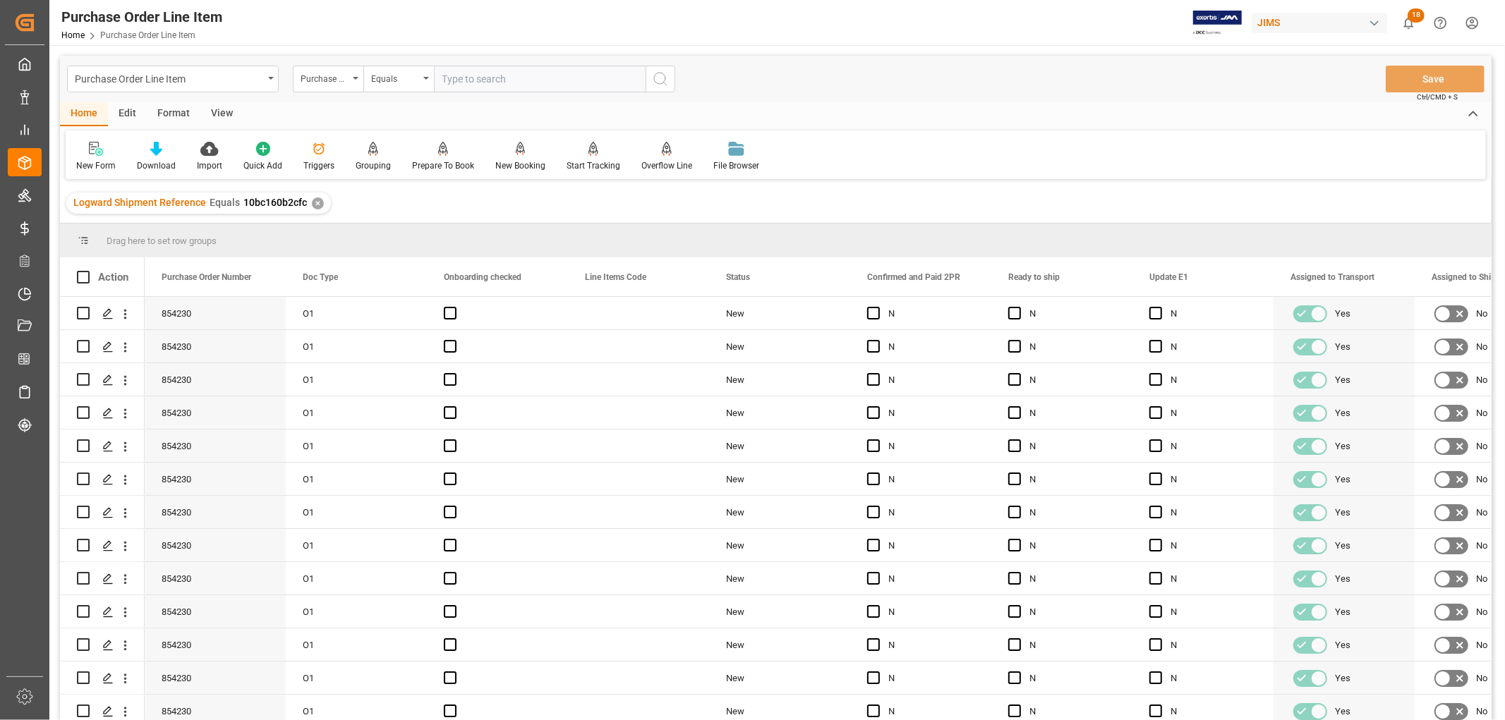
click at [221, 114] on div "View" at bounding box center [221, 114] width 43 height 24
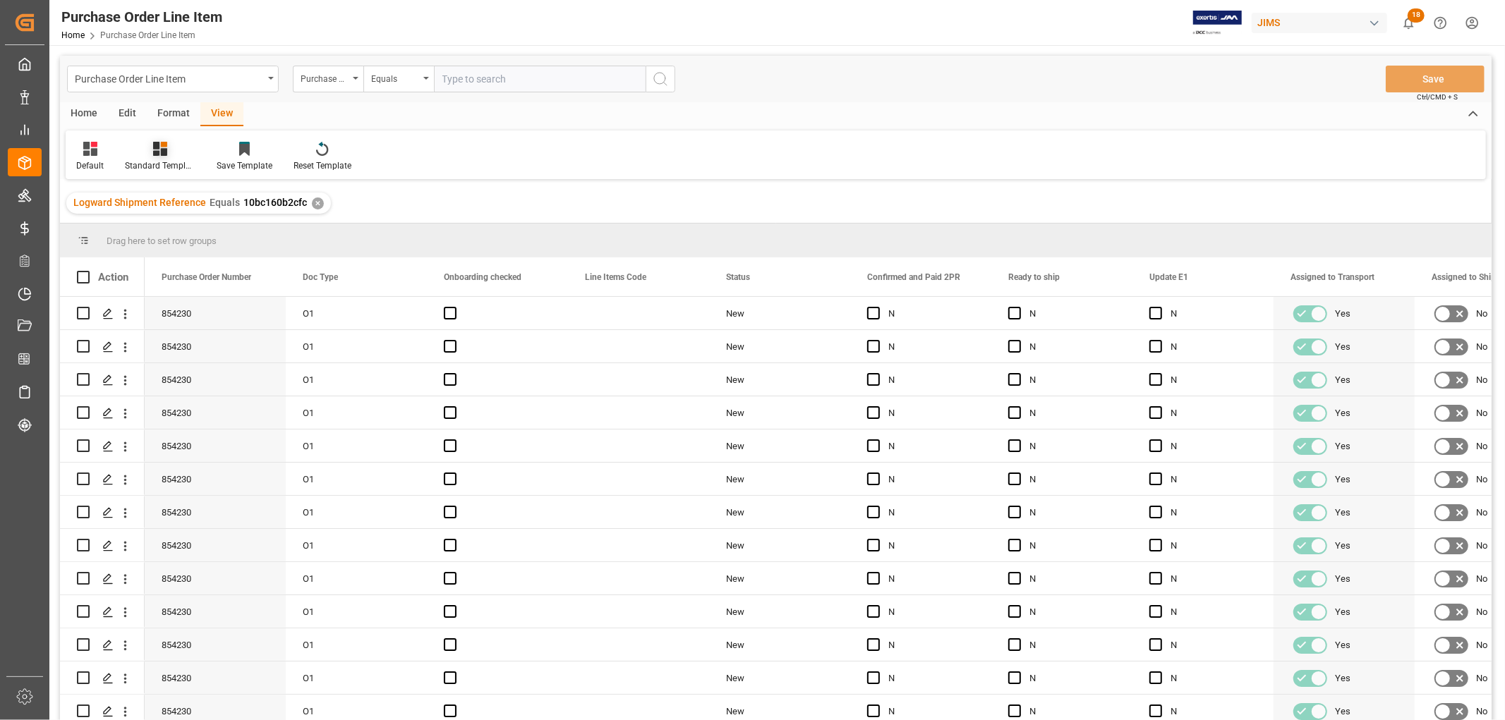
click at [148, 156] on div "Standard Templates" at bounding box center [160, 156] width 92 height 31
click at [161, 250] on div "HS Listing [GEOGRAPHIC_DATA]" at bounding box center [197, 257] width 123 height 15
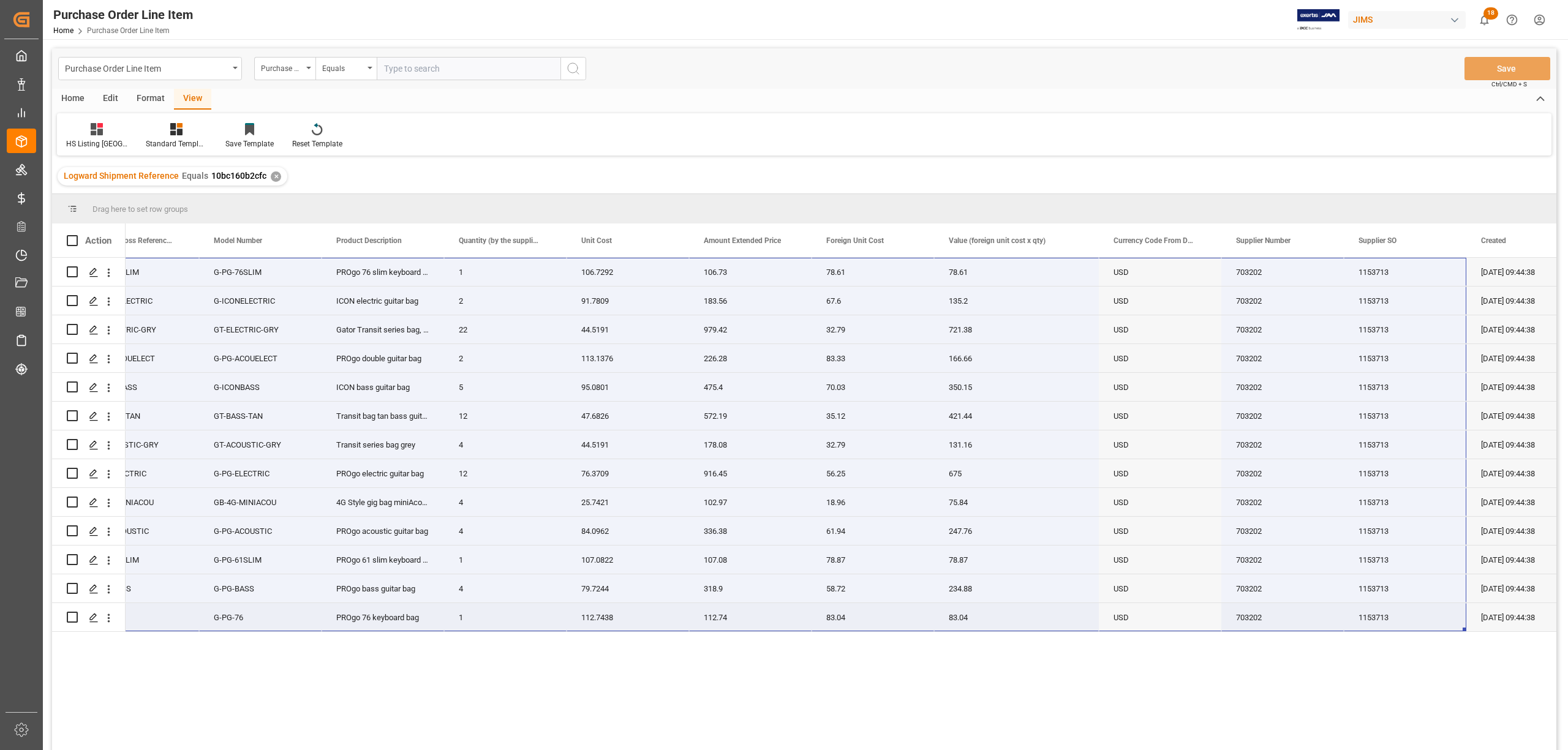
drag, startPoint x: 164, startPoint y: 269, endPoint x: 1354, endPoint y: 621, distance: 1241.0
click at [1306, 621] on div "O1 77-10420-CN G-PG-76SLIM G-PG-76SLIM PROgo 76 slim keyboard bag 1 106.7292 10…" at bounding box center [649, 444] width 1880 height 374
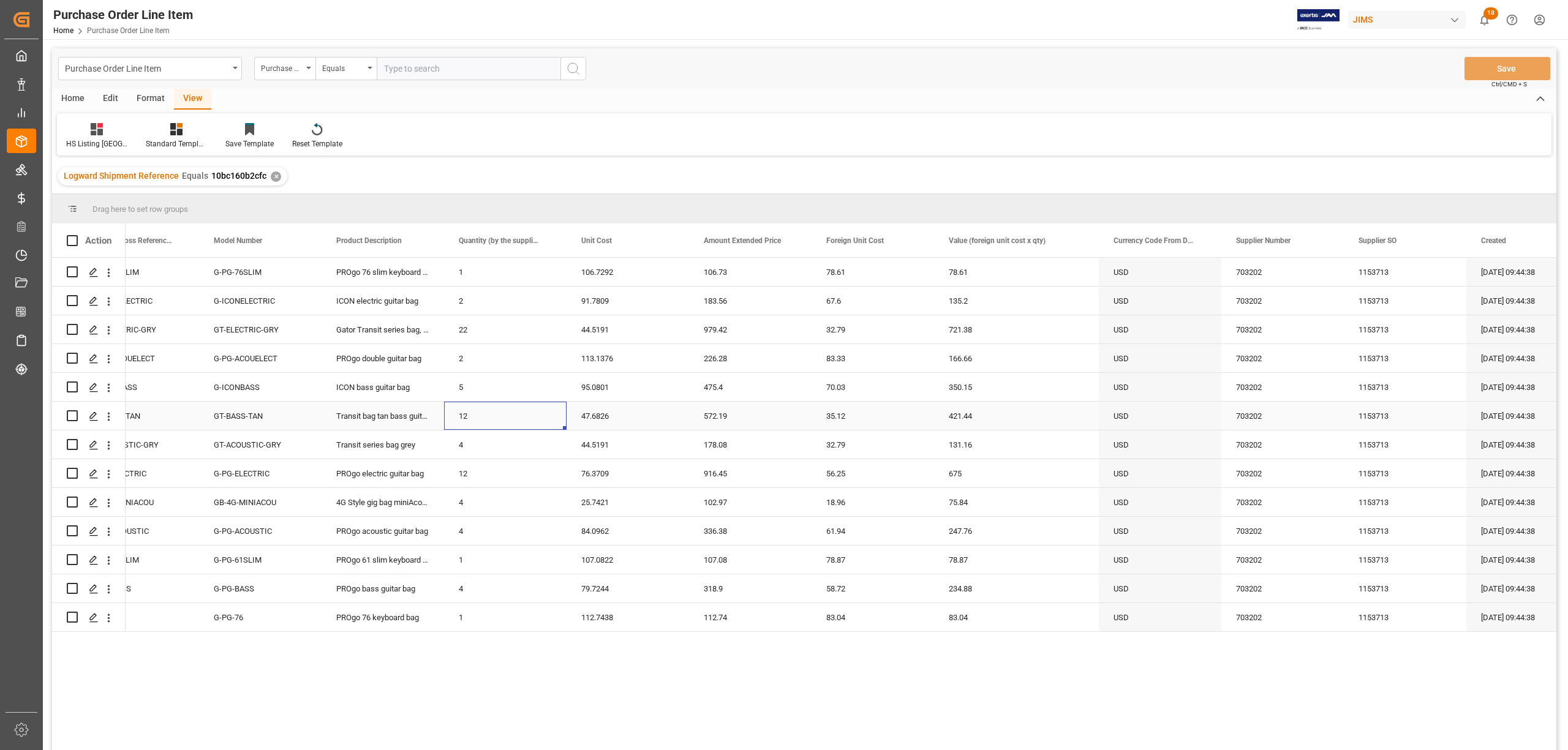
click at [464, 402] on div "12" at bounding box center [504, 416] width 122 height 28
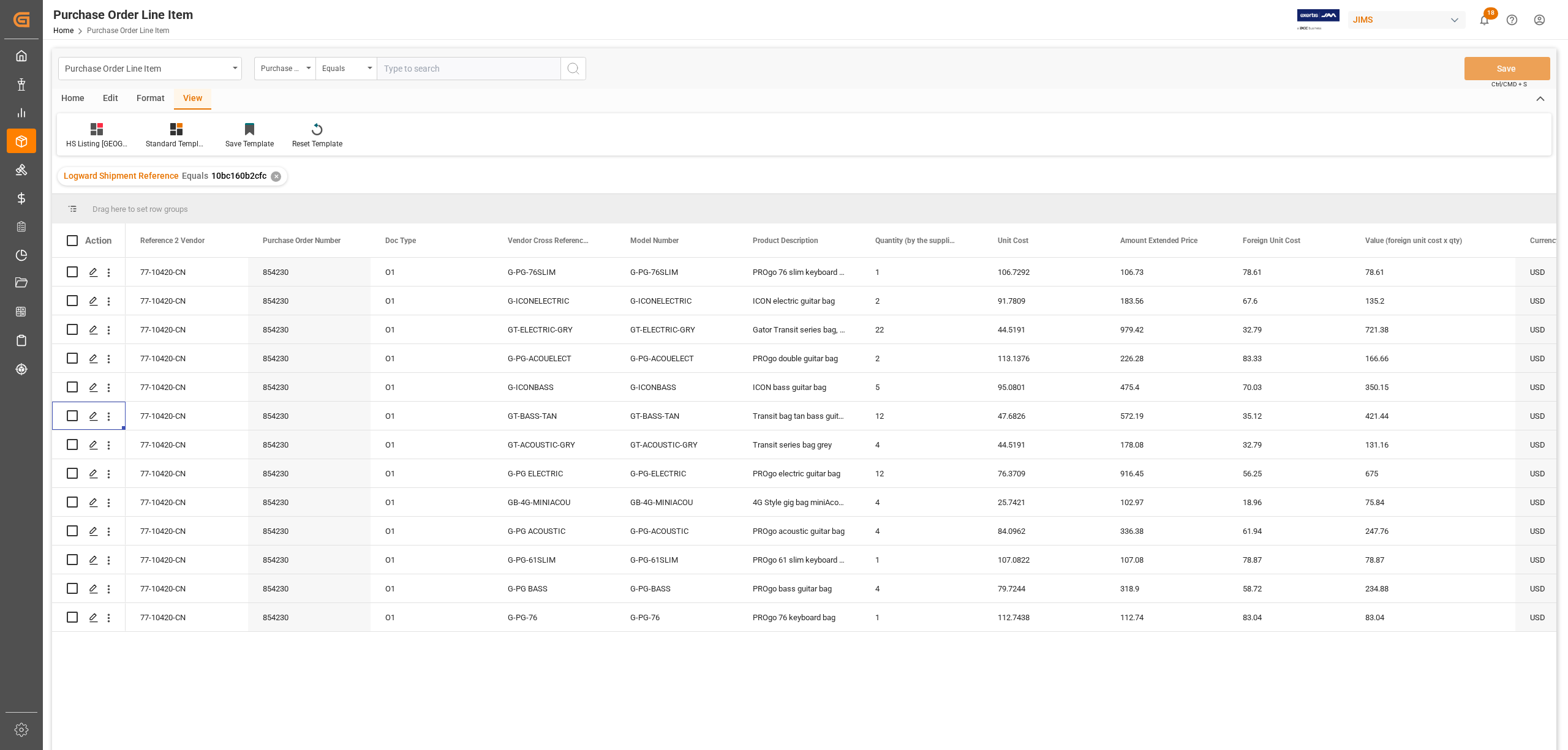
click at [199, 95] on div "View" at bounding box center [192, 99] width 37 height 21
click at [89, 140] on div "HS Listing [GEOGRAPHIC_DATA]" at bounding box center [96, 143] width 62 height 11
click at [454, 548] on div "O1" at bounding box center [432, 559] width 122 height 28
click at [192, 95] on div "View" at bounding box center [192, 99] width 37 height 21
click at [89, 138] on div "HS Listing [GEOGRAPHIC_DATA]" at bounding box center [96, 143] width 62 height 11
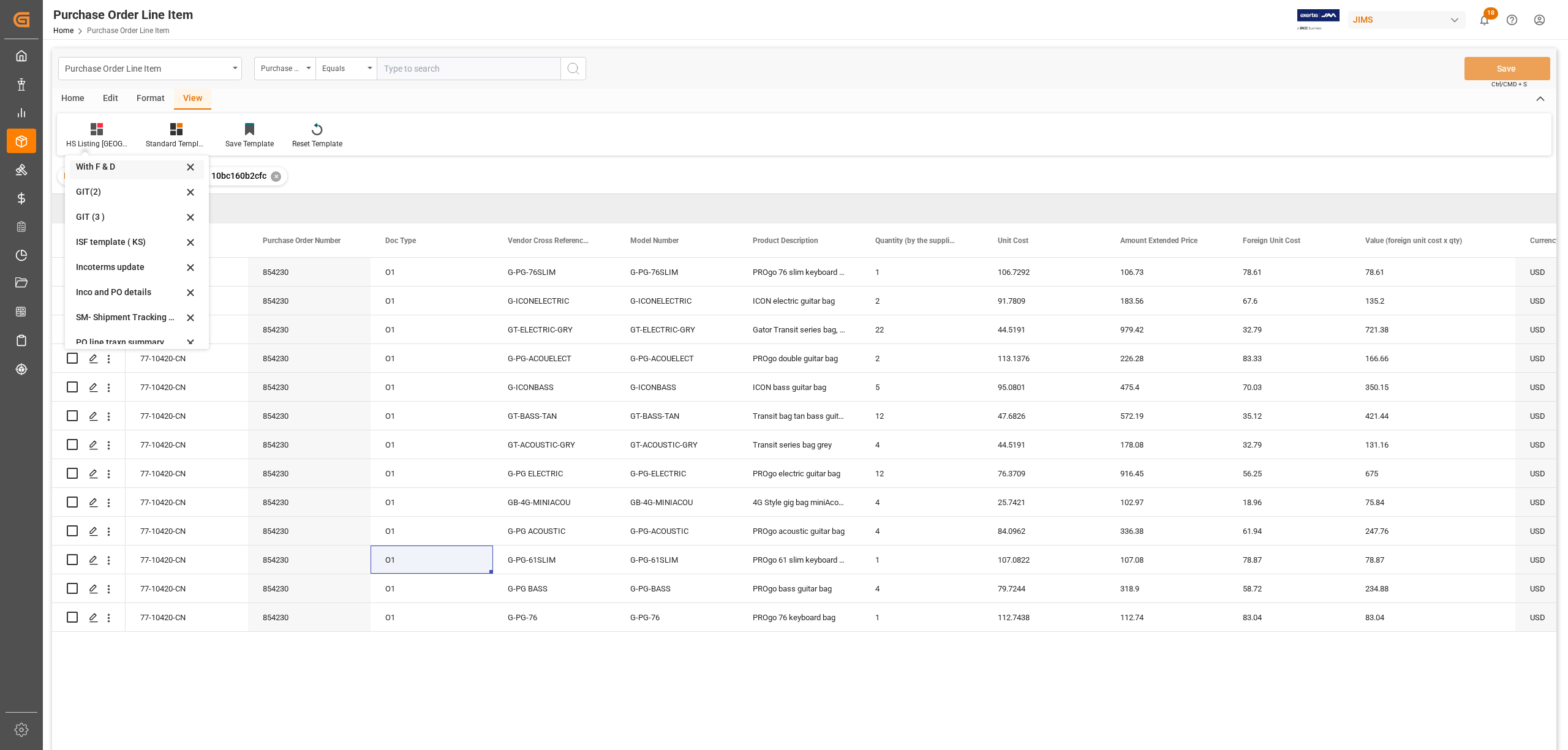
scroll to position [82, 0]
click at [103, 238] on div "Incoterms update" at bounding box center [128, 242] width 107 height 13
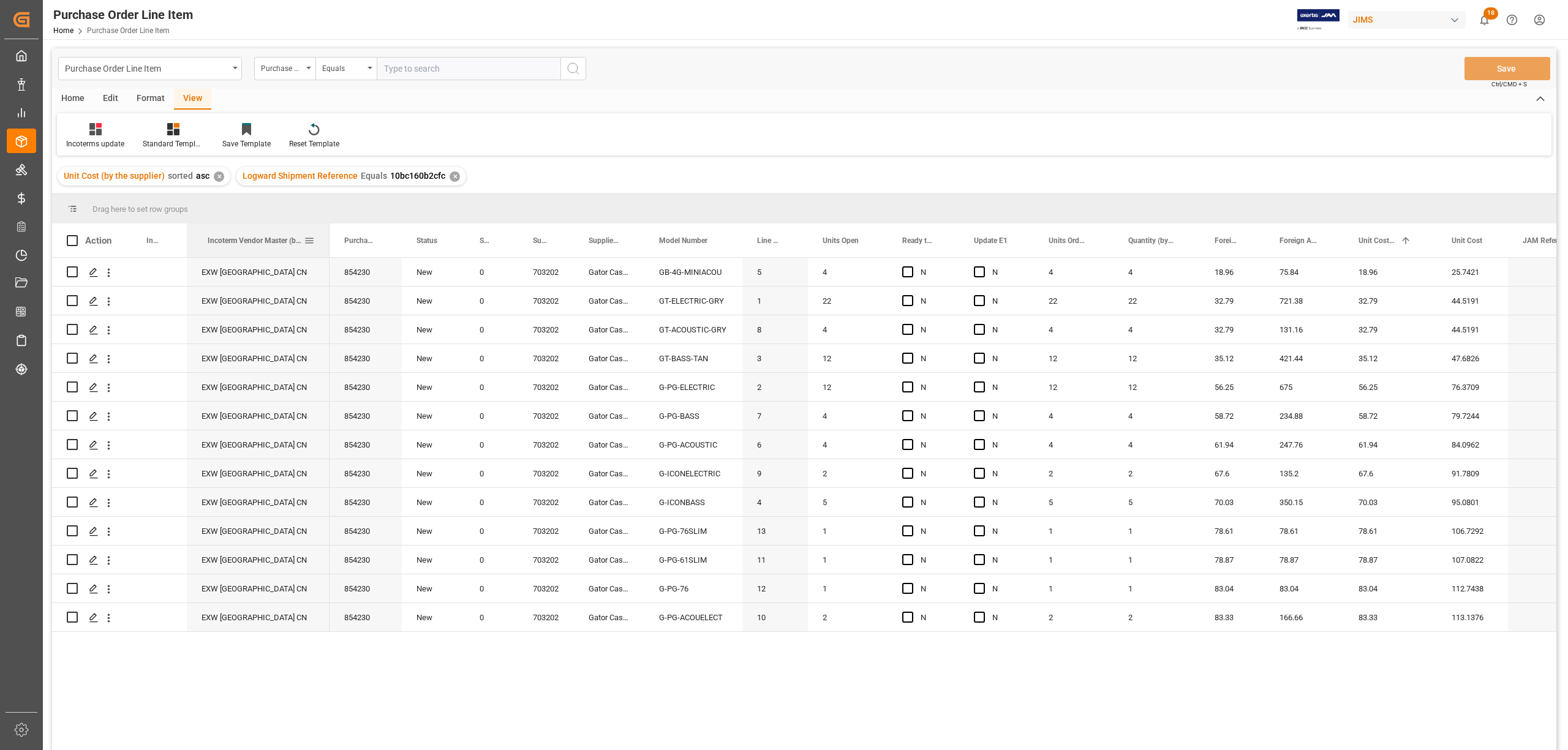
drag, startPoint x: 268, startPoint y: 224, endPoint x: 326, endPoint y: 248, distance: 62.8
click at [327, 248] on div at bounding box center [330, 240] width 5 height 34
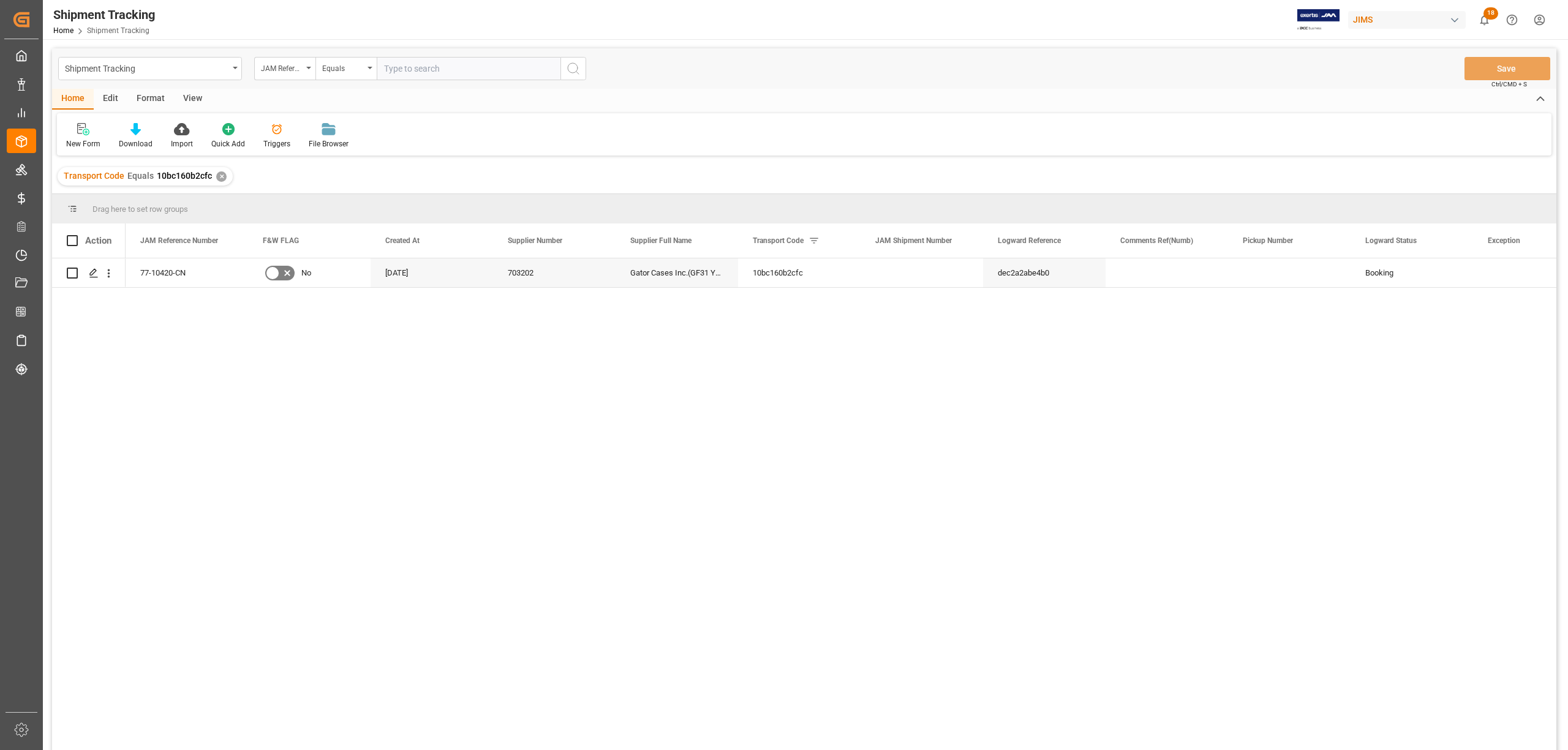
click at [196, 96] on div "View" at bounding box center [192, 99] width 37 height 21
click at [71, 138] on div "Default" at bounding box center [78, 143] width 24 height 11
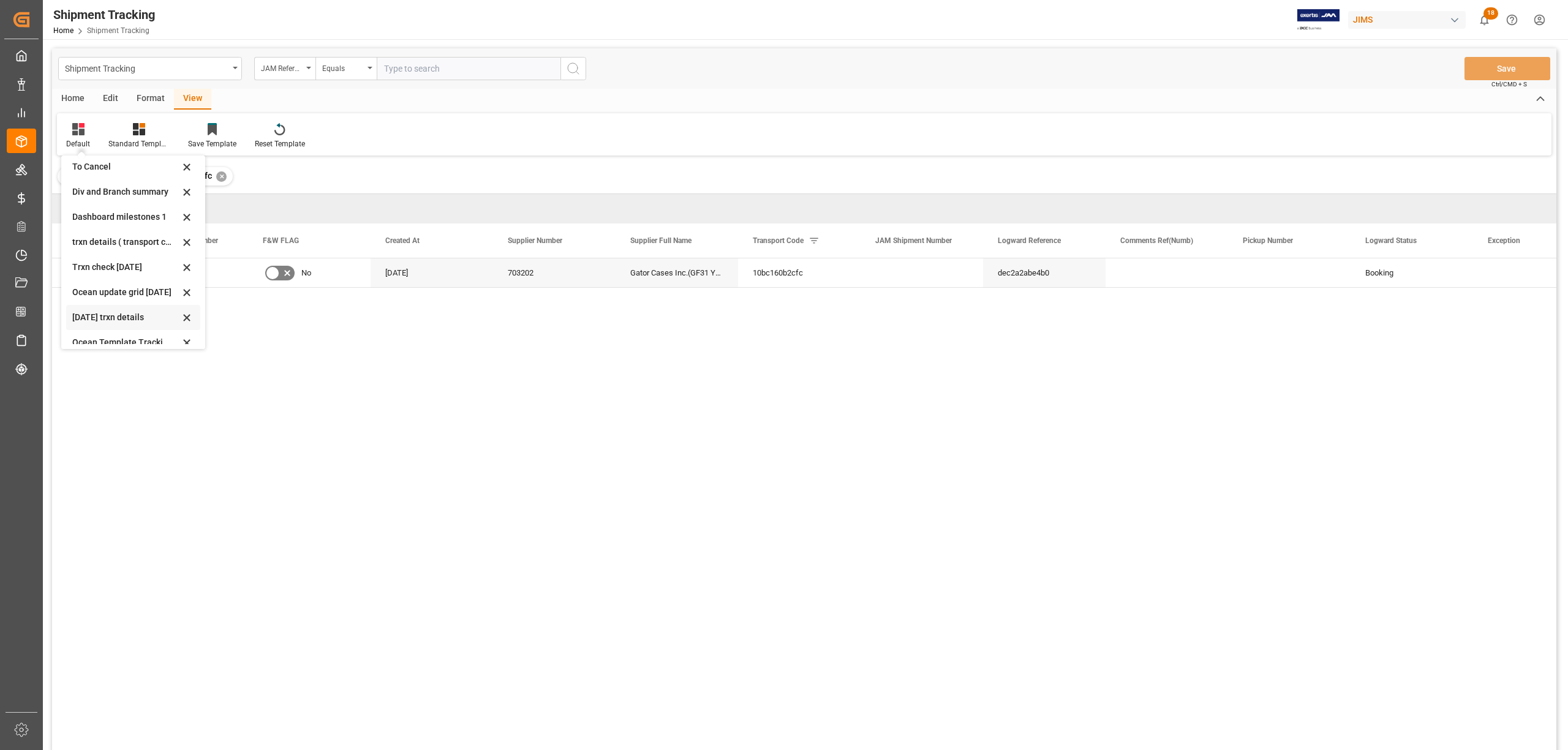
scroll to position [117, 0]
click at [77, 304] on div "[DATE] trxn details" at bounding box center [125, 306] width 107 height 13
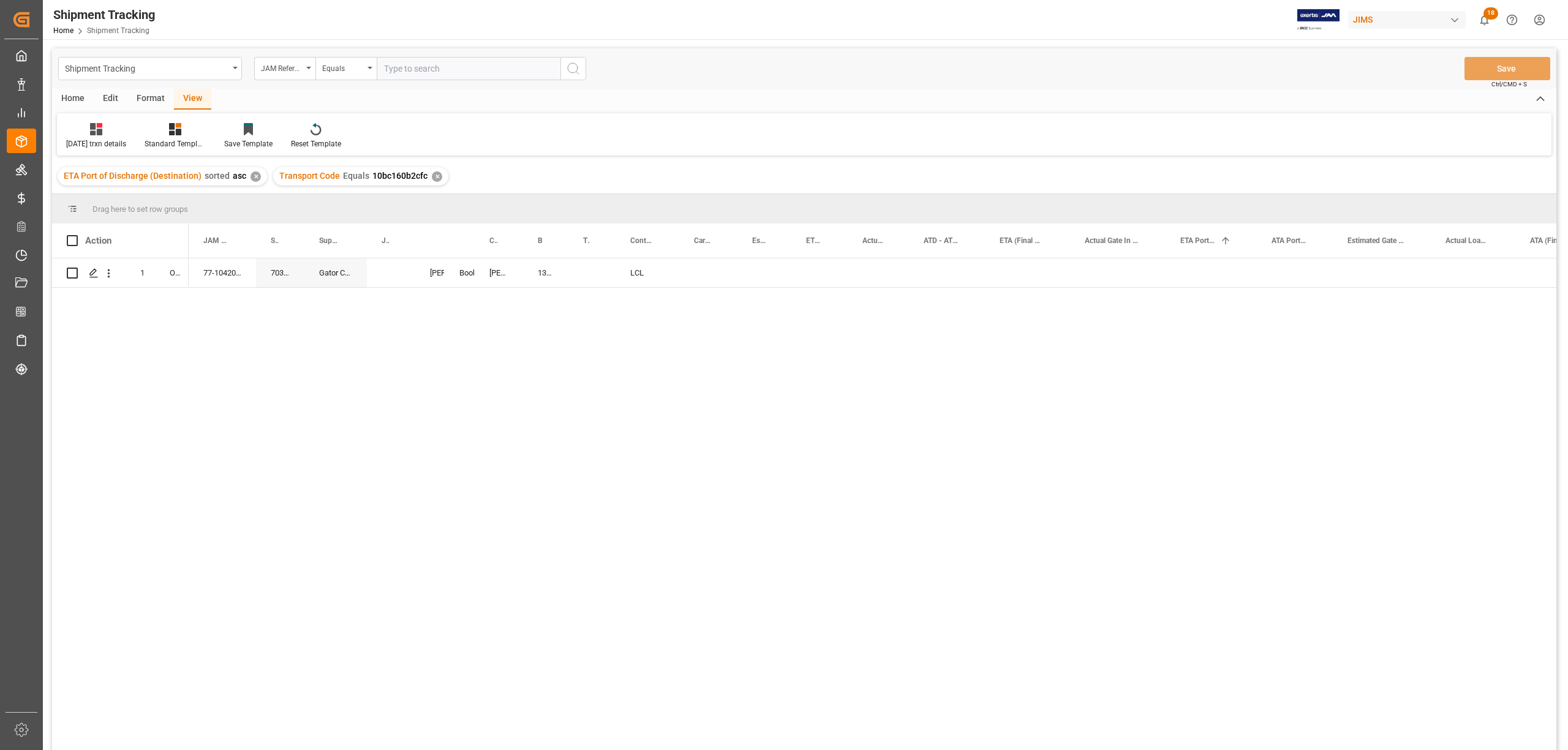
click at [508, 379] on div "77-10420-CN 703202 Gator Cases Inc.(GF31 [PERSON_NAME]) [PERSON_NAME]. [PERSON_…" at bounding box center [872, 509] width 1367 height 500
drag, startPoint x: 254, startPoint y: 226, endPoint x: 420, endPoint y: 309, distance: 185.6
click at [281, 240] on div at bounding box center [284, 240] width 5 height 35
click at [412, 269] on div "Press SPACE to select this row." at bounding box center [418, 273] width 49 height 29
click at [417, 272] on div "Press SPACE to select this row." at bounding box center [418, 273] width 49 height 29
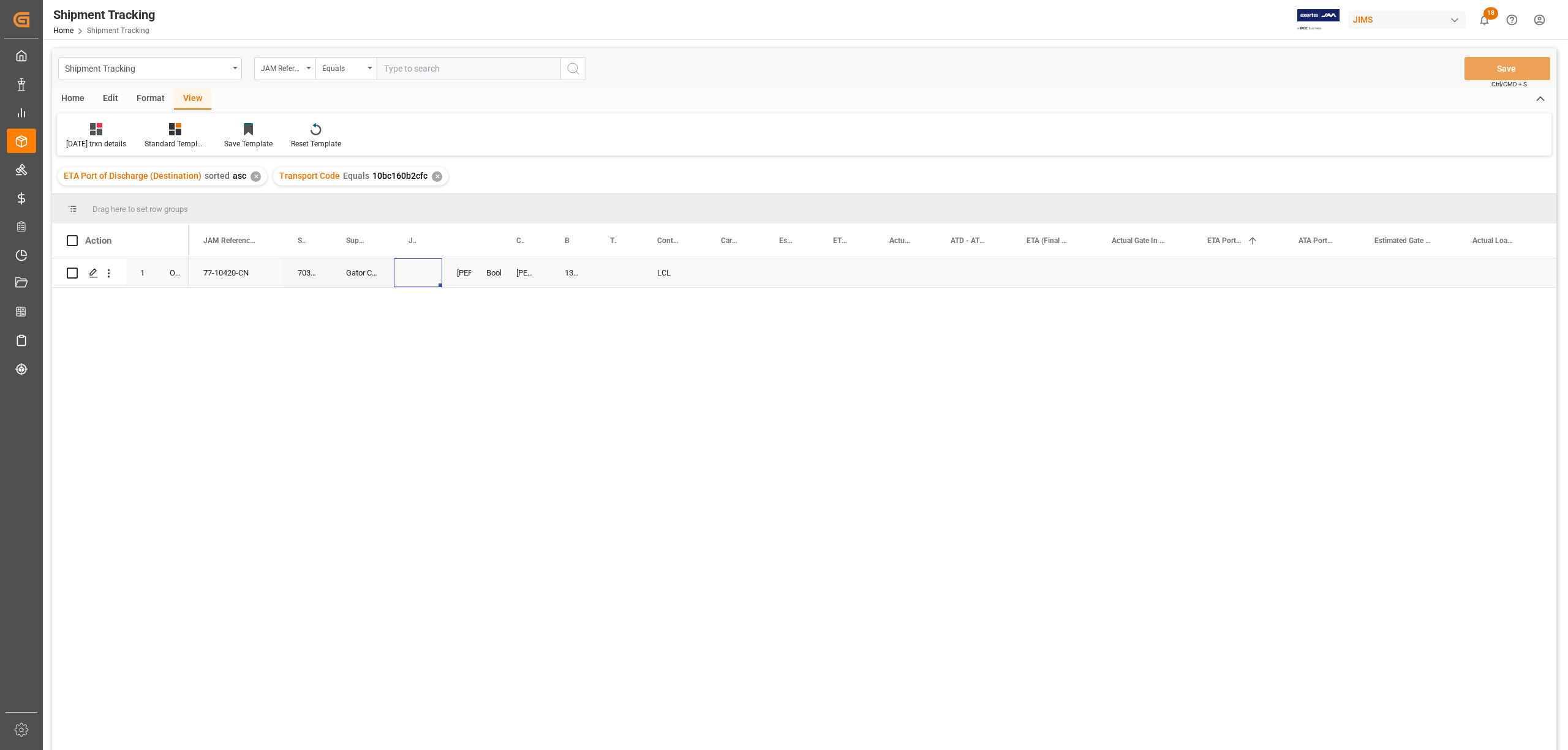
click at [417, 272] on div "Press SPACE to select this row." at bounding box center [418, 273] width 49 height 29
click at [420, 284] on input "Press SPACE to select this row." at bounding box center [418, 280] width 29 height 23
paste input "72597"
type input "72597"
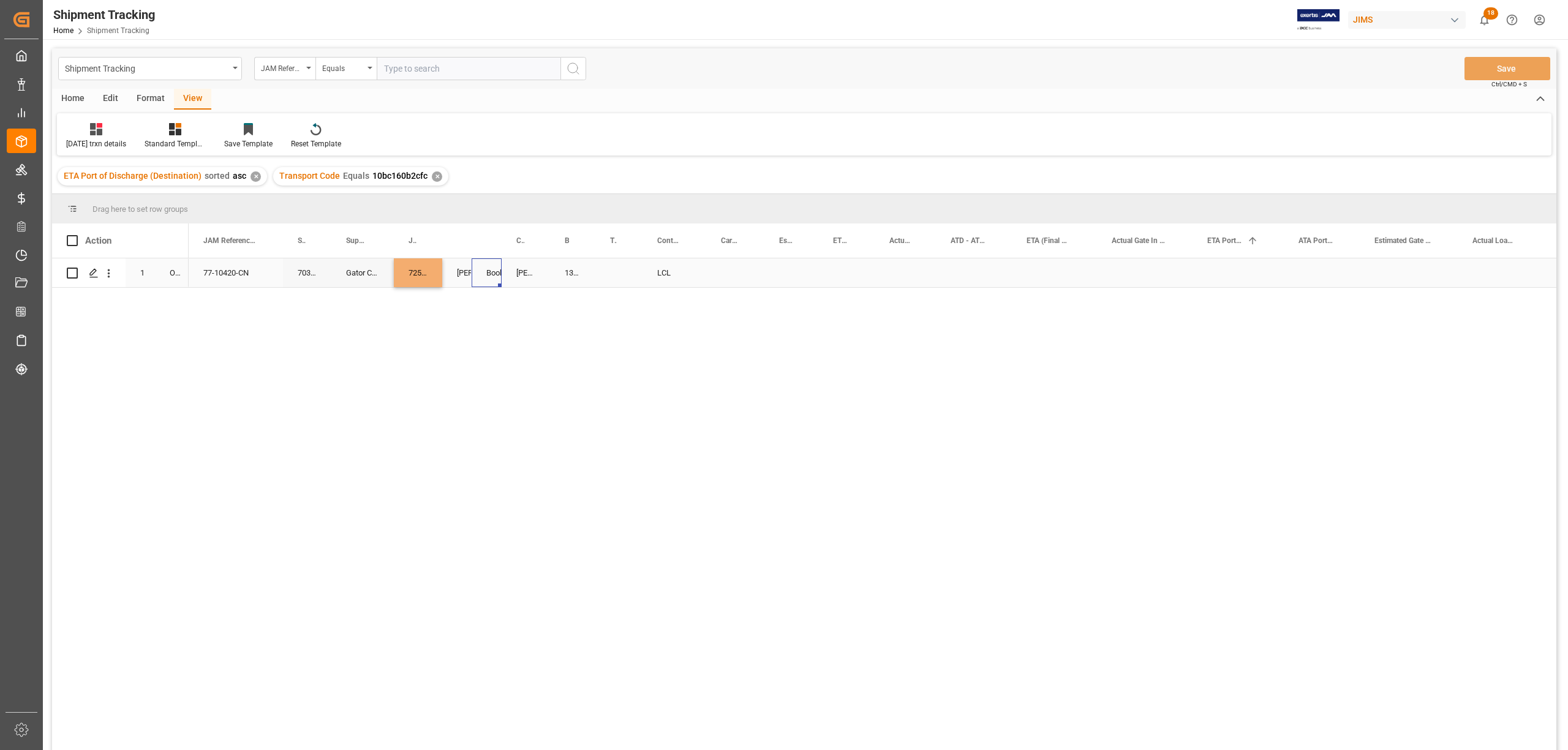
click at [473, 280] on div "Booking" at bounding box center [486, 273] width 30 height 29
click at [570, 275] on div "13633345" at bounding box center [572, 273] width 45 height 29
drag, startPoint x: 591, startPoint y: 281, endPoint x: 620, endPoint y: 277, distance: 29.3
click at [560, 273] on div "13633345" at bounding box center [572, 273] width 45 height 29
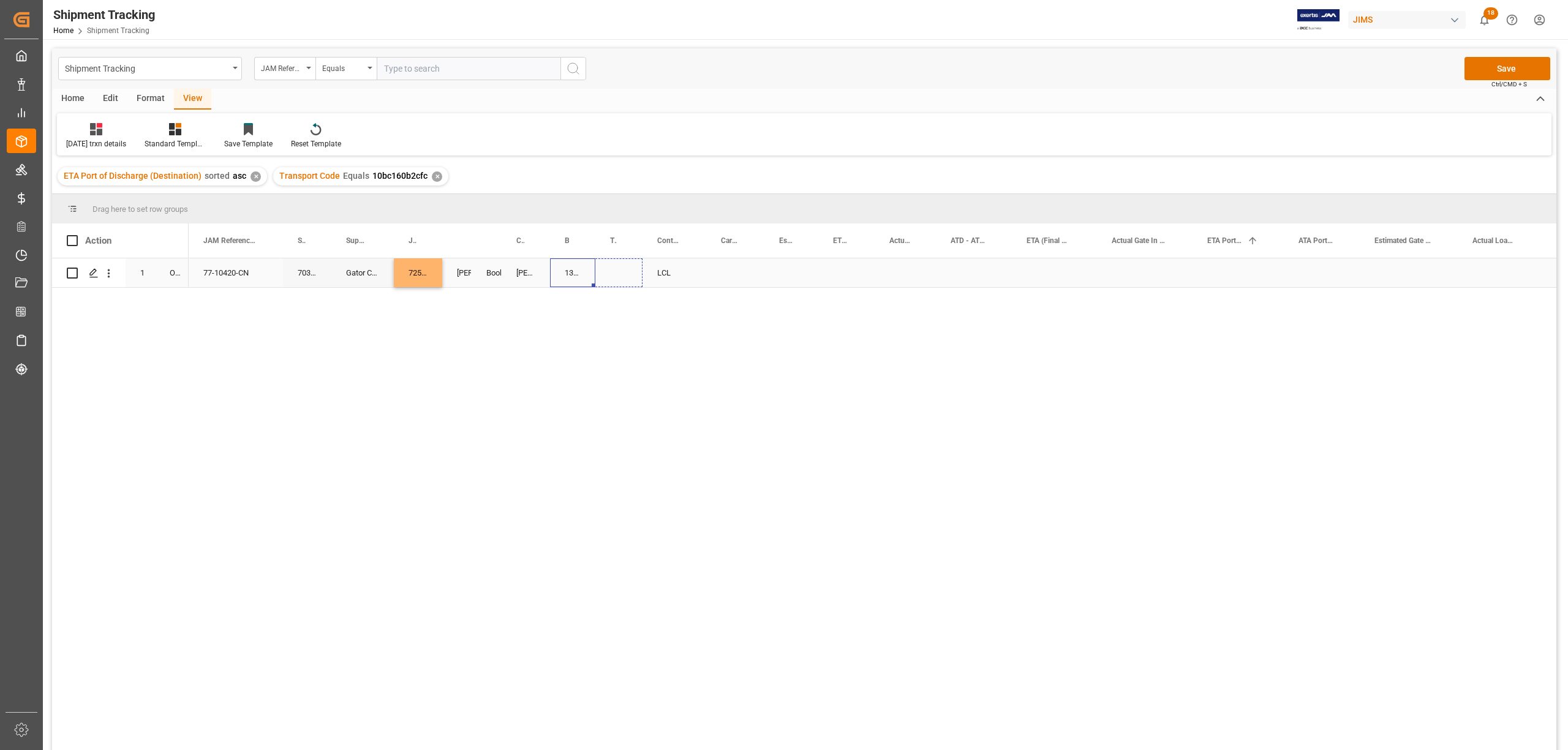
drag, startPoint x: 591, startPoint y: 284, endPoint x: 629, endPoint y: 286, distance: 38.1
click at [1500, 59] on button "Save" at bounding box center [1507, 69] width 86 height 23
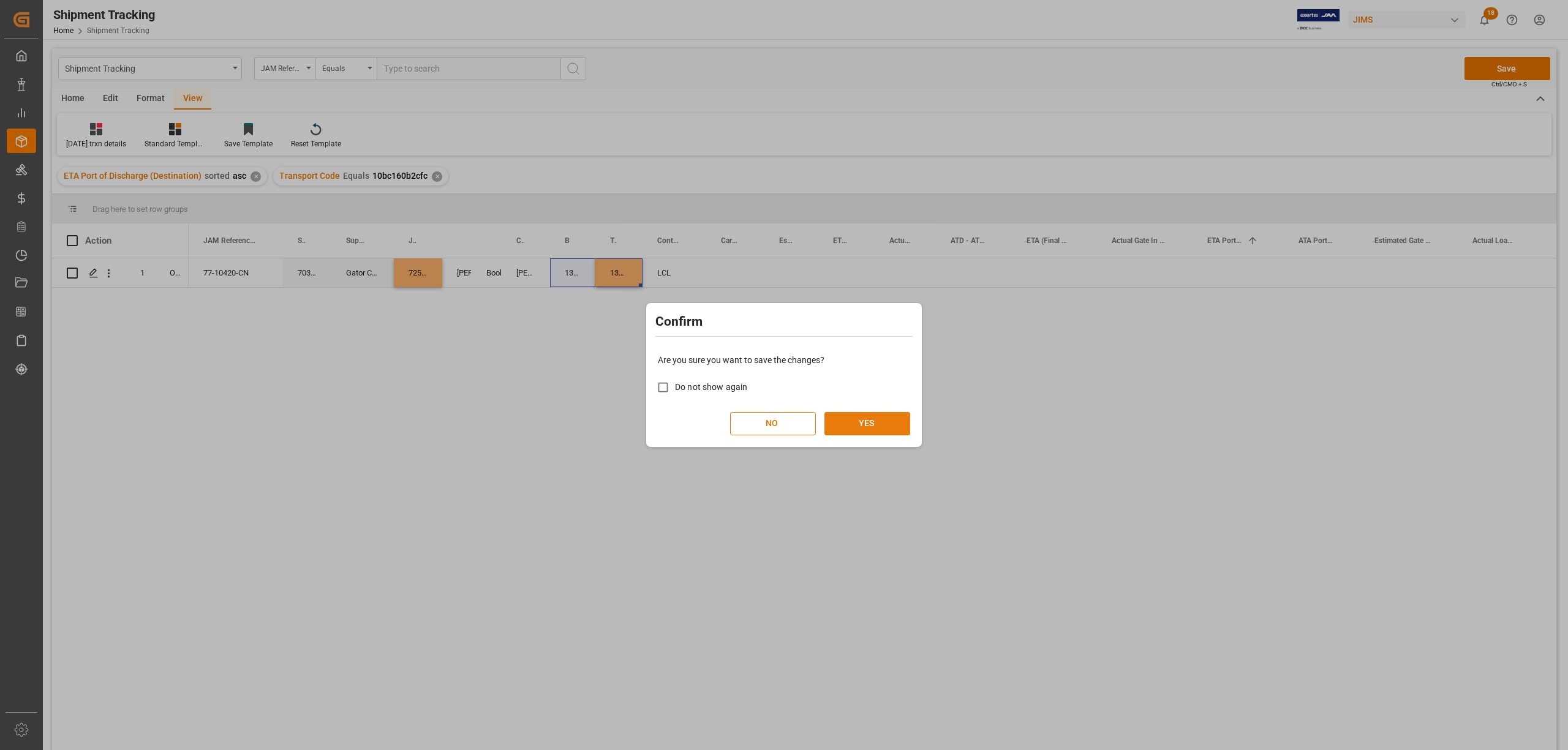
click at [868, 423] on button "YES" at bounding box center [866, 424] width 86 height 23
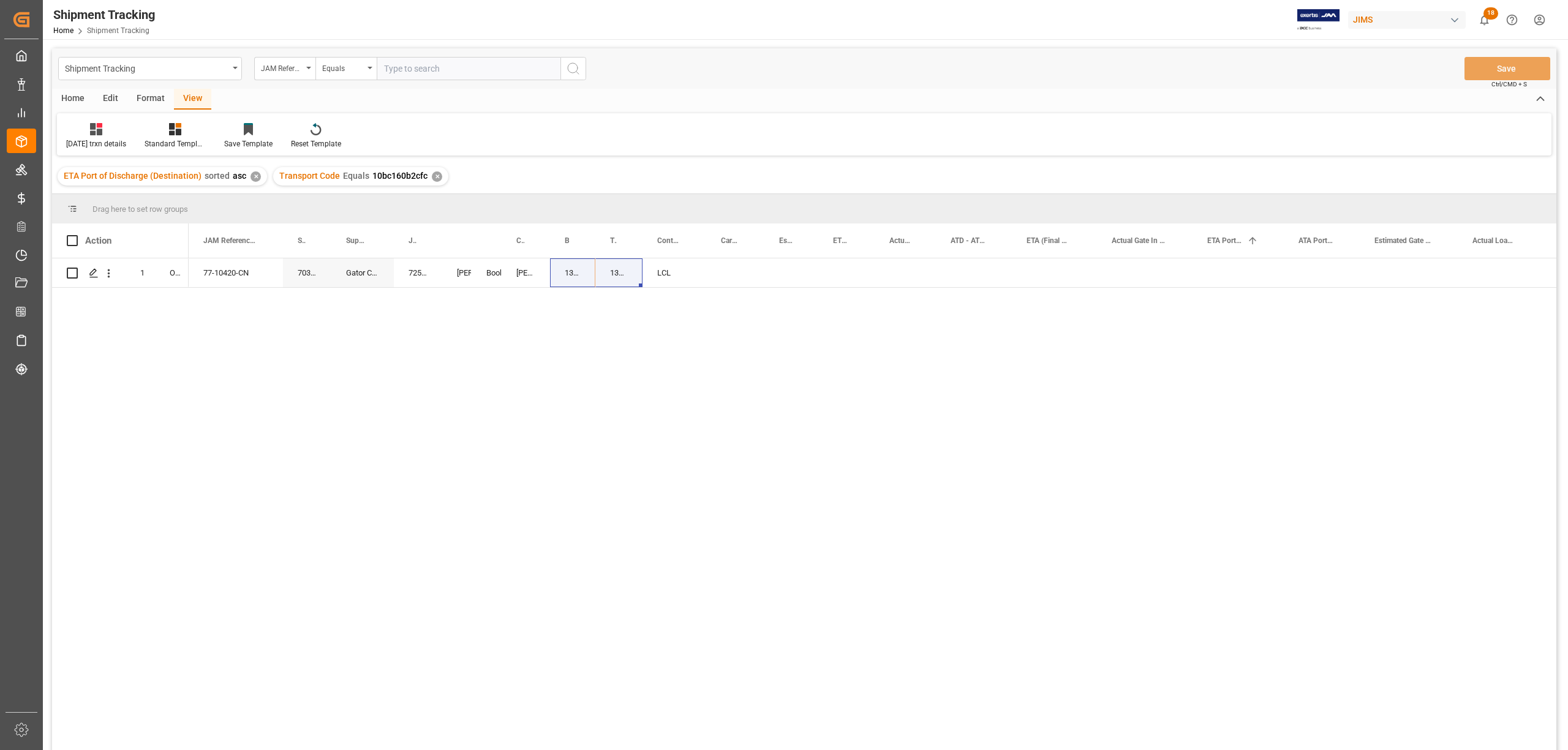
click at [504, 350] on div "77-10420-CN 703202 Gator Cases Inc.(GF31 Yantian) 72597 Lynne St. Jacques Booki…" at bounding box center [872, 509] width 1367 height 500
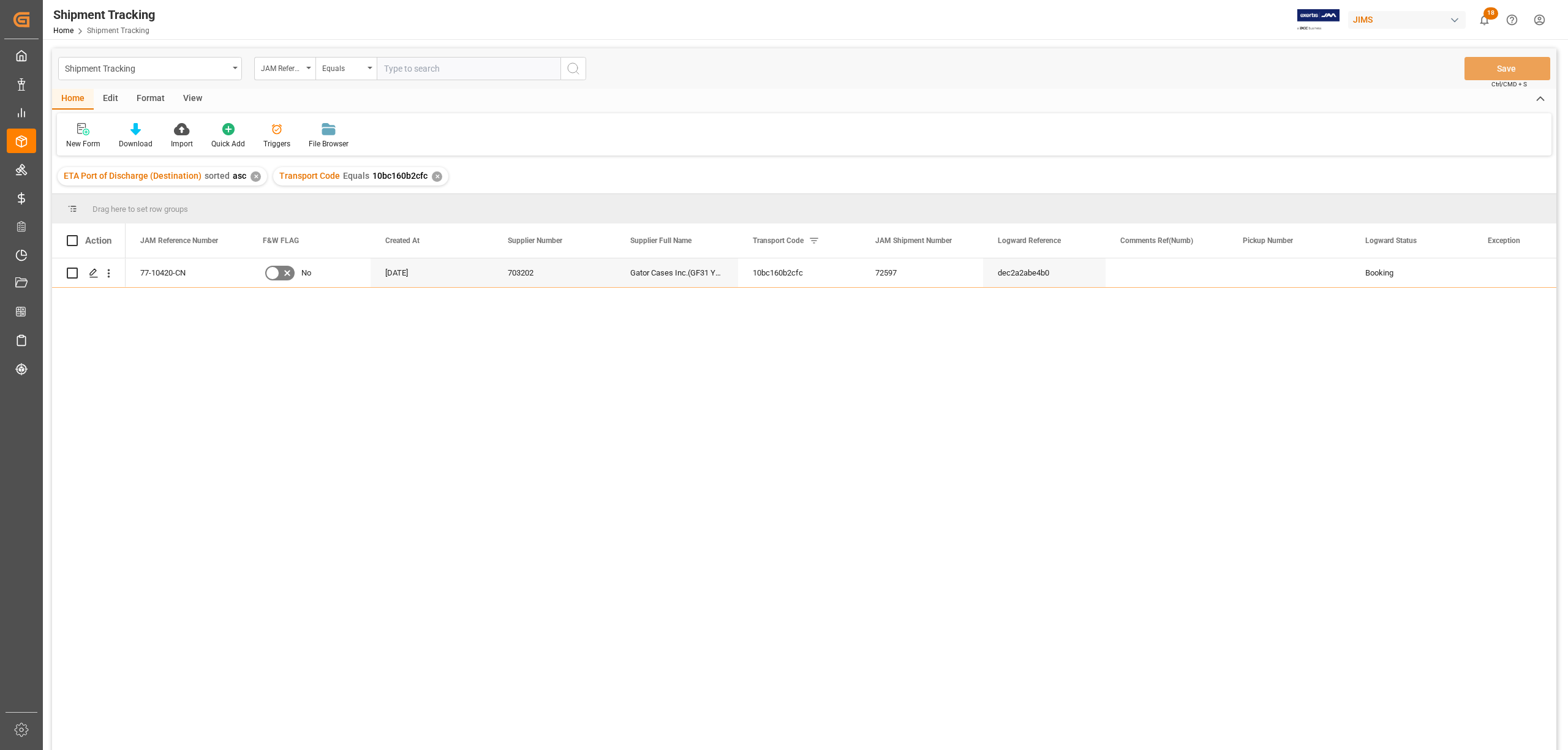
click at [188, 89] on div "View" at bounding box center [192, 99] width 37 height 21
click at [78, 132] on icon at bounding box center [78, 129] width 12 height 12
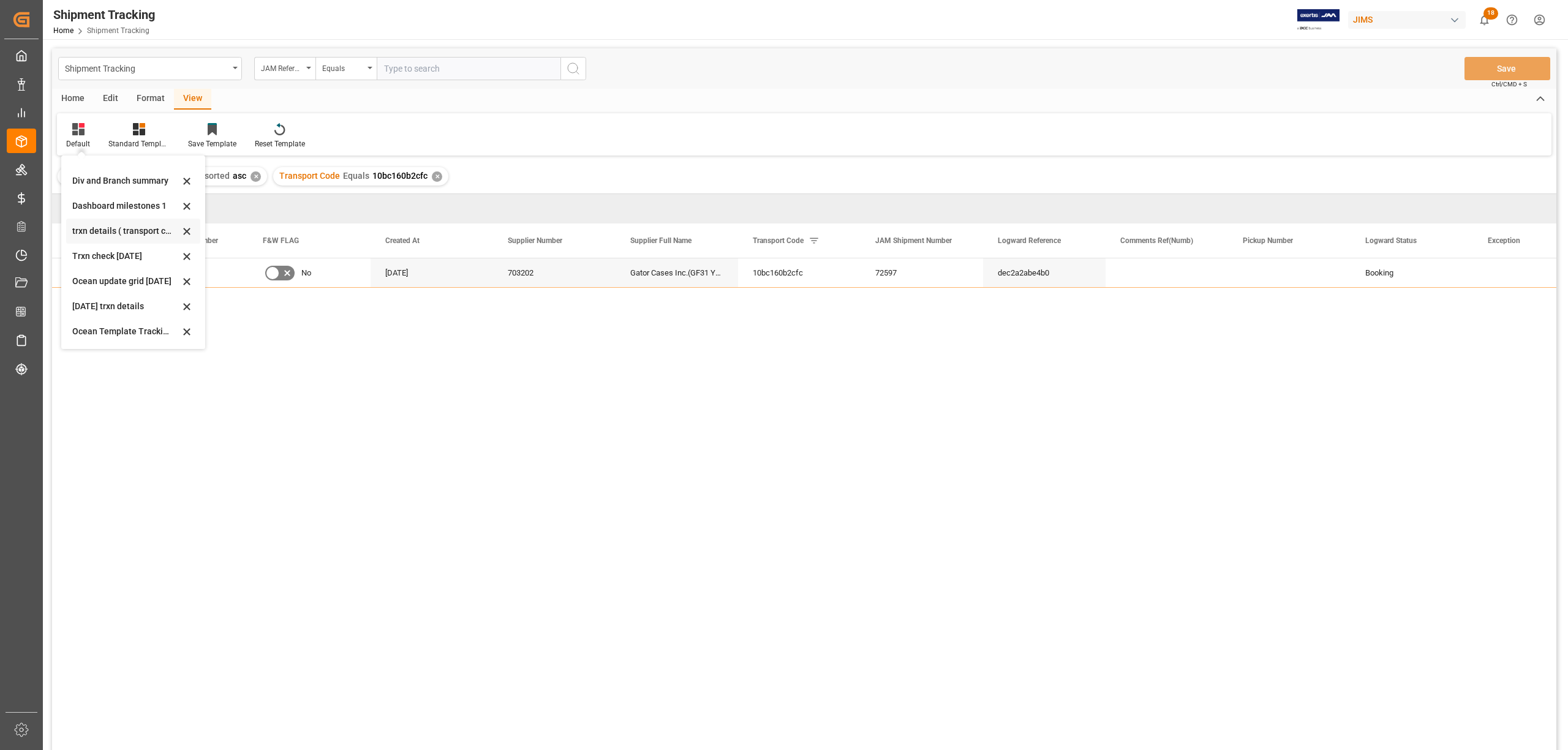
scroll to position [82, 0]
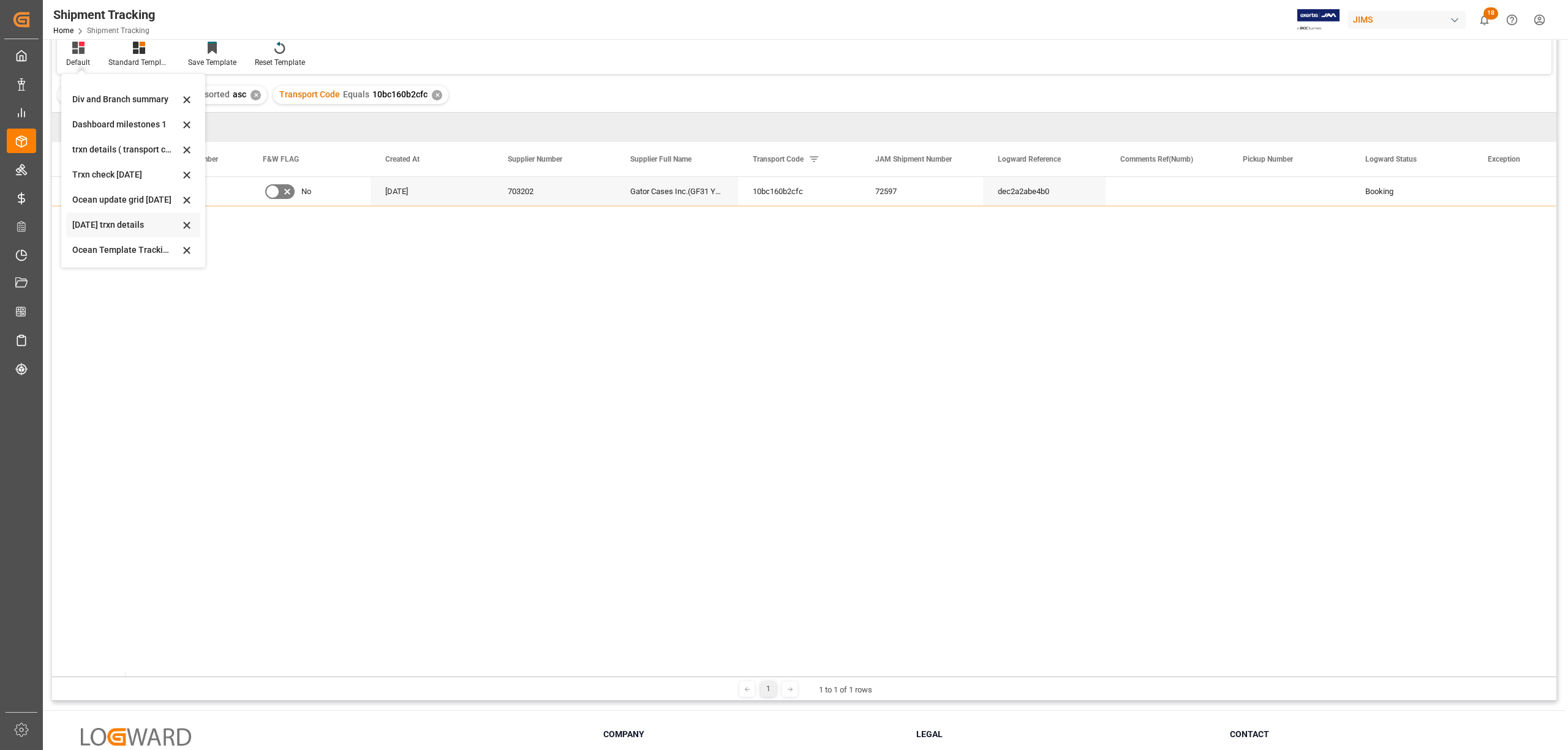
click at [94, 215] on div "[DATE] trxn details" at bounding box center [133, 225] width 134 height 25
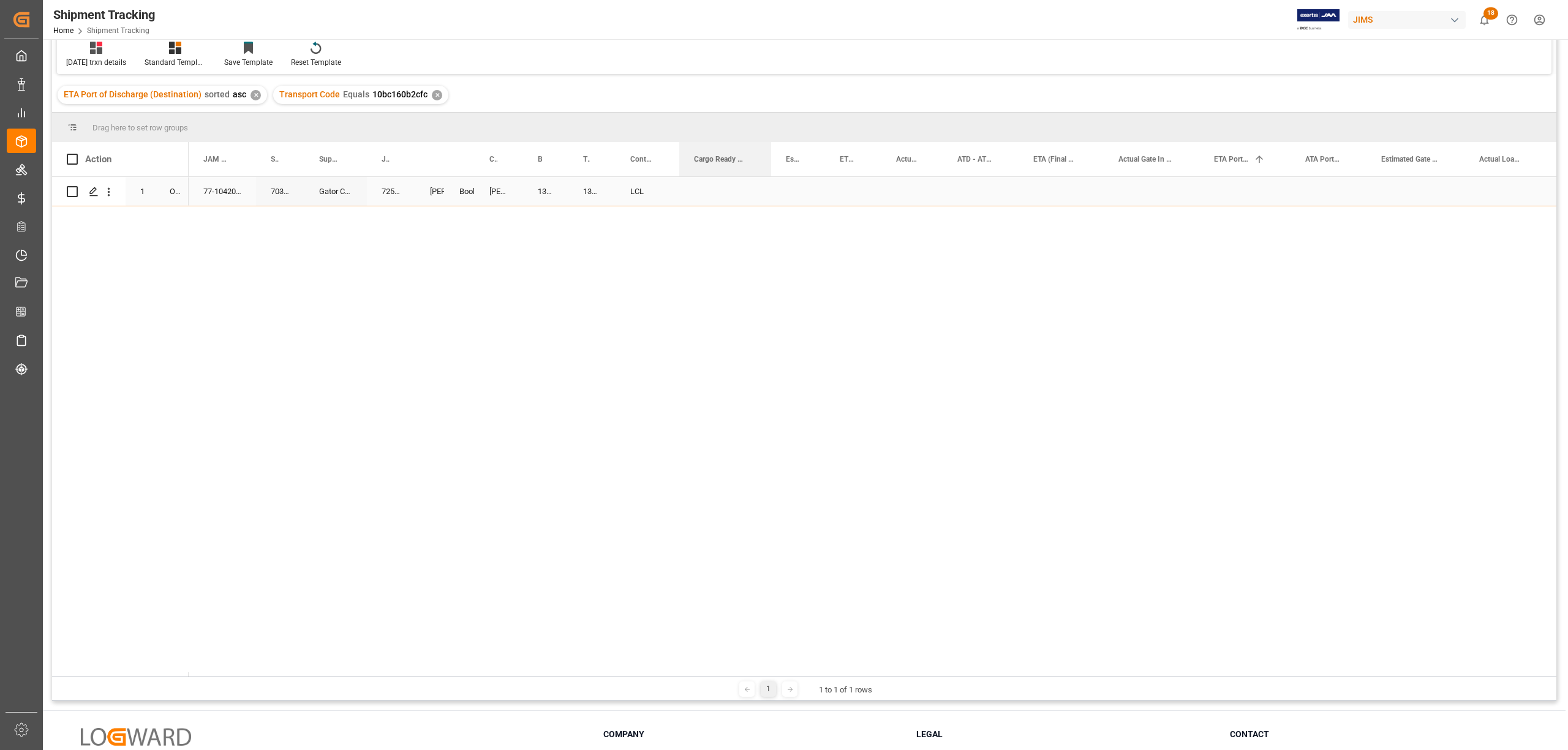
drag, startPoint x: 735, startPoint y: 155, endPoint x: 761, endPoint y: 175, distance: 32.8
click at [768, 175] on div at bounding box center [771, 160] width 5 height 35
click at [687, 184] on div "Press SPACE to select this row." at bounding box center [721, 191] width 85 height 29
click at [693, 186] on div "Press SPACE to select this row." at bounding box center [721, 191] width 85 height 29
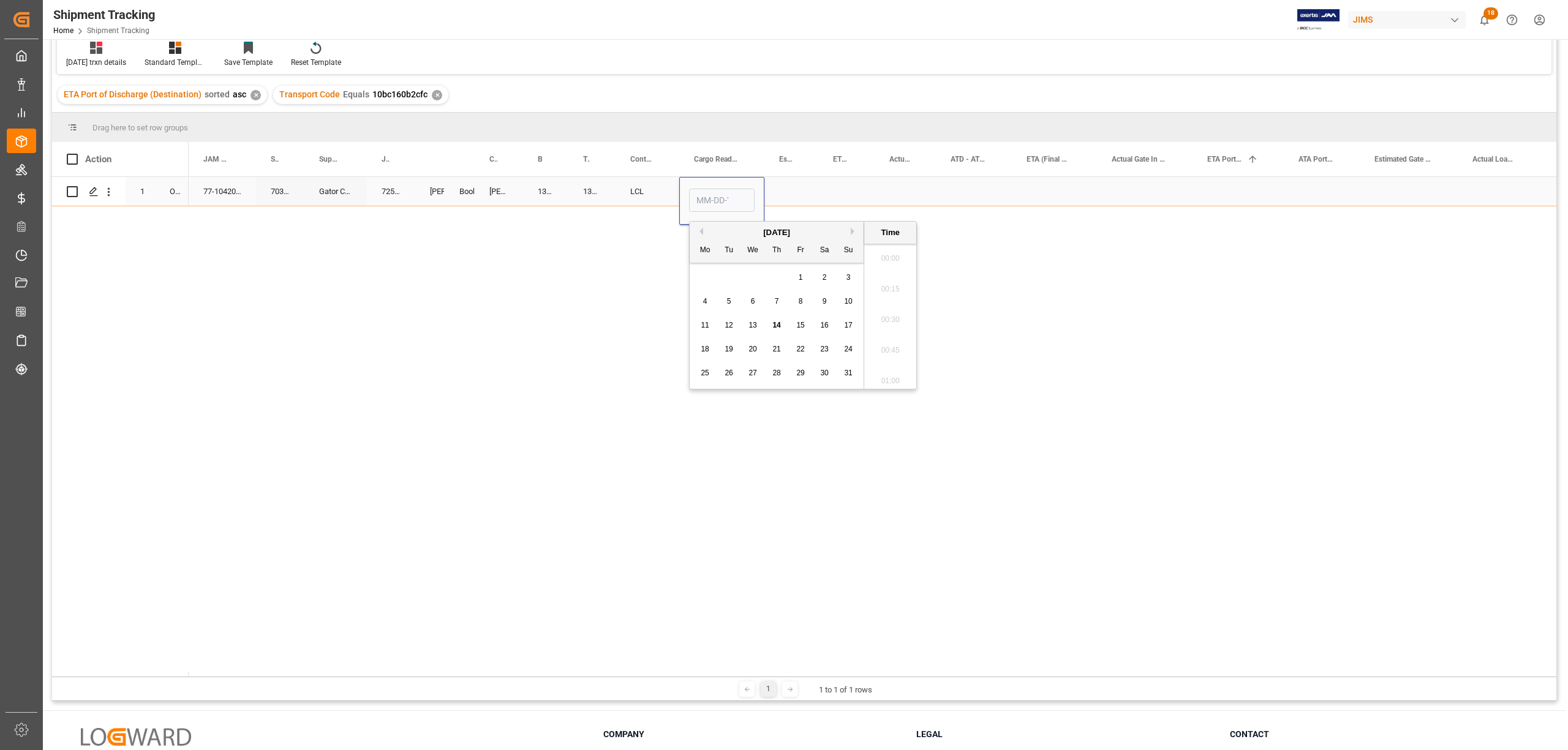
scroll to position [2055, 0]
click at [699, 299] on div "4" at bounding box center [705, 301] width 16 height 15
type input "08-04-2025 00:00"
click at [794, 181] on div "Press SPACE to select this row." at bounding box center [791, 191] width 54 height 29
click at [790, 182] on div "Press SPACE to select this row." at bounding box center [791, 191] width 54 height 29
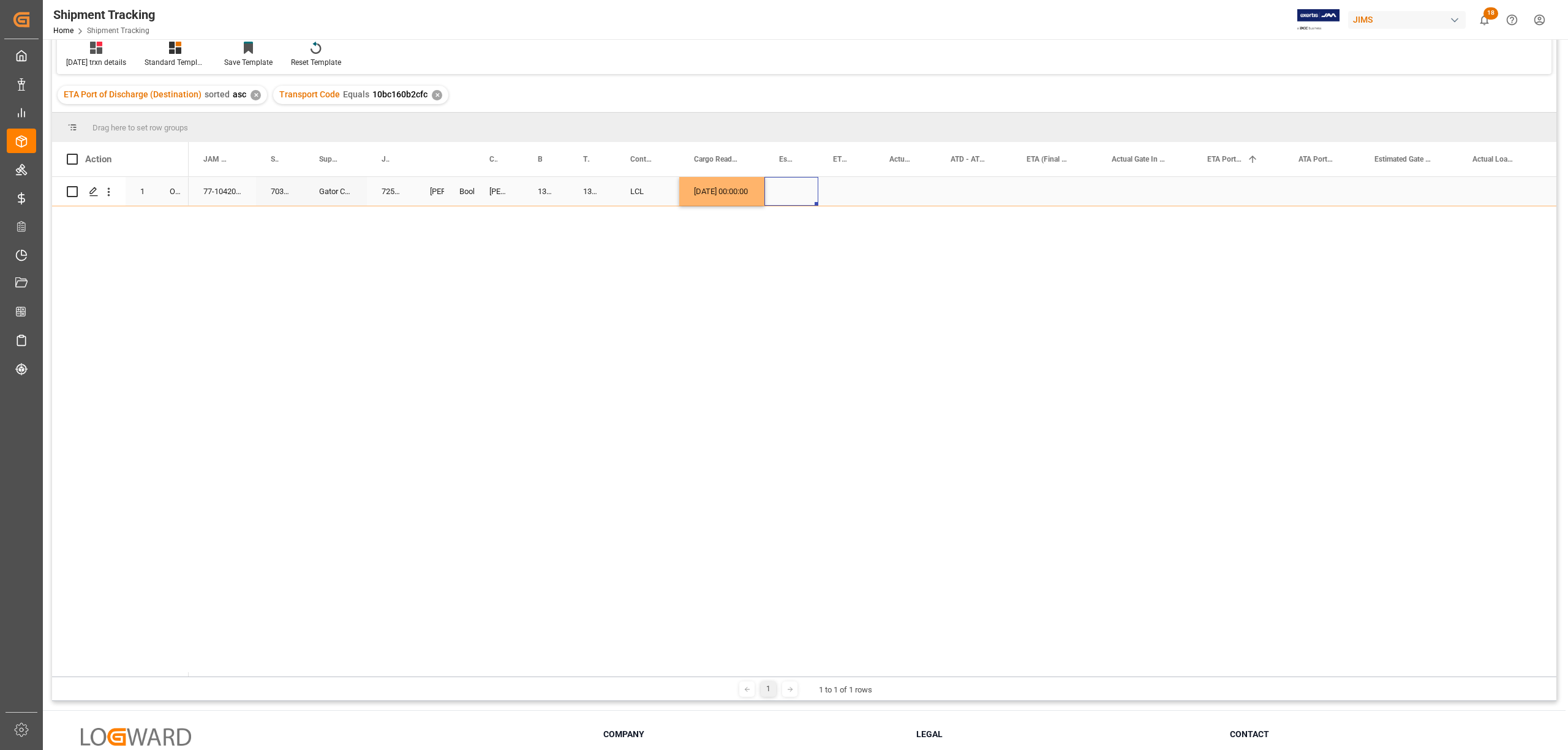
click at [790, 182] on div "Press SPACE to select this row." at bounding box center [791, 191] width 54 height 29
click at [912, 298] on span "9" at bounding box center [909, 301] width 4 height 9
type input "08-09-2025 00:00"
click at [853, 182] on div "Press SPACE to select this row." at bounding box center [846, 191] width 56 height 29
click at [789, 188] on div "08-09-2025 00:00:00" at bounding box center [791, 191] width 54 height 29
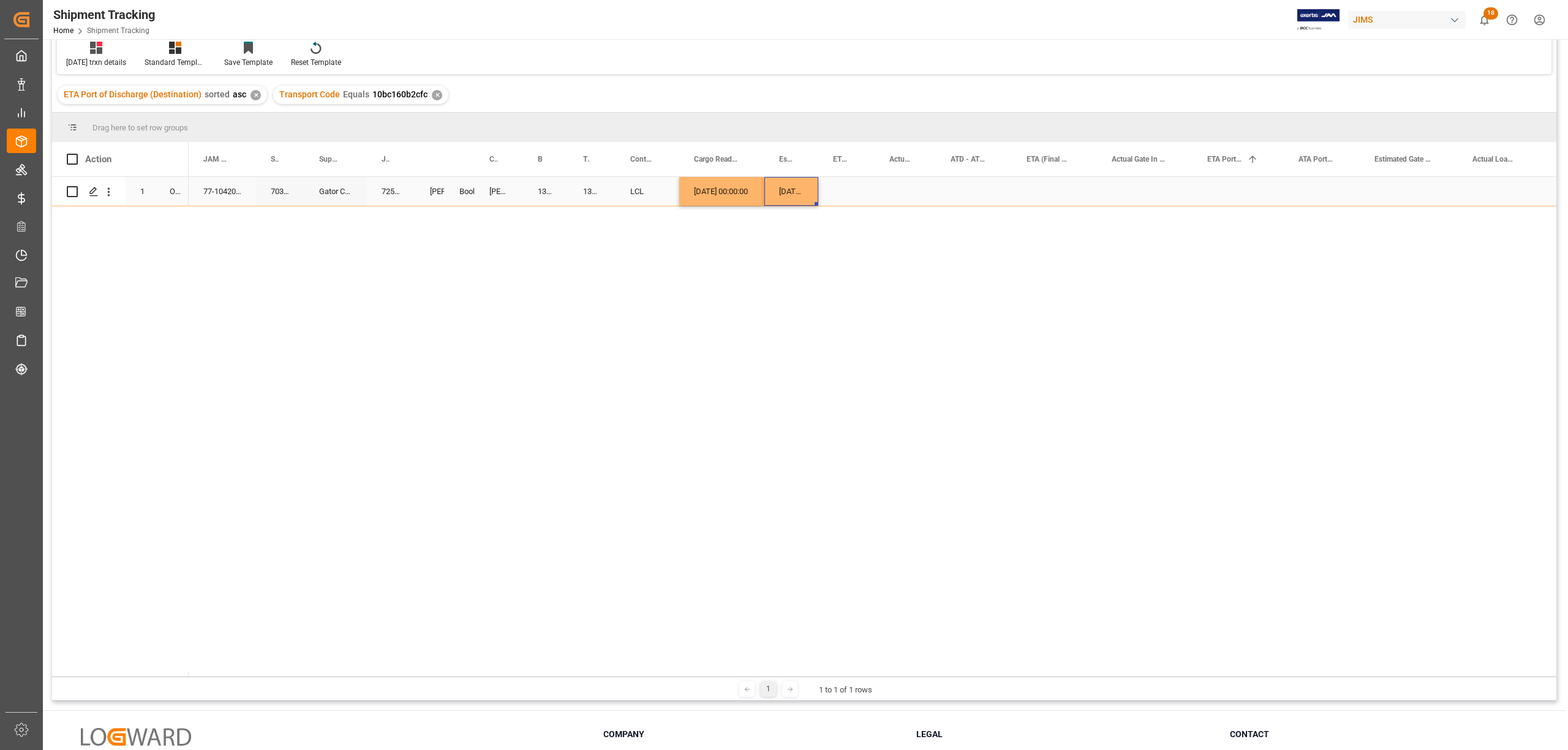
scroll to position [82, 0]
drag, startPoint x: 814, startPoint y: 201, endPoint x: 963, endPoint y: 194, distance: 149.2
drag, startPoint x: 804, startPoint y: 234, endPoint x: 803, endPoint y: 224, distance: 10.0
click at [804, 234] on div "77-10420-CN 703202 Gator Cases Inc.(GF31 Yantian) 72597 Booking Lynne St. Jacqu…" at bounding box center [872, 427] width 1367 height 500
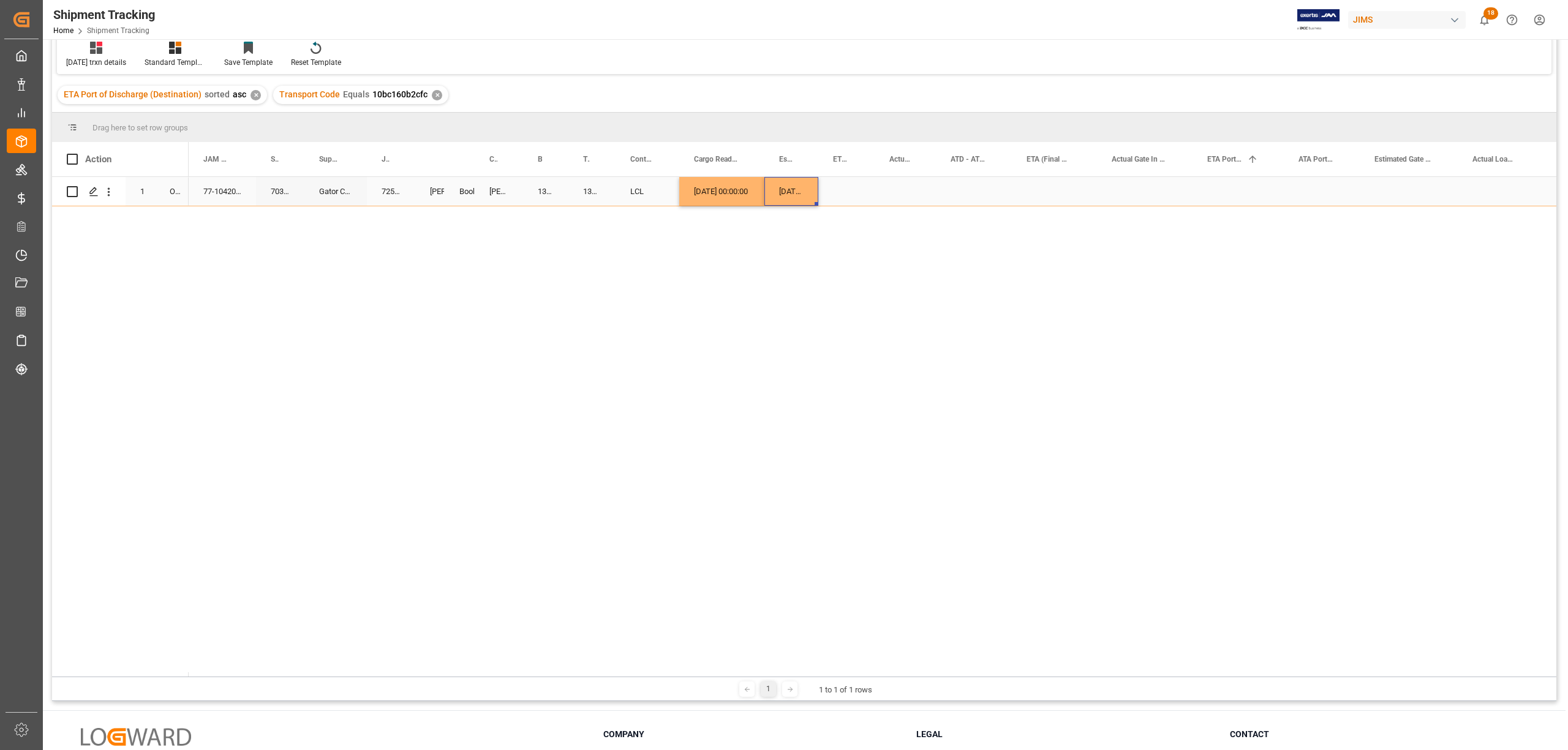
click at [801, 191] on div "08-09-2025 00:00:00" at bounding box center [791, 191] width 54 height 29
drag, startPoint x: 814, startPoint y: 203, endPoint x: 901, endPoint y: 201, distance: 87.0
click at [953, 180] on div "Press SPACE to select this row." at bounding box center [973, 191] width 76 height 29
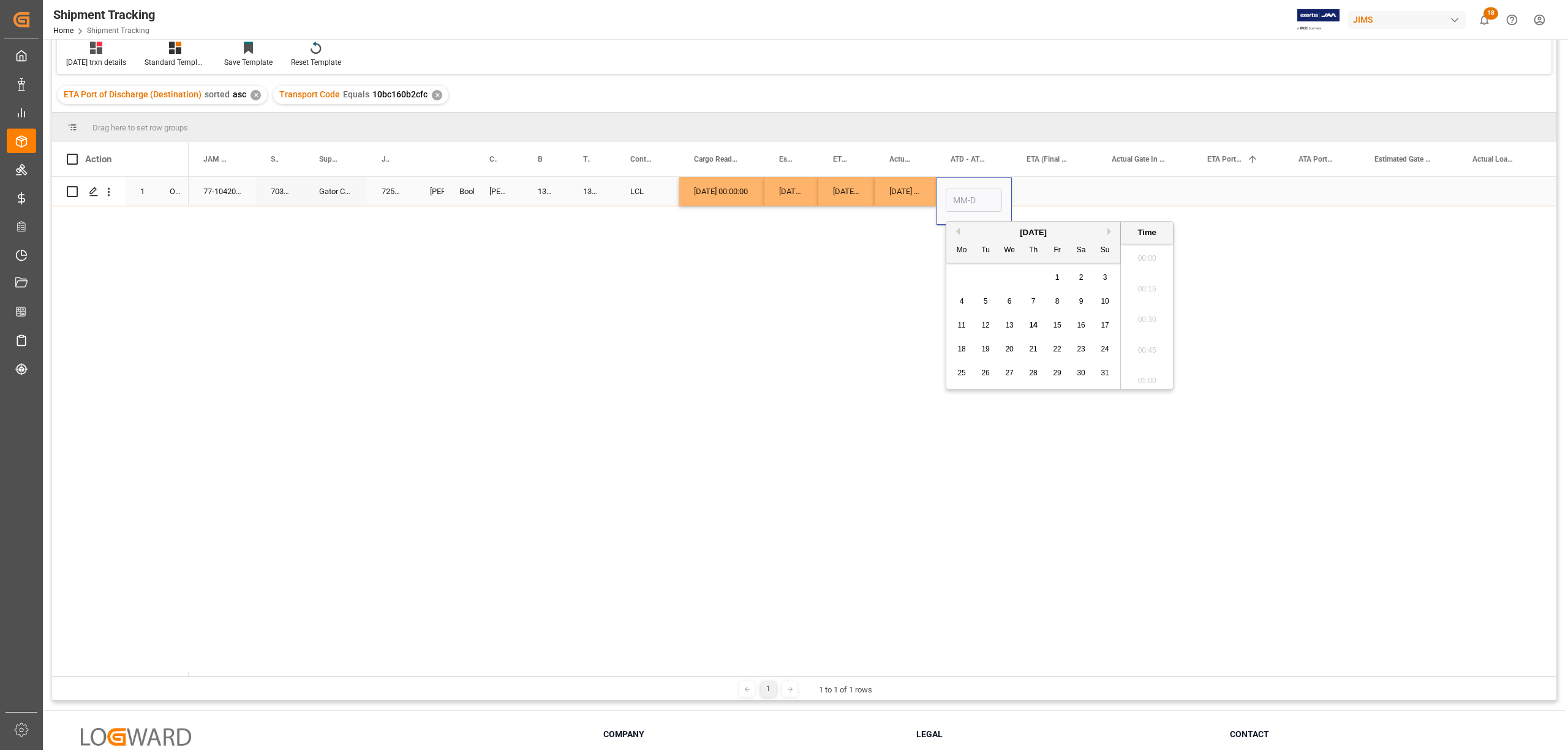
scroll to position [2055, 0]
click at [1009, 326] on span "13" at bounding box center [1009, 326] width 8 height 9
type input "08-13-2025 00:00"
click at [1059, 188] on div "Press SPACE to select this row." at bounding box center [1054, 191] width 85 height 29
click at [1031, 190] on div "Press SPACE to select this row." at bounding box center [1054, 191] width 85 height 29
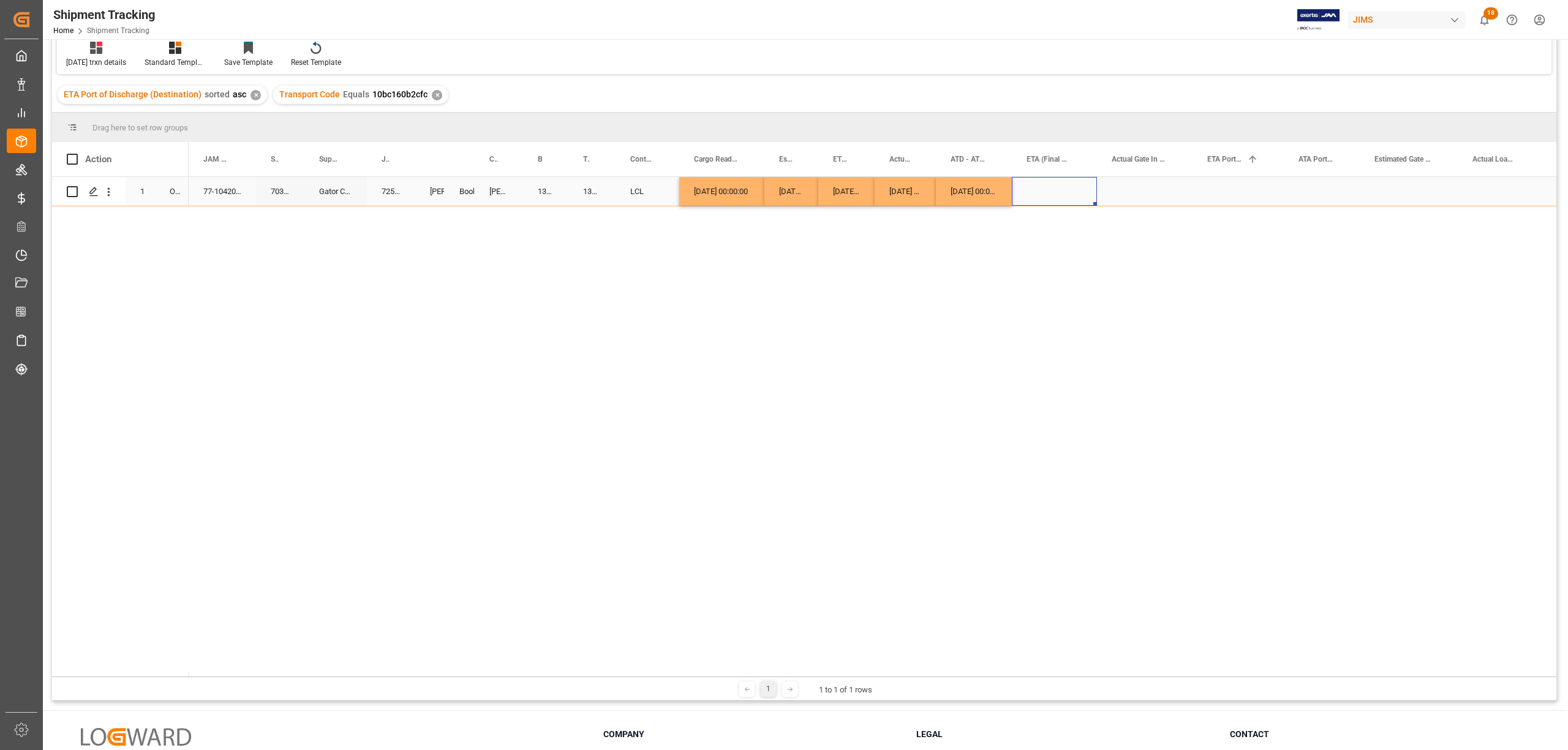
click at [1031, 190] on div "Press SPACE to select this row." at bounding box center [1054, 191] width 85 height 29
click at [1184, 230] on button "Next Month" at bounding box center [1187, 231] width 7 height 7
click at [1033, 326] on span "15" at bounding box center [1037, 326] width 8 height 9
type input "09-15-2025 00:00"
click at [1209, 177] on div "Press SPACE to select this row." at bounding box center [1237, 191] width 91 height 29
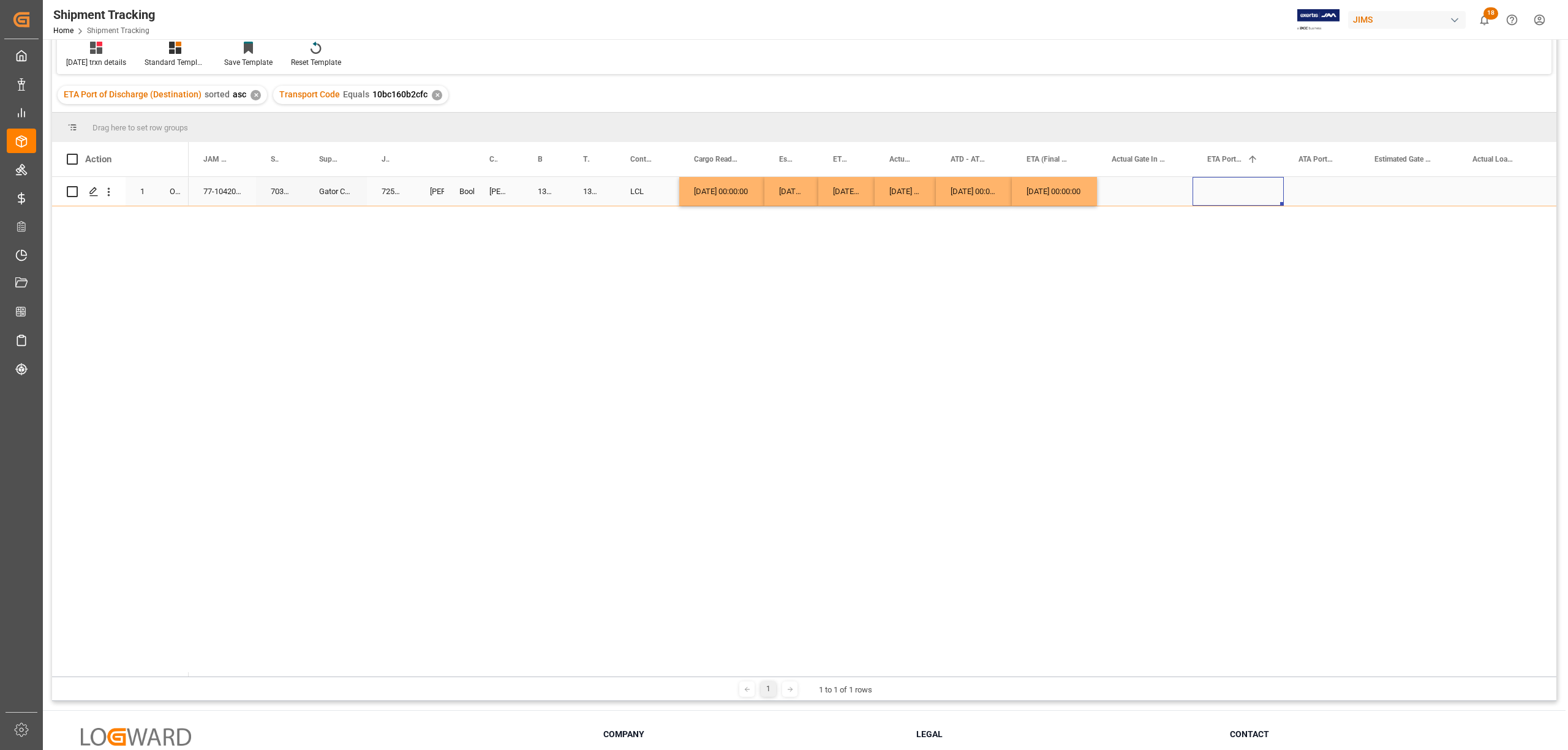
click at [1354, 190] on div "Press SPACE to select this row." at bounding box center [1321, 191] width 76 height 29
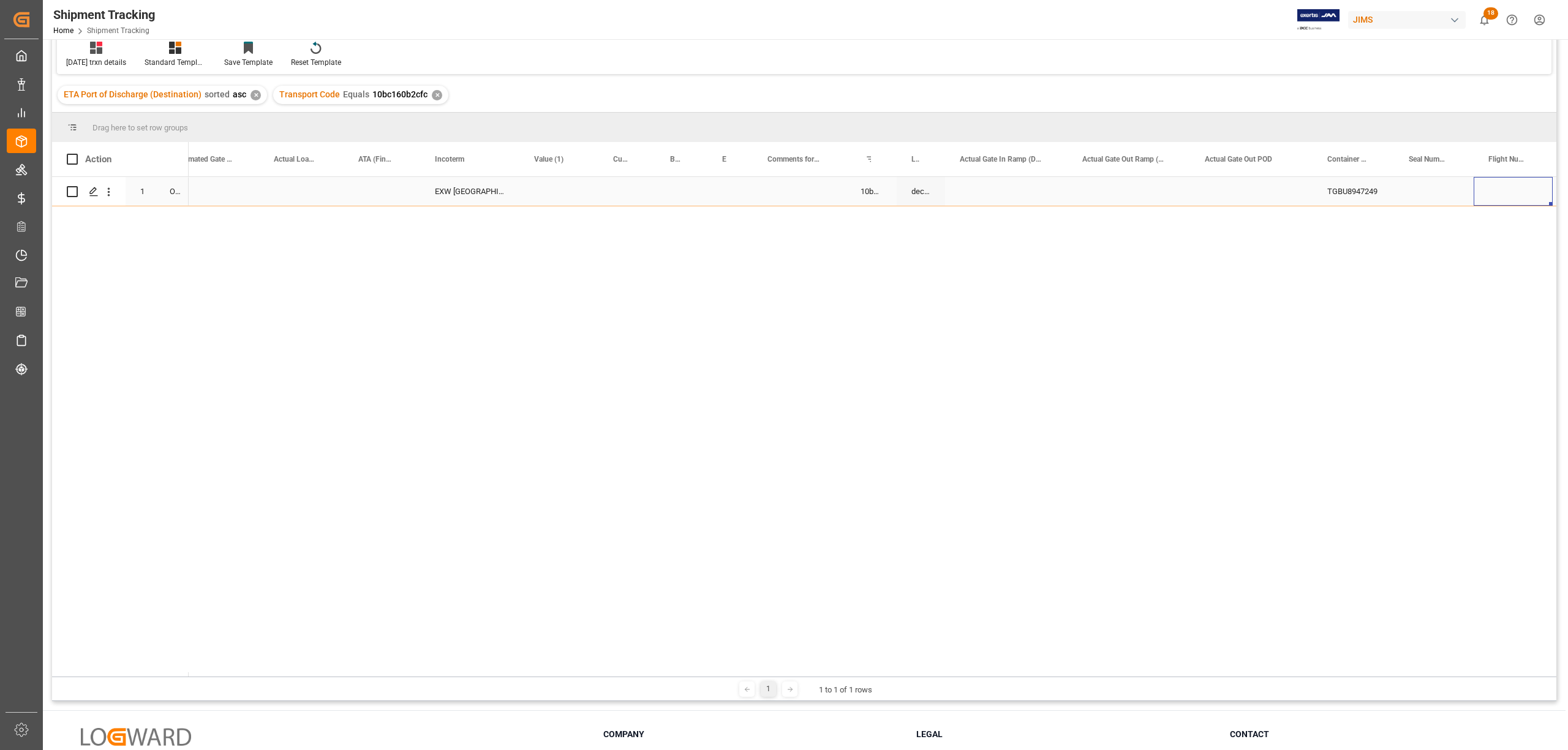
scroll to position [0, 1275]
click at [1340, 189] on div "Press SPACE to select this row." at bounding box center [1357, 191] width 80 height 29
click at [1346, 191] on input "Press SPACE to select this row." at bounding box center [1357, 198] width 60 height 23
paste input "SYA4308558"
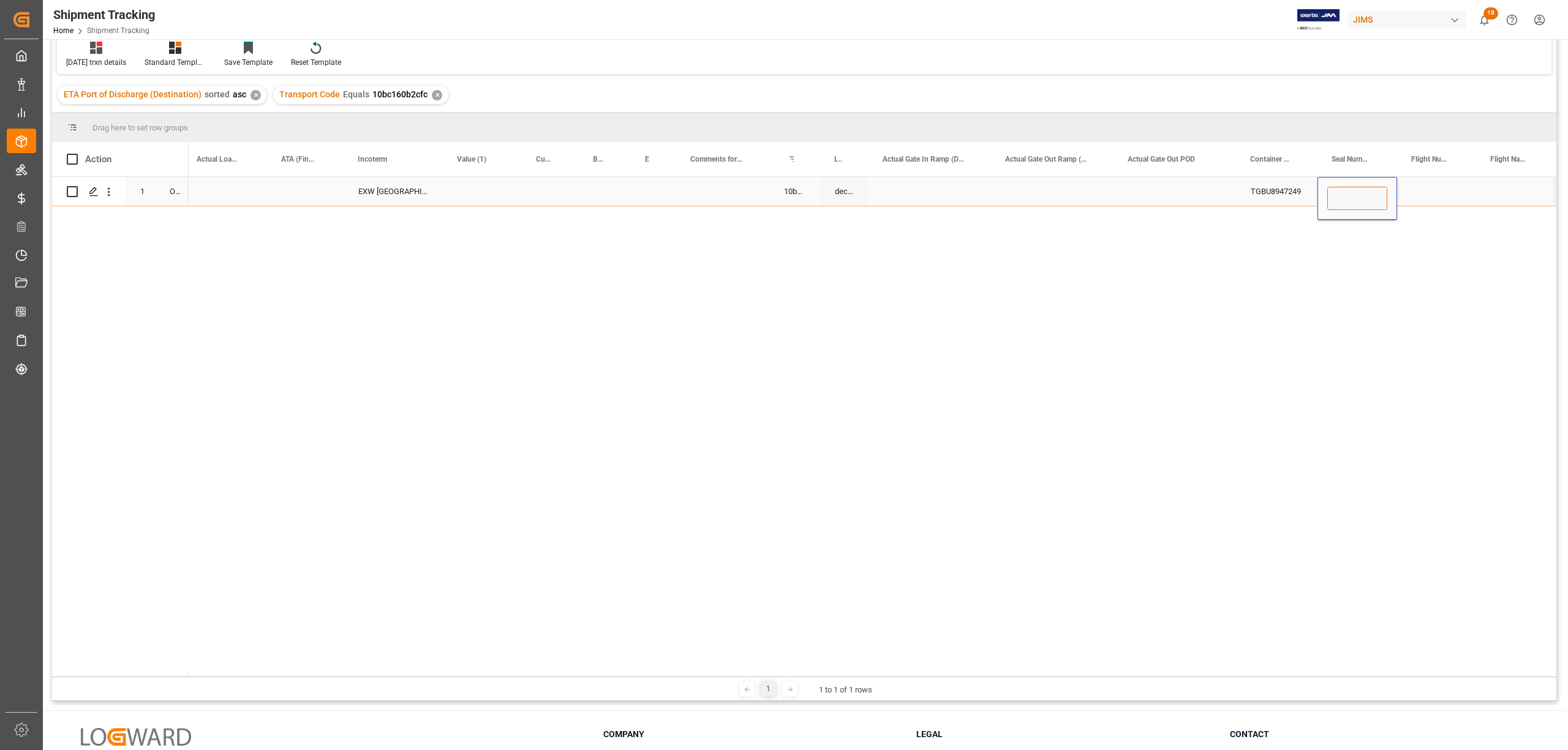
type input "SYA4308558"
click at [1194, 194] on div "Press SPACE to select this row." at bounding box center [1174, 191] width 122 height 29
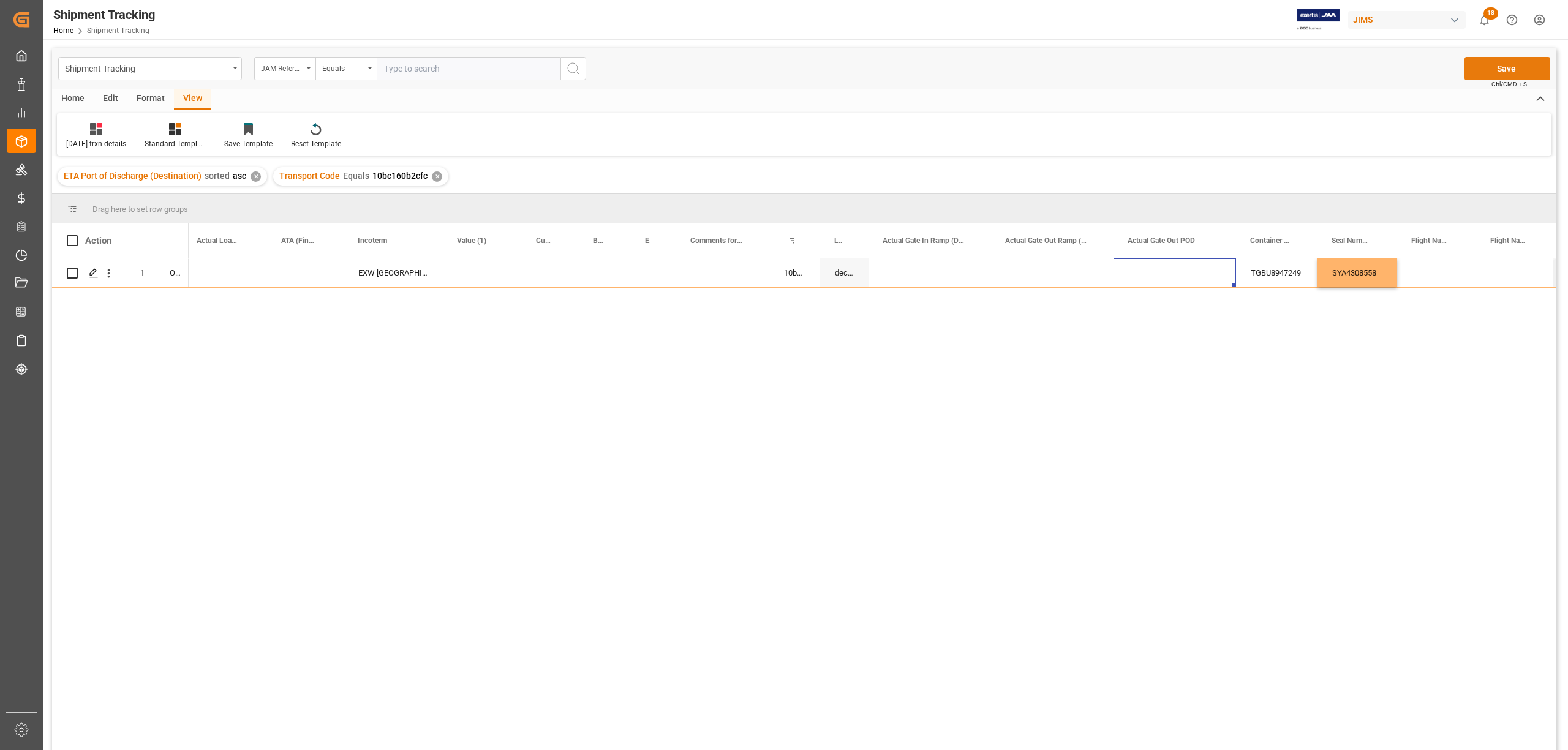
click at [1497, 71] on button "Save" at bounding box center [1507, 69] width 86 height 23
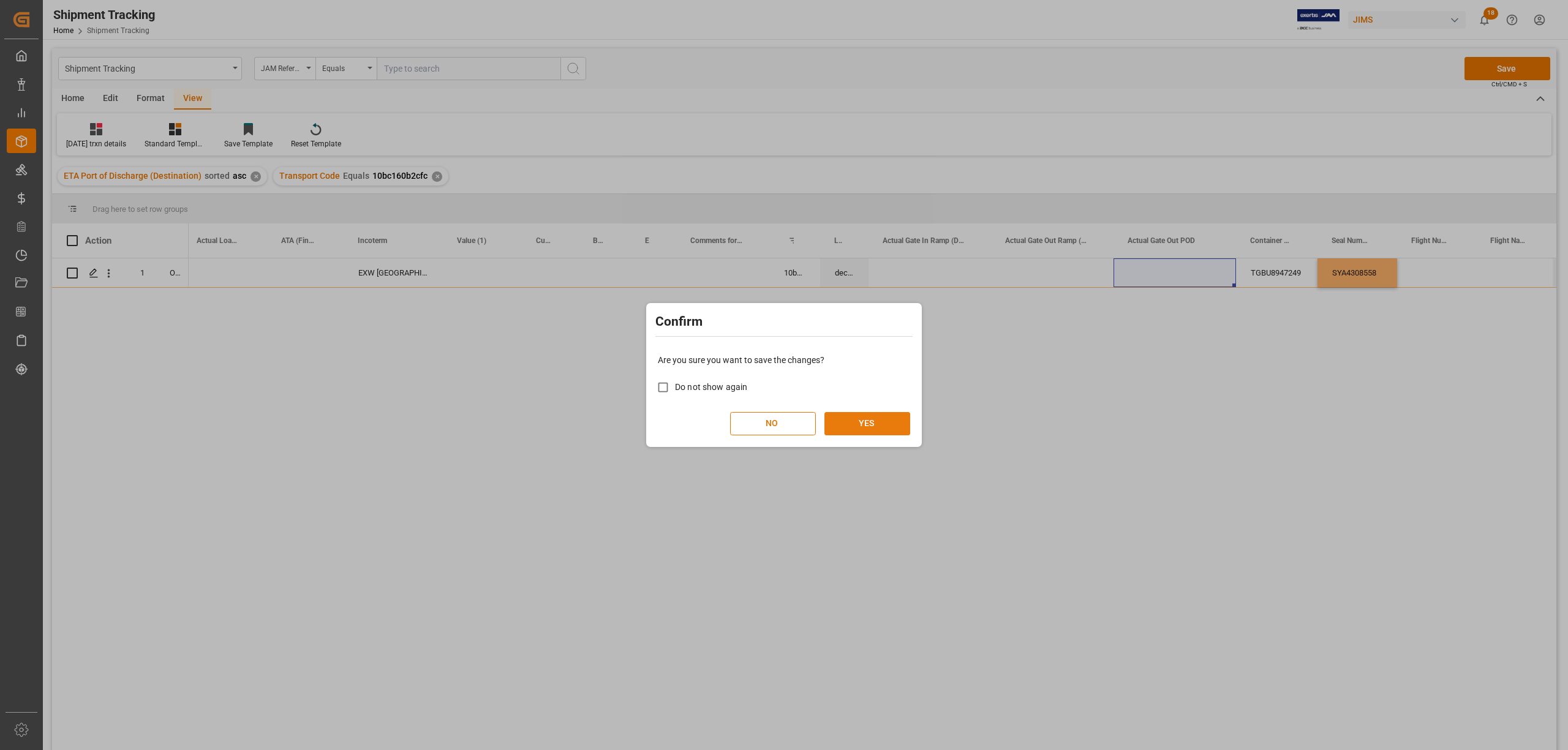
click at [859, 427] on button "YES" at bounding box center [866, 424] width 86 height 23
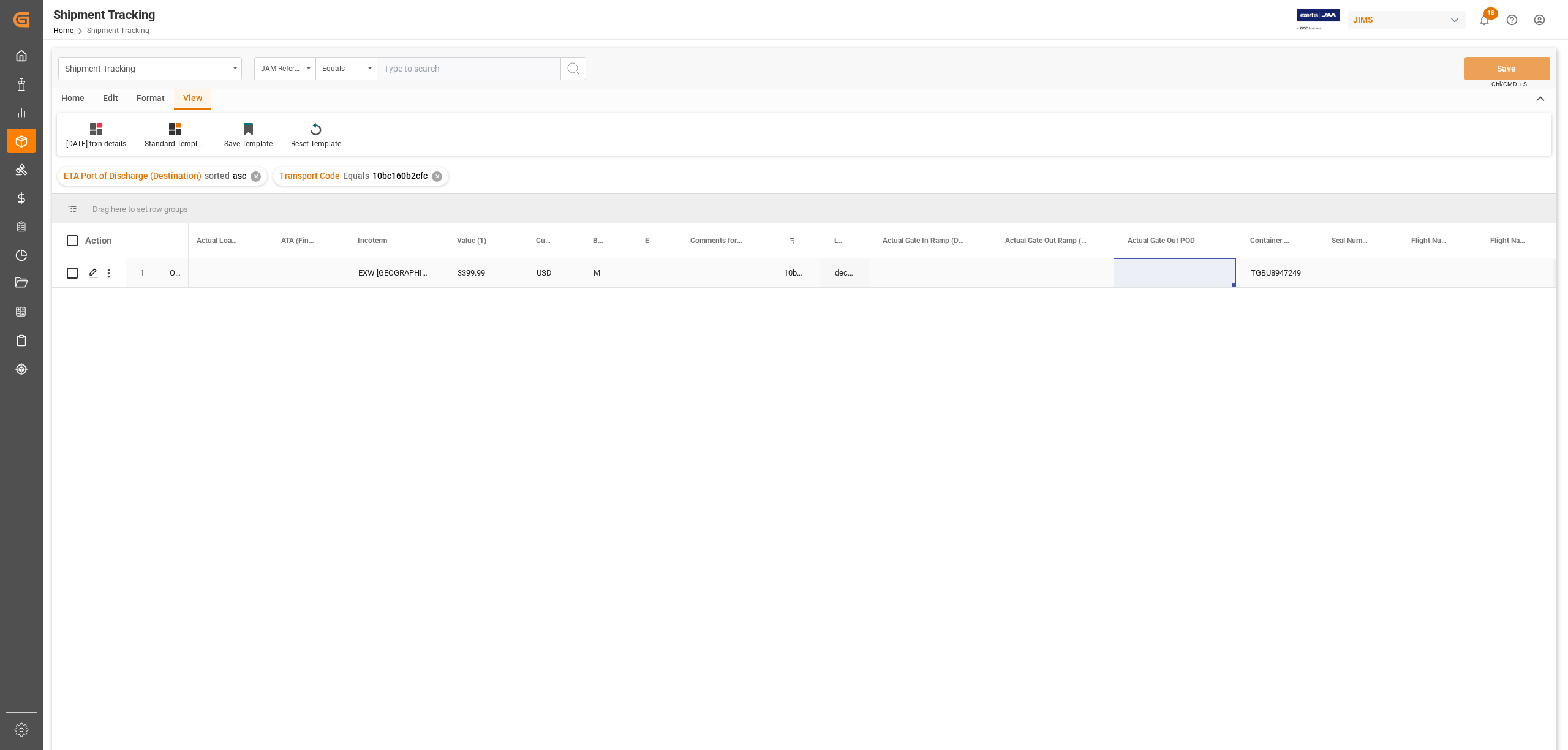
click at [546, 270] on div "USD" at bounding box center [550, 273] width 57 height 29
click at [696, 267] on div "Press SPACE to select this row." at bounding box center [721, 273] width 85 height 29
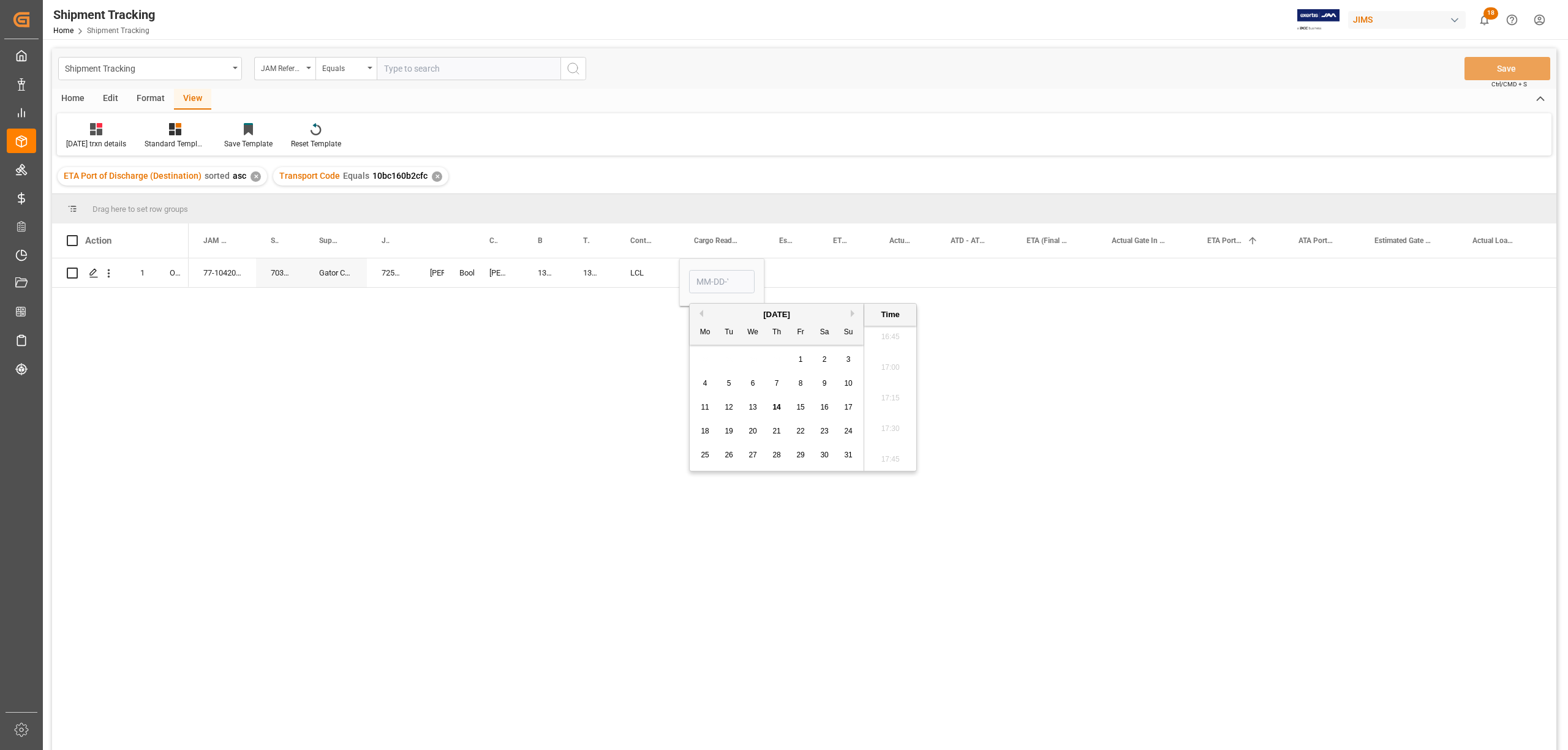
click at [706, 380] on span "4" at bounding box center [705, 384] width 4 height 9
type input "08-04-2025 00:00"
click at [809, 260] on div "Press SPACE to select this row." at bounding box center [791, 273] width 54 height 29
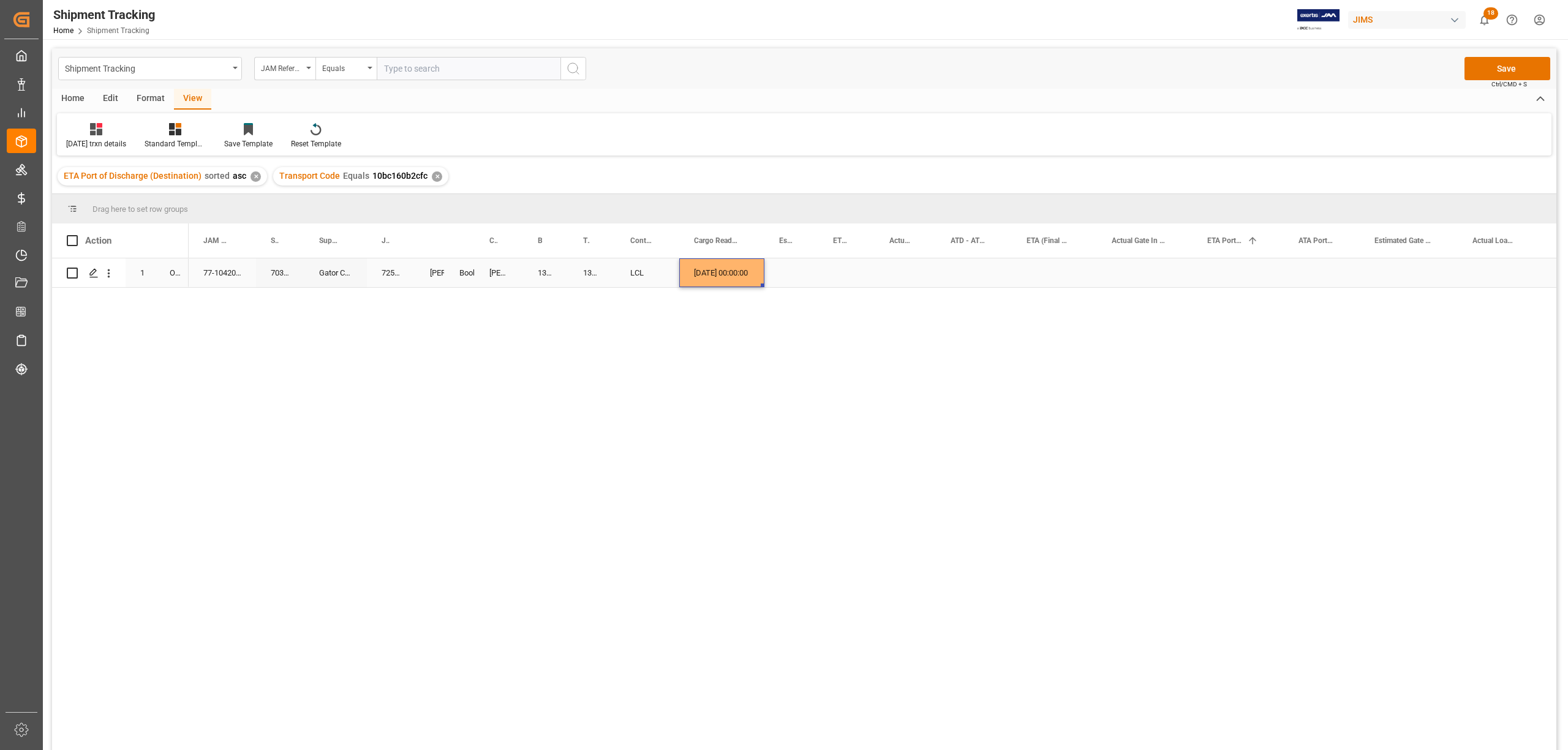
click at [718, 263] on div "08-04-2025 00:00:00" at bounding box center [721, 273] width 85 height 29
click at [772, 272] on div "Press SPACE to select this row." at bounding box center [791, 273] width 54 height 29
click at [906, 385] on div "9" at bounding box center [910, 384] width 16 height 15
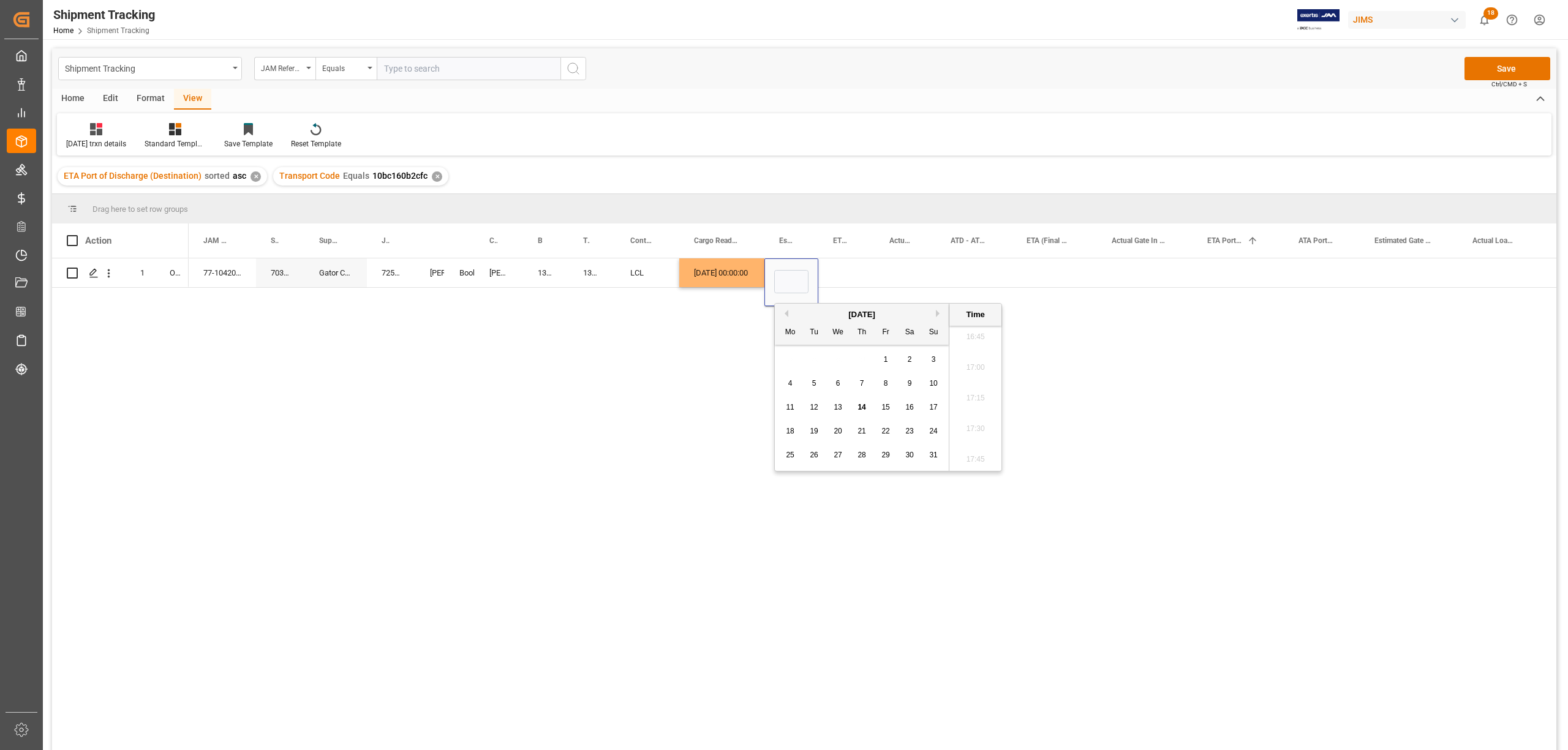
type input "08-09-2025 00:00"
click at [876, 274] on div "Press SPACE to select this row." at bounding box center [905, 273] width 62 height 29
click at [812, 275] on div "08-09-2025 00:00:00" at bounding box center [791, 273] width 54 height 29
drag, startPoint x: 816, startPoint y: 284, endPoint x: 846, endPoint y: 280, distance: 30.3
click at [912, 272] on div "Press SPACE to select this row." at bounding box center [905, 273] width 62 height 29
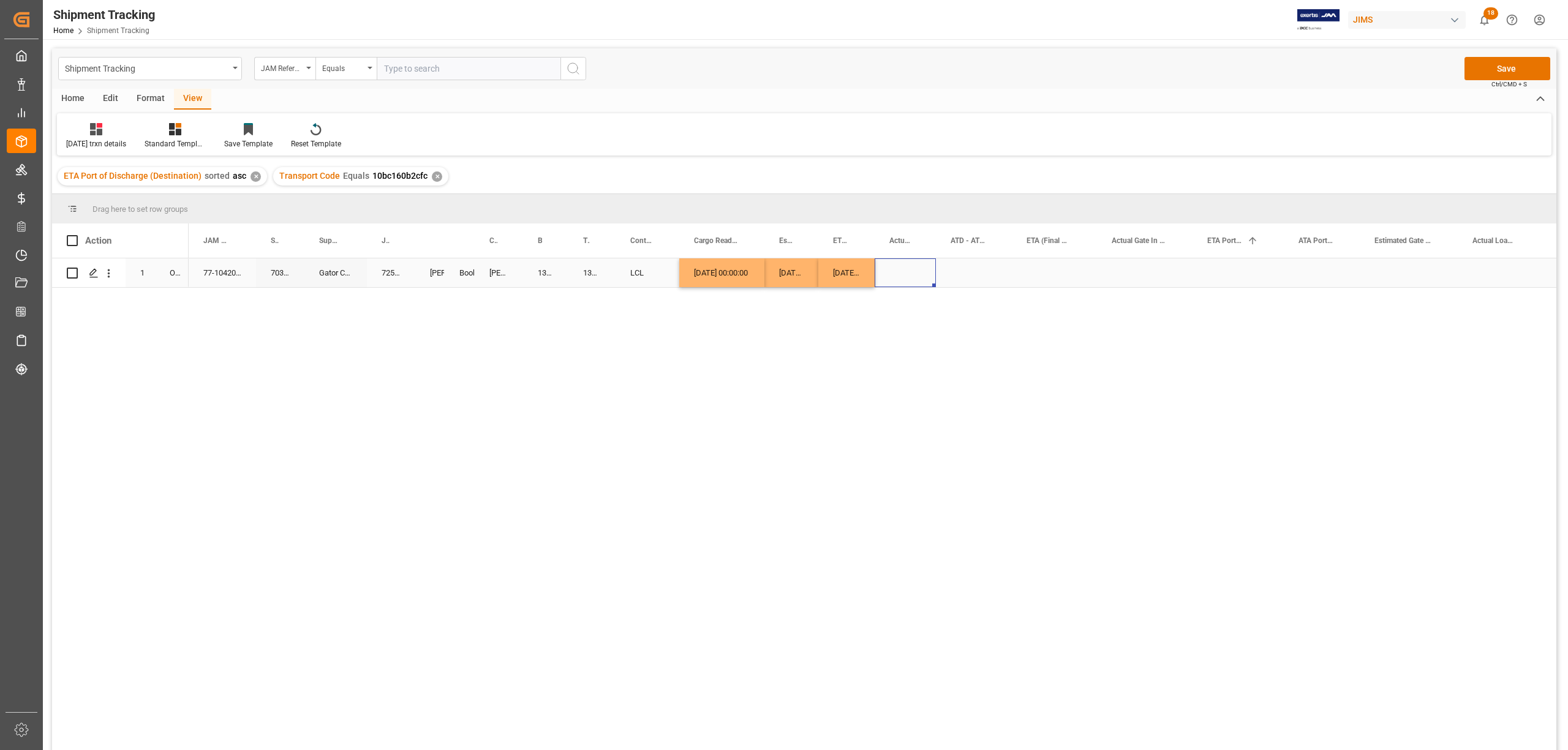
click at [912, 272] on div "Press SPACE to select this row." at bounding box center [905, 273] width 62 height 29
click at [953, 406] on div "13" at bounding box center [948, 407] width 16 height 15
type input "08-13-2025 00:00"
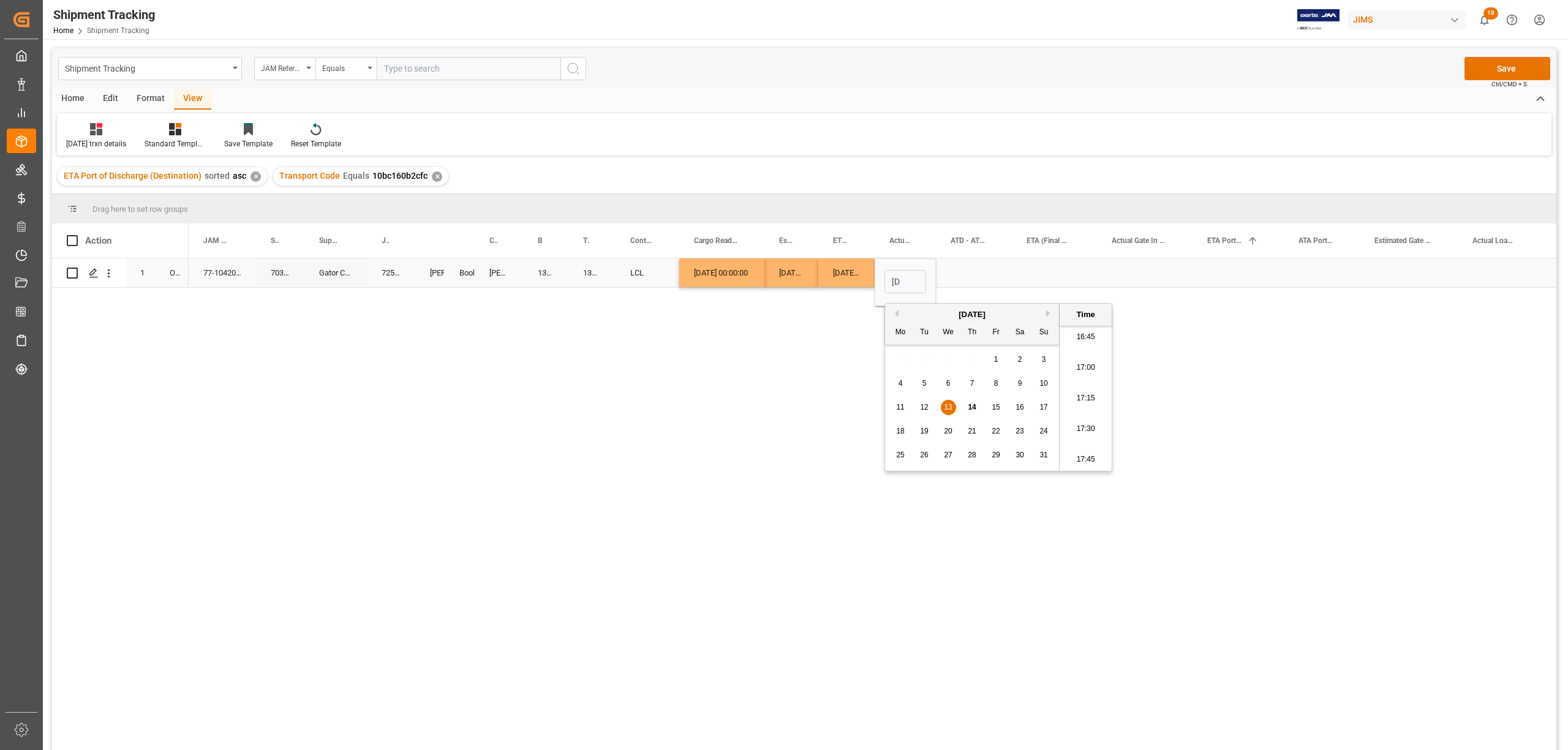
click at [970, 271] on div "Press SPACE to select this row." at bounding box center [973, 273] width 76 height 29
click at [922, 280] on div "08-13-2025 00:00:00" at bounding box center [905, 273] width 62 height 29
drag, startPoint x: 932, startPoint y: 286, endPoint x: 963, endPoint y: 282, distance: 31.3
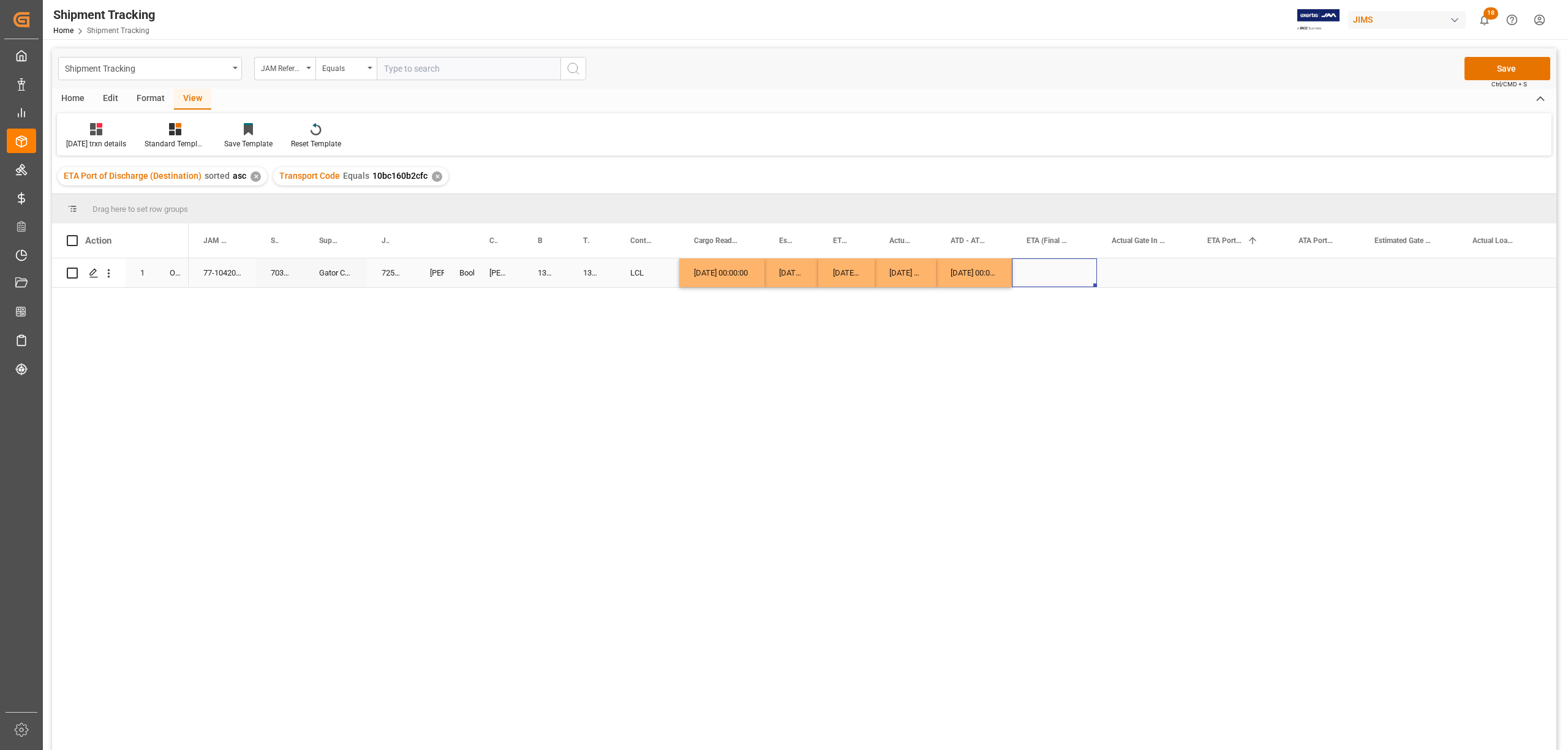
click at [1027, 270] on div "Press SPACE to select this row." at bounding box center [1054, 273] width 85 height 29
click at [1187, 316] on button "Next Month" at bounding box center [1187, 313] width 7 height 7
click at [1037, 407] on span "15" at bounding box center [1037, 407] width 8 height 9
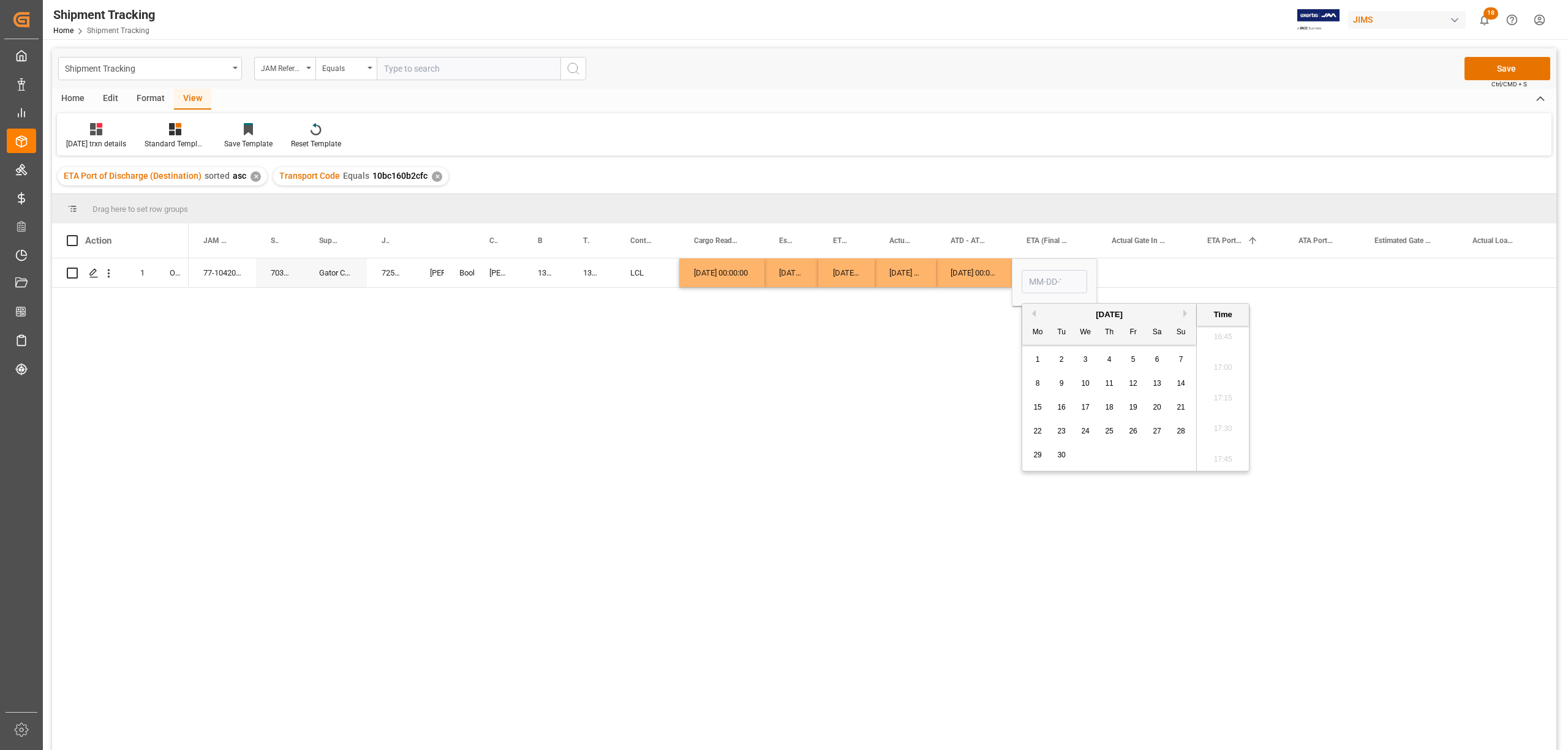
type input "09-15-2025 00:00"
click at [1157, 273] on div "Press SPACE to select this row." at bounding box center [1144, 273] width 96 height 29
click at [1110, 275] on div "Press SPACE to select this row." at bounding box center [1144, 273] width 96 height 29
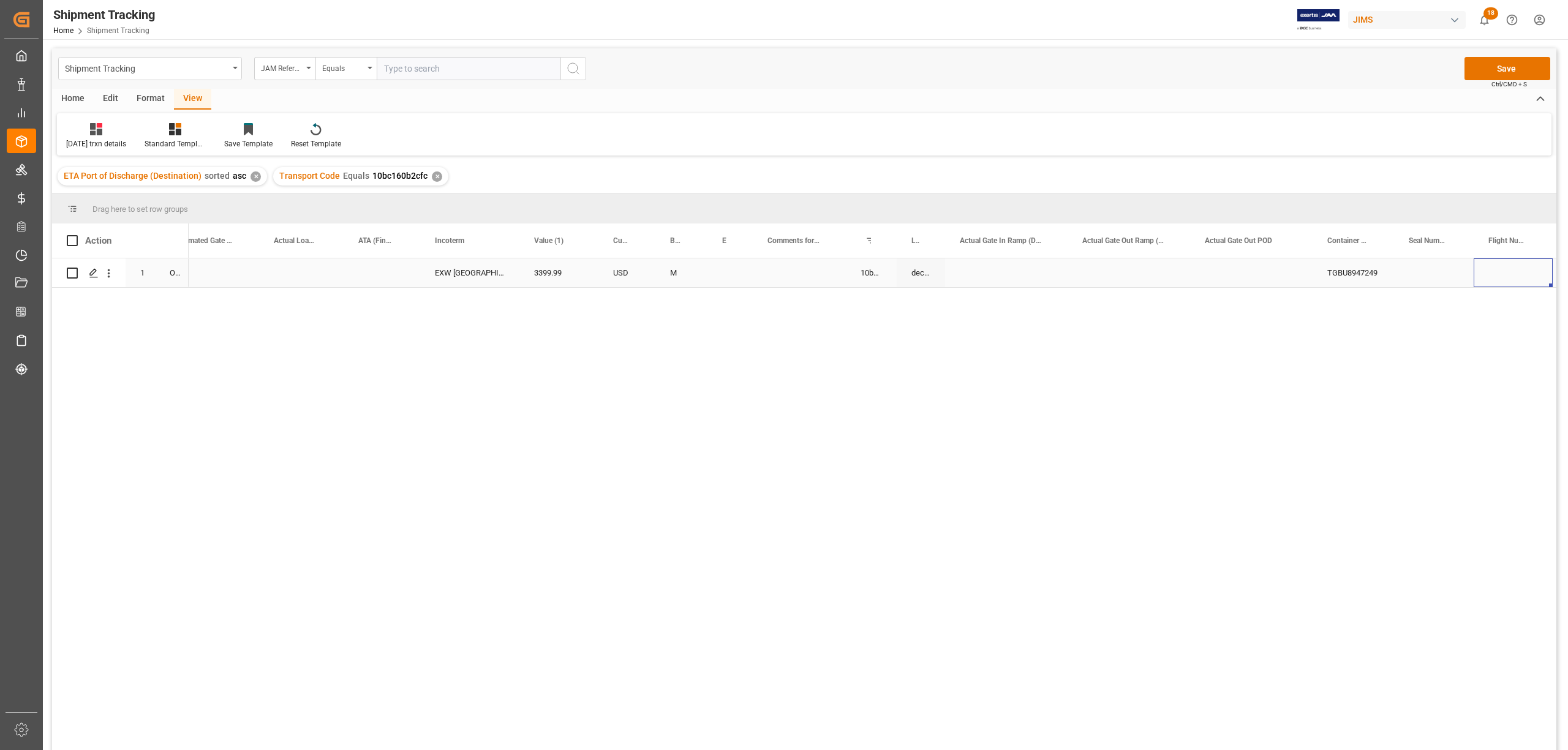
scroll to position [0, 1275]
click at [1281, 267] on div "Press SPACE to select this row." at bounding box center [1265, 273] width 80 height 29
click at [1281, 267] on div "Press SPACE to select this row." at bounding box center [1265, 280] width 80 height 43
click at [1277, 275] on input "Press SPACE to select this row." at bounding box center [1264, 280] width 60 height 23
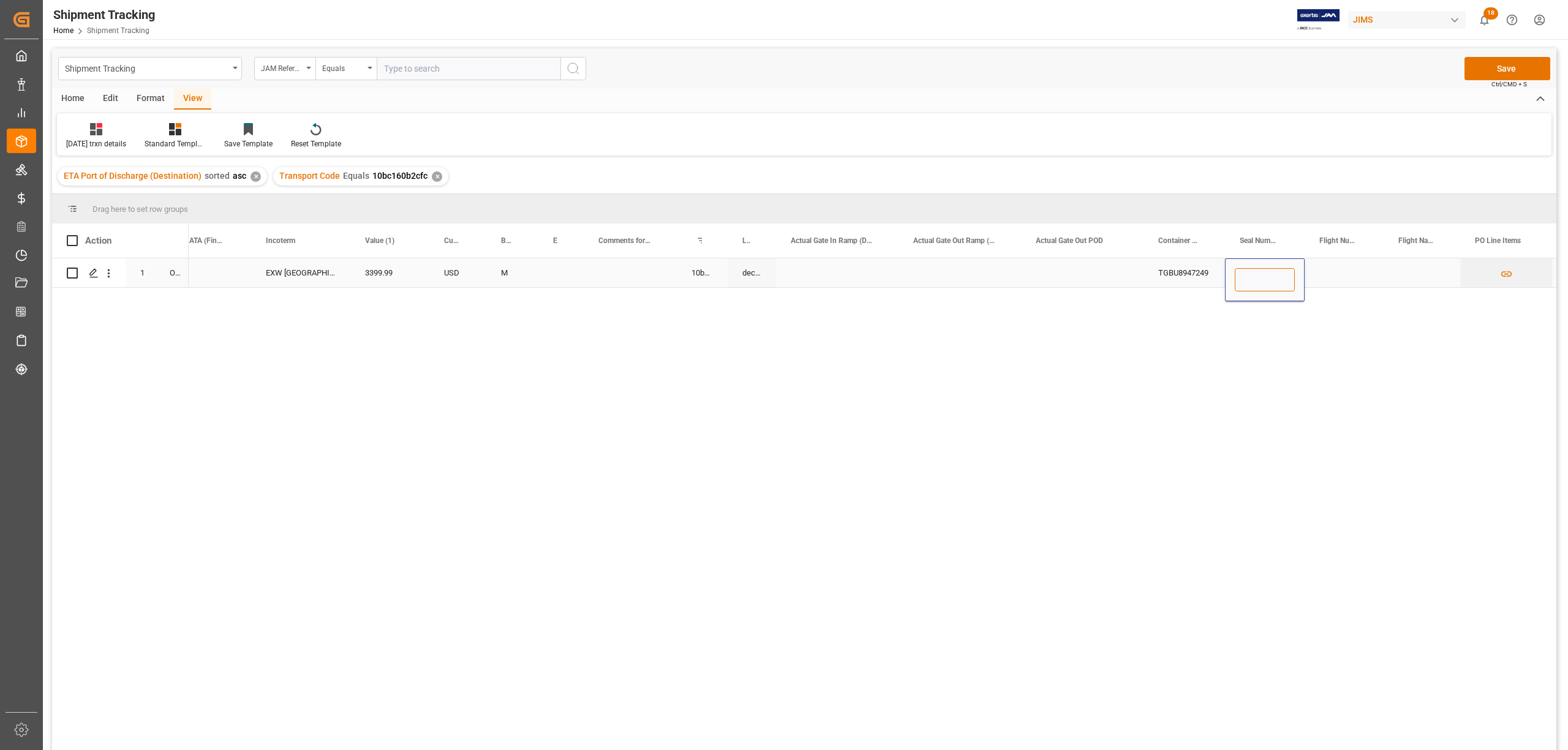
paste input "SYA4308558"
type input "SYA4308558"
click at [1086, 273] on div "Press SPACE to select this row." at bounding box center [1082, 273] width 122 height 29
click at [1504, 69] on button "Save" at bounding box center [1507, 69] width 86 height 23
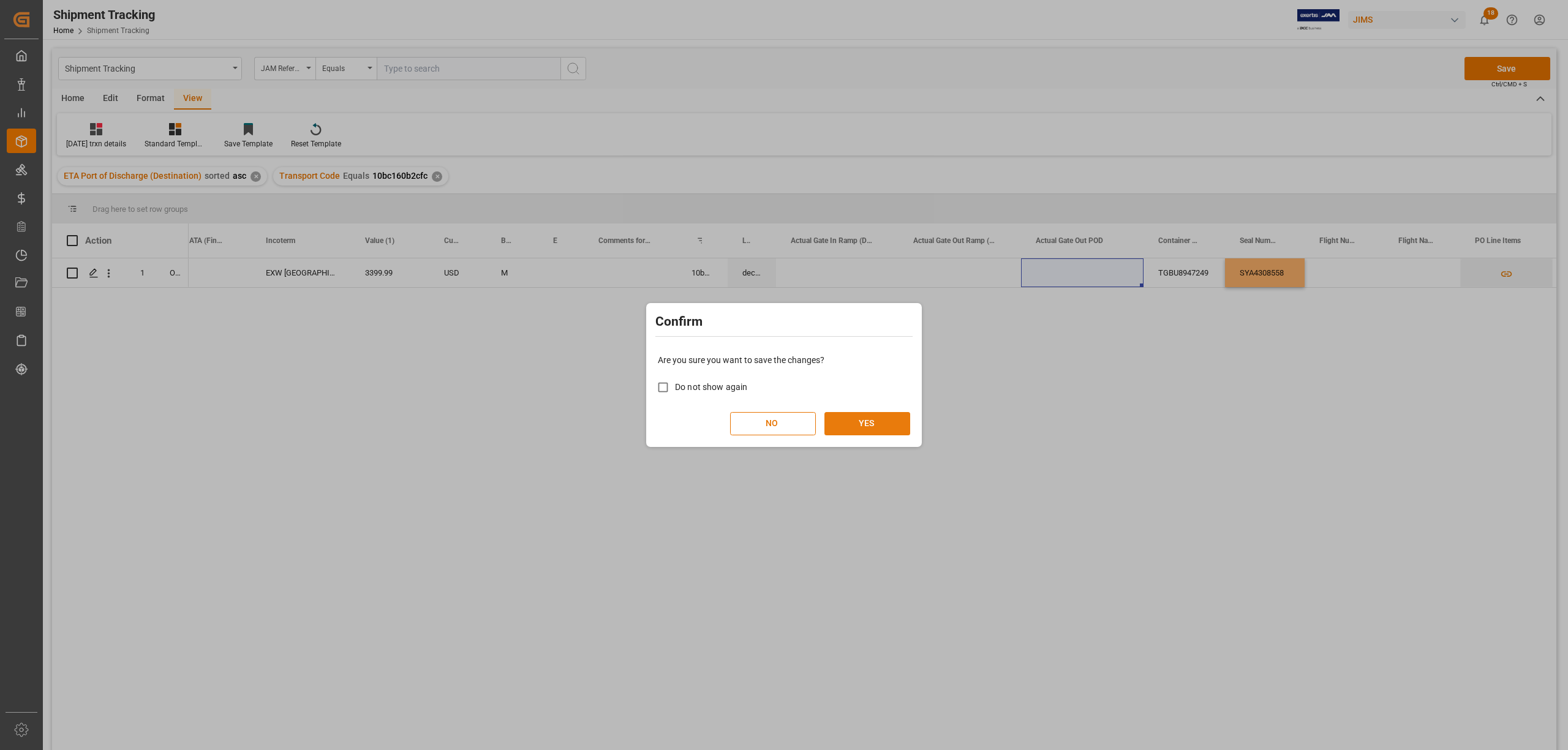
click at [870, 420] on button "YES" at bounding box center [866, 424] width 86 height 23
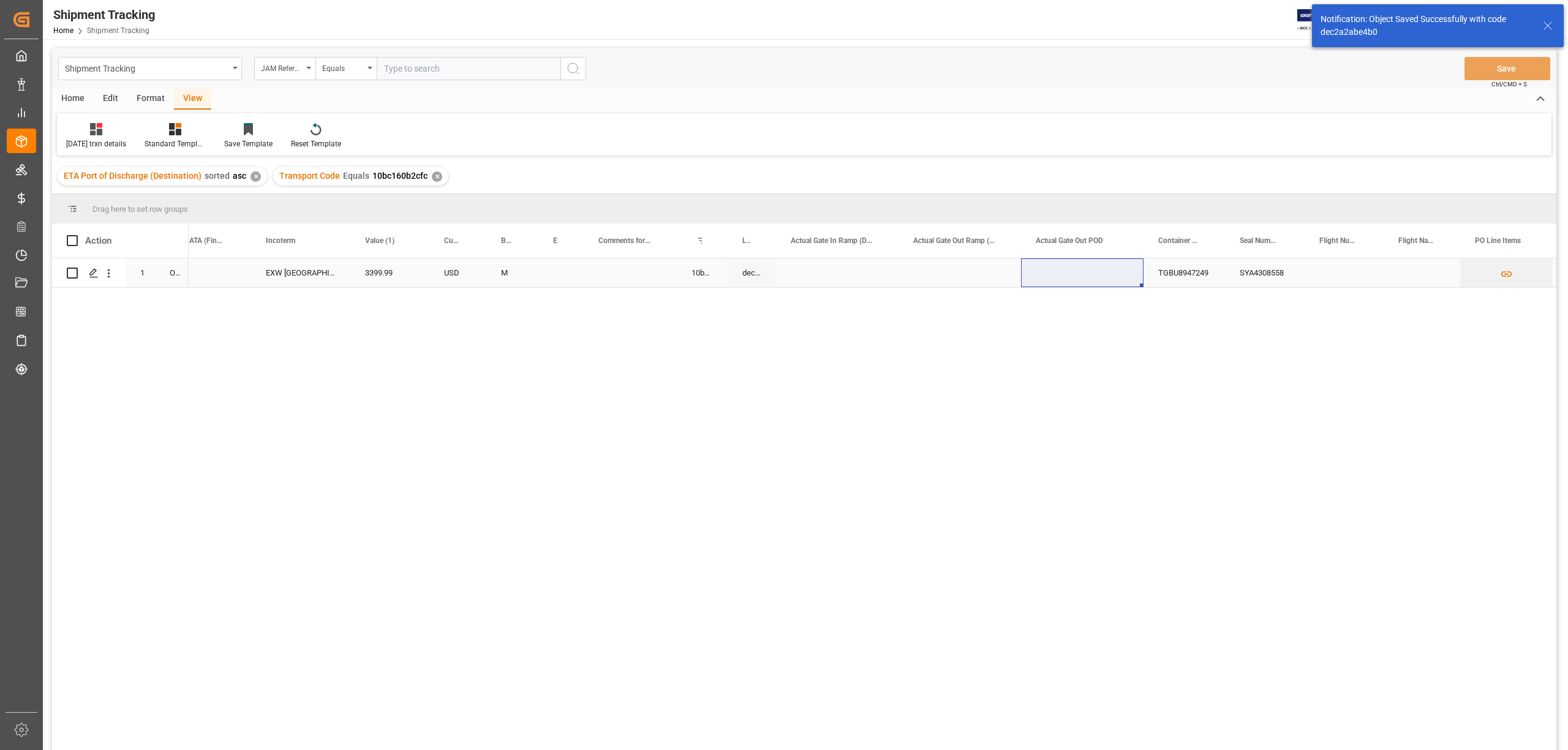
click at [587, 273] on div "Press SPACE to select this row." at bounding box center [629, 273] width 93 height 29
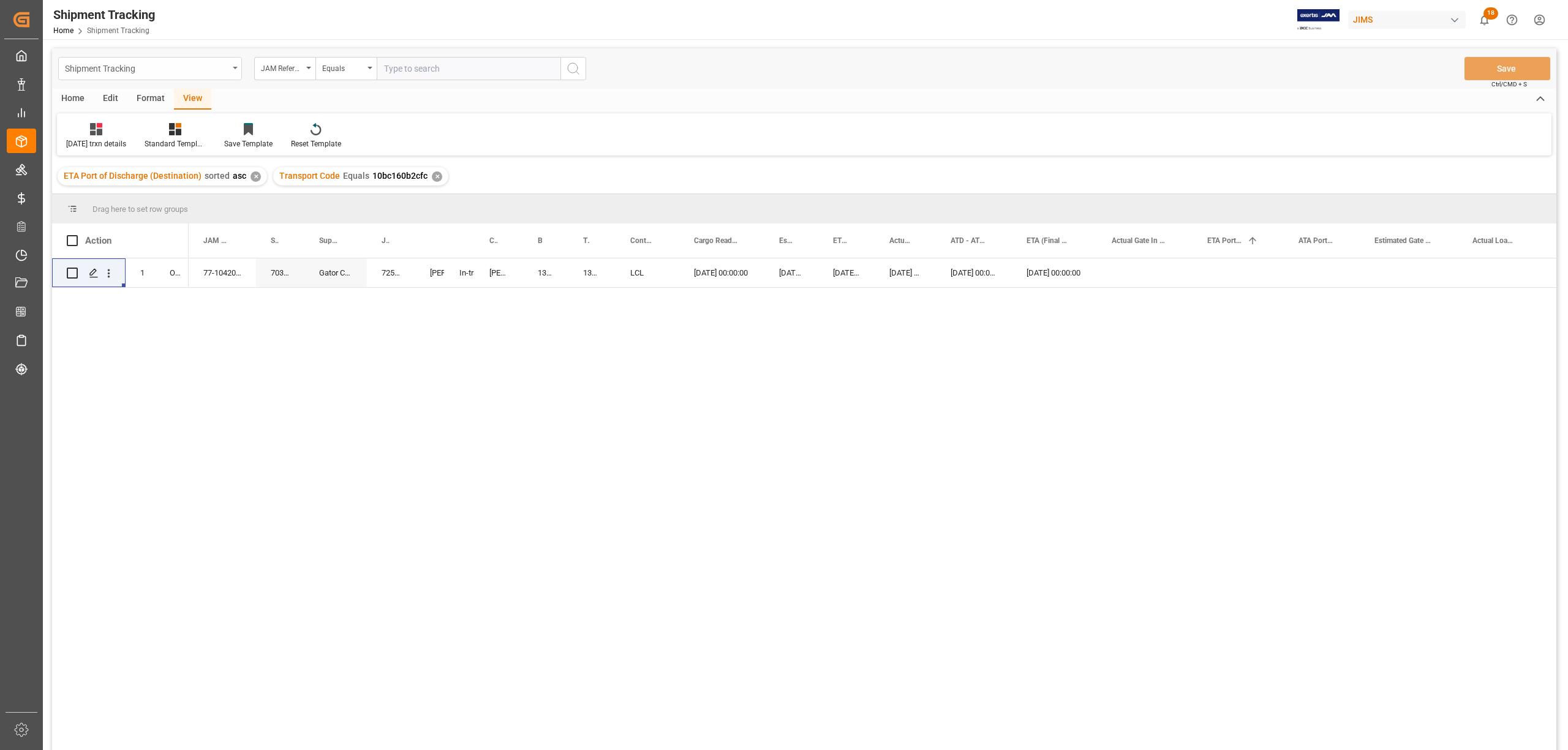
click at [234, 68] on icon "open menu" at bounding box center [235, 68] width 5 height 3
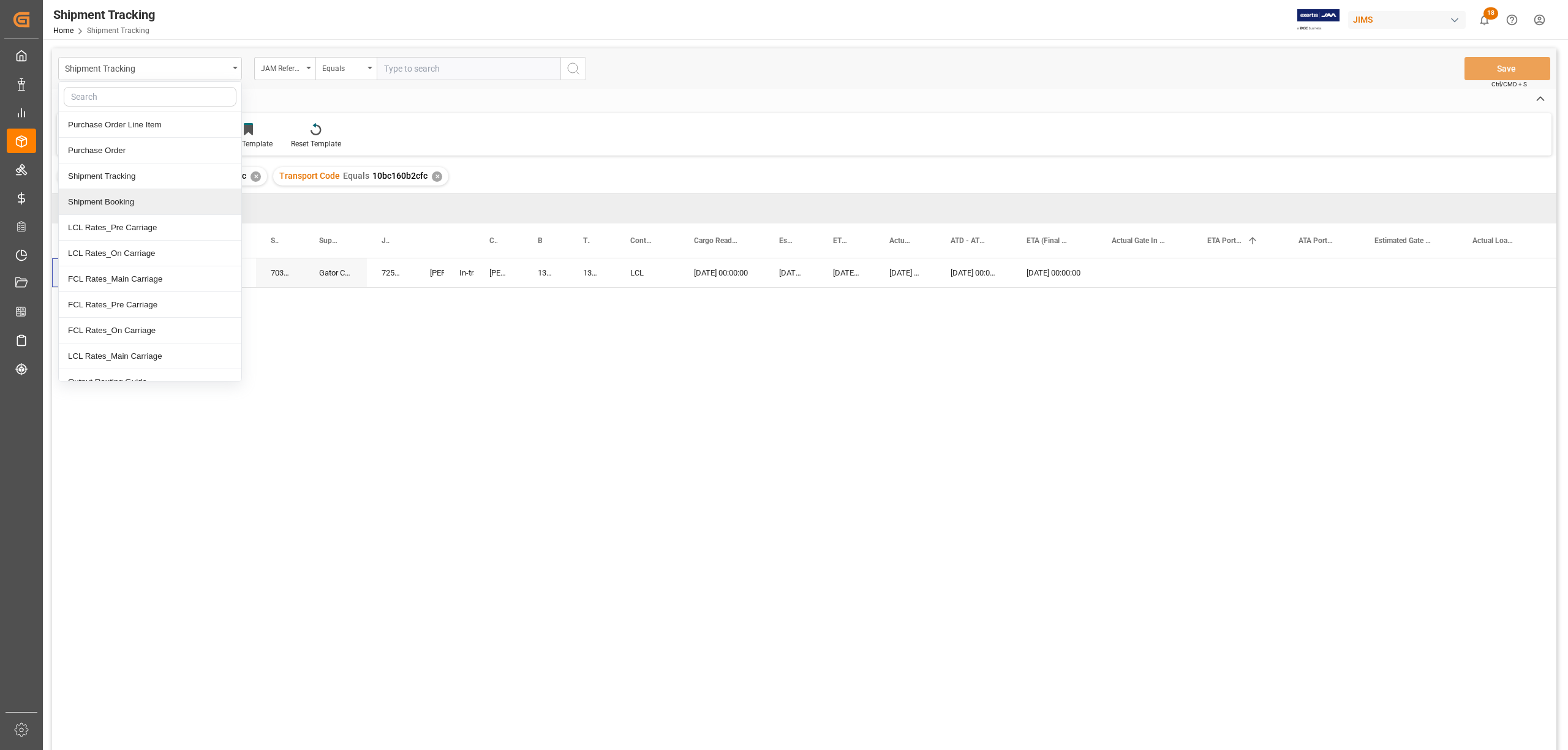
click at [92, 205] on div "Shipment Booking" at bounding box center [150, 202] width 182 height 26
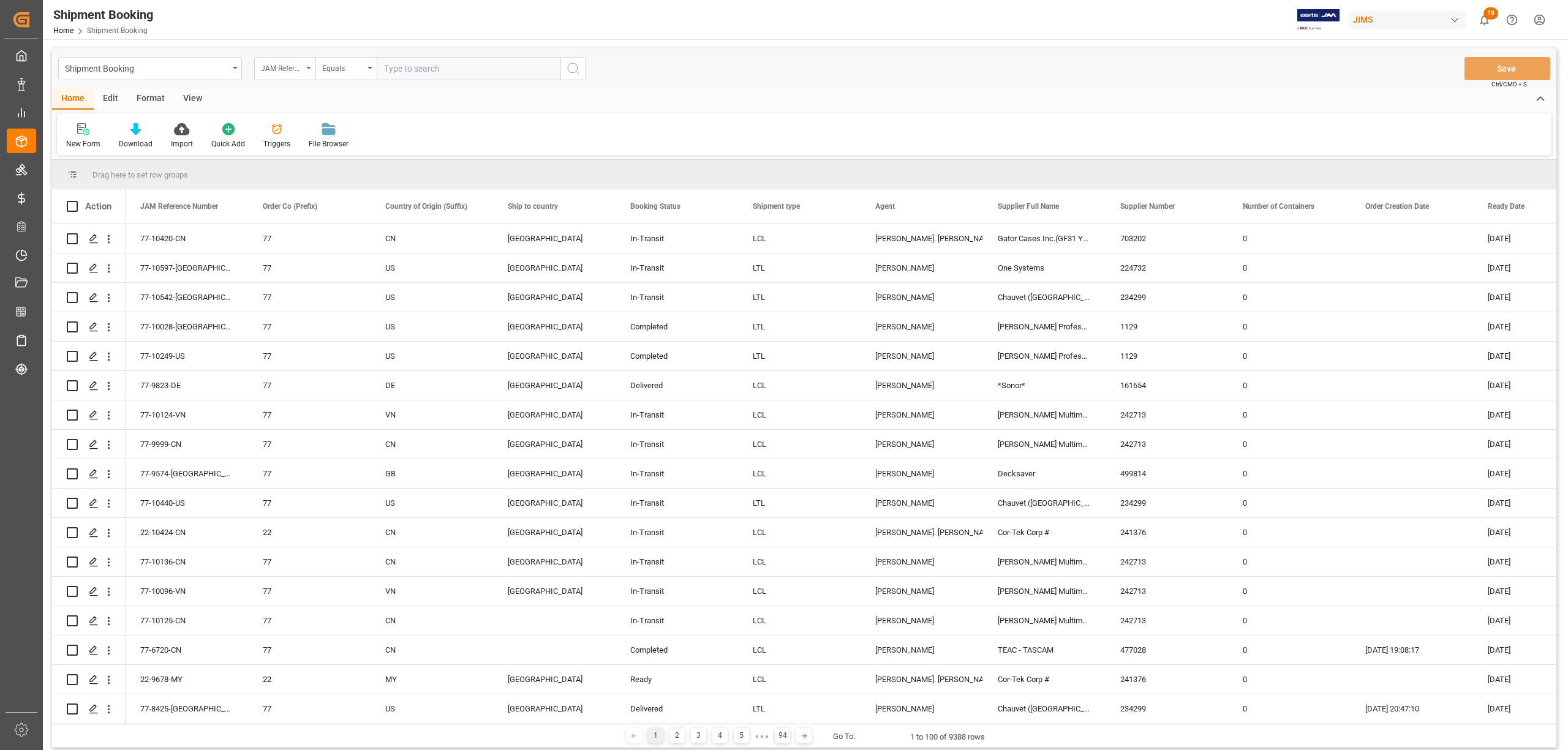
click at [311, 67] on div "JAM Reference Number" at bounding box center [285, 69] width 62 height 23
drag, startPoint x: 310, startPoint y: 307, endPoint x: 309, endPoint y: 275, distance: 32.0
click at [309, 307] on div "Supplier Full Name" at bounding box center [346, 305] width 182 height 26
click at [421, 67] on input "text" at bounding box center [469, 69] width 184 height 23
click at [373, 65] on div "Equals" at bounding box center [346, 69] width 62 height 23
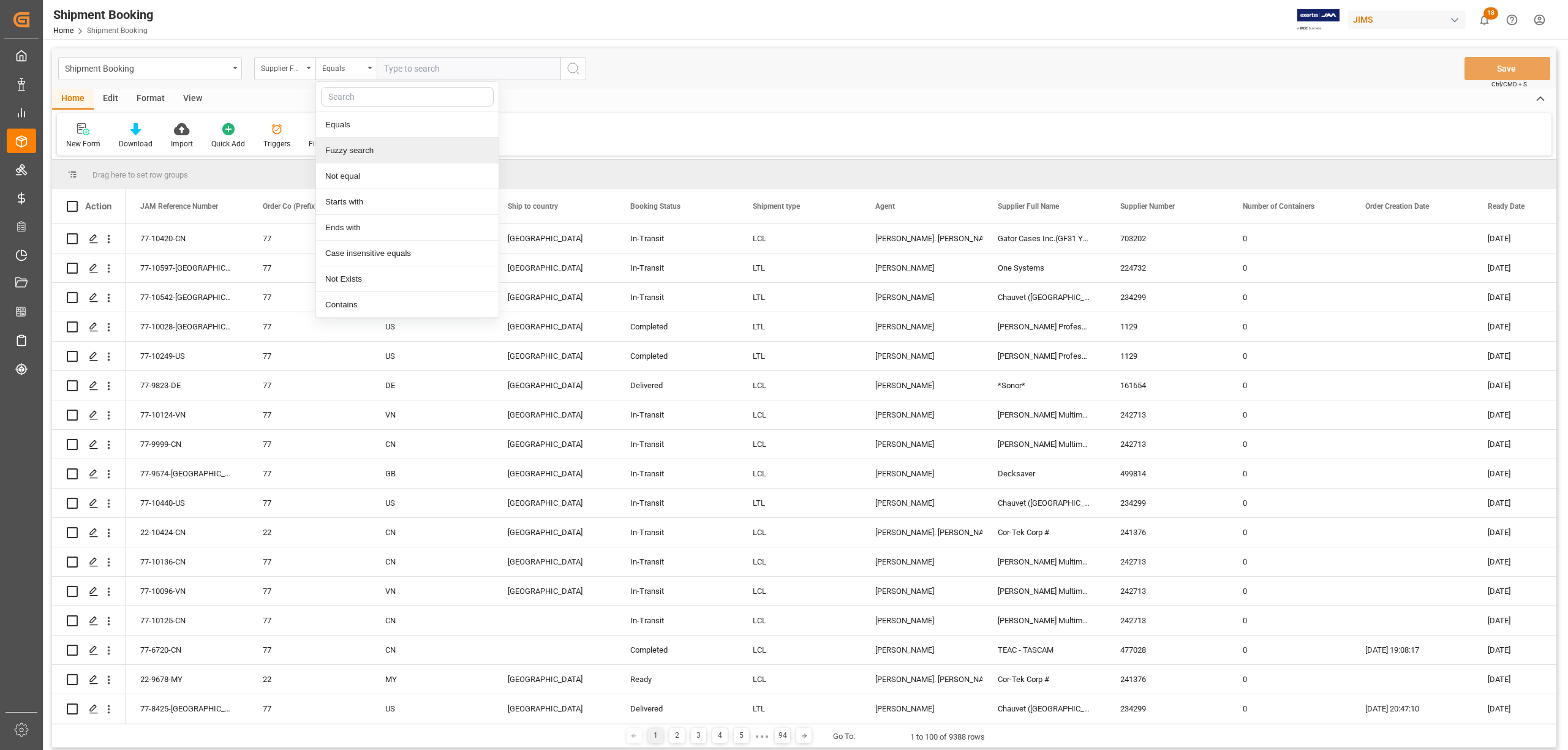
click at [356, 152] on div "Fuzzy search" at bounding box center [407, 151] width 182 height 26
type input "alpine"
click at [561, 65] on button "search button" at bounding box center [573, 69] width 26 height 23
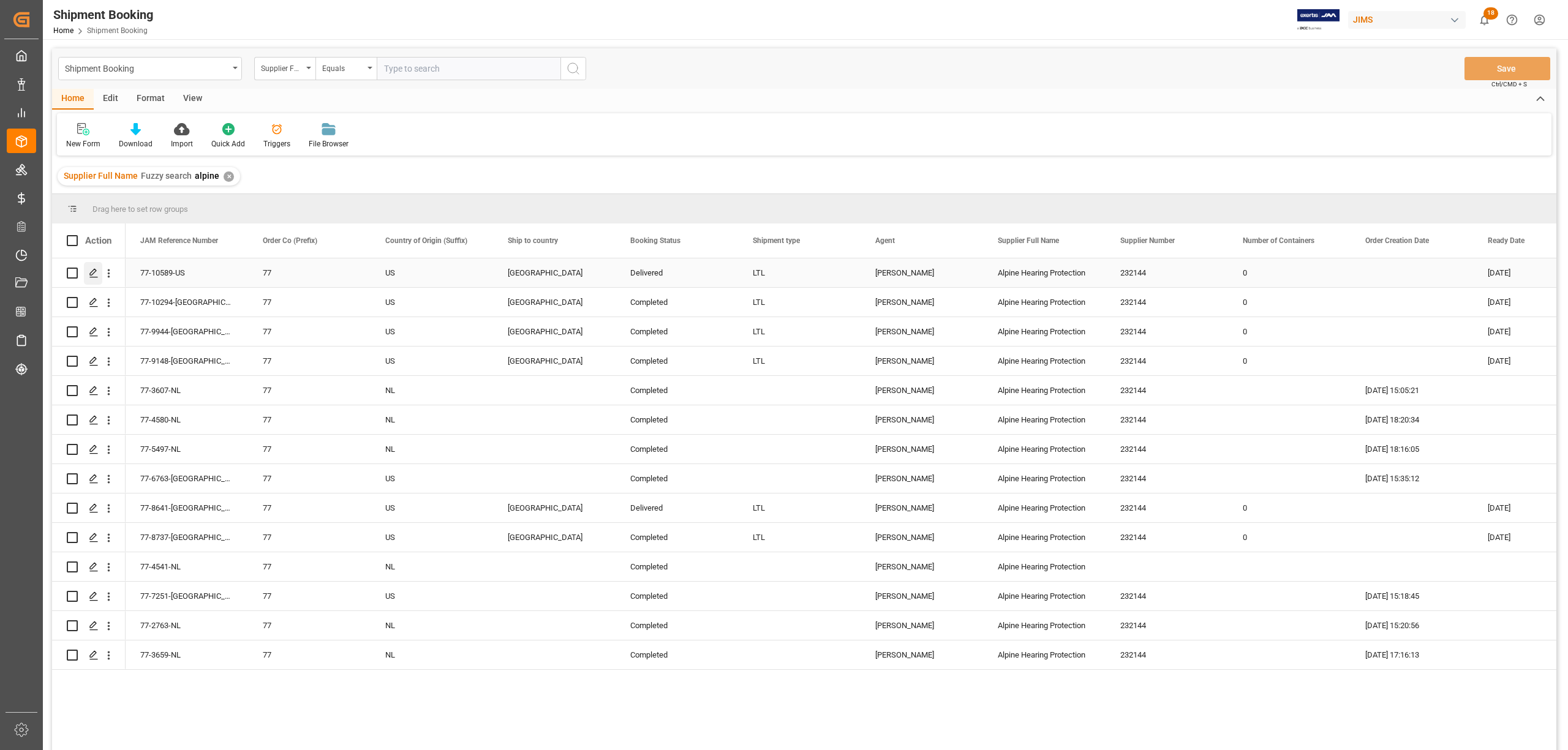
click at [94, 273] on polygon "Press SPACE to select this row." at bounding box center [93, 272] width 6 height 6
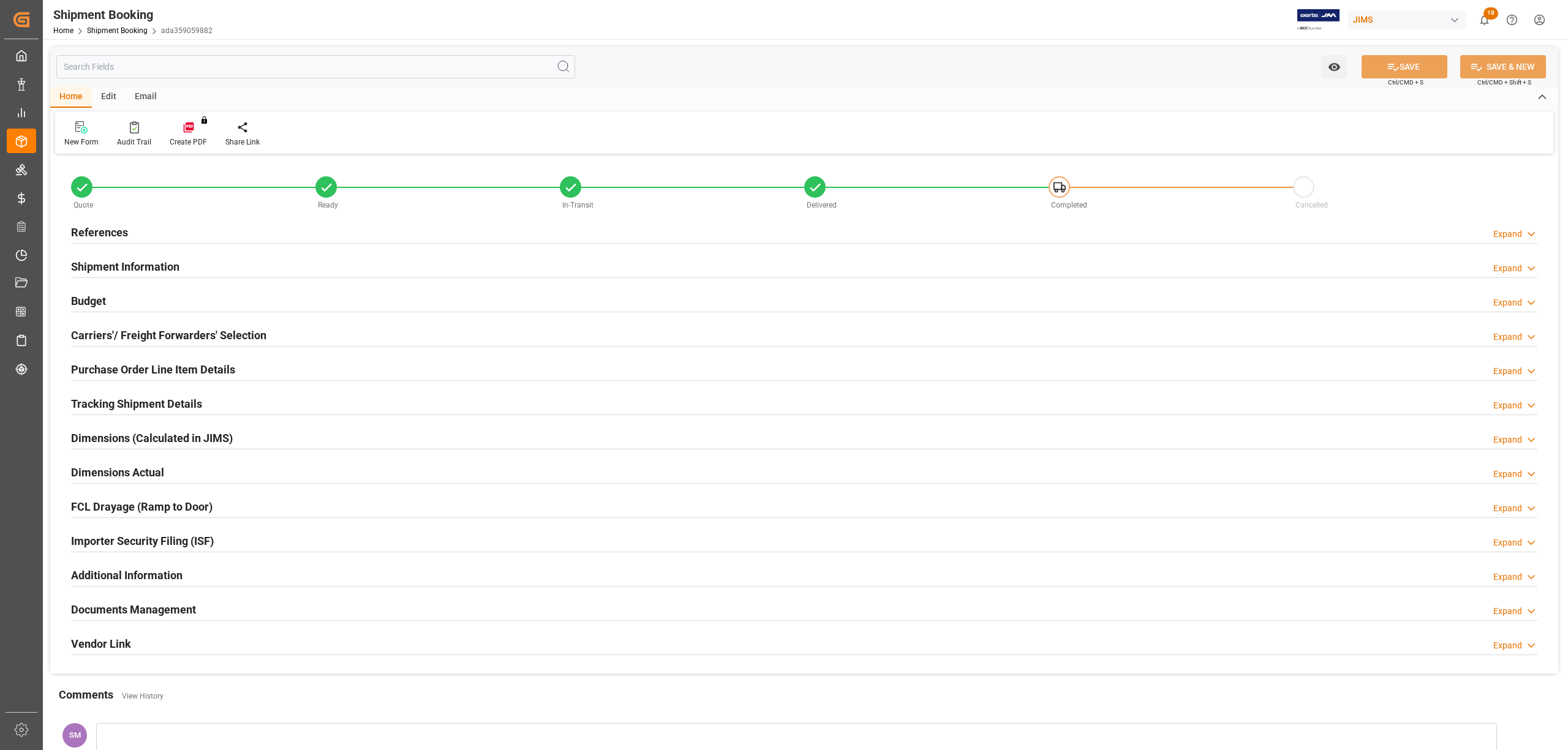
type input "0"
type input "08-06-2025"
click at [109, 230] on h2 "References" at bounding box center [100, 232] width 57 height 16
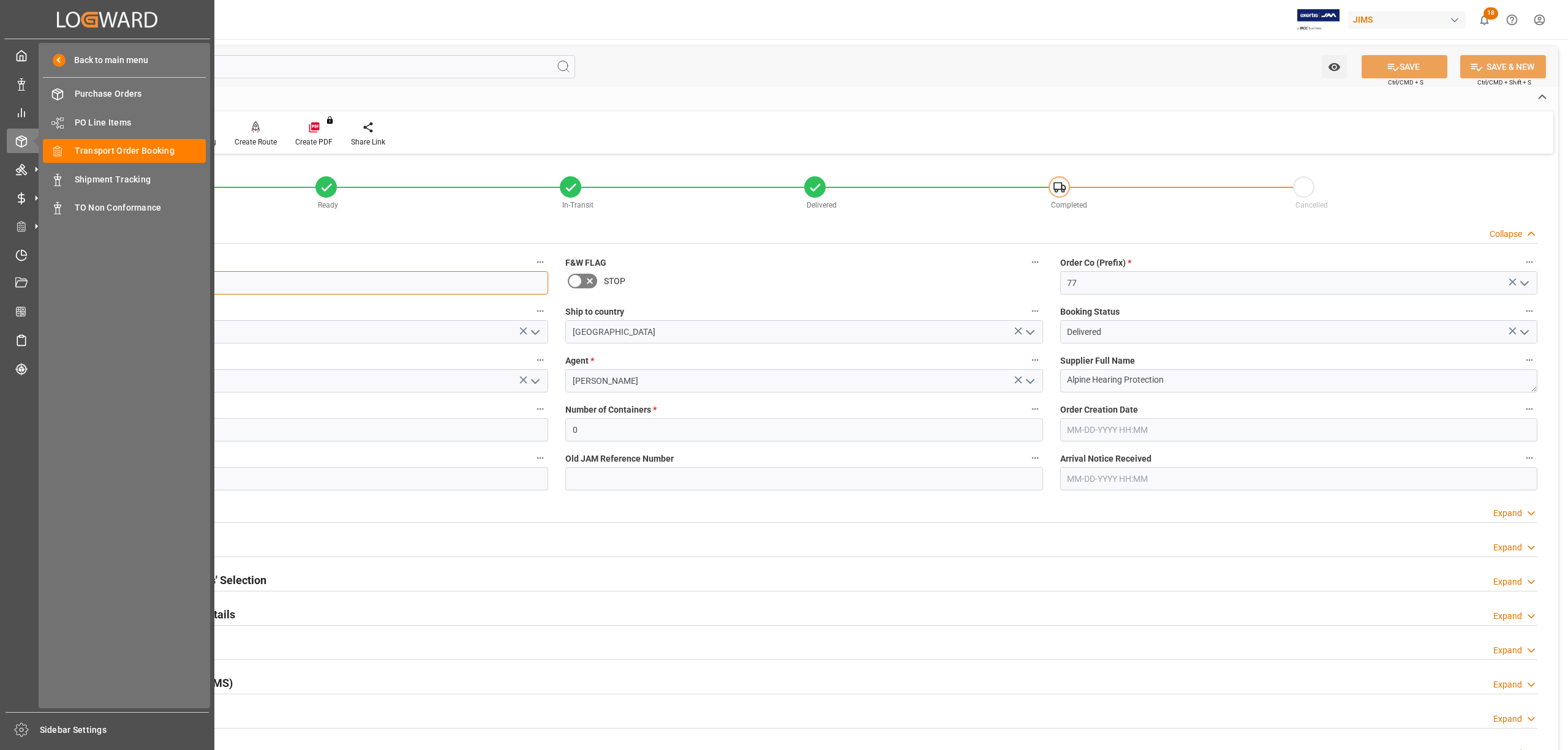
click at [23, 265] on div "Created by potrace 1.15, written by Peter Selinger 2001-2017 Created by potrace…" at bounding box center [784, 375] width 1568 height 750
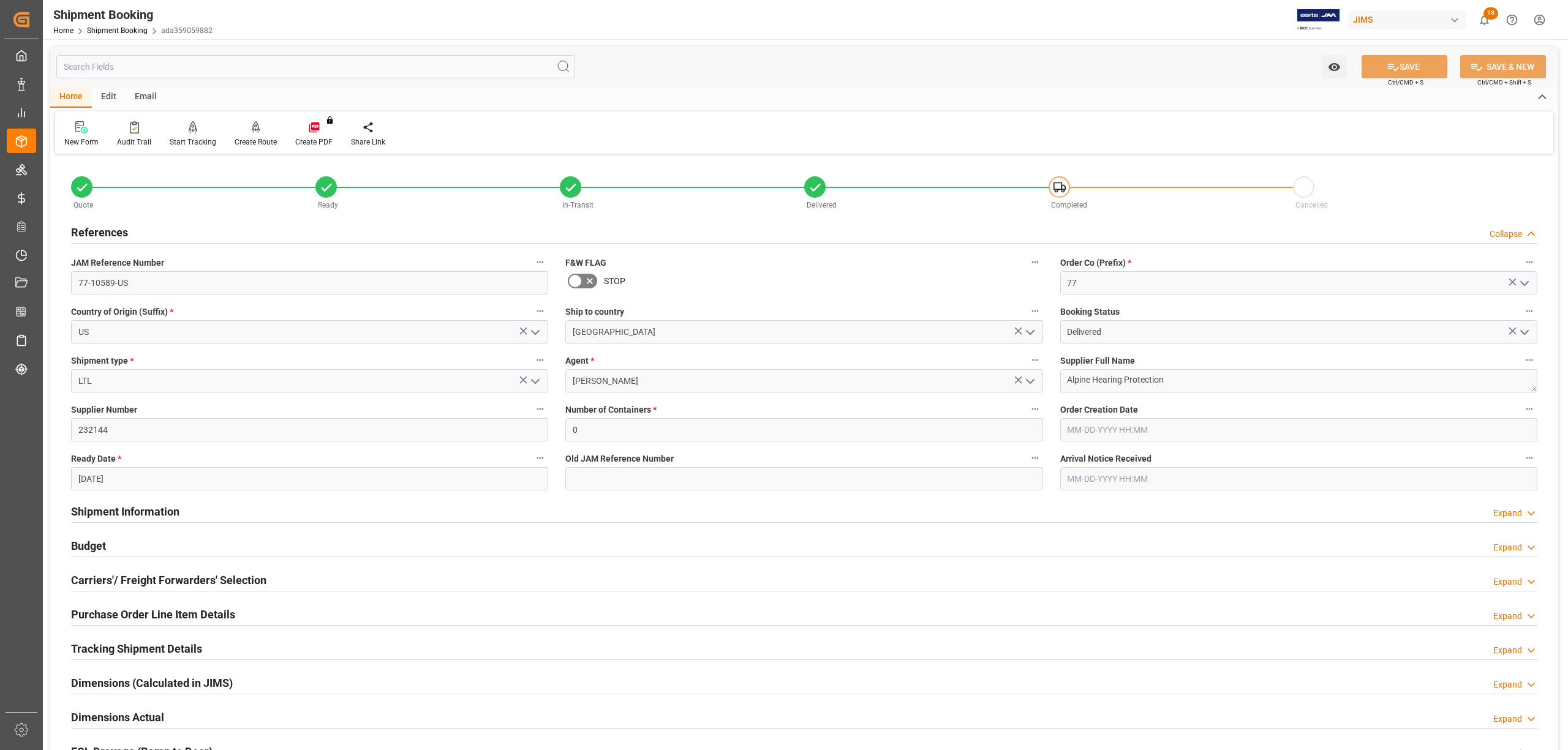
click at [453, 415] on label "Supplier Number" at bounding box center [309, 410] width 477 height 17
click at [532, 415] on button "Supplier Number" at bounding box center [540, 409] width 16 height 16
click at [144, 608] on div at bounding box center [784, 375] width 1568 height 750
click at [144, 616] on h2 "Purchase Order Line Item Details" at bounding box center [153, 614] width 164 height 16
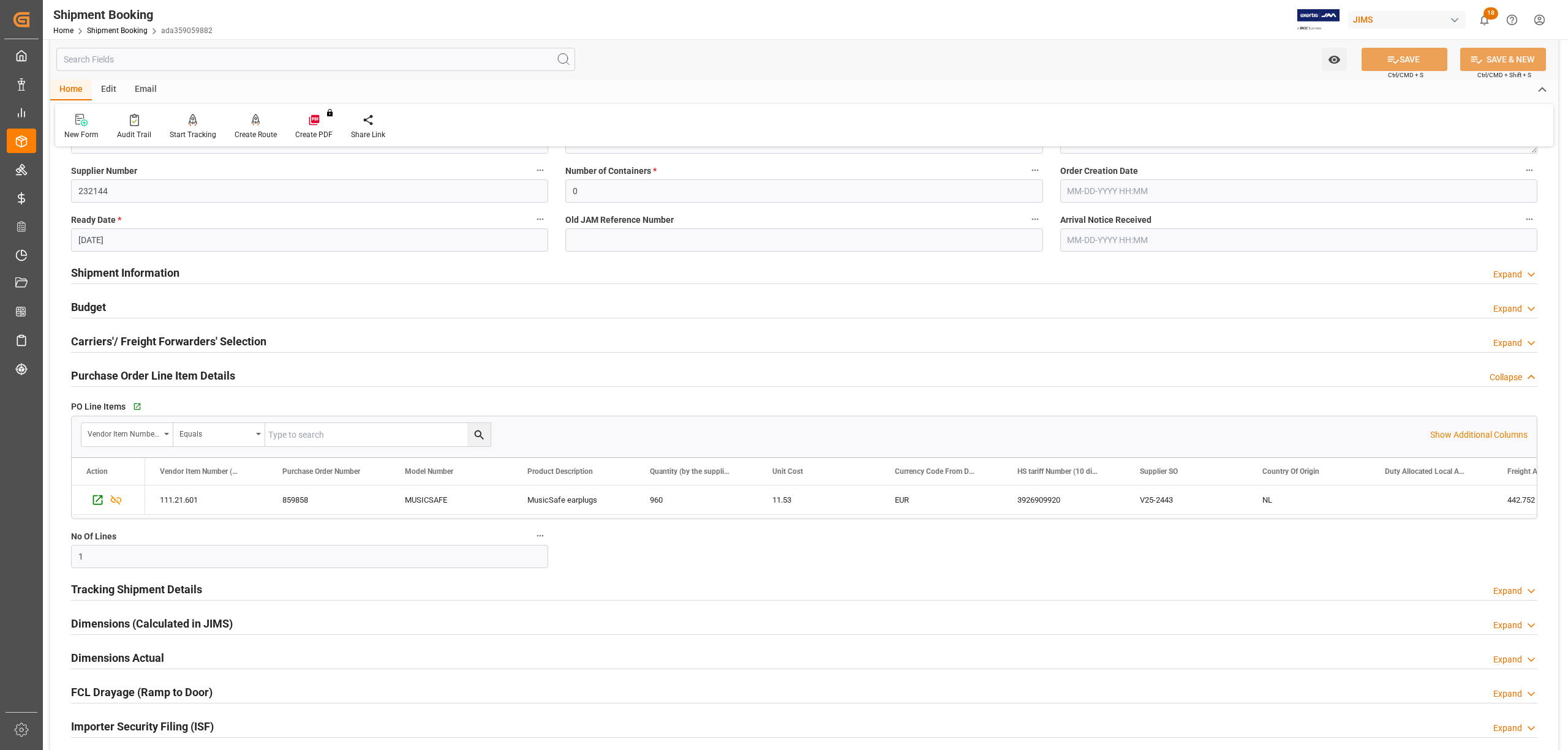
scroll to position [245, 0]
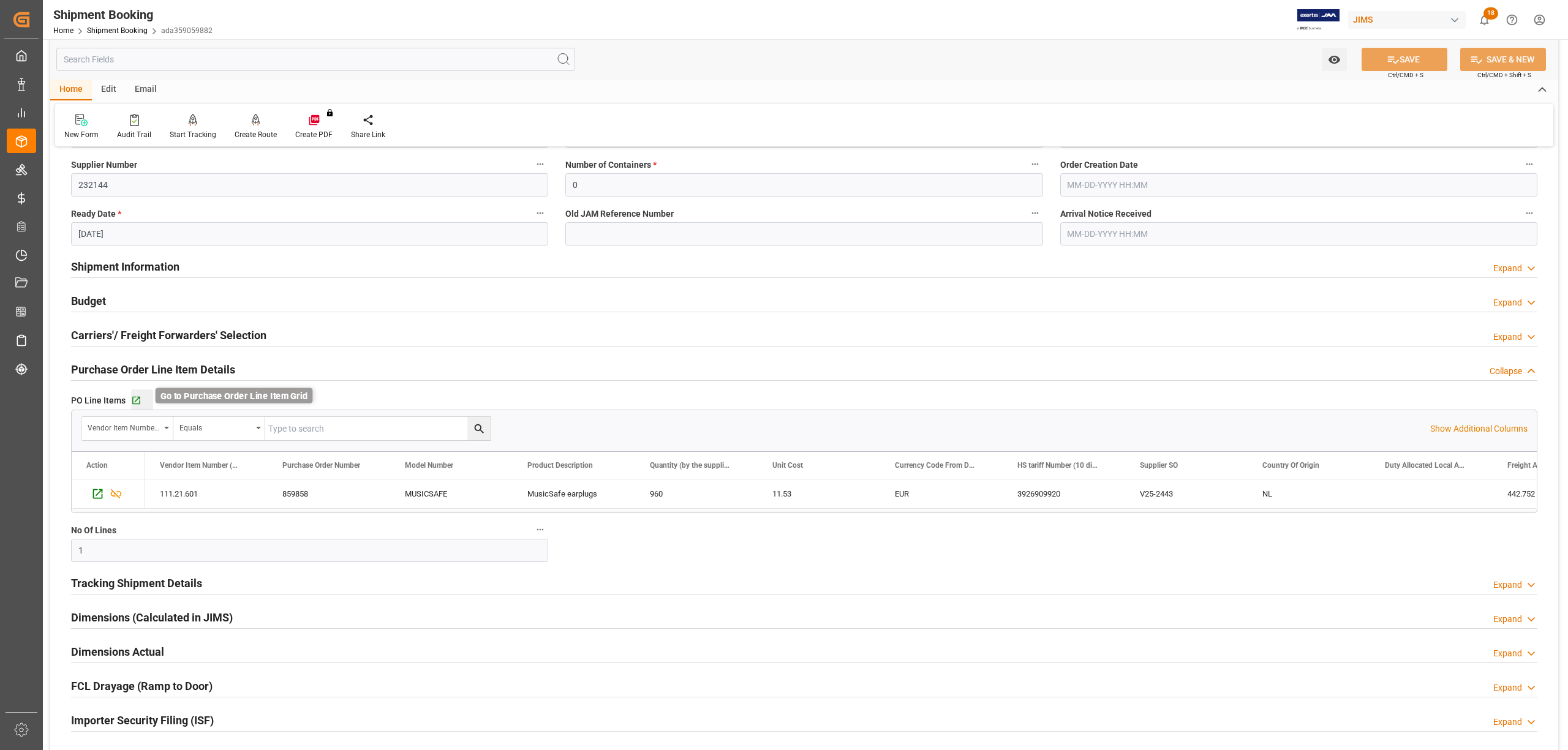
click at [140, 398] on icon "button" at bounding box center [136, 401] width 10 height 10
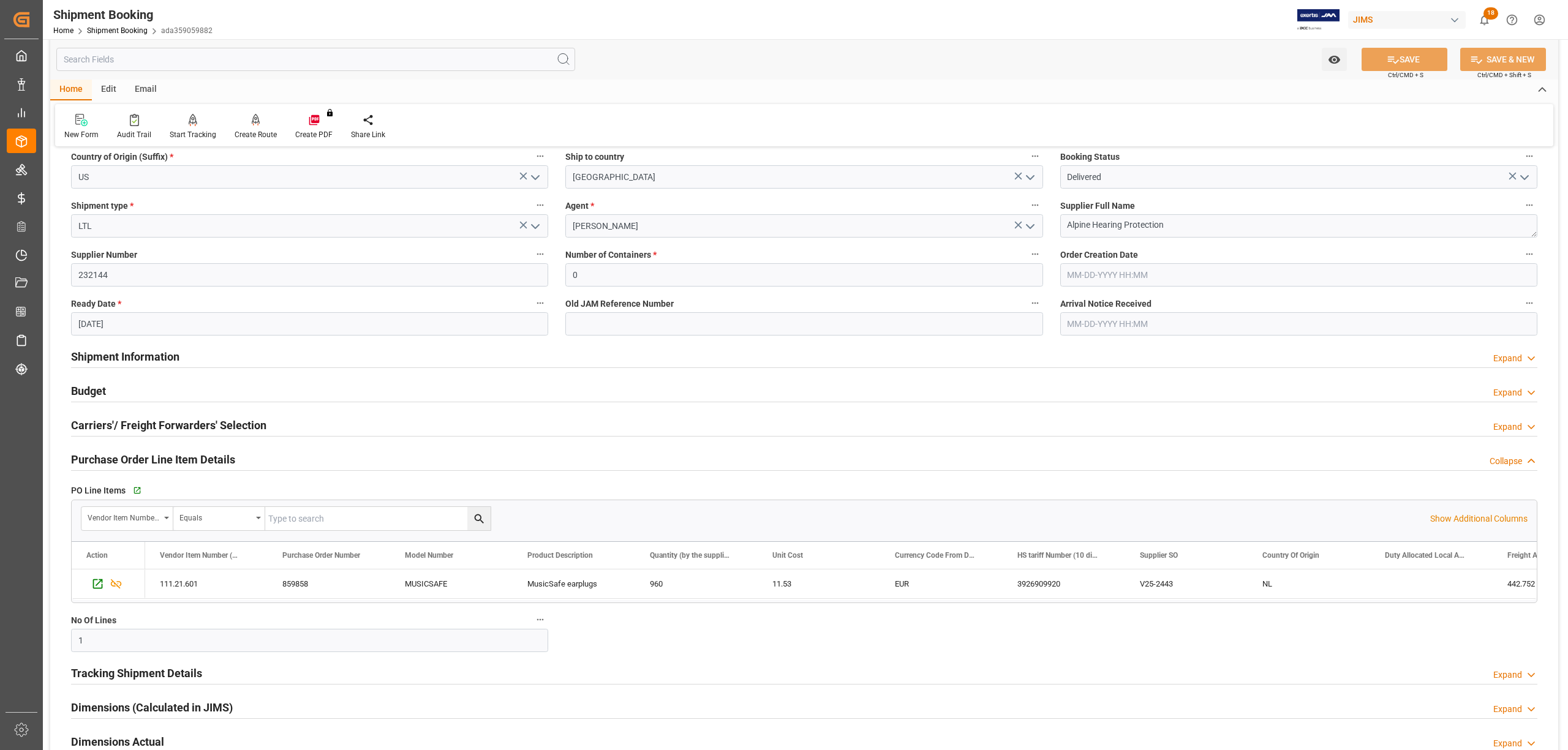
scroll to position [326, 0]
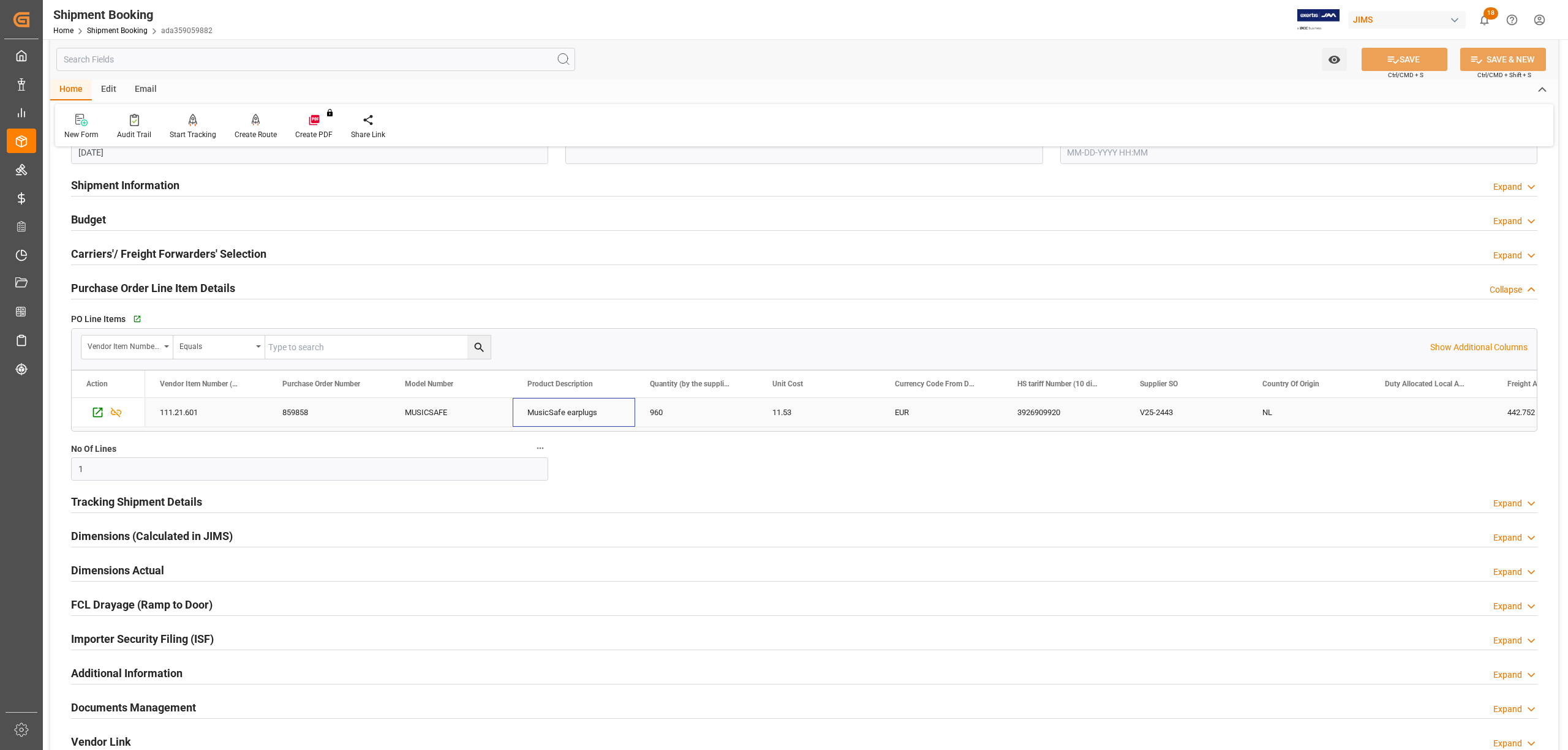
click at [617, 414] on div "MusicSafe earplugs" at bounding box center [573, 411] width 122 height 29
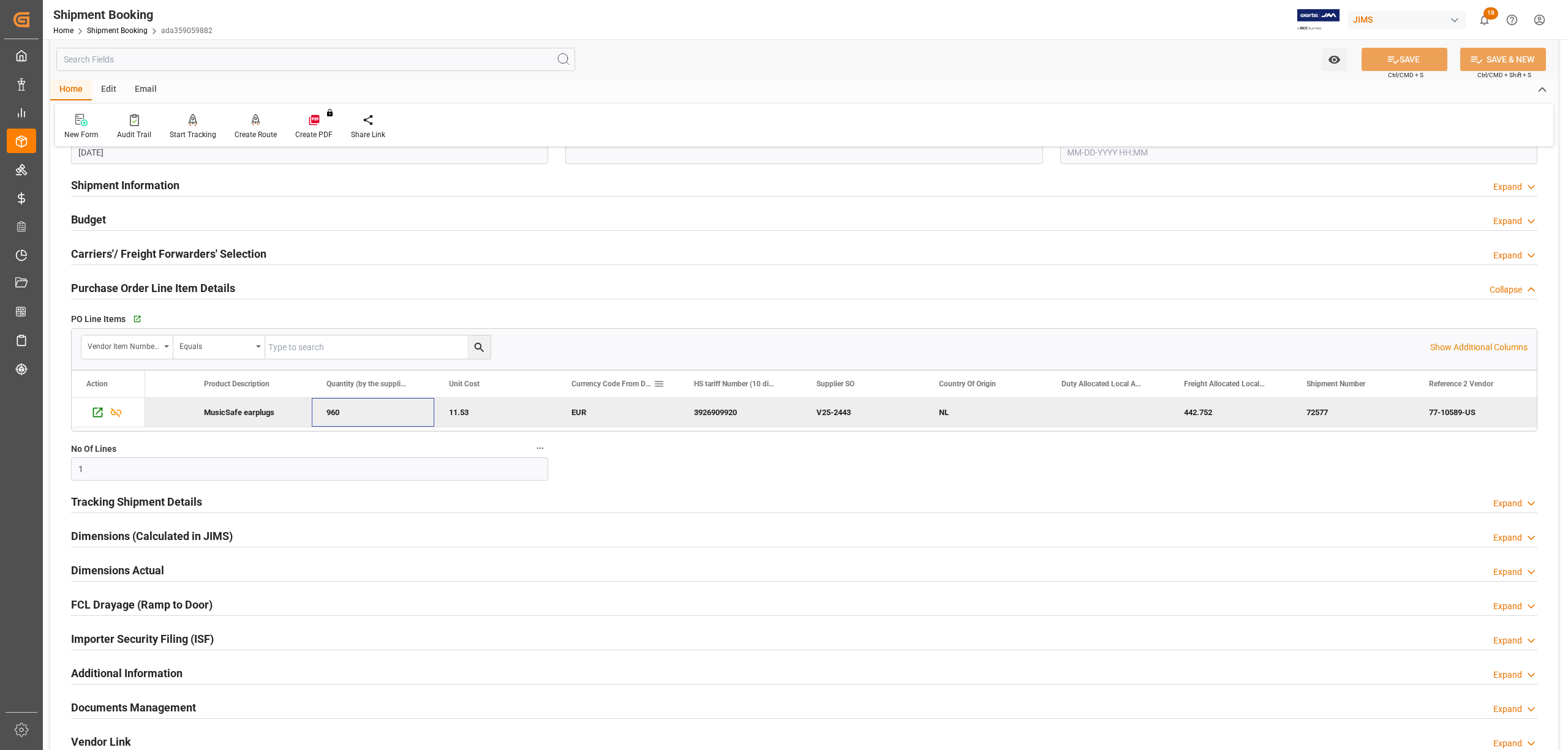
scroll to position [0, 0]
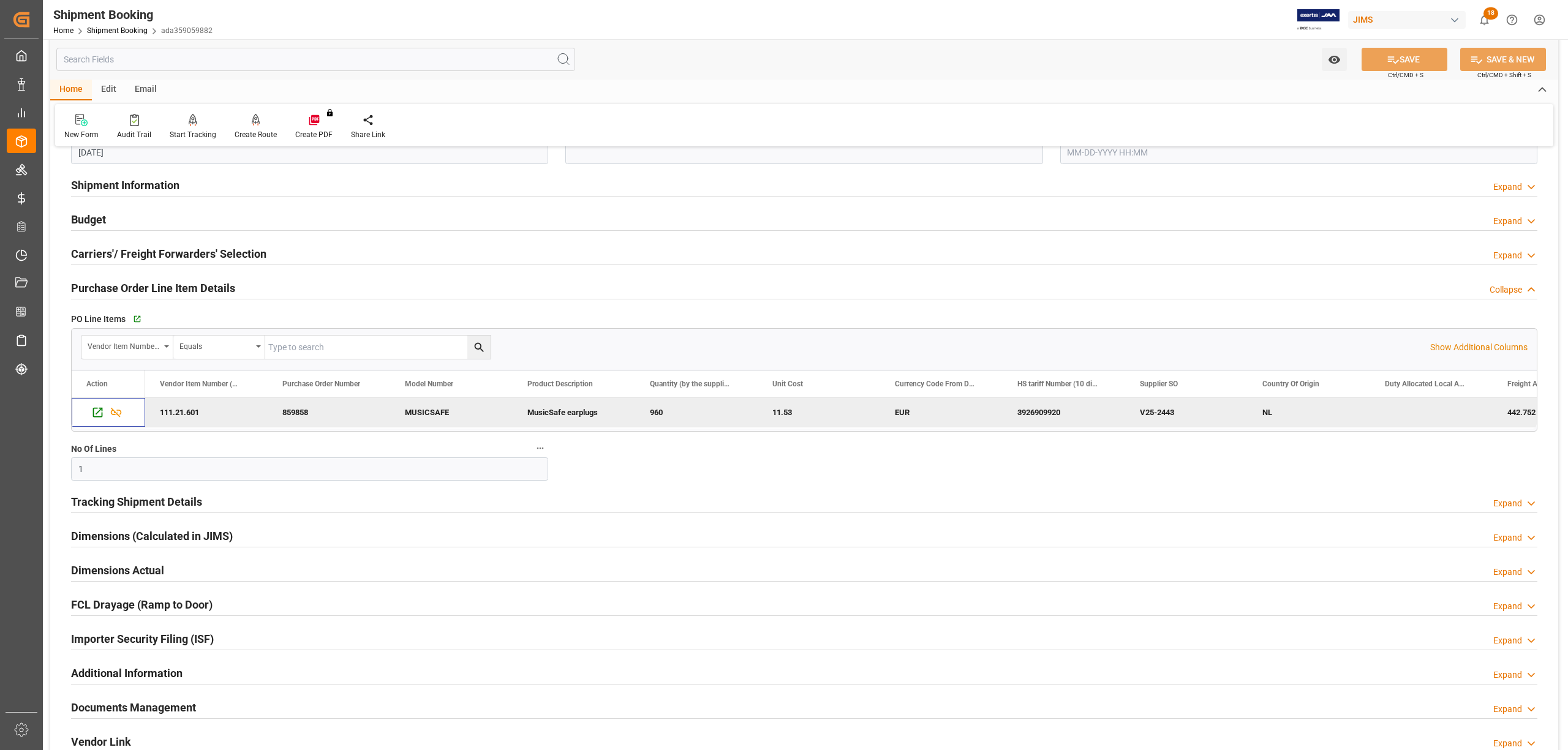
click at [98, 214] on h2 "Budget" at bounding box center [89, 219] width 35 height 16
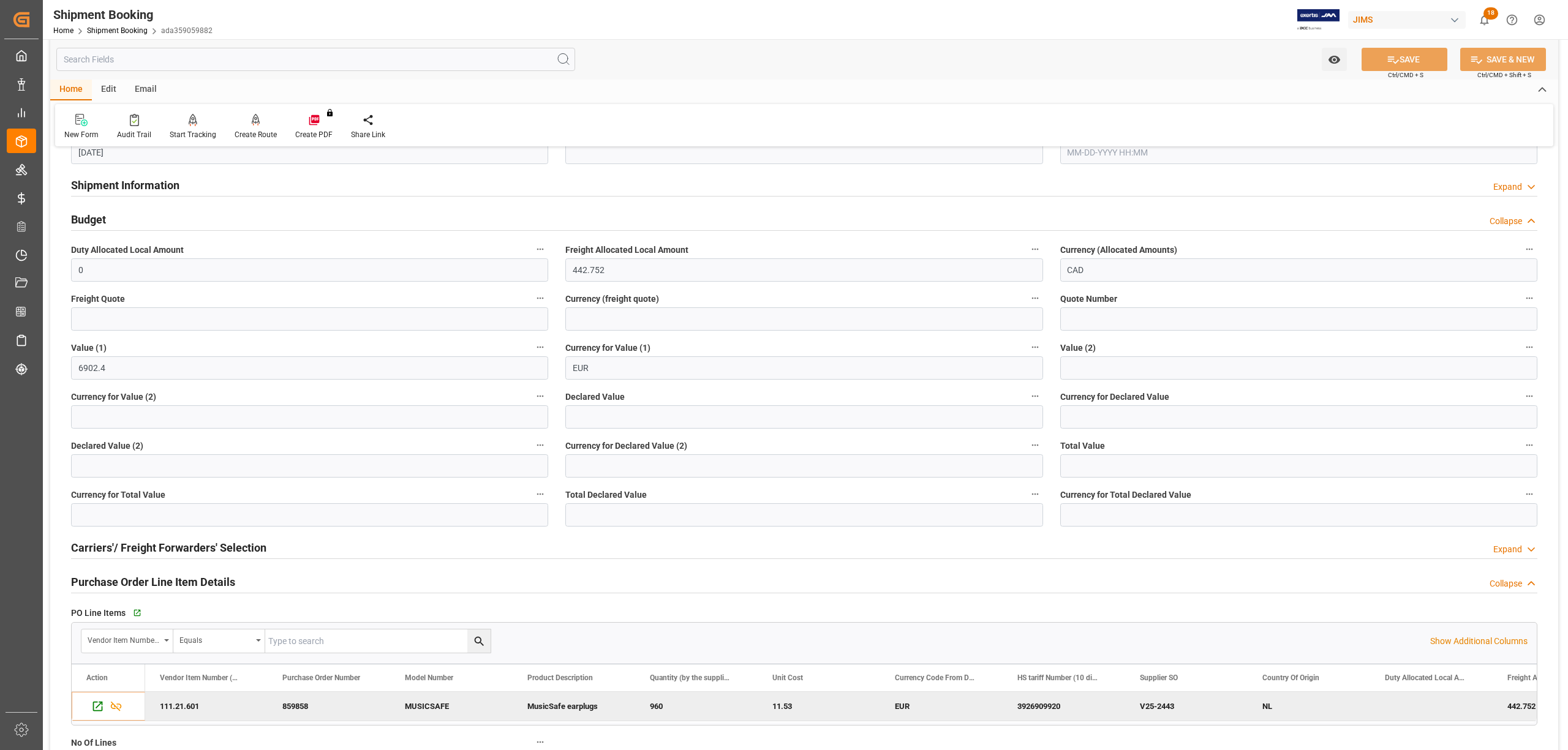
click at [98, 214] on h2 "Budget" at bounding box center [89, 219] width 35 height 16
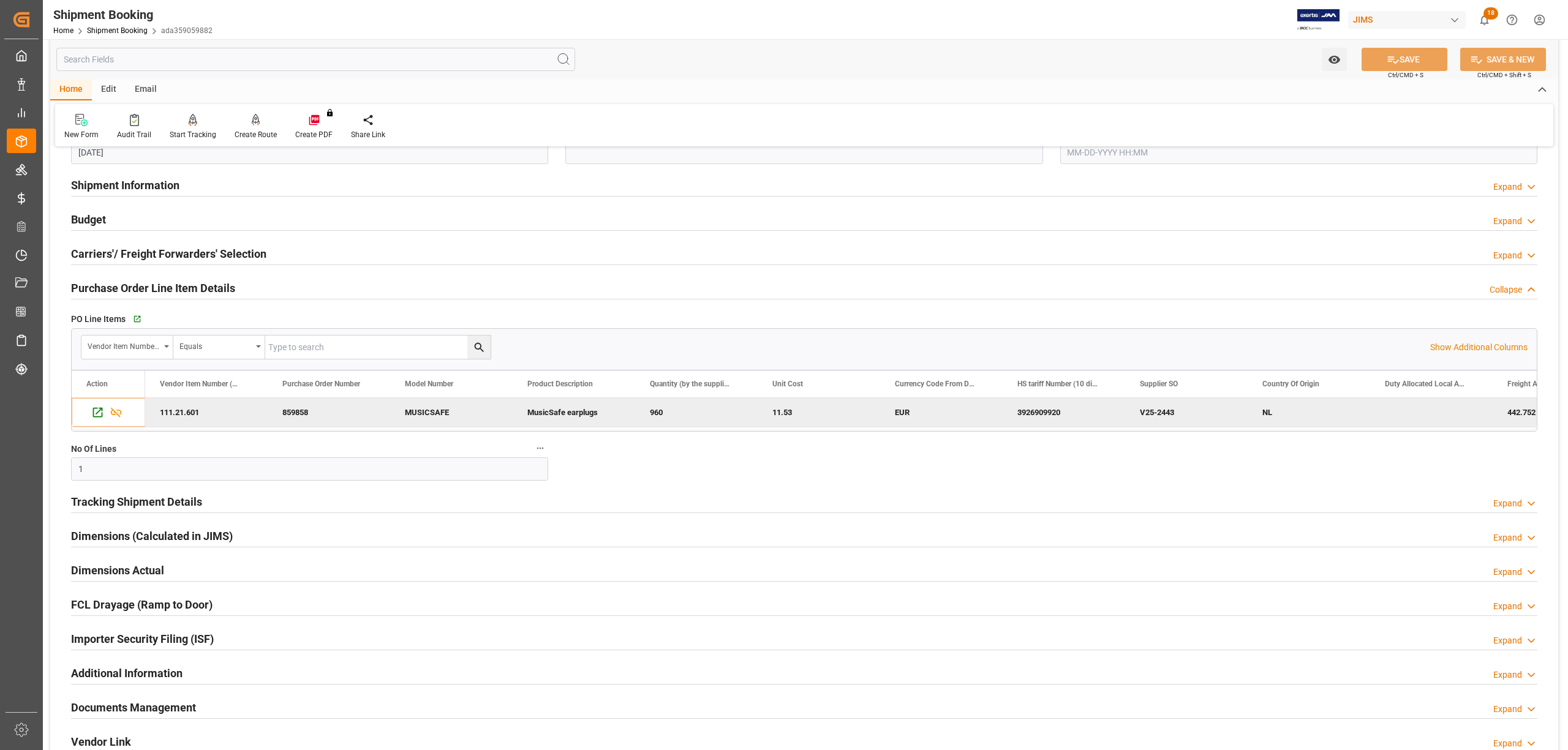
click at [134, 498] on h2 "Tracking Shipment Details" at bounding box center [136, 502] width 131 height 16
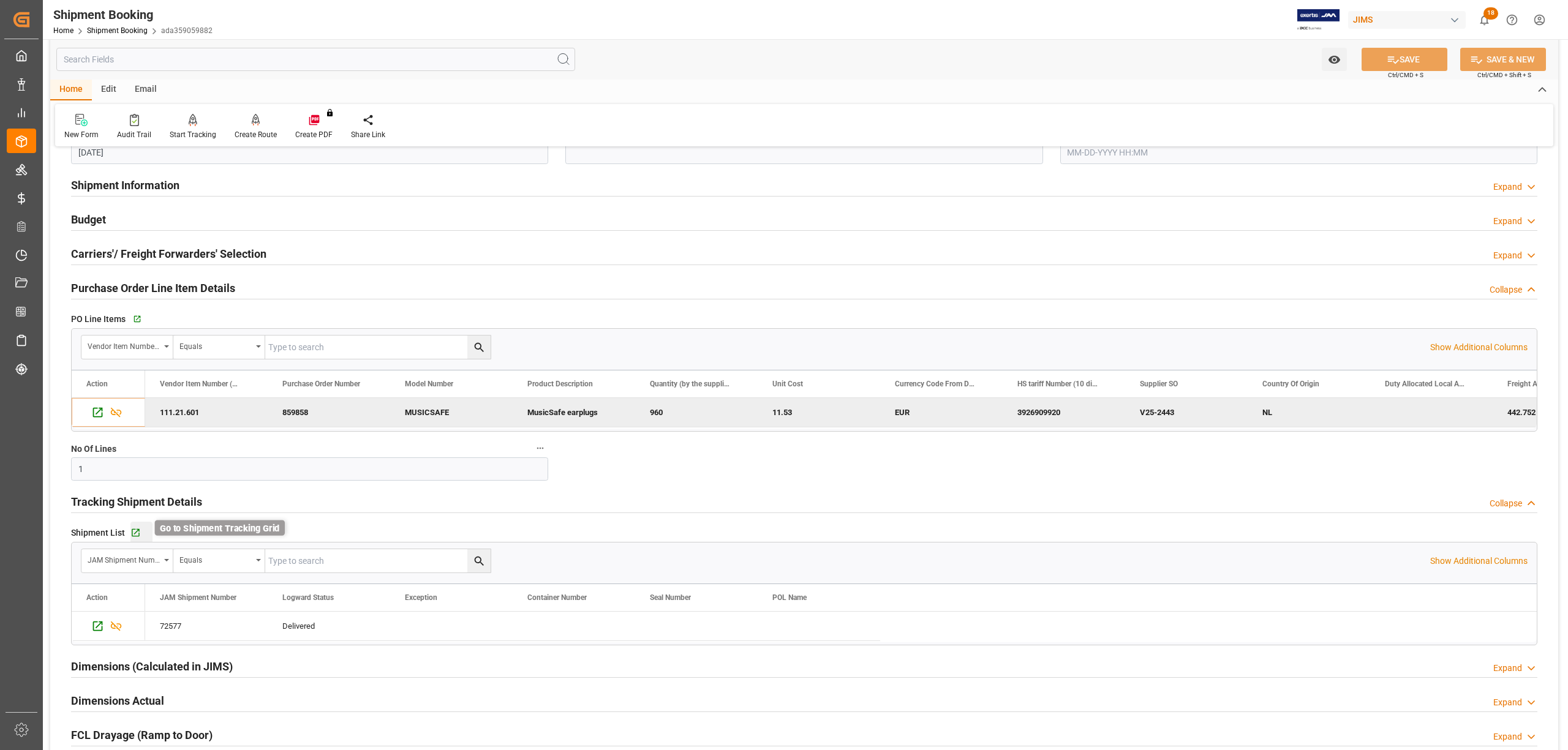
click at [133, 533] on icon "button" at bounding box center [135, 533] width 10 height 10
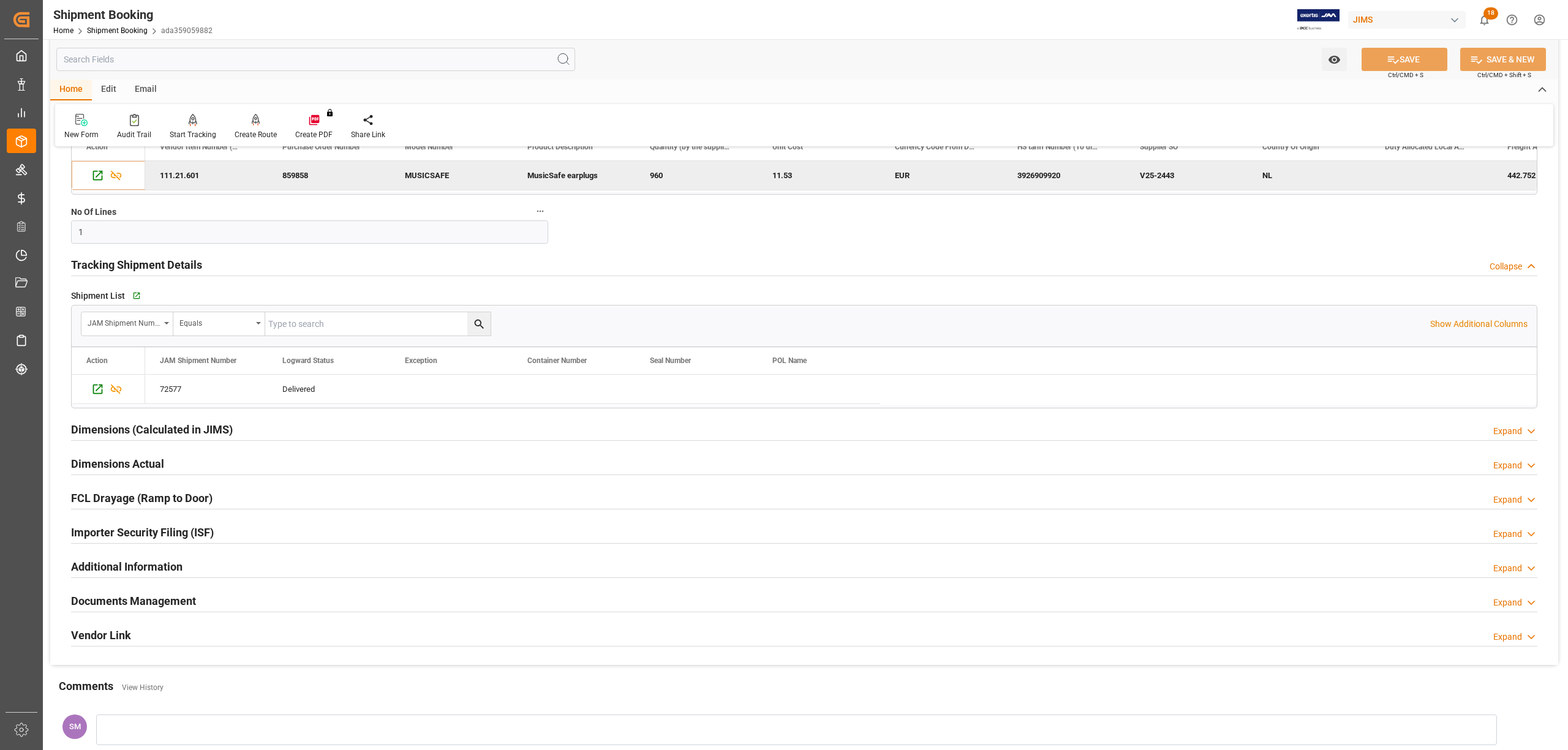
scroll to position [571, 0]
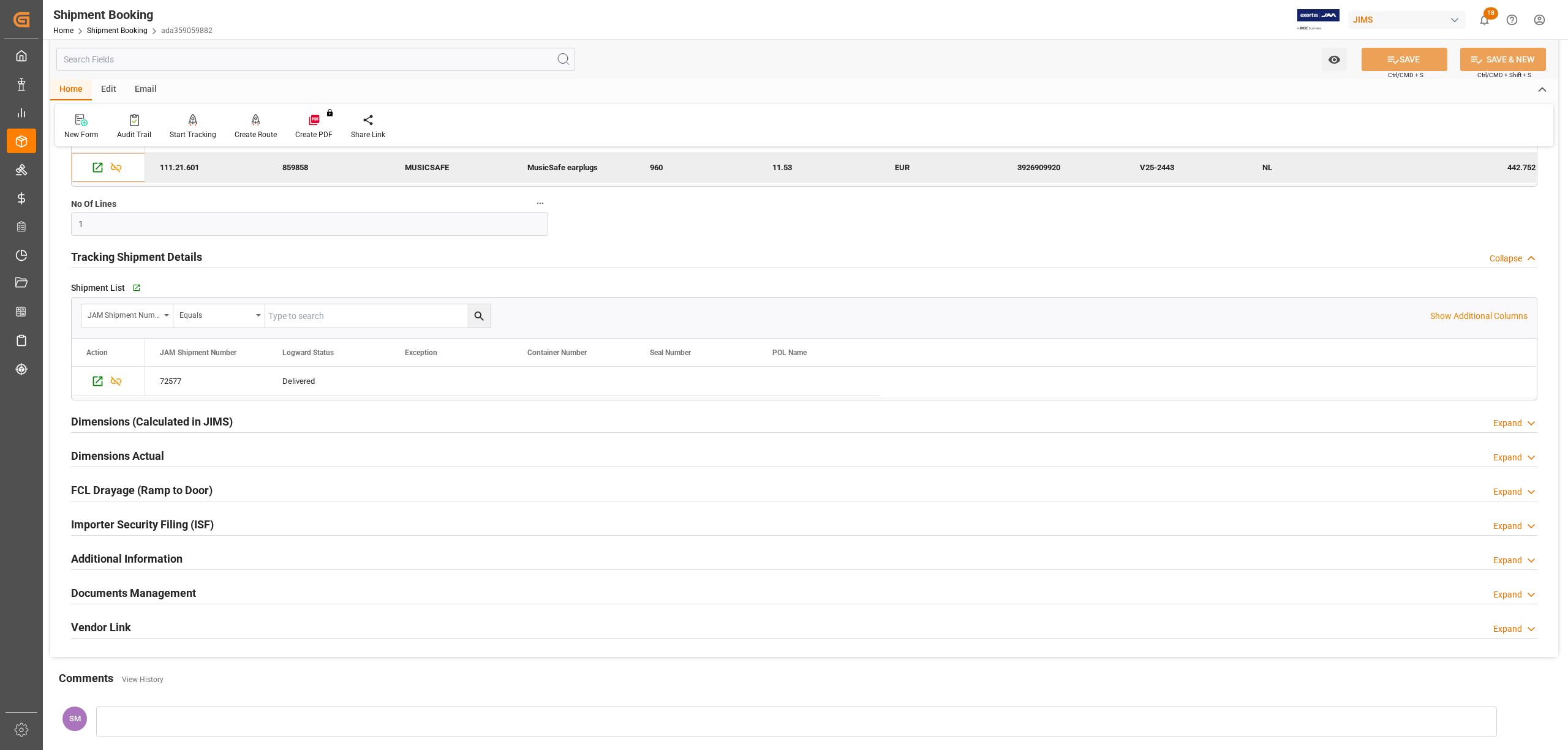
click at [113, 595] on h2 "Documents Management" at bounding box center [134, 593] width 125 height 16
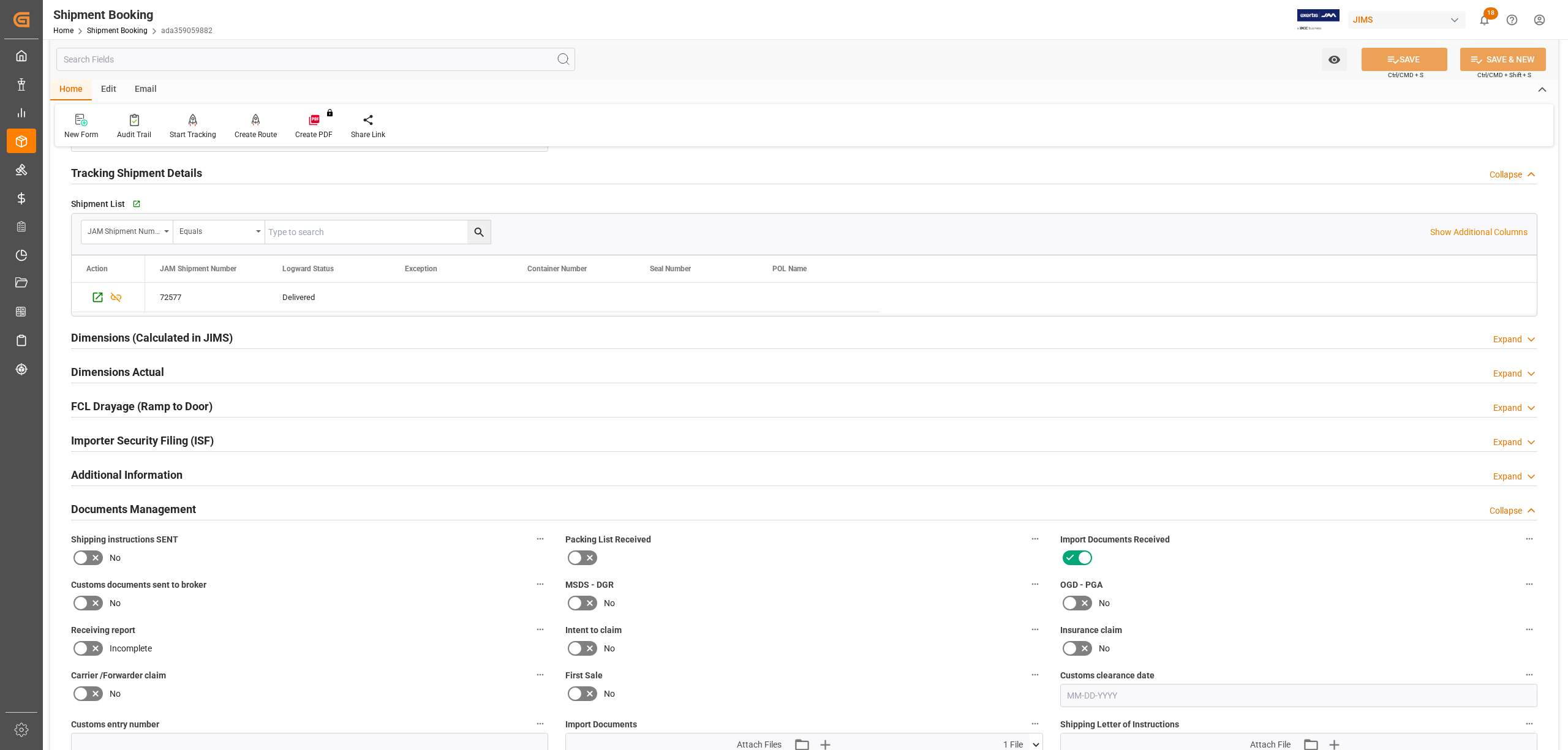
scroll to position [898, 0]
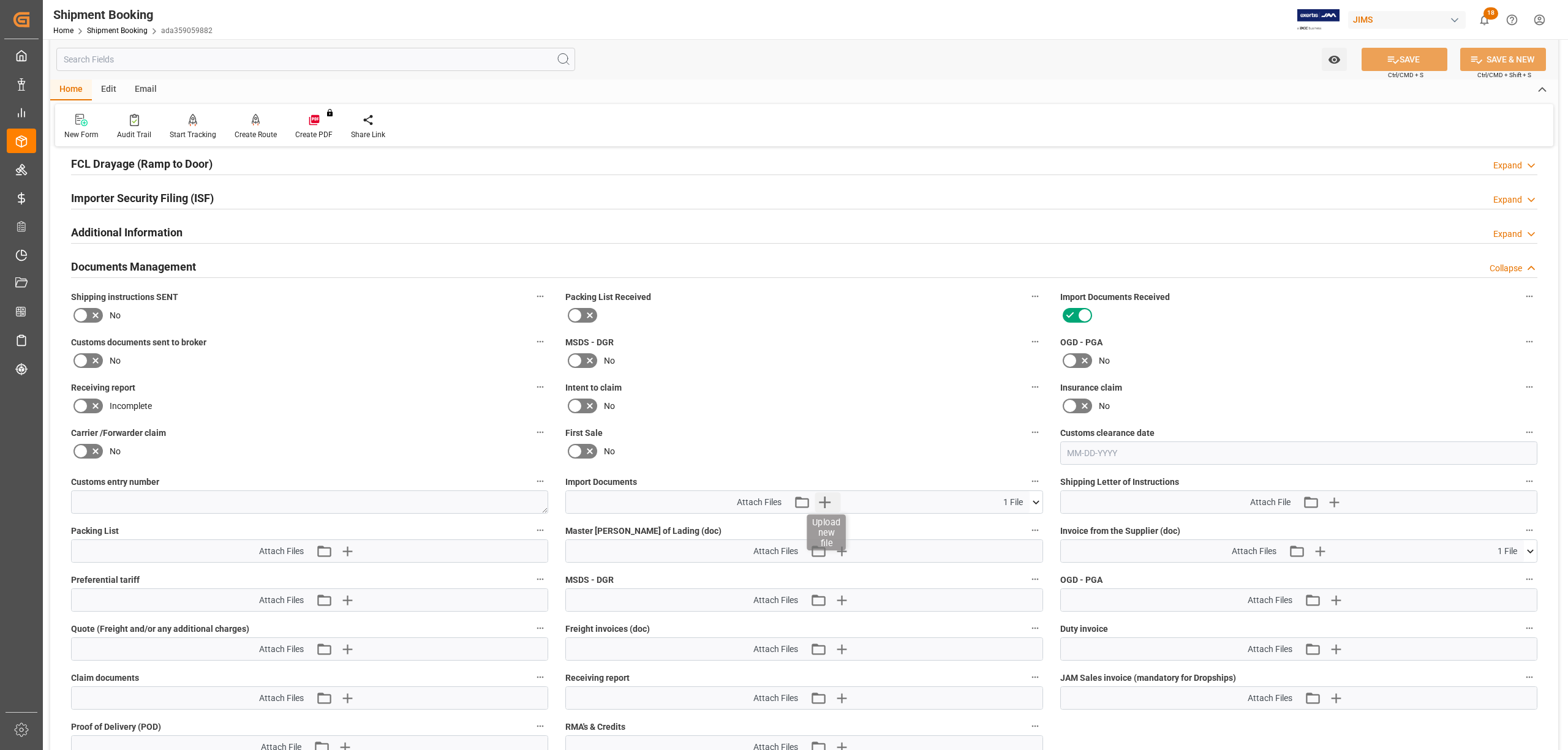
click at [832, 497] on icon "button" at bounding box center [825, 502] width 20 height 20
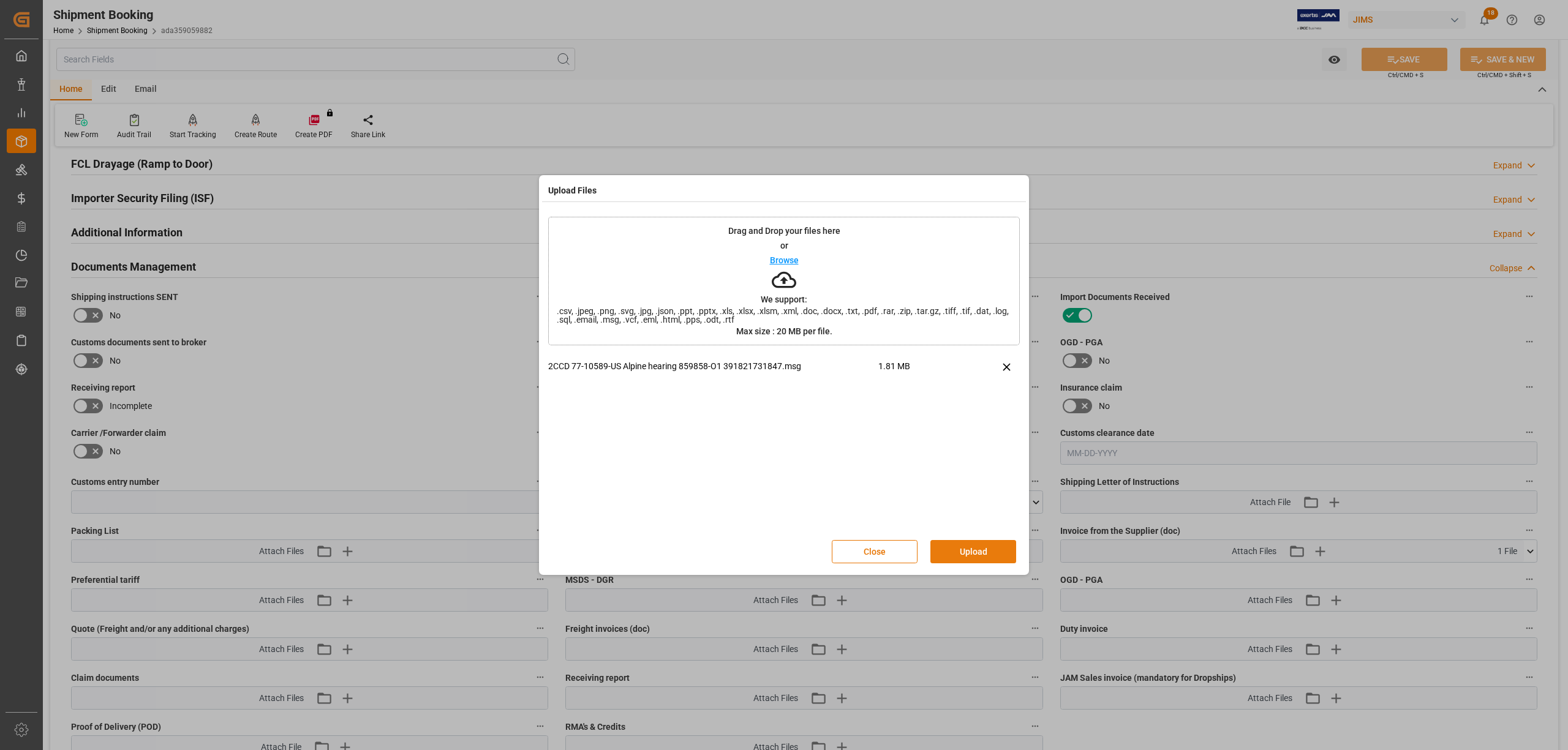
click at [959, 548] on button "Upload" at bounding box center [972, 551] width 86 height 23
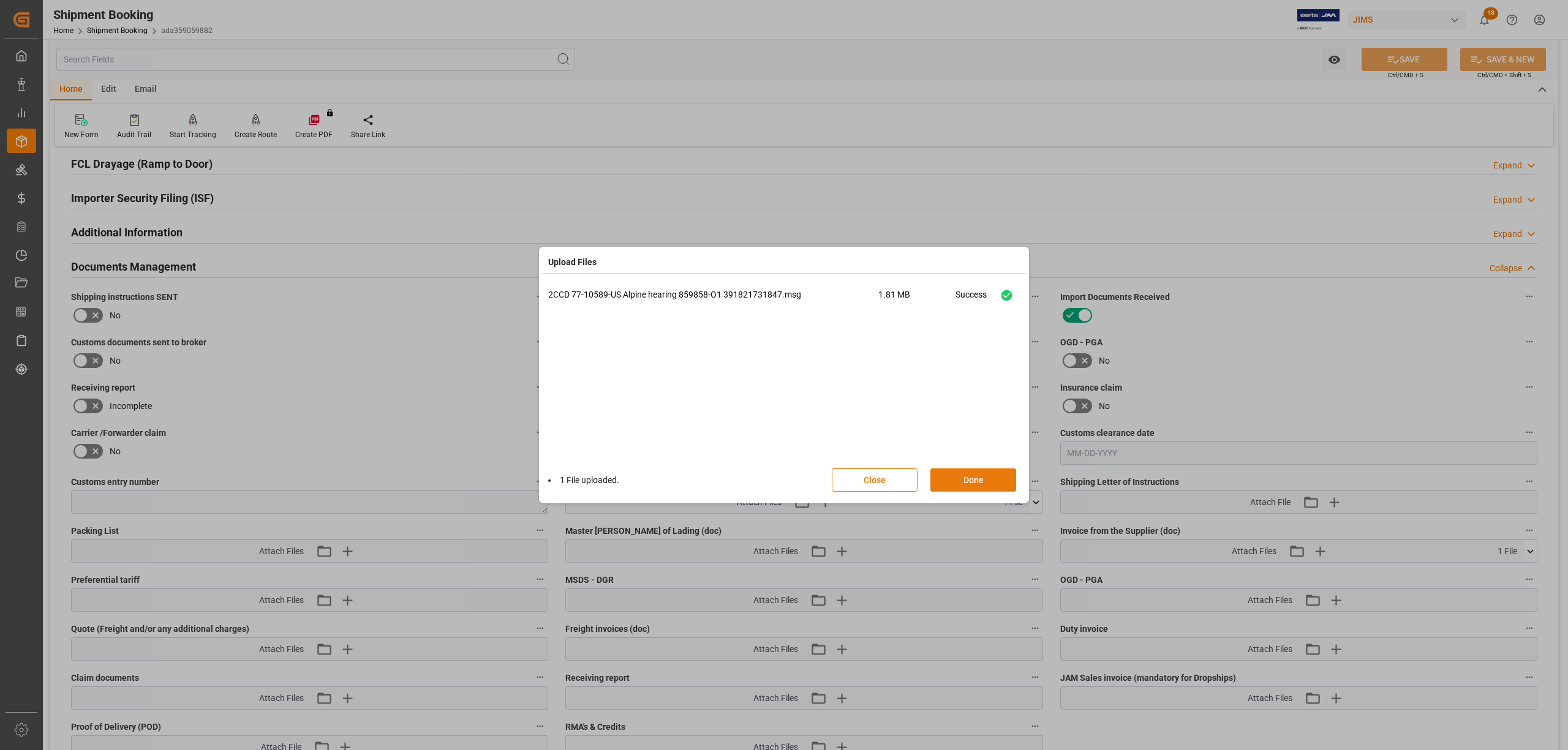
click at [966, 476] on button "Done" at bounding box center [972, 480] width 86 height 23
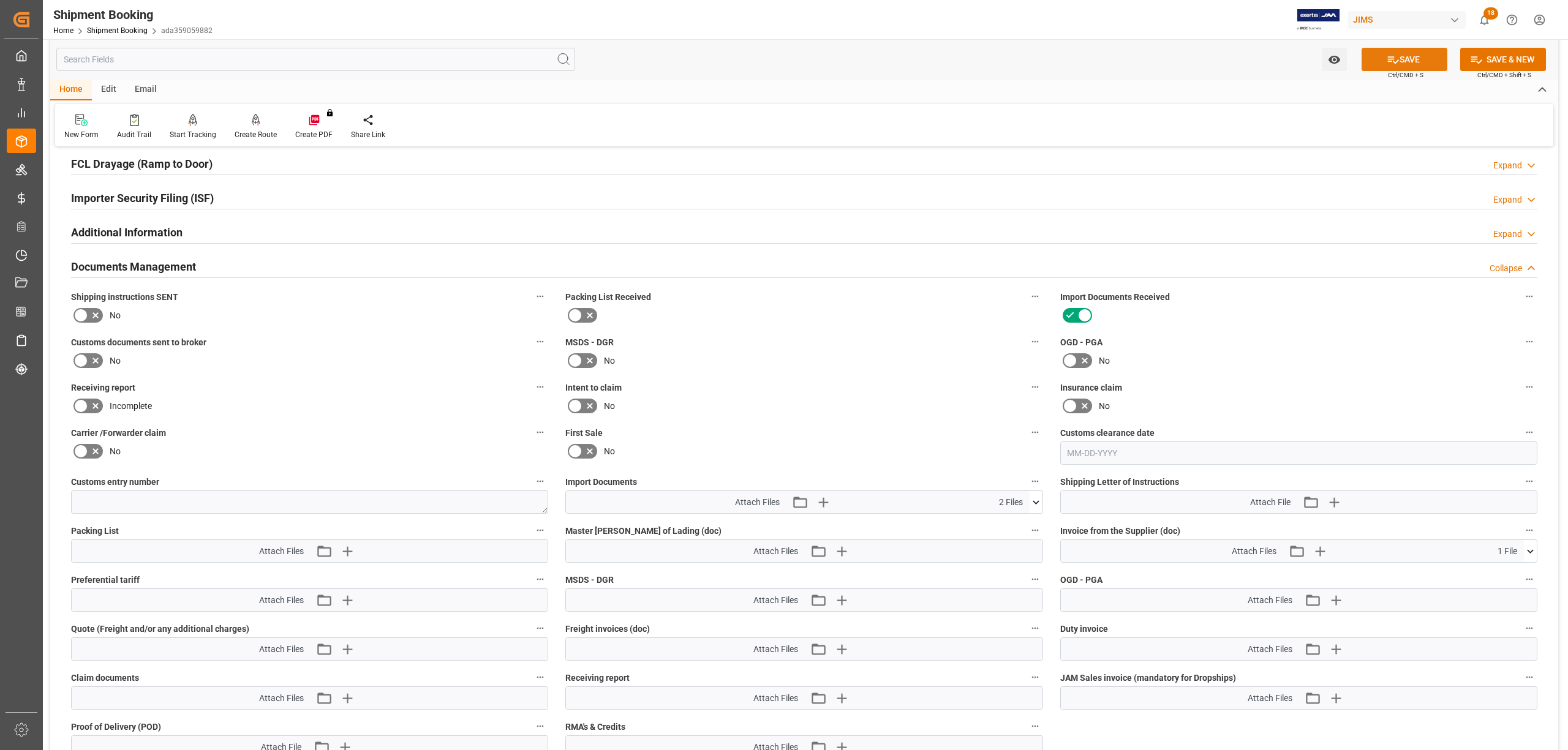
click at [1407, 55] on button "SAVE" at bounding box center [1404, 59] width 86 height 23
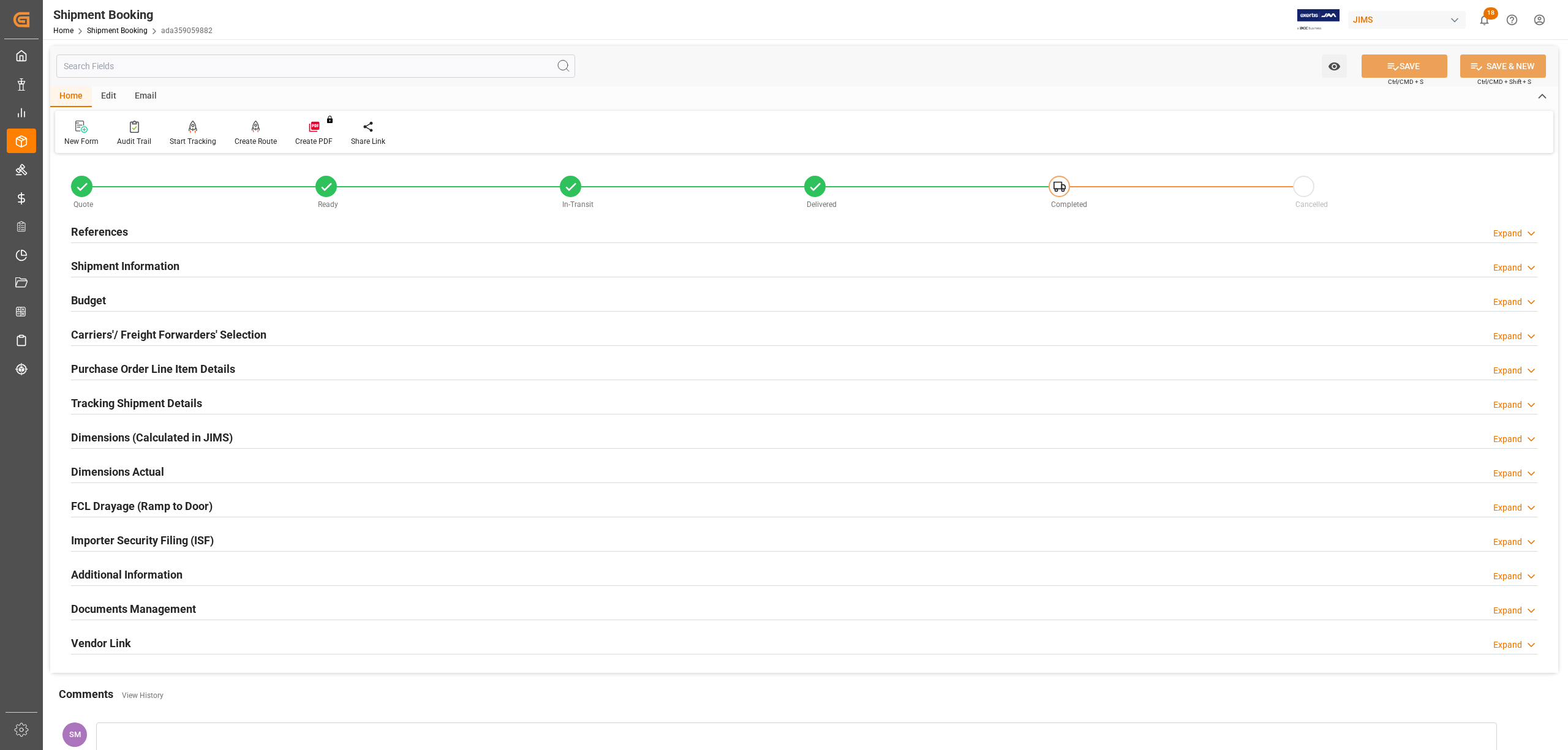
scroll to position [0, 0]
click at [138, 333] on h2 "Carriers'/ Freight Forwarders' Selection" at bounding box center [168, 335] width 195 height 16
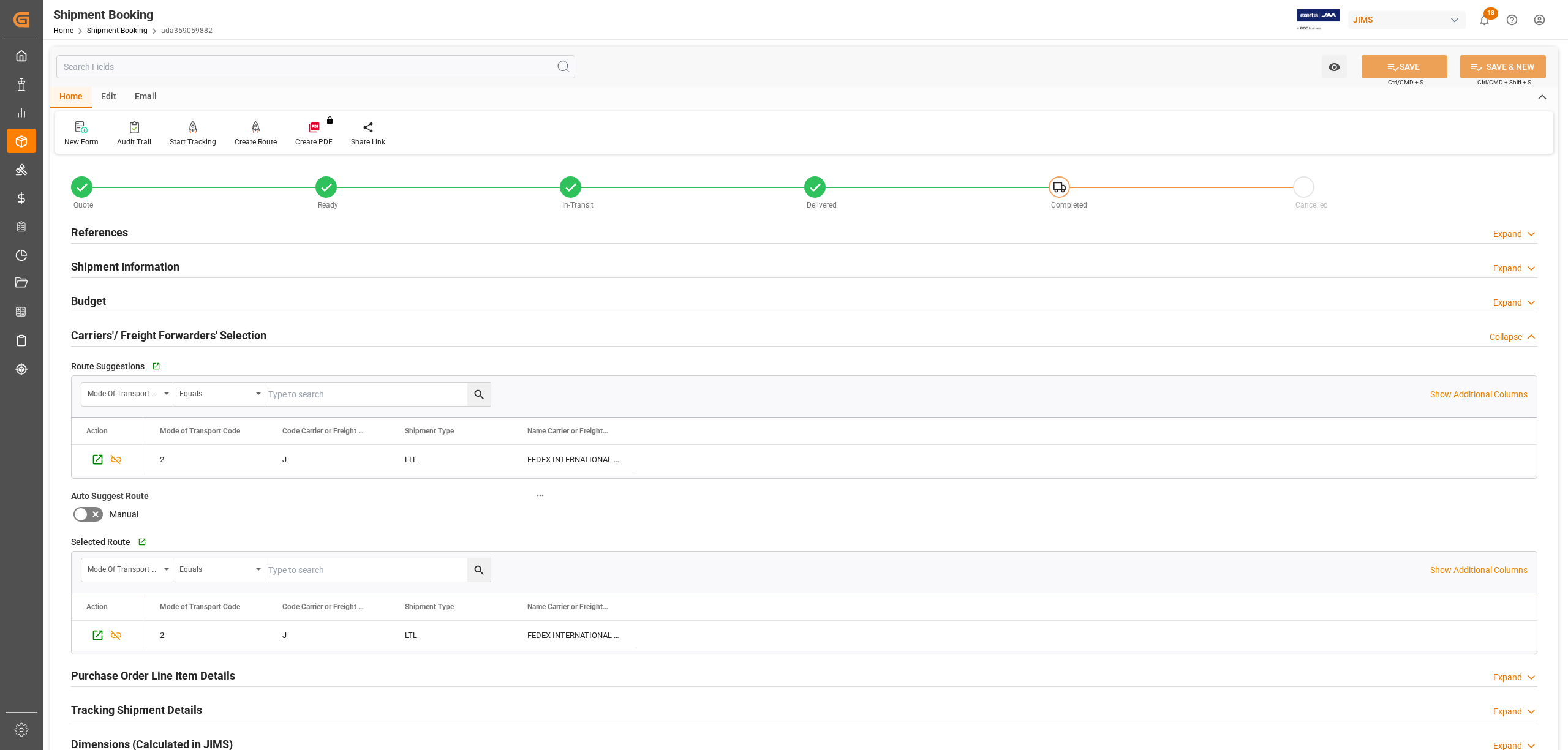
click at [138, 333] on h2 "Carriers'/ Freight Forwarders' Selection" at bounding box center [168, 335] width 195 height 16
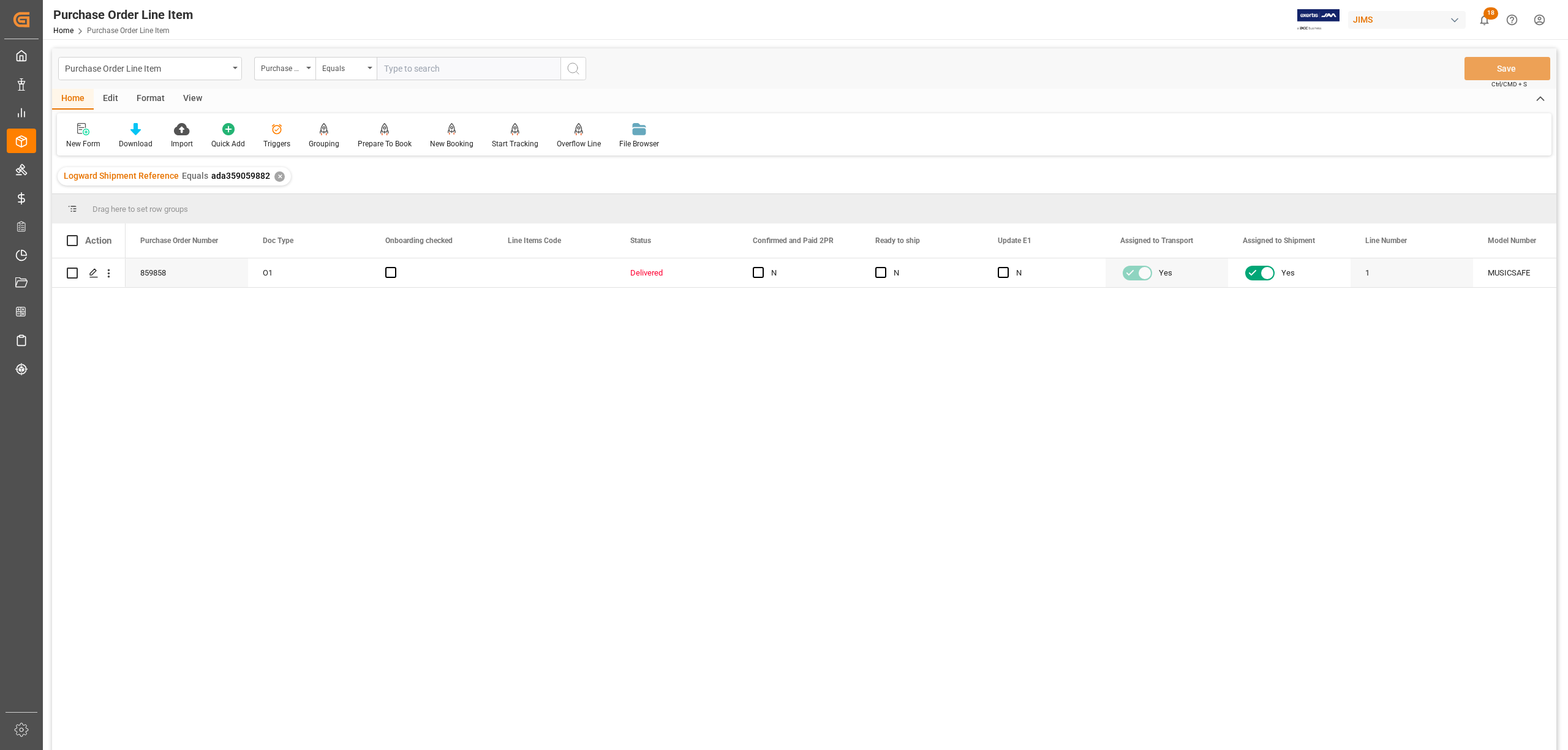
click at [190, 86] on div "Purchase Order Line Item Purchase Order Number Equals Save Ctrl/CMD + S" at bounding box center [804, 69] width 1504 height 41
click at [189, 95] on div "View" at bounding box center [192, 99] width 37 height 21
click at [74, 138] on div "Default" at bounding box center [78, 143] width 24 height 11
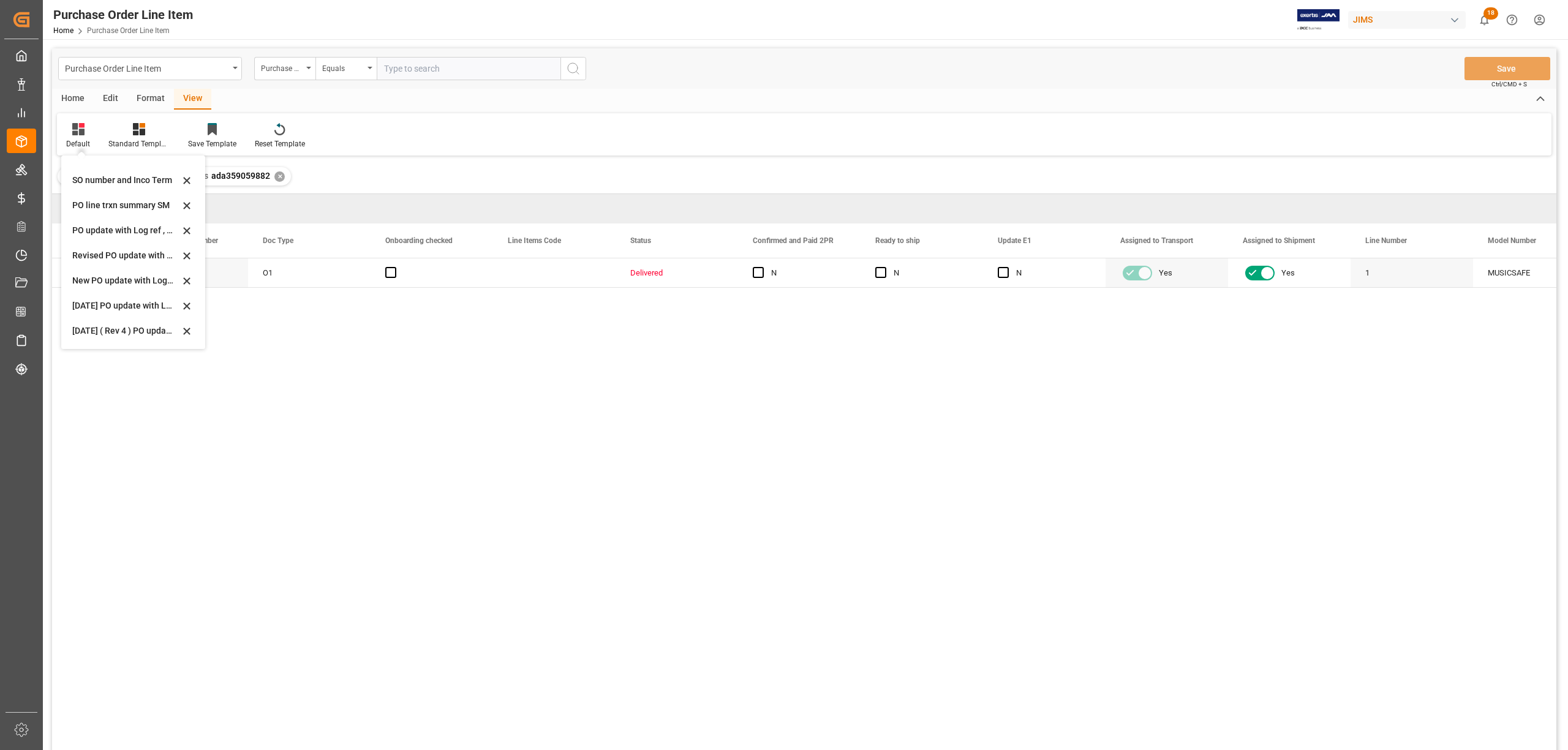
scroll to position [98, 0]
click at [86, 220] on div "Incoterms update" at bounding box center [125, 226] width 107 height 13
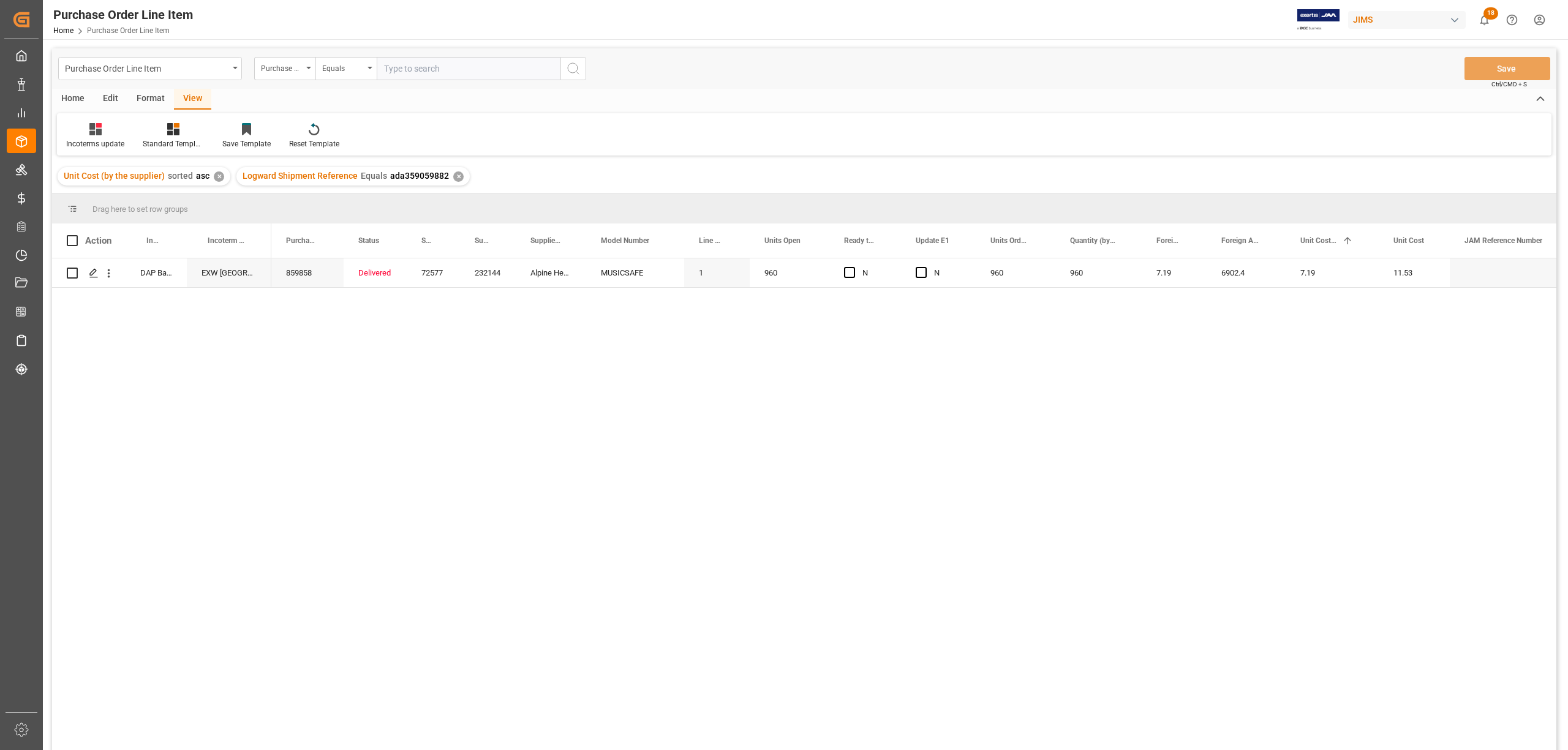
click at [201, 96] on div "View" at bounding box center [192, 99] width 37 height 21
click at [174, 141] on div "Standard Templates" at bounding box center [173, 143] width 62 height 11
click at [184, 218] on div "HS Listing [GEOGRAPHIC_DATA]" at bounding box center [206, 223] width 107 height 13
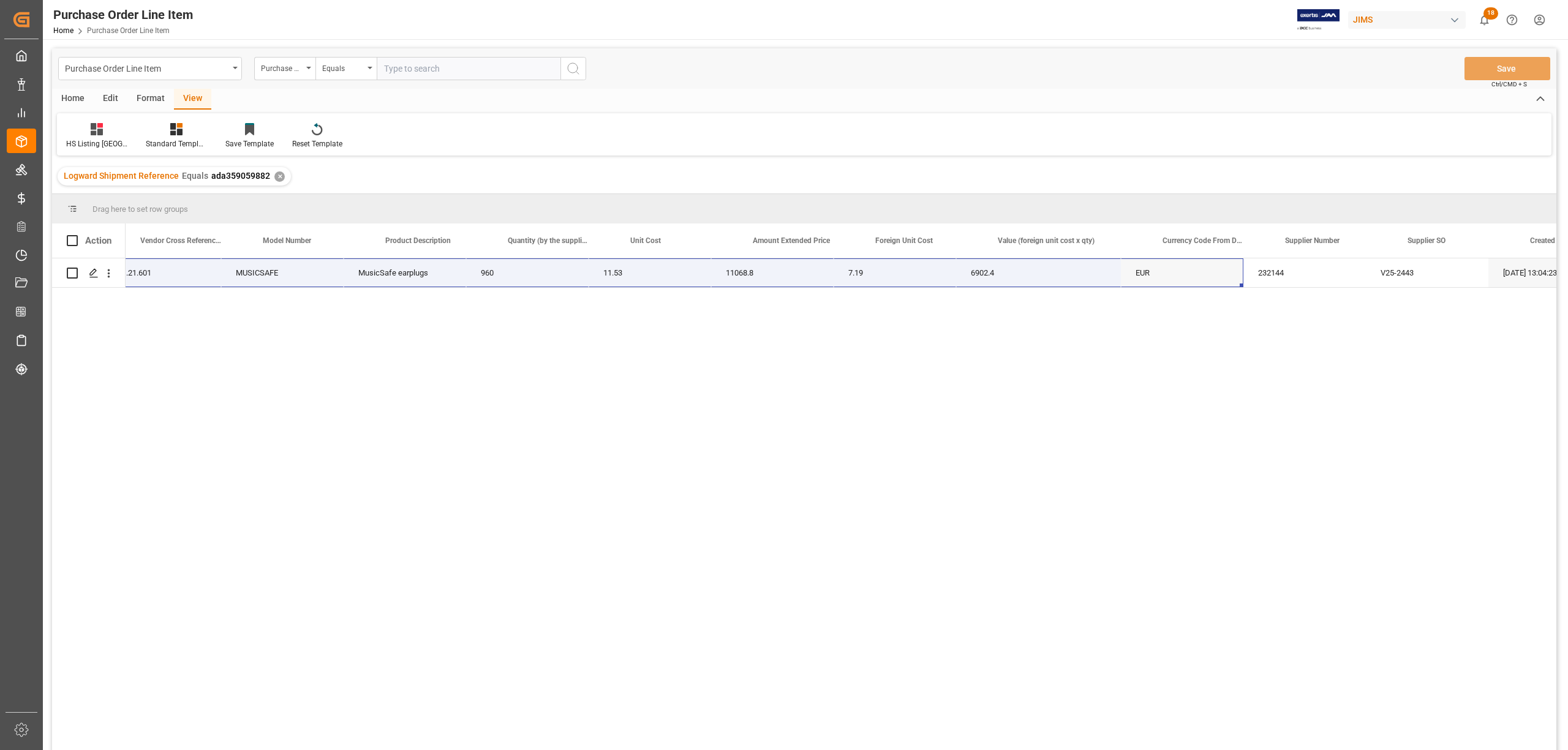
scroll to position [0, 449]
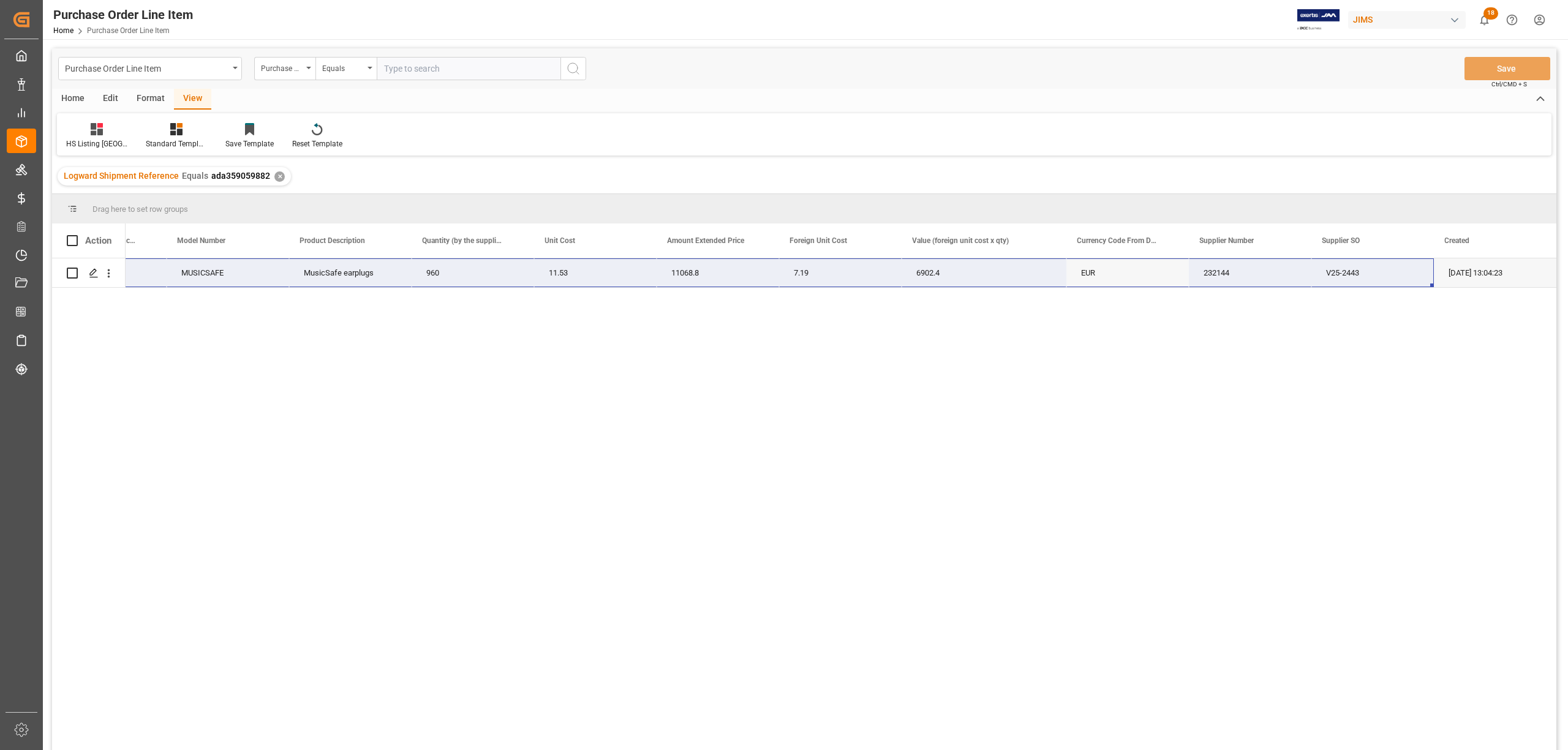
drag, startPoint x: 148, startPoint y: 272, endPoint x: 1413, endPoint y: 280, distance: 1265.0
click at [1413, 280] on div "77-10589-US O1 111.21.601 MUSICSAFE MusicSafe earplugs 960 11.53 11068.8 7.19 6…" at bounding box center [616, 273] width 1880 height 30
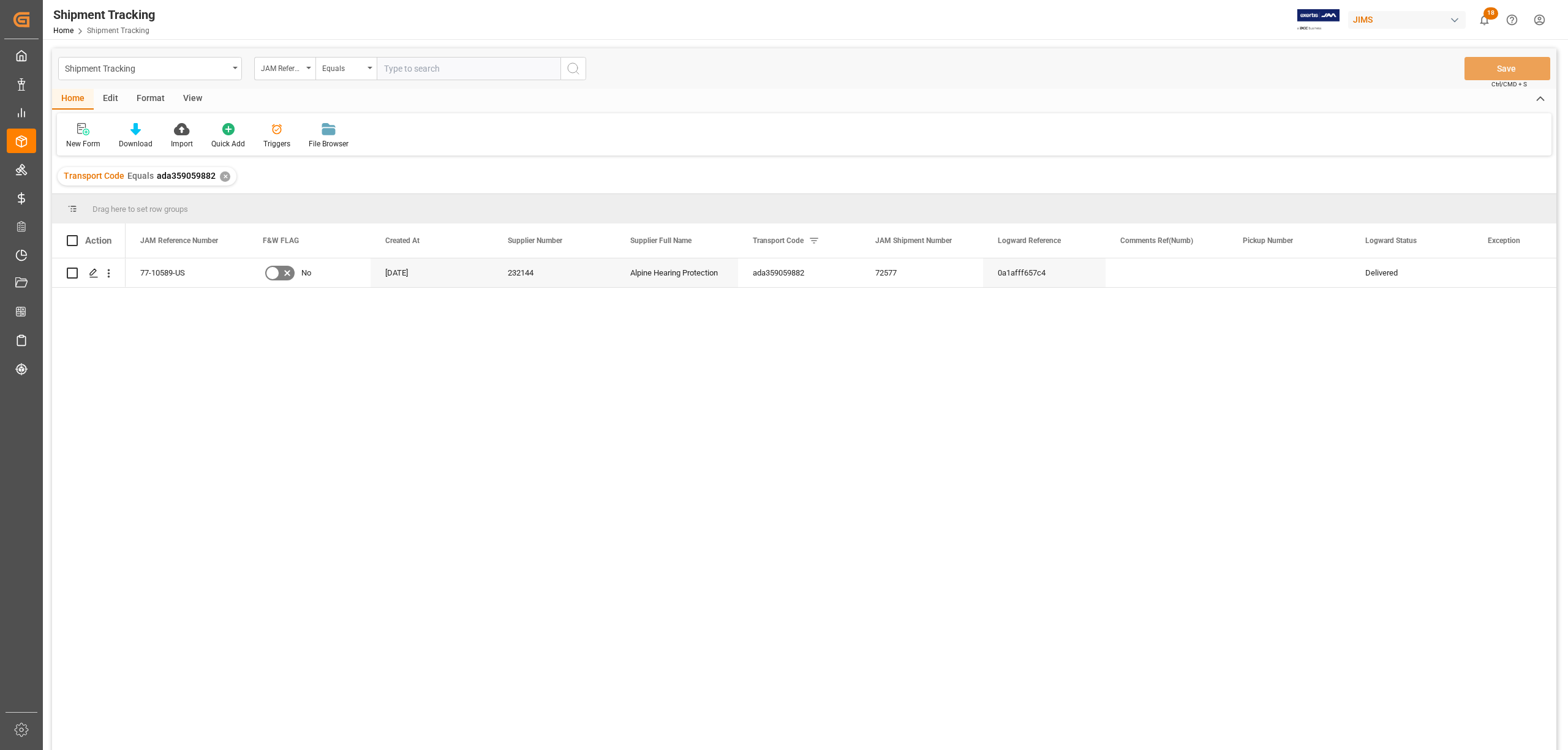
click at [189, 91] on div "View" at bounding box center [192, 99] width 37 height 21
click at [84, 141] on div "Default" at bounding box center [78, 143] width 24 height 11
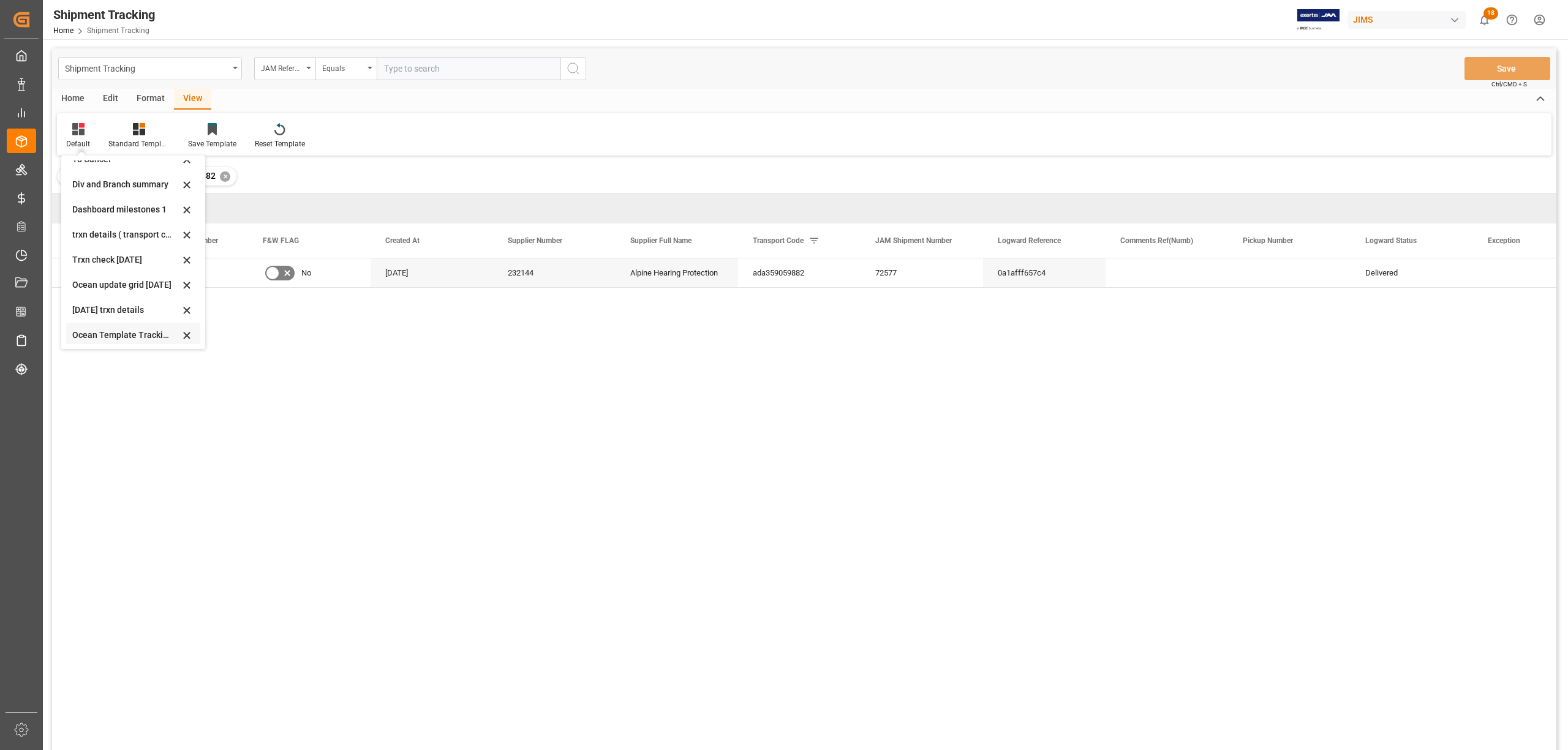
scroll to position [117, 0]
click at [92, 300] on div "[DATE] trxn details" at bounding box center [125, 306] width 107 height 13
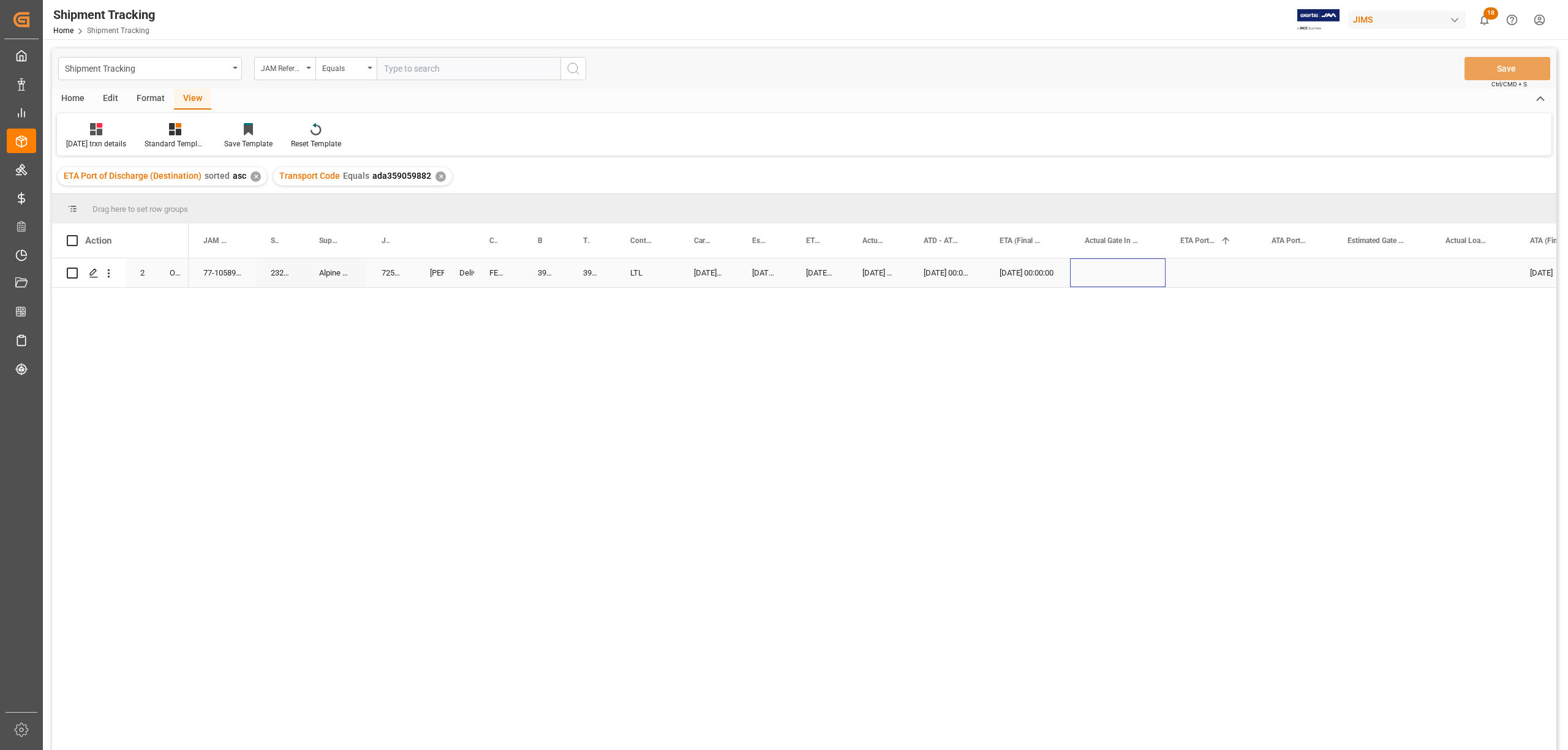
click at [1074, 274] on div "Press SPACE to select this row." at bounding box center [1117, 273] width 96 height 29
click at [385, 274] on div "Press SPACE to select this row." at bounding box center [402, 273] width 91 height 29
click at [391, 334] on div "[DATE] 00:00:00 [DATE] 00:00:00 [DATE] 00:00:00 08-11-2025 DAP [GEOGRAPHIC_DATA…" at bounding box center [872, 509] width 1367 height 500
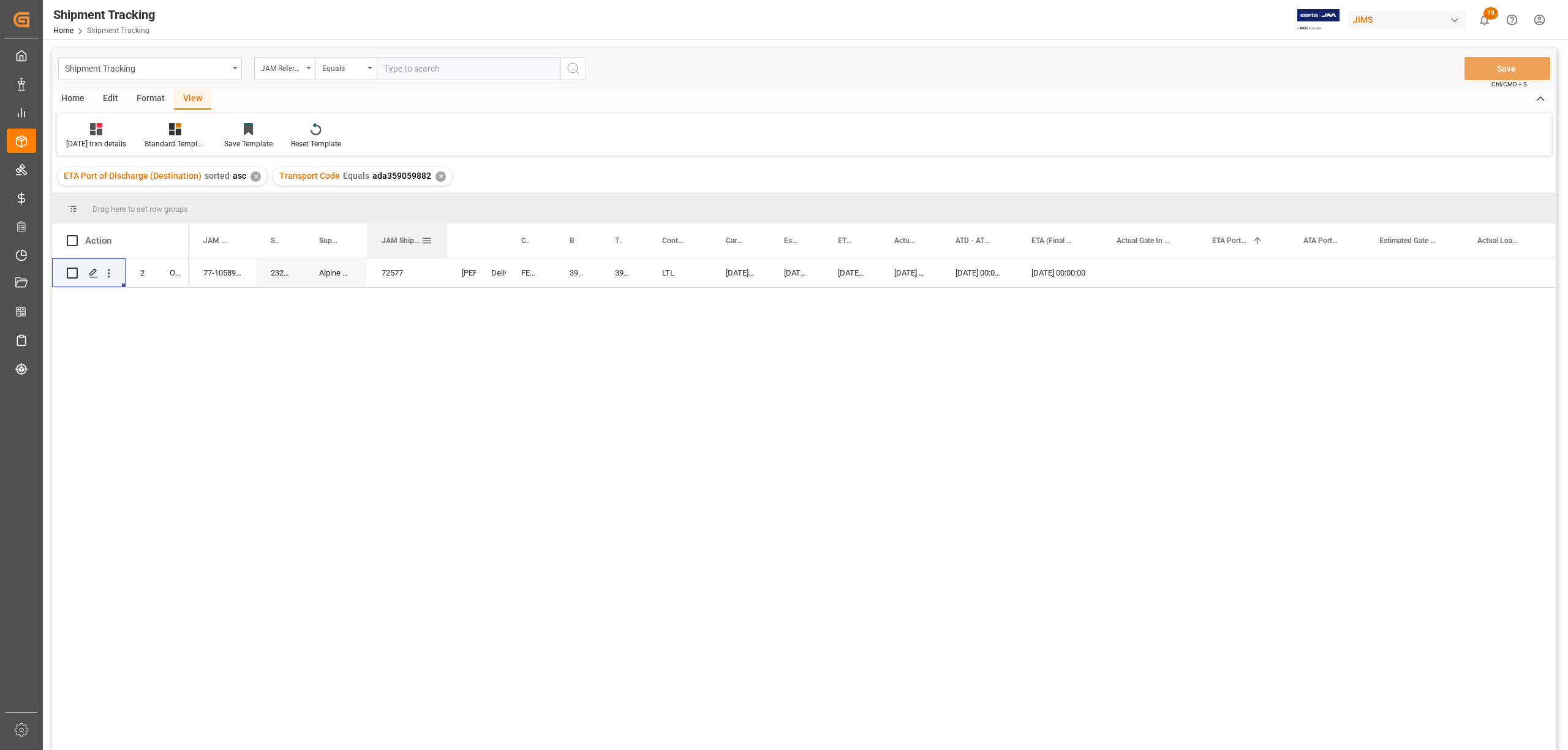
drag, startPoint x: 412, startPoint y: 233, endPoint x: 444, endPoint y: 250, distance: 36.2
click at [445, 250] on div at bounding box center [447, 240] width 5 height 35
click at [421, 329] on div "[DATE] 00:00:00 [DATE] 00:00:00 [DATE] 00:00:00 08-11-2025 DAP [GEOGRAPHIC_DATA…" at bounding box center [872, 509] width 1367 height 500
click at [398, 266] on div "72577" at bounding box center [407, 273] width 80 height 29
click at [447, 326] on div "08-06-2025 00:00:00 08-06-2025 00:00:00 08-11-2025 00:00:00 08-11-2025 DAP Baie…" at bounding box center [872, 509] width 1367 height 500
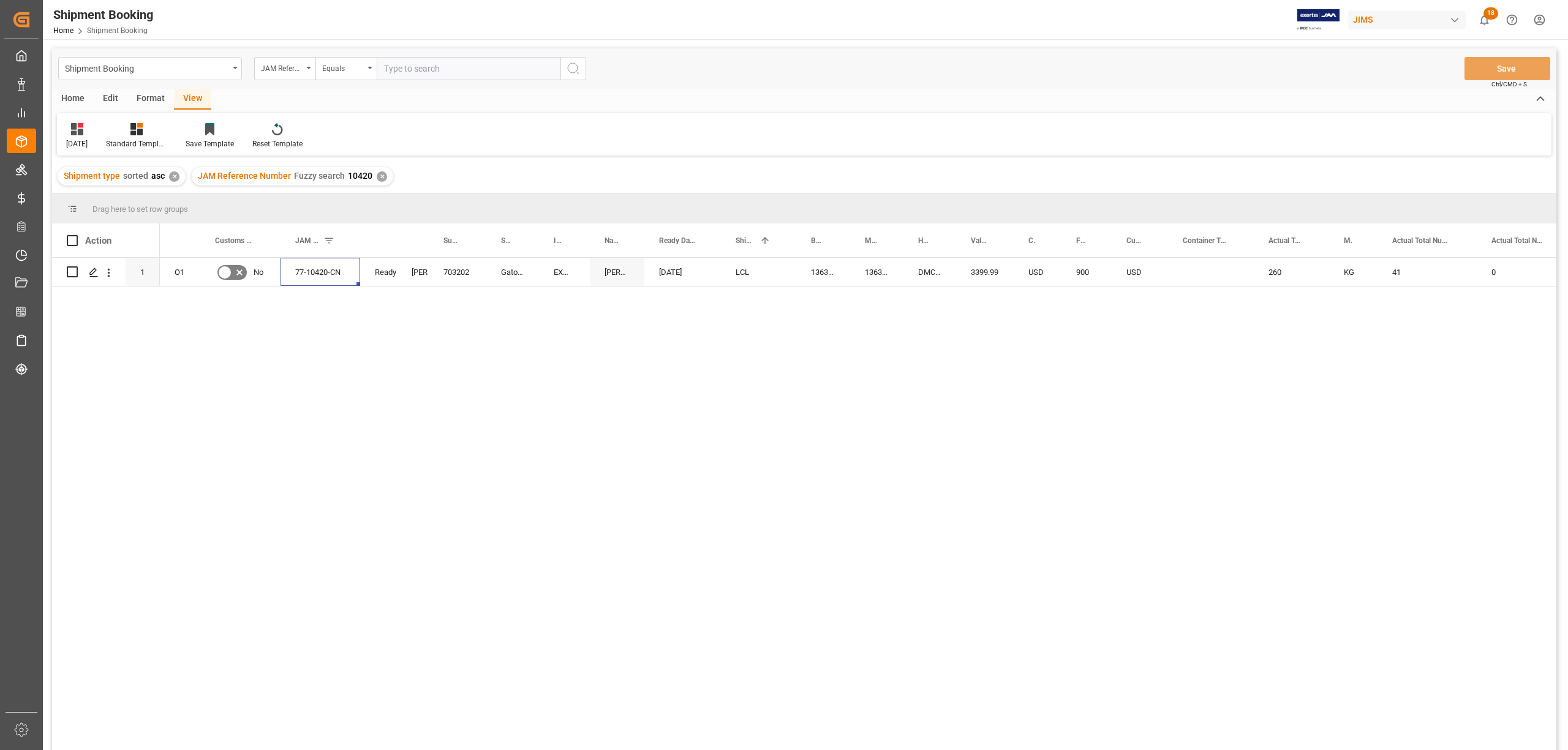
click at [376, 336] on div "900 USD 260 KG 41 0 59.253 CBM USD 3399.99 DMCNSY076613 13633345 13633345 LCL […" at bounding box center [858, 508] width 1396 height 500
click at [500, 269] on div "Gator Cases Inc.(GF31 Yantian)" at bounding box center [512, 272] width 53 height 28
